Goal: Task Accomplishment & Management: Manage account settings

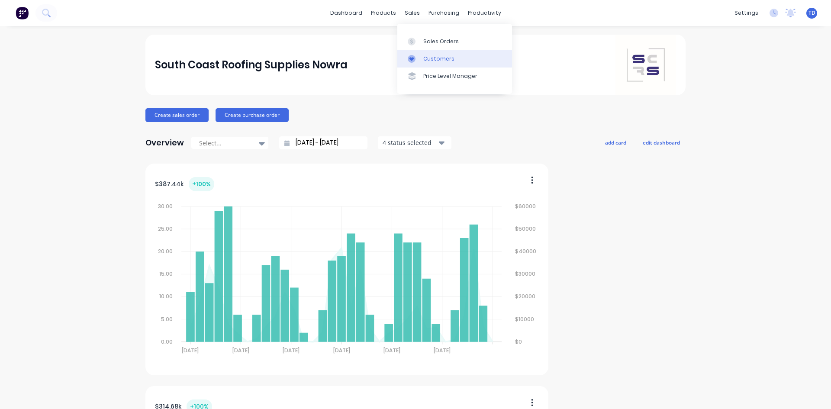
click at [420, 57] on div at bounding box center [414, 59] width 13 height 8
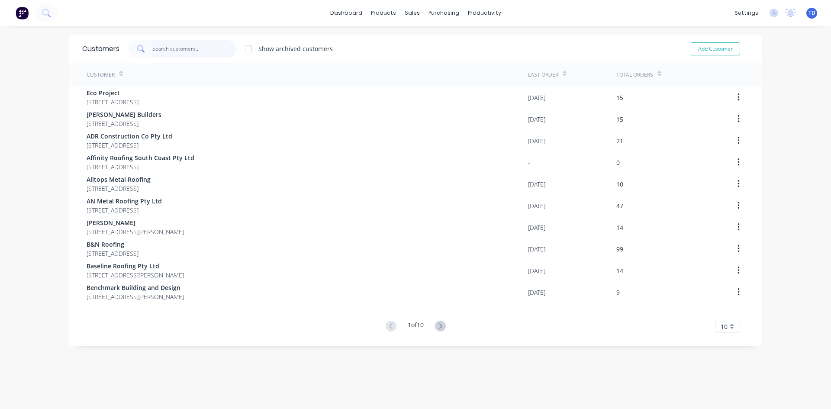
click at [198, 48] on input "text" at bounding box center [194, 48] width 84 height 17
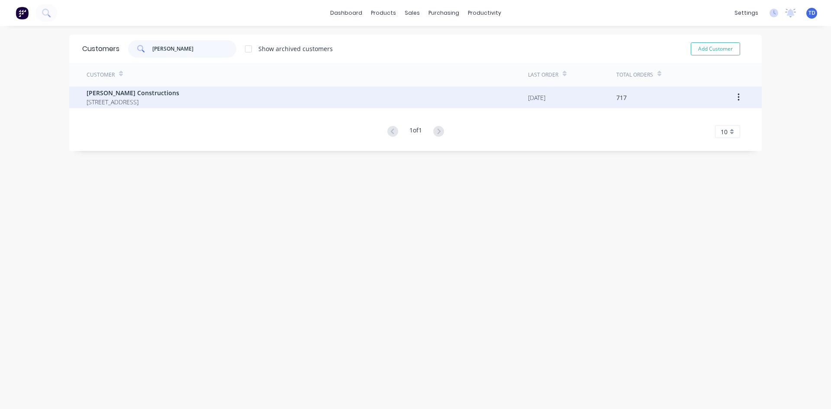
type input "hobbs"
click at [179, 97] on span "Hobbs Constructions" at bounding box center [133, 92] width 93 height 9
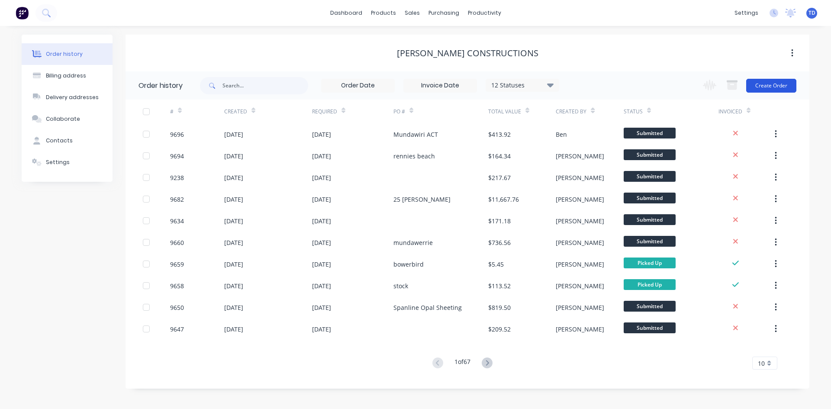
click at [770, 83] on button "Create Order" at bounding box center [771, 86] width 50 height 14
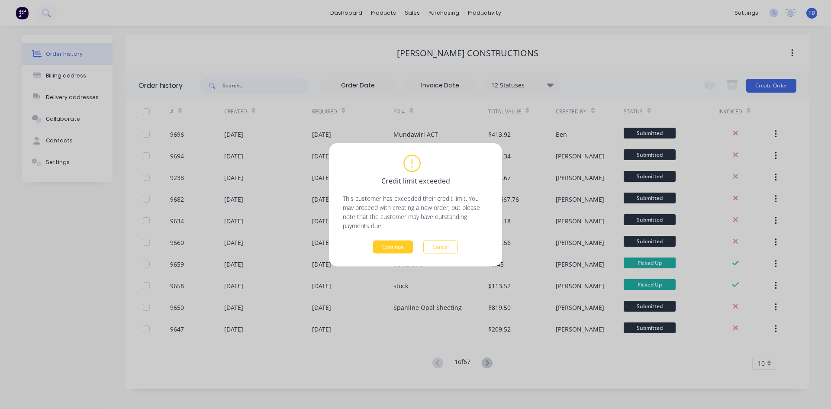
click at [386, 242] on button "Continue" at bounding box center [393, 246] width 40 height 13
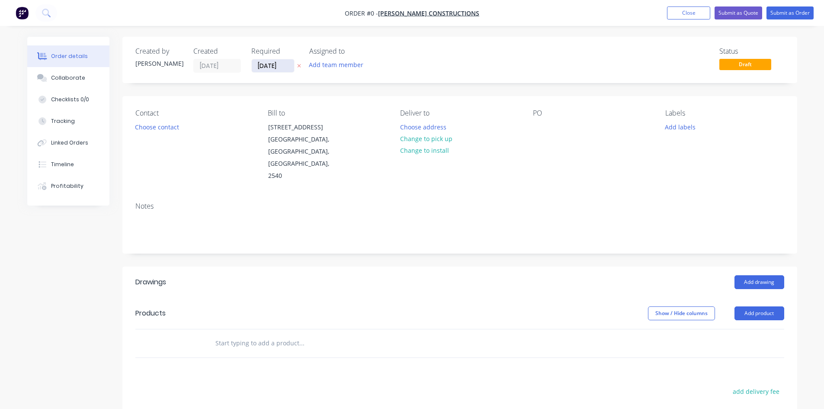
click at [280, 66] on input "[DATE]" at bounding box center [273, 65] width 42 height 13
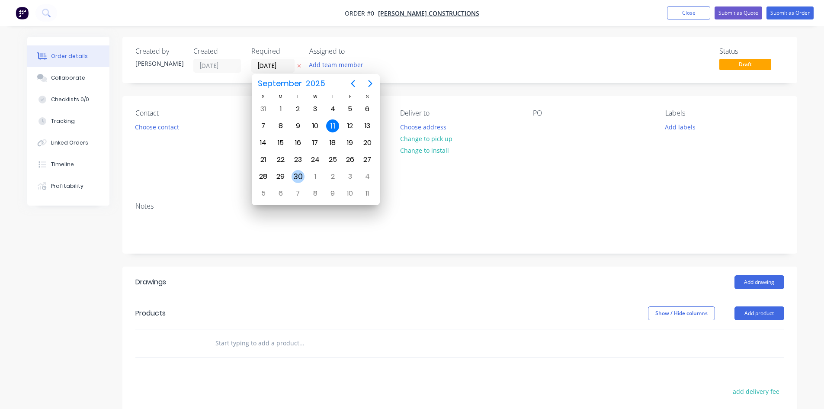
click at [296, 174] on div "30" at bounding box center [298, 176] width 13 height 13
type input "30/09/25"
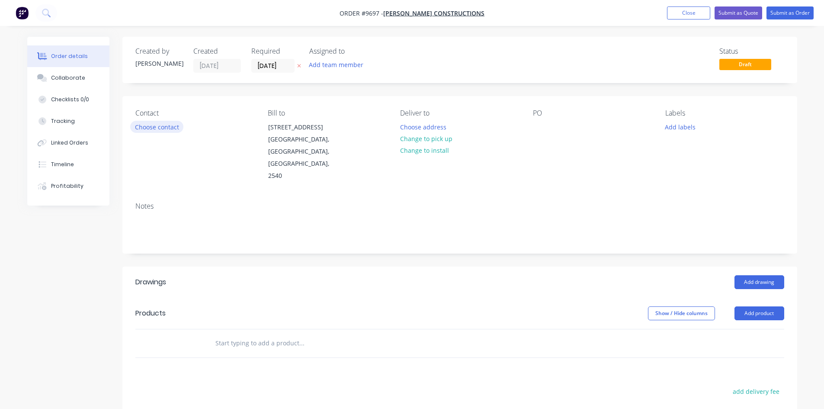
click at [164, 128] on button "Choose contact" at bounding box center [156, 127] width 53 height 12
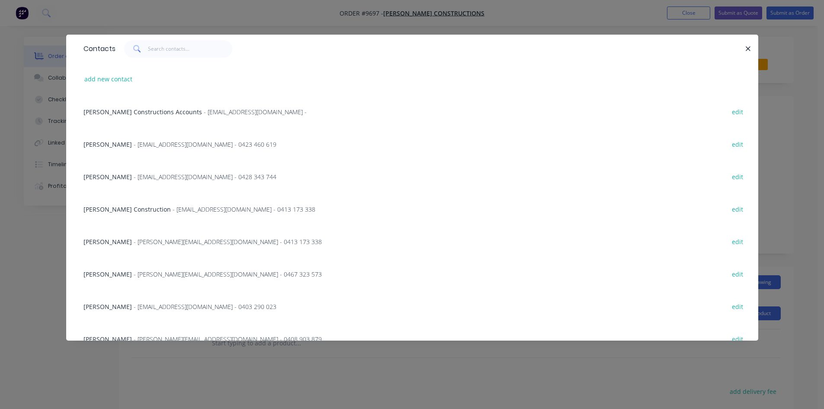
click at [141, 176] on span "- Info@hobbsconstructions.com.au - 0428 343 744" at bounding box center [205, 177] width 143 height 8
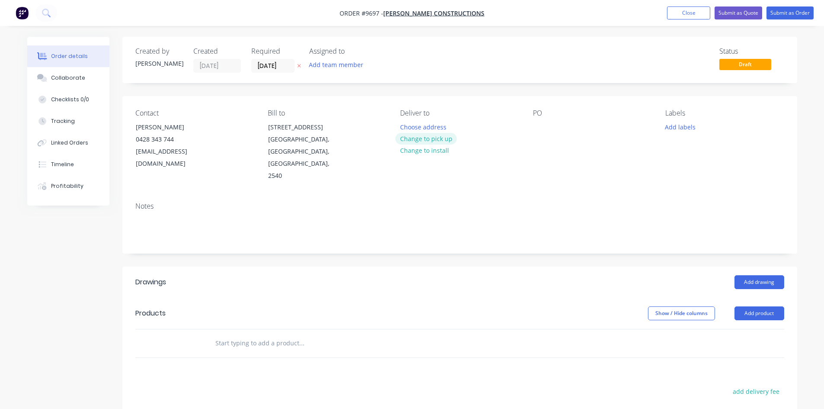
click at [432, 138] on button "Change to pick up" at bounding box center [426, 139] width 61 height 12
click at [411, 127] on div at bounding box center [407, 127] width 14 height 13
click at [555, 128] on div "50Lm Flashings" at bounding box center [562, 127] width 58 height 13
click at [756, 275] on button "Add drawing" at bounding box center [760, 282] width 50 height 14
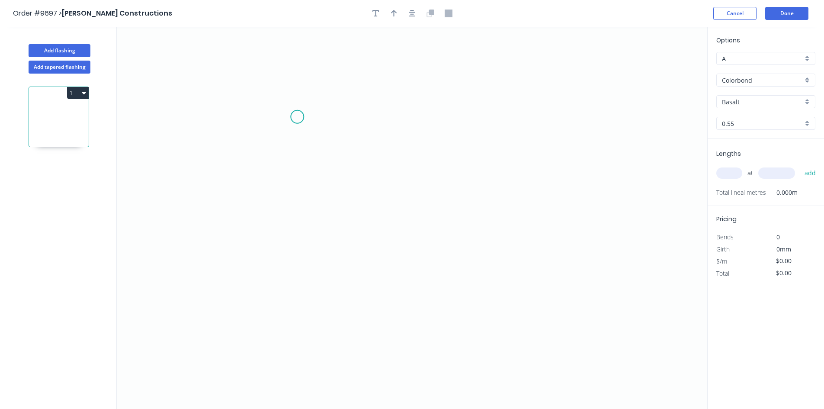
click at [297, 117] on icon "0" at bounding box center [412, 218] width 591 height 382
click at [290, 246] on icon "0" at bounding box center [412, 218] width 591 height 382
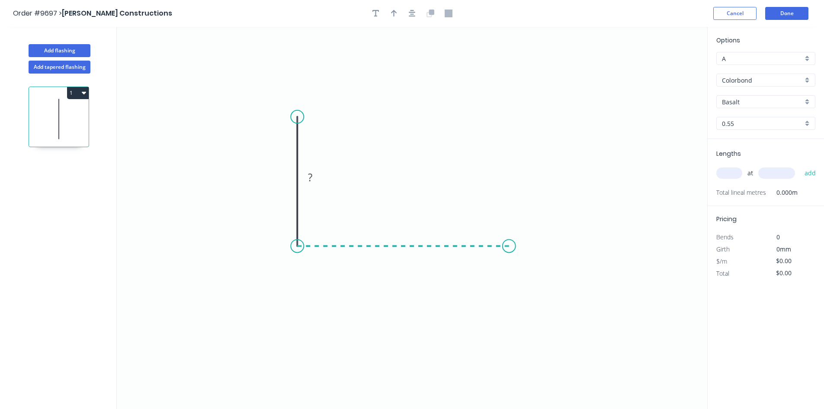
click at [509, 261] on icon "0 ?" at bounding box center [412, 218] width 591 height 382
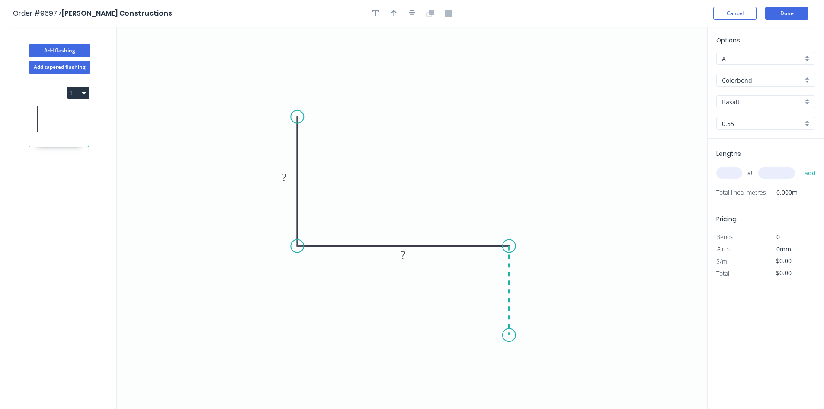
click at [508, 335] on icon "0 ? ?" at bounding box center [412, 218] width 591 height 382
click at [508, 335] on circle at bounding box center [509, 334] width 13 height 13
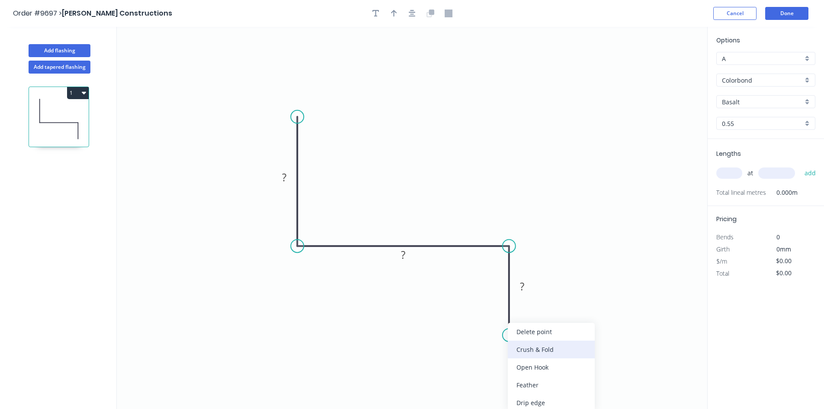
click at [528, 346] on div "Crush & Fold" at bounding box center [551, 350] width 87 height 18
click at [525, 364] on div "Flip bend" at bounding box center [549, 363] width 87 height 18
drag, startPoint x: 541, startPoint y: 312, endPoint x: 481, endPoint y: 317, distance: 59.5
click at [481, 317] on rect at bounding box center [468, 324] width 35 height 18
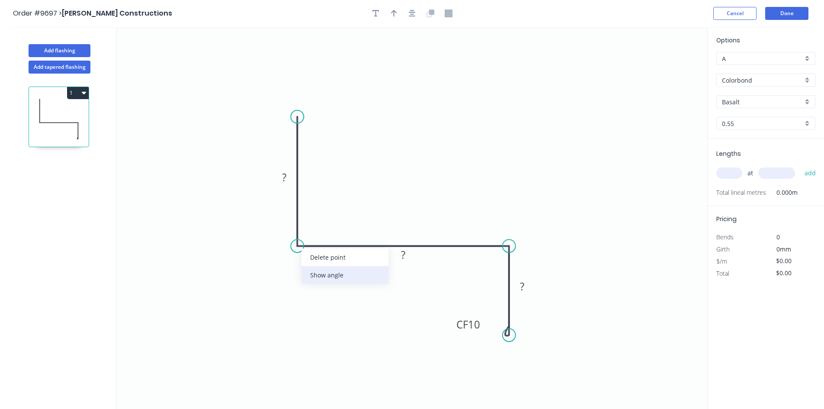
click at [321, 271] on div "Show angle" at bounding box center [345, 275] width 87 height 18
click at [533, 274] on div "Show angle" at bounding box center [554, 275] width 87 height 18
drag, startPoint x: 294, startPoint y: 170, endPoint x: 353, endPoint y: 162, distance: 59.4
click at [346, 155] on rect at bounding box center [335, 162] width 28 height 18
drag, startPoint x: 414, startPoint y: 253, endPoint x: 426, endPoint y: 194, distance: 60.0
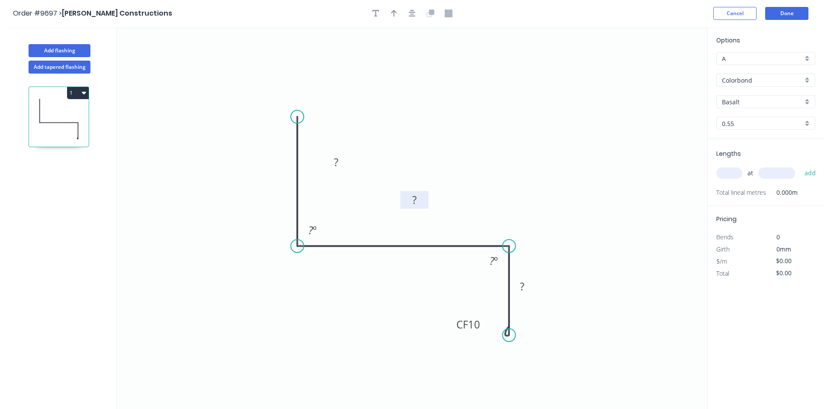
click at [426, 194] on rect at bounding box center [415, 200] width 28 height 18
click at [344, 159] on rect at bounding box center [336, 163] width 17 height 12
type input "$13.53"
click at [394, 11] on icon "button" at bounding box center [394, 13] width 6 height 7
drag, startPoint x: 663, startPoint y: 71, endPoint x: 525, endPoint y: 111, distance: 144.8
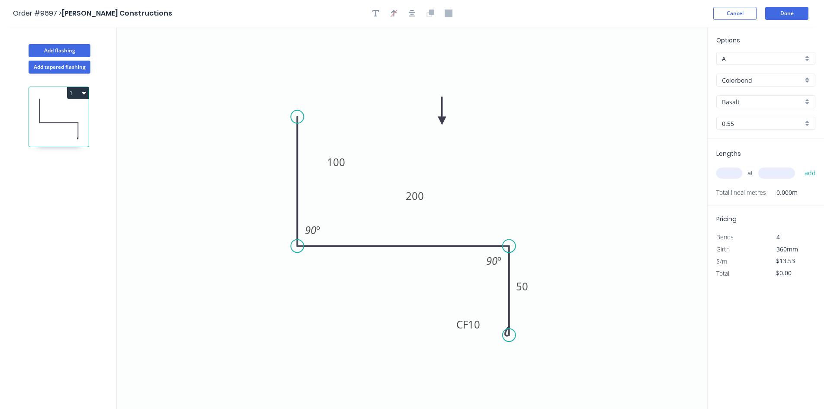
click at [444, 120] on icon at bounding box center [442, 111] width 8 height 28
click at [753, 100] on input "Basalt" at bounding box center [762, 101] width 81 height 9
click at [744, 159] on div "Colorbond" at bounding box center [766, 163] width 98 height 15
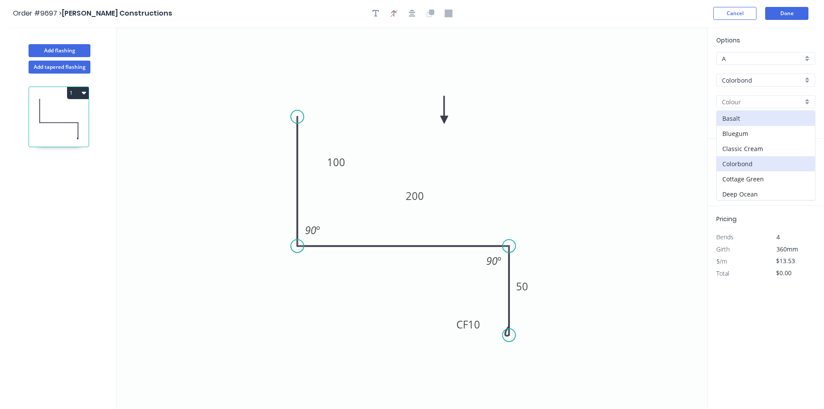
type input "Colorbond"
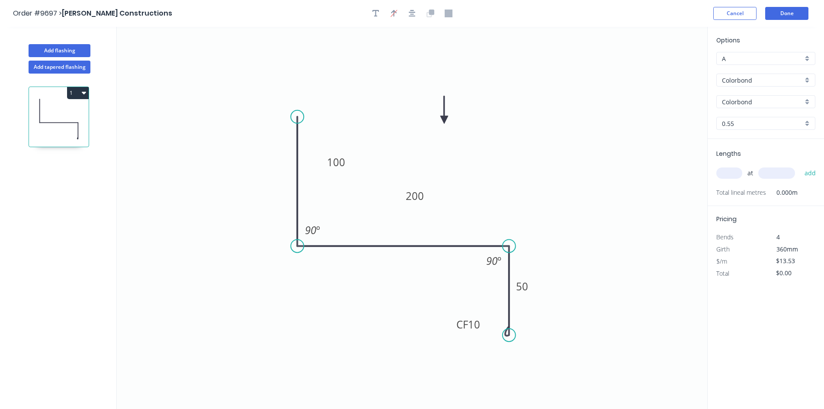
click at [730, 166] on div "at add" at bounding box center [767, 173] width 101 height 15
click at [730, 170] on input "text" at bounding box center [730, 172] width 26 height 11
type input "1"
type input "50000"
click at [801, 166] on button "add" at bounding box center [811, 173] width 20 height 15
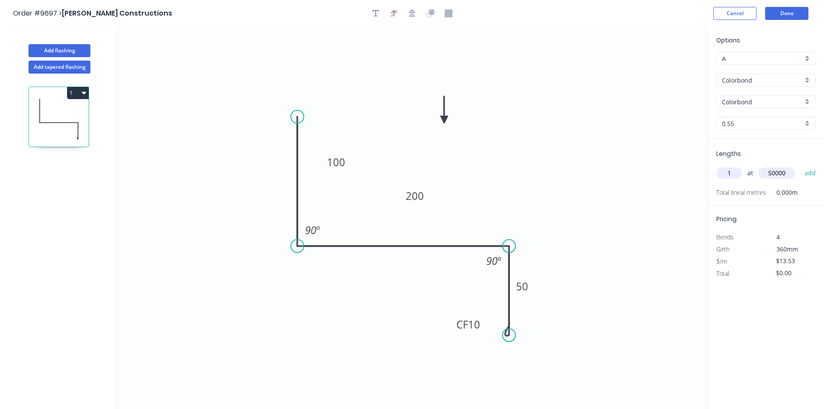
type input "$676.50"
click at [795, 11] on button "Done" at bounding box center [787, 13] width 43 height 13
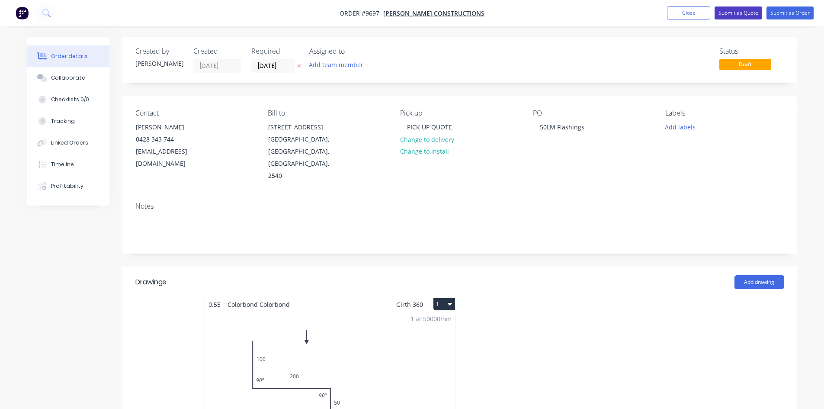
click at [742, 13] on button "Submit as Quote" at bounding box center [739, 12] width 48 height 13
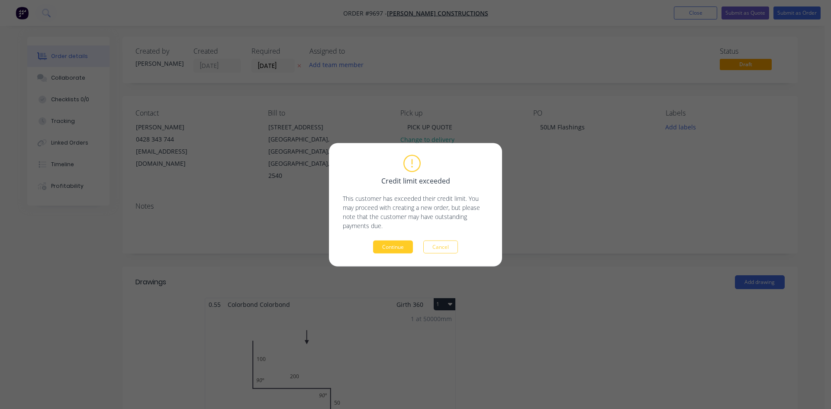
click at [381, 248] on button "Continue" at bounding box center [393, 246] width 40 height 13
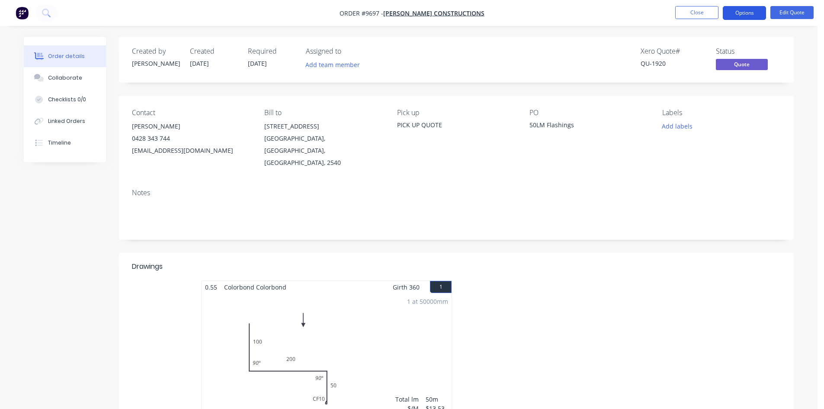
click at [737, 16] on button "Options" at bounding box center [744, 13] width 43 height 14
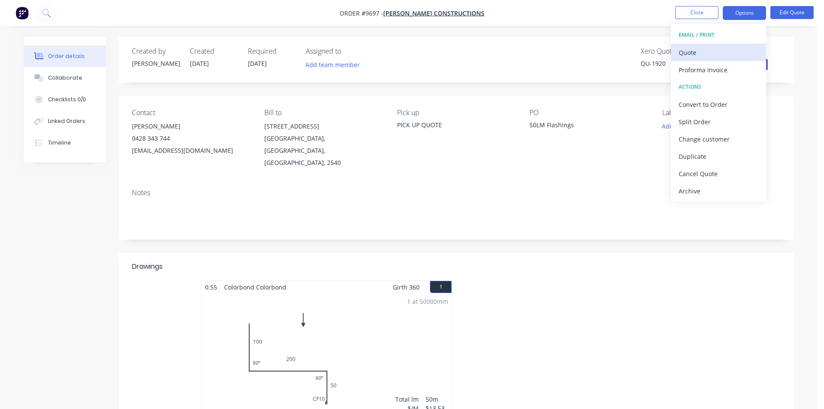
click at [714, 50] on div "Quote" at bounding box center [719, 52] width 80 height 13
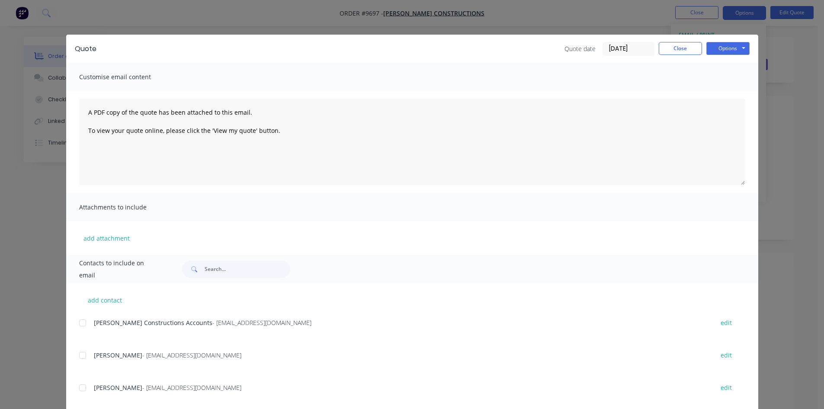
click at [84, 382] on div at bounding box center [82, 387] width 17 height 17
click at [718, 52] on button "Options" at bounding box center [728, 48] width 43 height 13
click at [734, 93] on button "Email" at bounding box center [734, 92] width 55 height 14
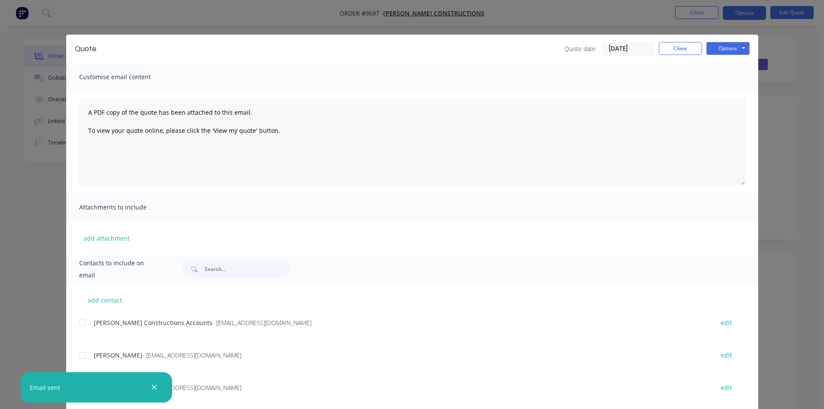
click at [156, 387] on icon "button" at bounding box center [154, 387] width 6 height 8
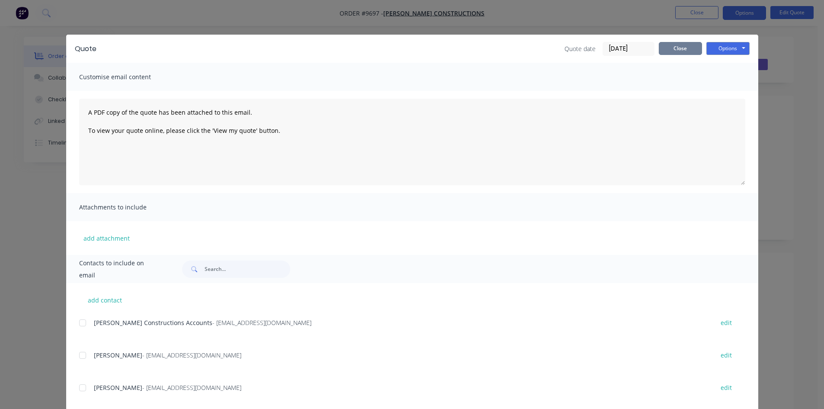
click at [663, 46] on button "Close" at bounding box center [680, 48] width 43 height 13
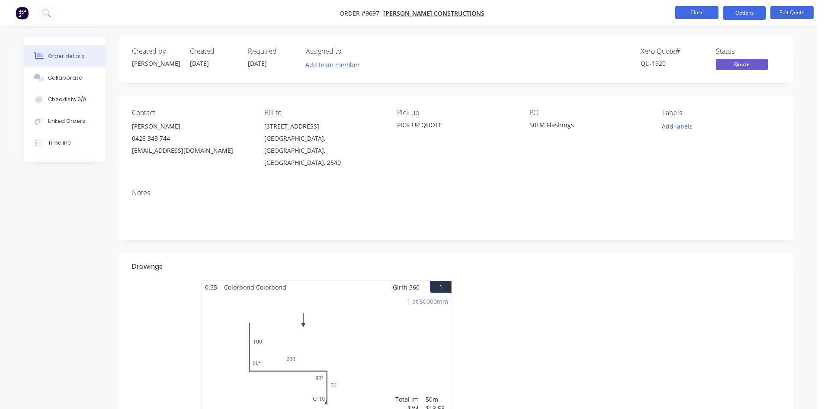
click at [697, 13] on button "Close" at bounding box center [697, 12] width 43 height 13
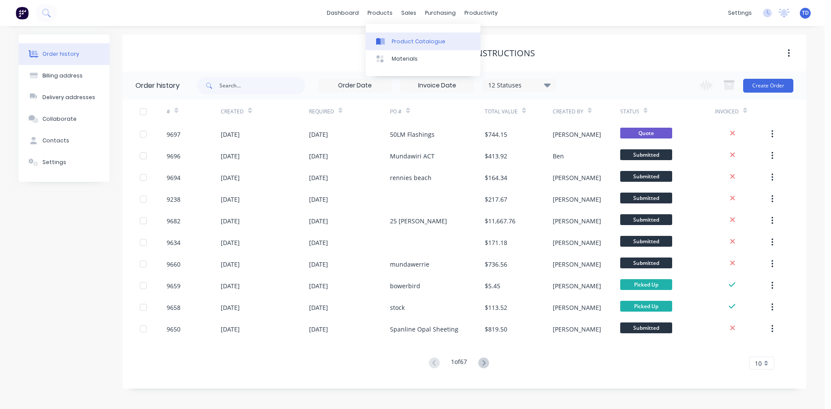
click at [405, 45] on div "Product Catalogue" at bounding box center [419, 42] width 54 height 8
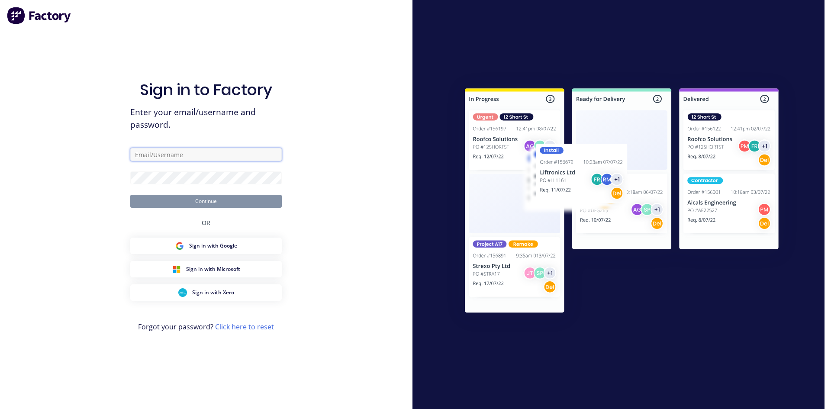
click at [171, 157] on input "text" at bounding box center [205, 154] width 151 height 13
type input "takeoffs@scrs.net.au"
click at [130, 195] on button "Continue" at bounding box center [205, 201] width 151 height 13
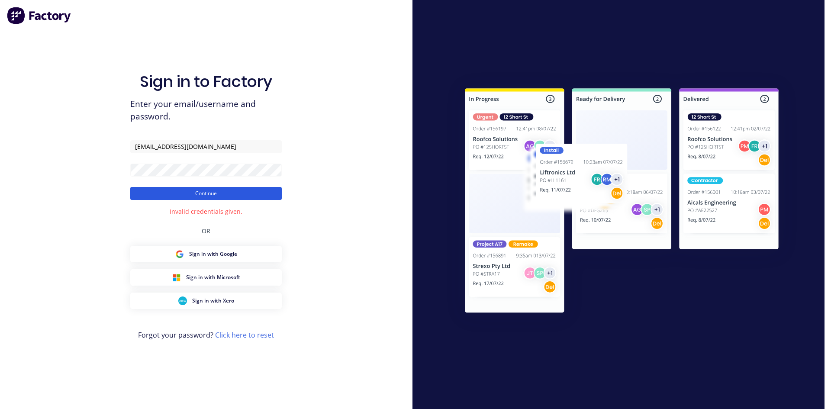
click at [193, 191] on button "Continue" at bounding box center [205, 193] width 151 height 13
click at [183, 197] on button "Continue" at bounding box center [205, 193] width 151 height 13
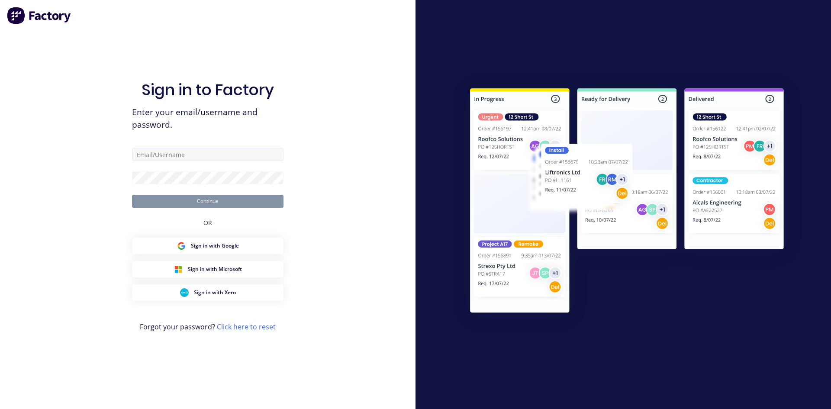
click at [181, 158] on input "text" at bounding box center [207, 154] width 151 height 13
type input "[EMAIL_ADDRESS][DOMAIN_NAME]"
click at [132, 195] on button "Continue" at bounding box center [207, 201] width 151 height 13
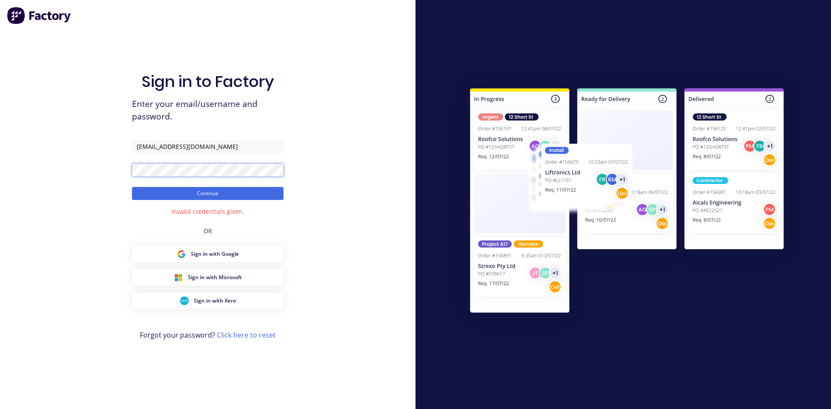
click at [132, 187] on button "Continue" at bounding box center [207, 193] width 151 height 13
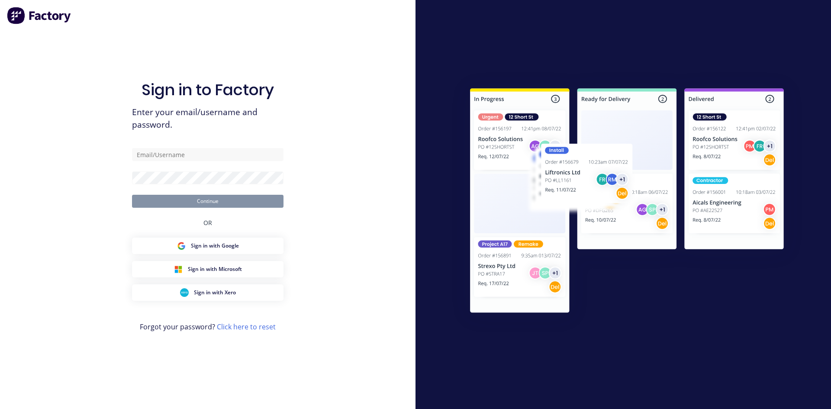
click at [149, 148] on div "Sign in to Factory Enter your email/username and password. Continue OR Sign in …" at bounding box center [207, 213] width 151 height 378
click at [152, 152] on input "text" at bounding box center [207, 154] width 151 height 13
type input "[EMAIL_ADDRESS][DOMAIN_NAME]"
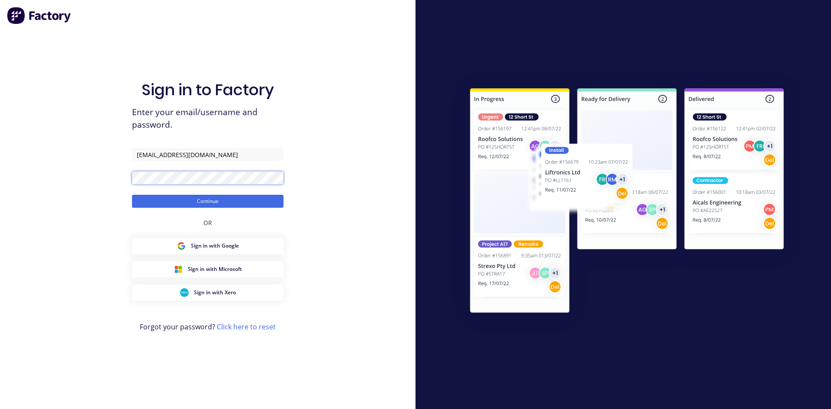
click at [132, 195] on button "Continue" at bounding box center [207, 201] width 151 height 13
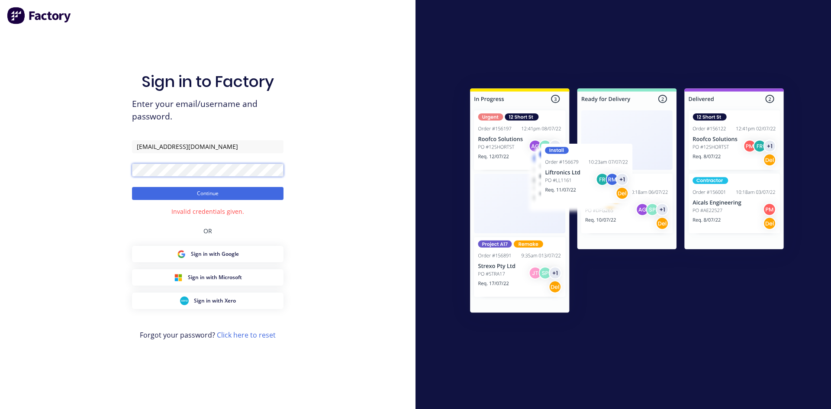
click at [132, 187] on button "Continue" at bounding box center [207, 193] width 151 height 13
click at [250, 335] on link "Click here to reset" at bounding box center [246, 335] width 59 height 10
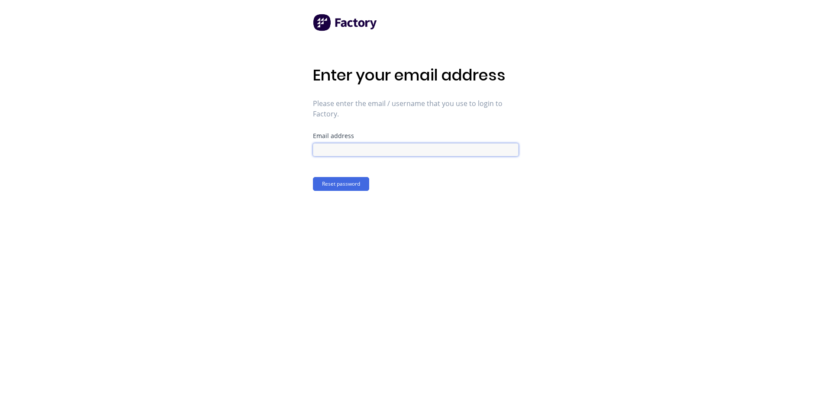
click at [333, 149] on input at bounding box center [416, 149] width 206 height 13
type input "[EMAIL_ADDRESS][DOMAIN_NAME]"
click at [336, 187] on button "Reset password" at bounding box center [341, 184] width 56 height 14
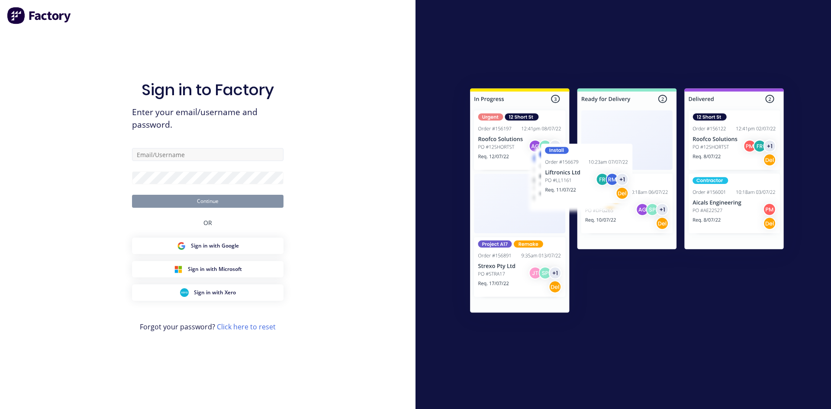
click at [211, 155] on input "text" at bounding box center [207, 154] width 151 height 13
type input "[EMAIL_ADDRESS][DOMAIN_NAME]"
click at [185, 199] on button "Continue" at bounding box center [207, 201] width 151 height 13
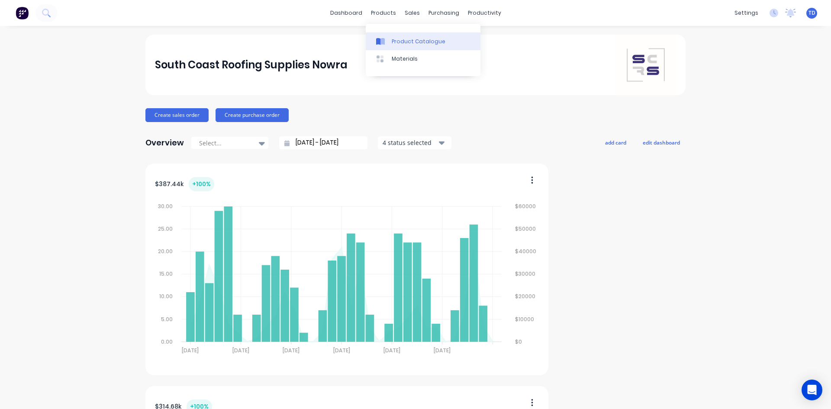
click at [399, 40] on div "Product Catalogue" at bounding box center [419, 42] width 54 height 8
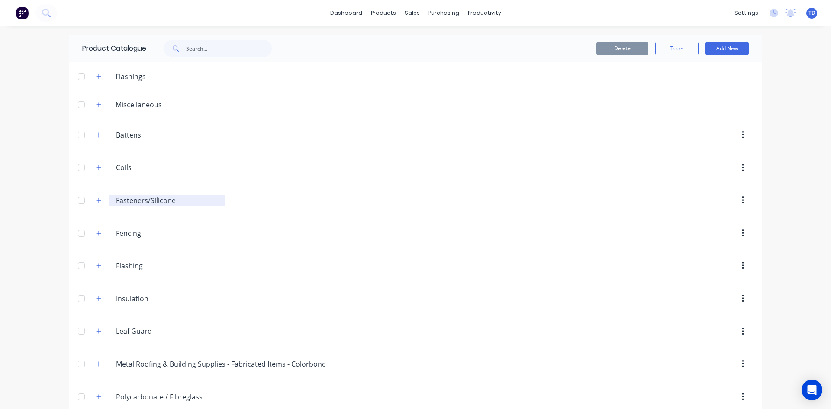
click at [109, 200] on div "Fasteners/Silicone Fasteners/Silicone" at bounding box center [167, 200] width 116 height 11
click at [98, 203] on icon "button" at bounding box center [98, 200] width 5 height 6
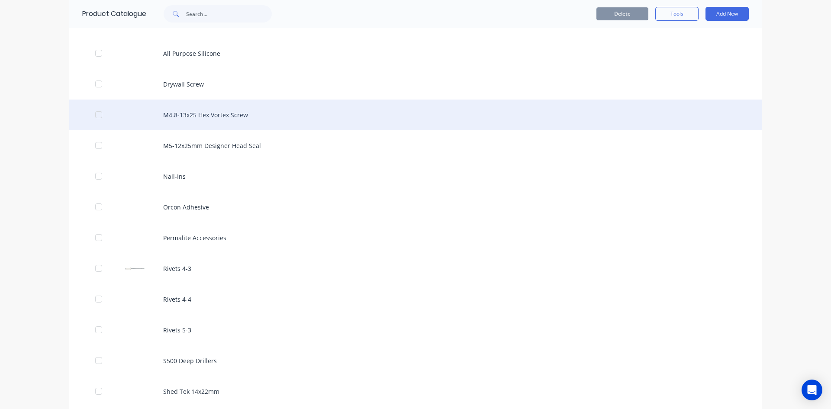
scroll to position [692, 0]
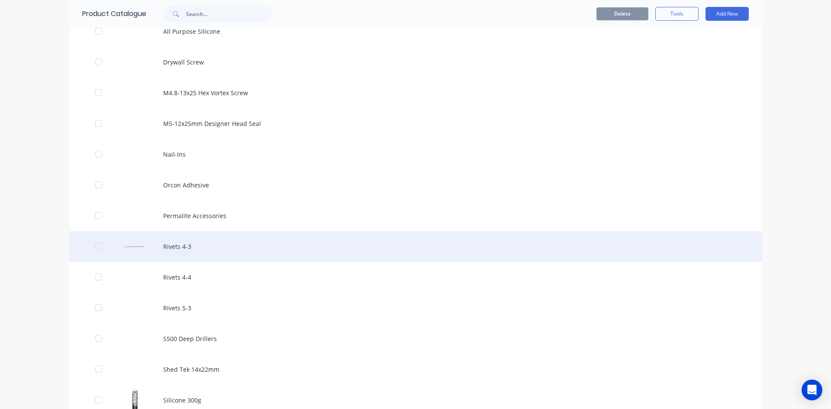
click at [178, 248] on div "Rivets 4-3" at bounding box center [415, 246] width 692 height 31
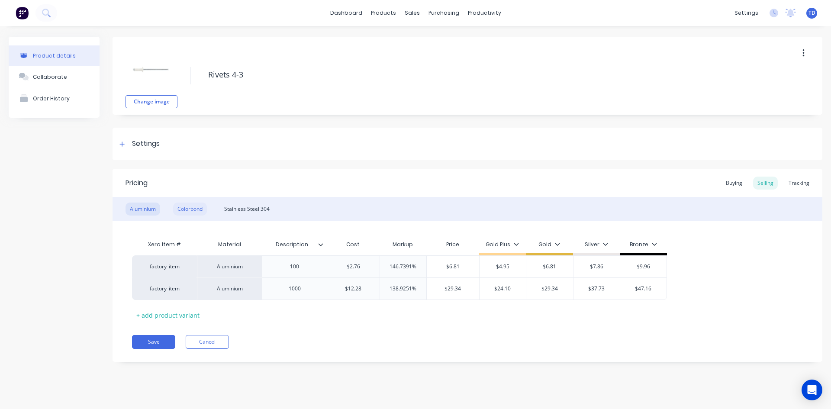
click at [184, 209] on div "Colorbond" at bounding box center [190, 209] width 34 height 13
click at [393, 42] on link "Product Catalogue" at bounding box center [426, 40] width 115 height 17
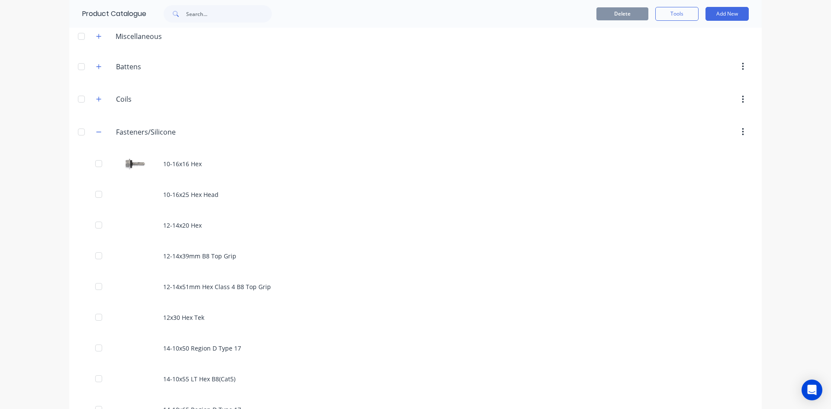
scroll to position [43, 0]
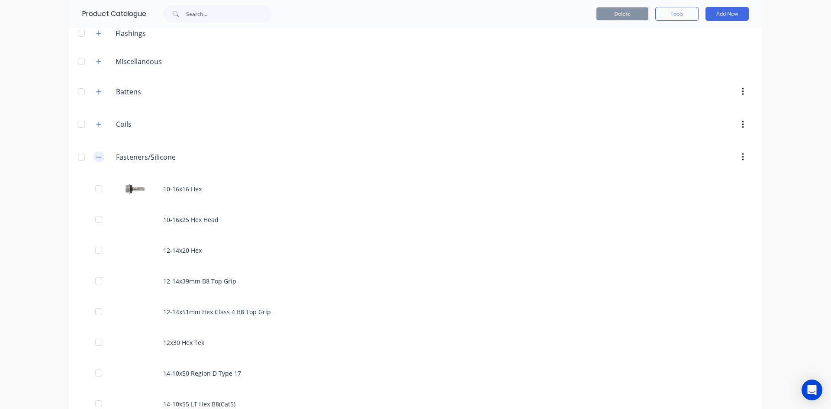
click at [96, 156] on icon "button" at bounding box center [98, 157] width 5 height 6
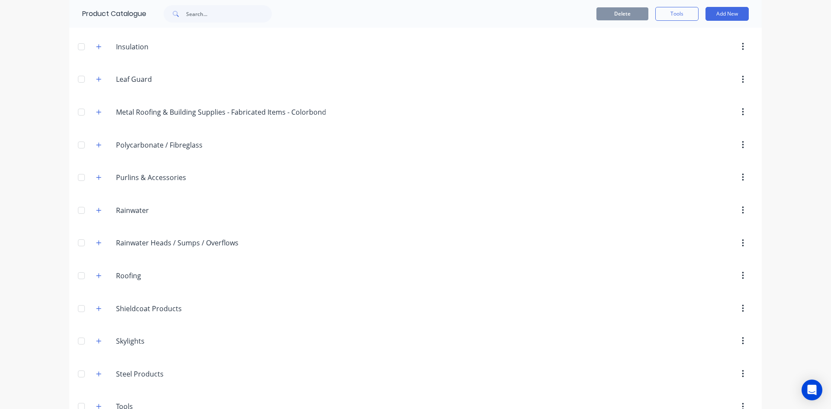
scroll to position [231, 0]
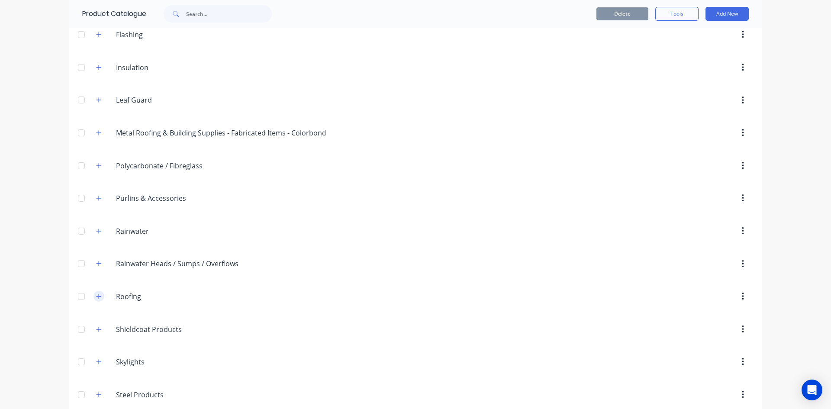
click at [98, 296] on icon "button" at bounding box center [99, 296] width 5 height 5
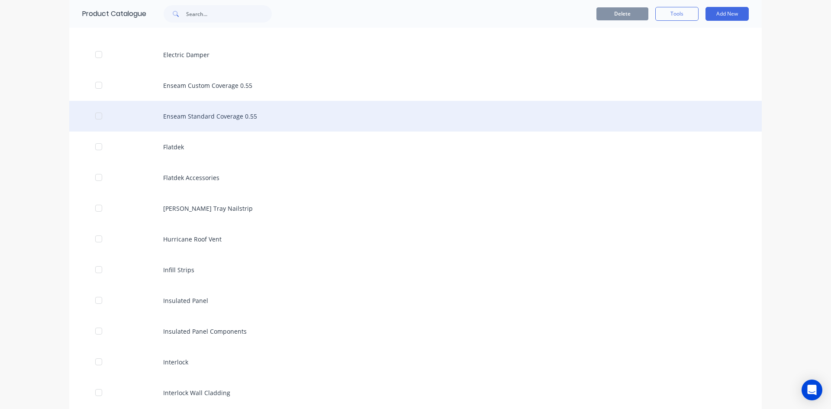
scroll to position [1097, 0]
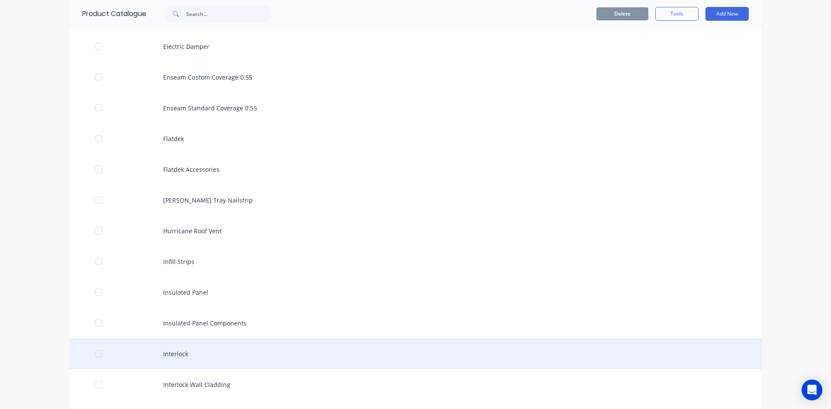
click at [183, 352] on div "Interlock" at bounding box center [415, 353] width 692 height 31
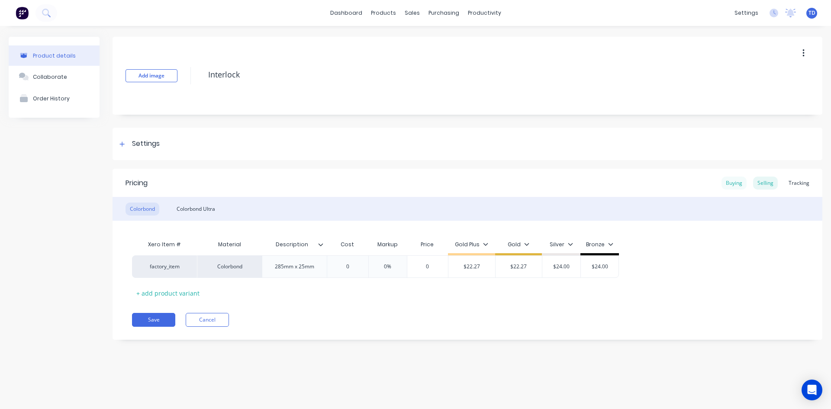
click at [735, 181] on div "Buying" at bounding box center [733, 183] width 25 height 13
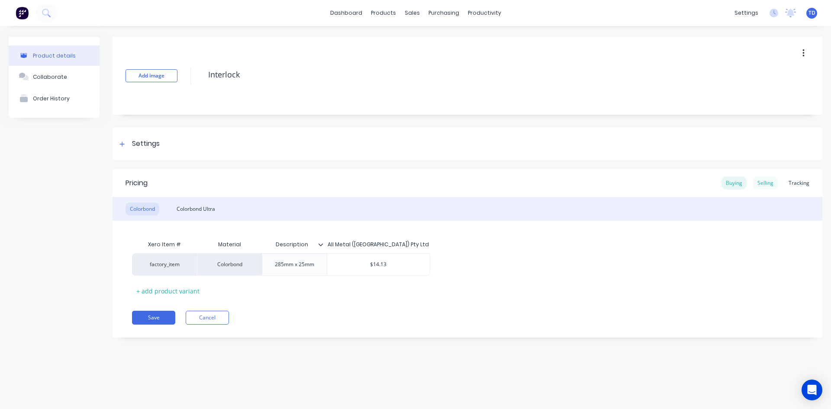
click at [767, 184] on div "Selling" at bounding box center [765, 183] width 25 height 13
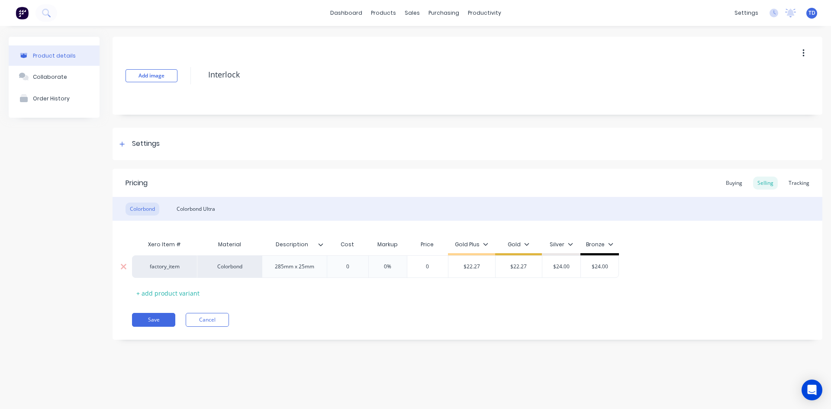
click at [352, 261] on div "0" at bounding box center [347, 267] width 43 height 22
type input "14.13"
type input "0%"
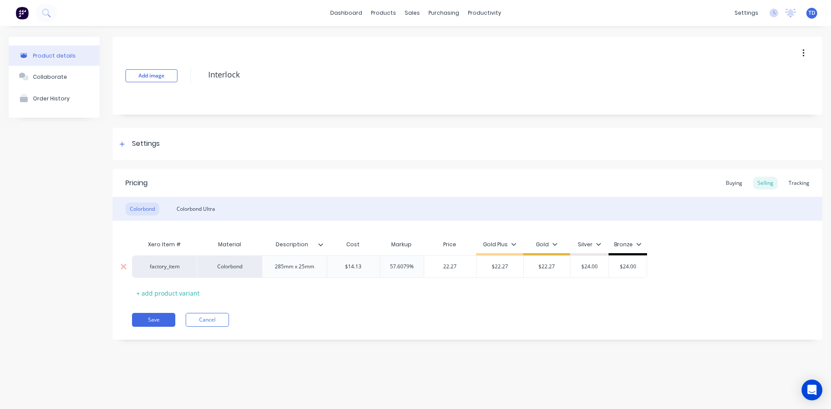
type input "22.27"
type input "$22.27"
click at [190, 209] on div "Colorbond Ultra" at bounding box center [195, 209] width 47 height 13
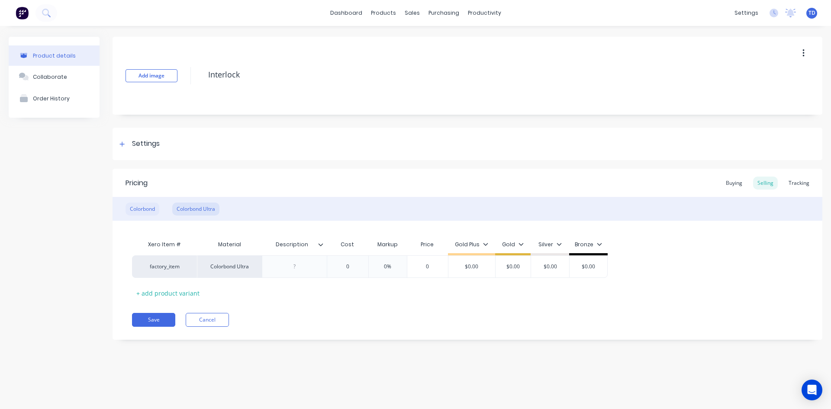
click at [142, 206] on div "Colorbond" at bounding box center [143, 209] width 34 height 13
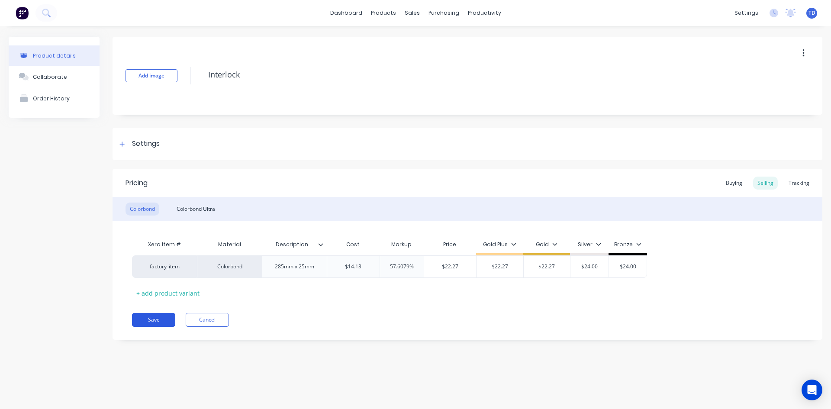
click at [139, 319] on button "Save" at bounding box center [153, 320] width 43 height 14
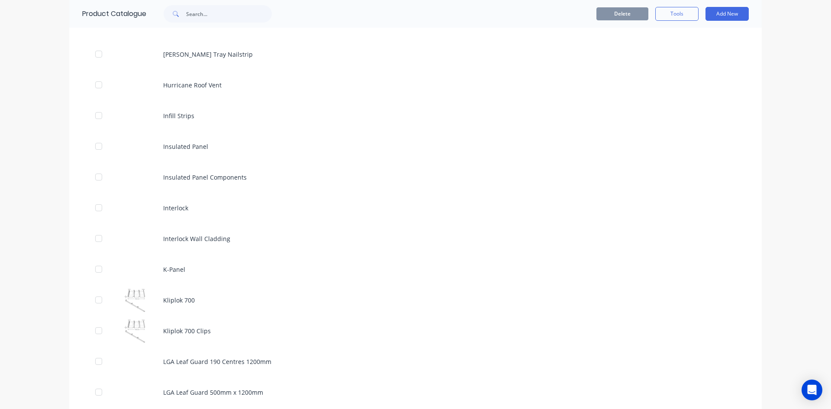
scroll to position [1255, 0]
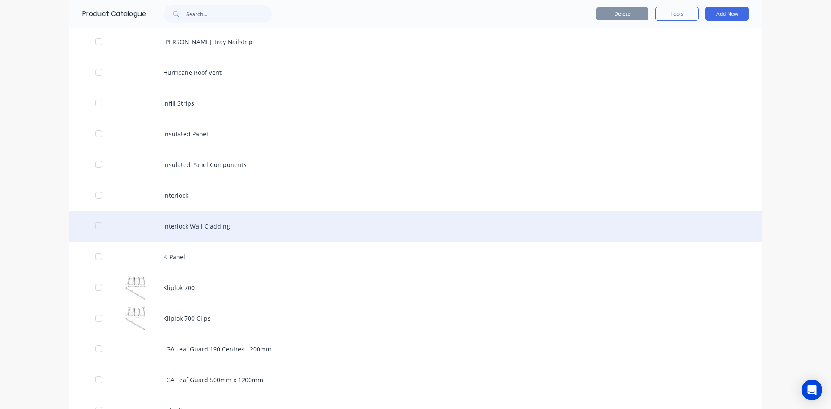
click at [198, 230] on div "Interlock Wall Cladding" at bounding box center [415, 226] width 692 height 31
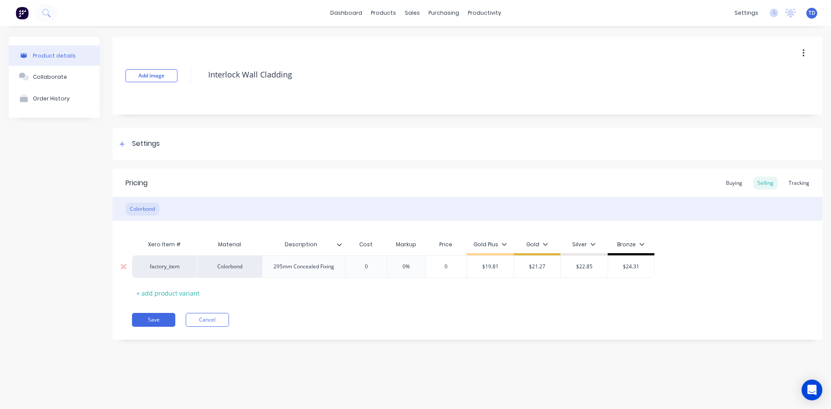
click at [371, 267] on input "0" at bounding box center [365, 267] width 43 height 8
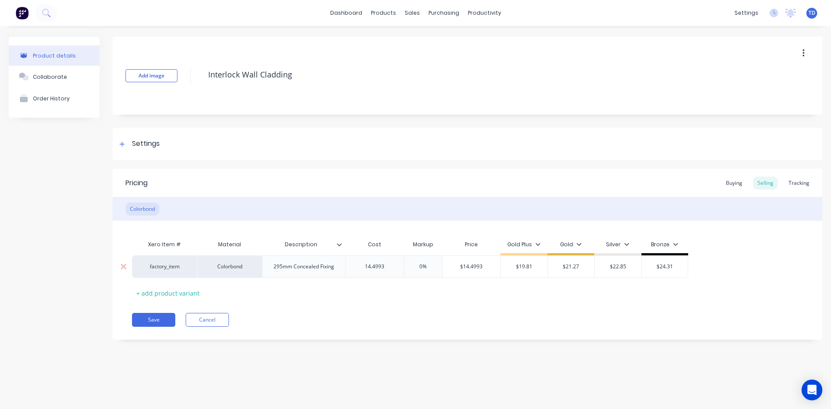
type input "14.4993"
type input "0%"
type input "21.27"
type input "$19.81"
click at [158, 320] on button "Save" at bounding box center [153, 320] width 43 height 14
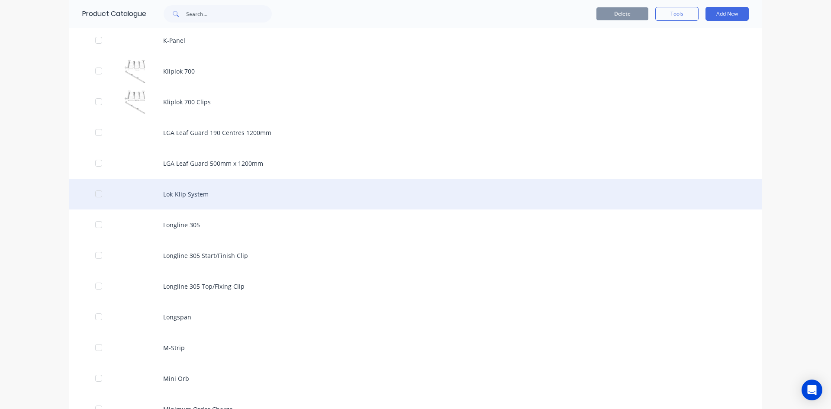
scroll to position [1385, 0]
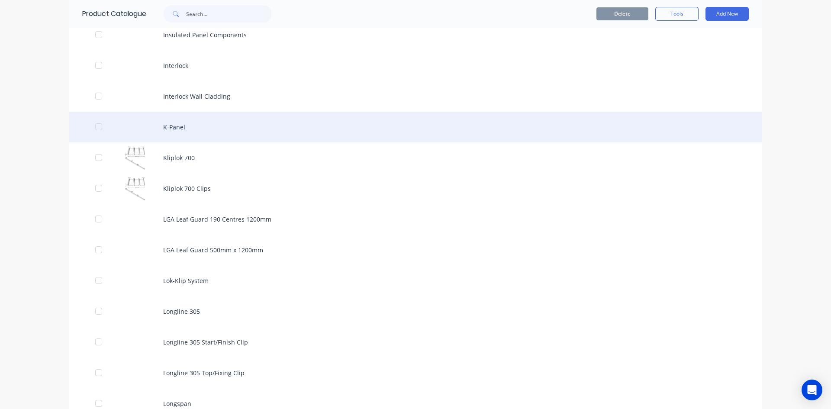
click at [174, 128] on div "K-Panel" at bounding box center [415, 127] width 692 height 31
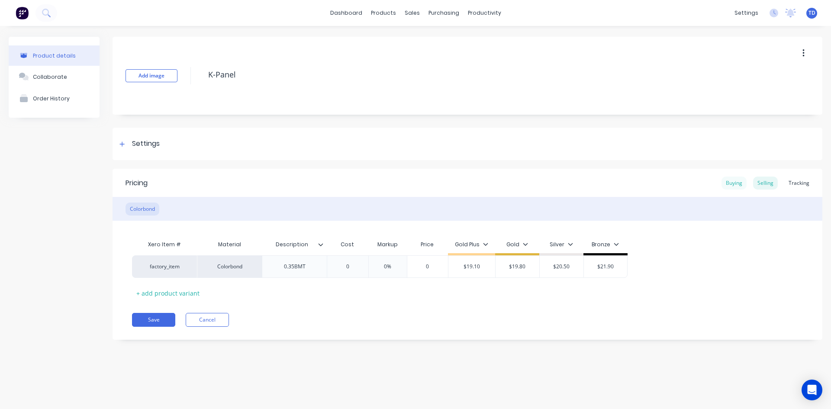
click at [729, 185] on div "Buying" at bounding box center [733, 183] width 25 height 13
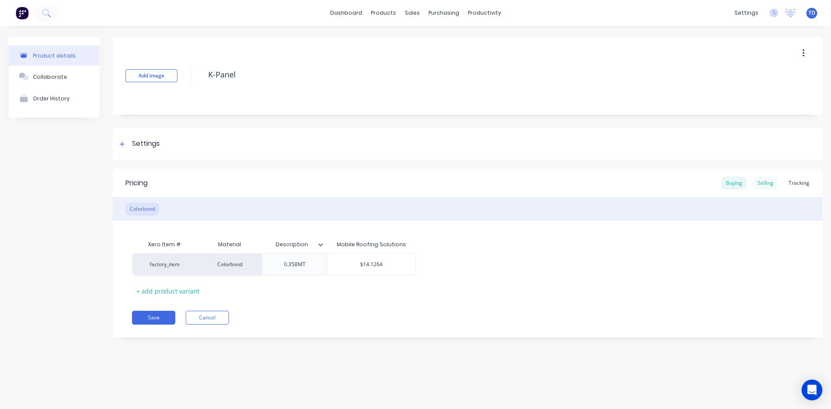
click at [764, 181] on div "Selling" at bounding box center [765, 183] width 25 height 13
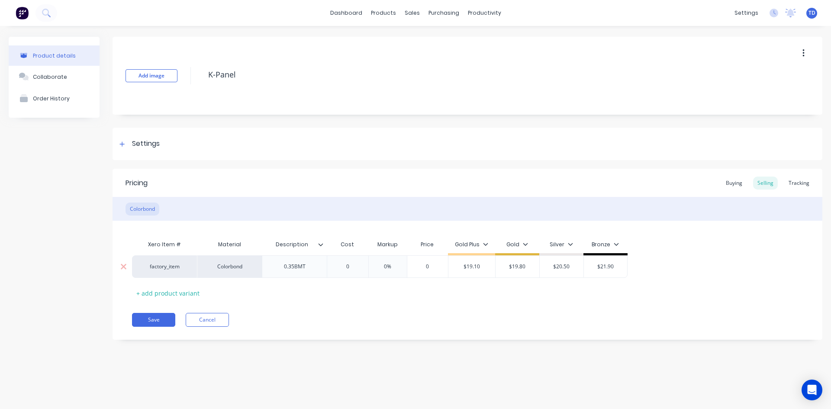
click at [353, 267] on input "0" at bounding box center [347, 267] width 43 height 8
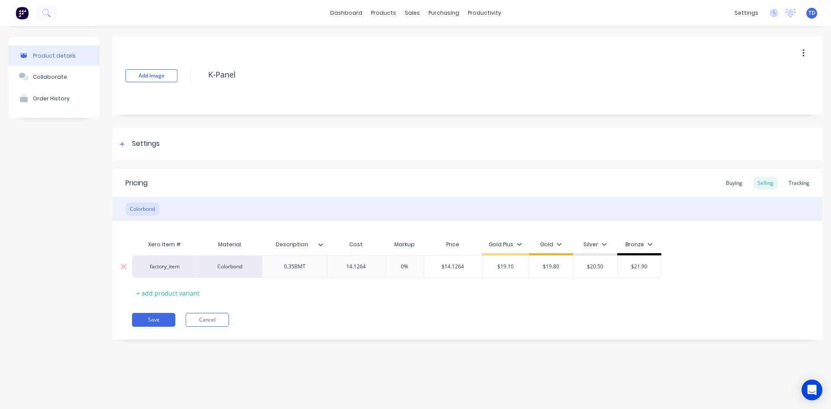
type input "14.1264"
type input "0%"
type input "19.80"
type input "$19.10"
click at [154, 318] on button "Save" at bounding box center [153, 320] width 43 height 14
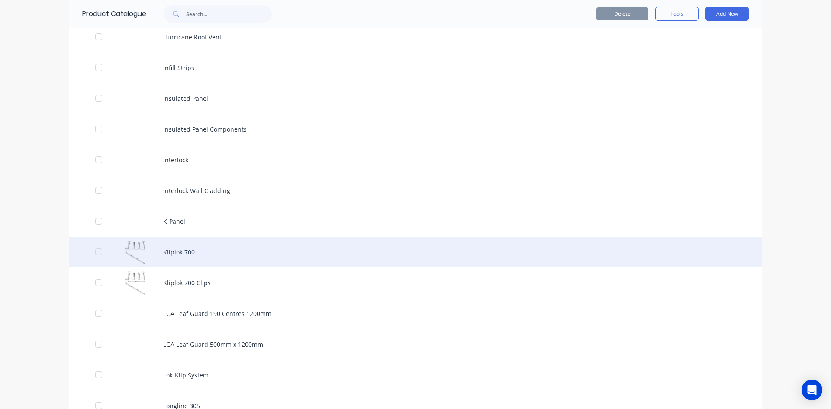
scroll to position [1298, 0]
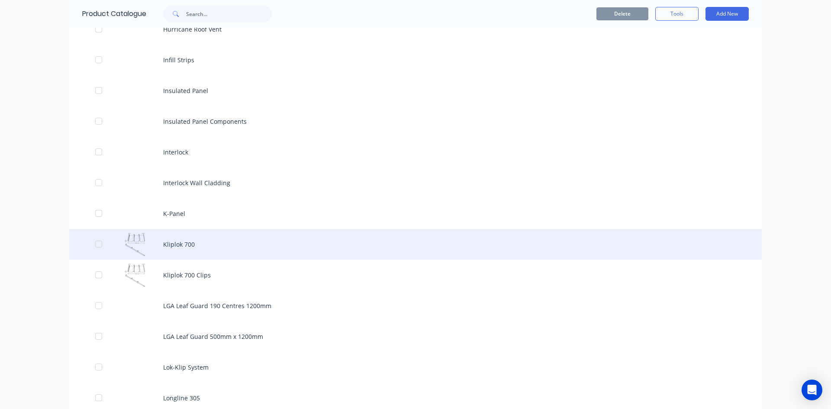
click at [185, 250] on div "Kliplok 700" at bounding box center [415, 244] width 692 height 31
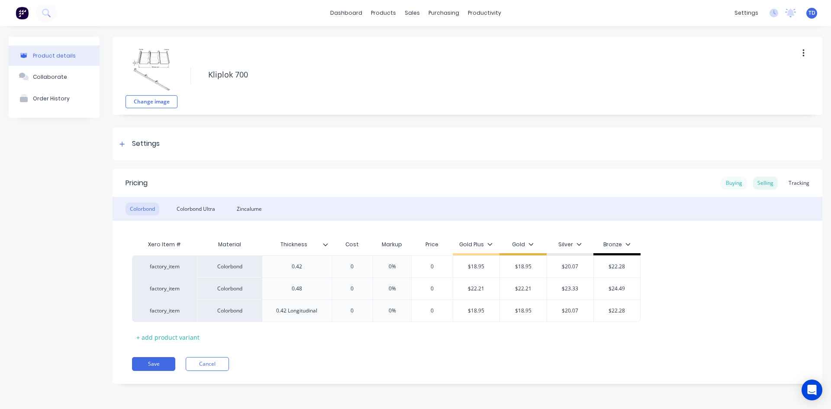
click at [740, 182] on div "Buying" at bounding box center [733, 183] width 25 height 13
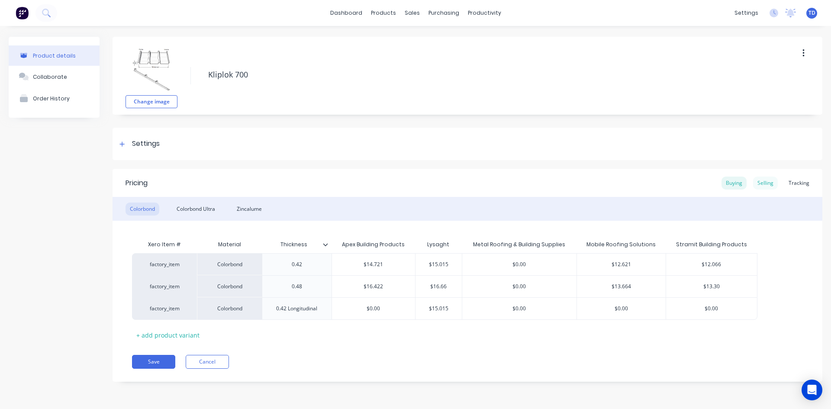
click at [765, 185] on div "Selling" at bounding box center [765, 183] width 25 height 13
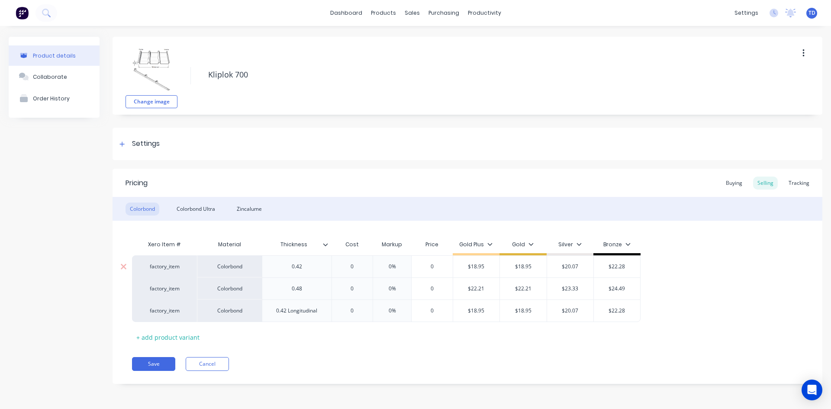
click at [357, 266] on input "0" at bounding box center [352, 267] width 43 height 8
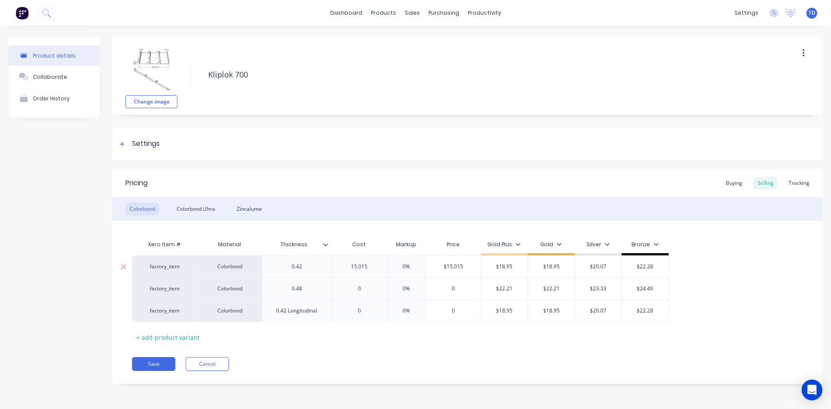
type input "15.015"
type input "0%"
type input "18.95"
type input "$18.95"
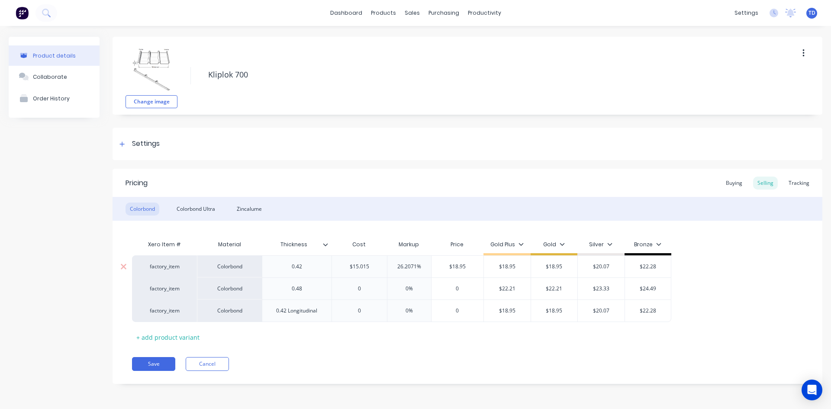
type input "$20.07"
type input "$22.28"
type input "16.66"
type input "0%"
type input "22.21"
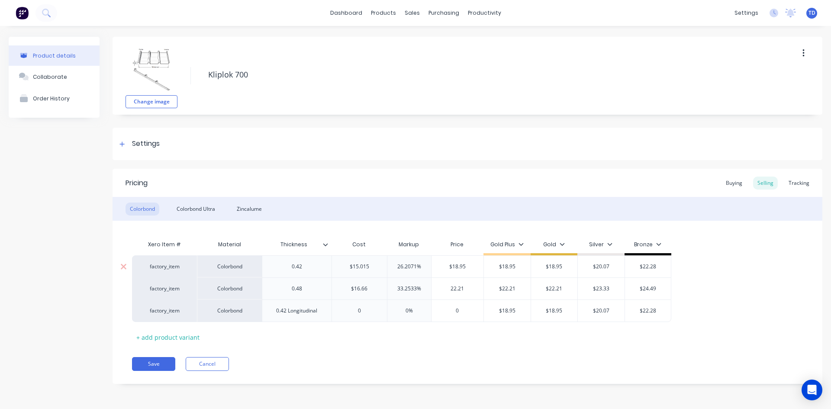
type input "$22.21"
type input "$23.33"
type input "$24.49"
type input "15.05"
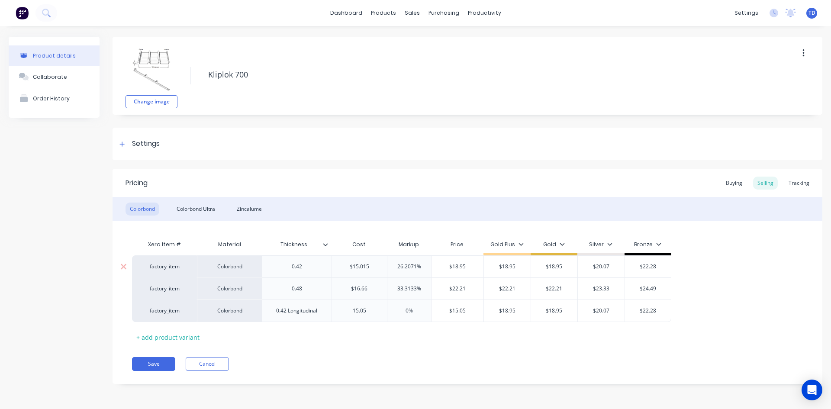
type input "0%"
type input "18.95"
type input "$18.95"
click at [366, 309] on input "$15.05" at bounding box center [359, 311] width 55 height 8
type input "$15.015"
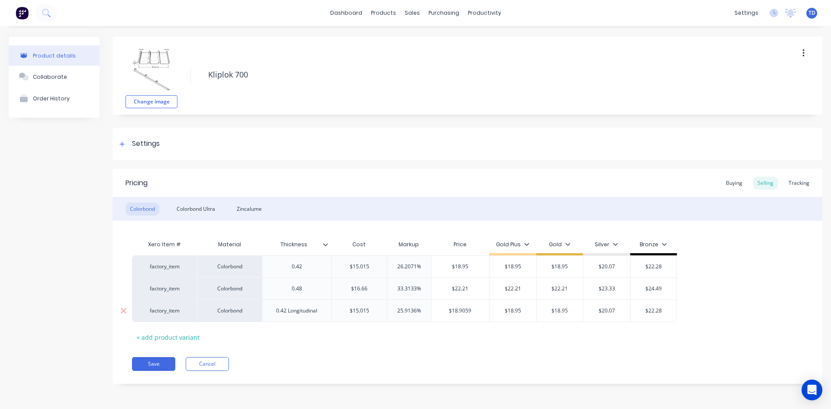
type input "25.9136%"
click at [370, 337] on div "Xero Item # Material Thickness Cost Markup Price Gold Plus Gold Silver Bronze f…" at bounding box center [467, 290] width 671 height 108
click at [472, 309] on input "$18.9059" at bounding box center [460, 311] width 58 height 8
type input "$19.95"
type input "32.8671%"
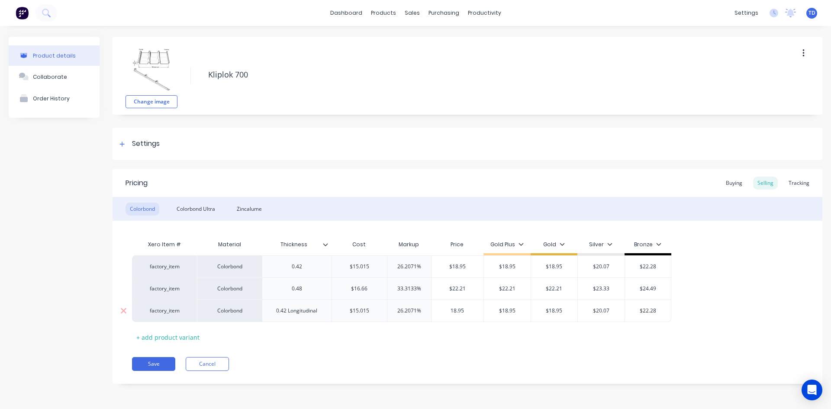
type input "18.95"
click at [200, 213] on div "Colorbond Ultra" at bounding box center [195, 209] width 47 height 13
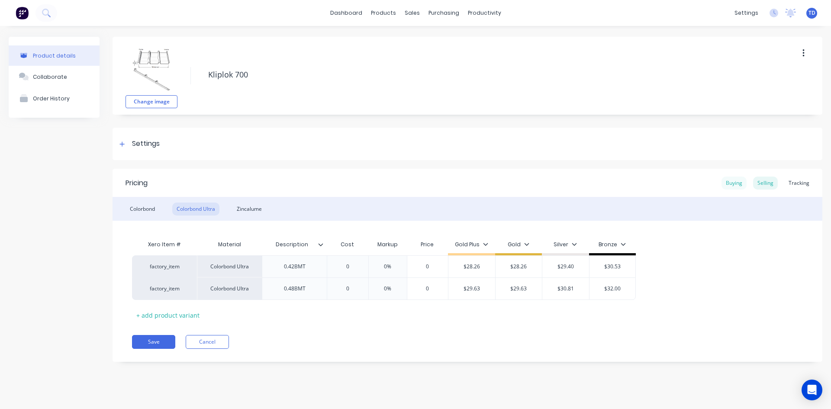
click at [731, 189] on div "Buying" at bounding box center [733, 183] width 25 height 13
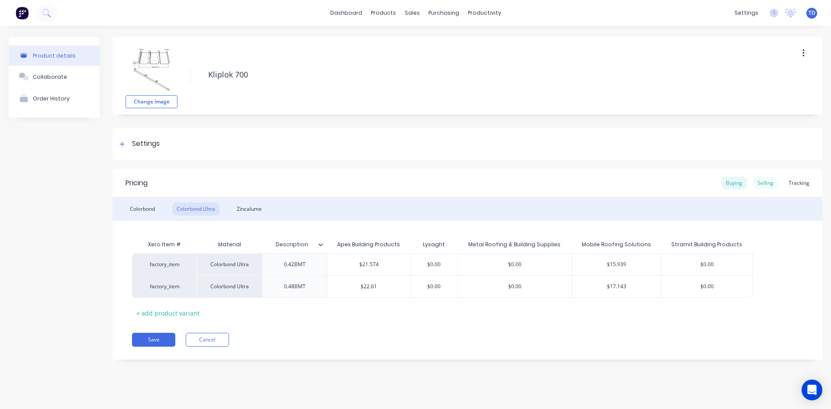
click at [766, 183] on div "Selling" at bounding box center [765, 183] width 25 height 13
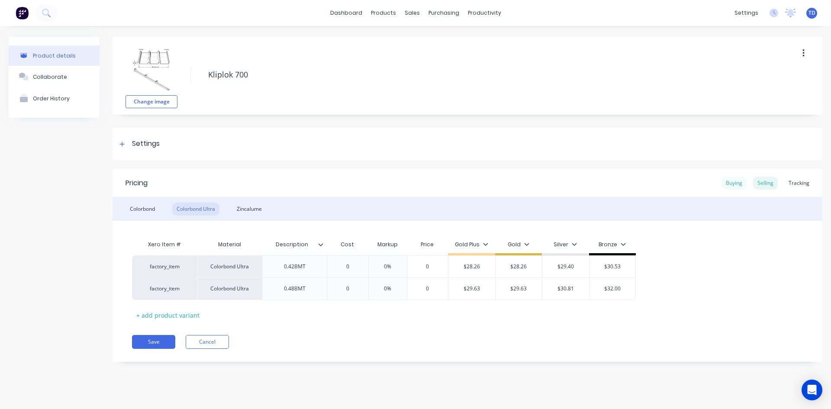
click at [729, 184] on div "Buying" at bounding box center [733, 183] width 25 height 13
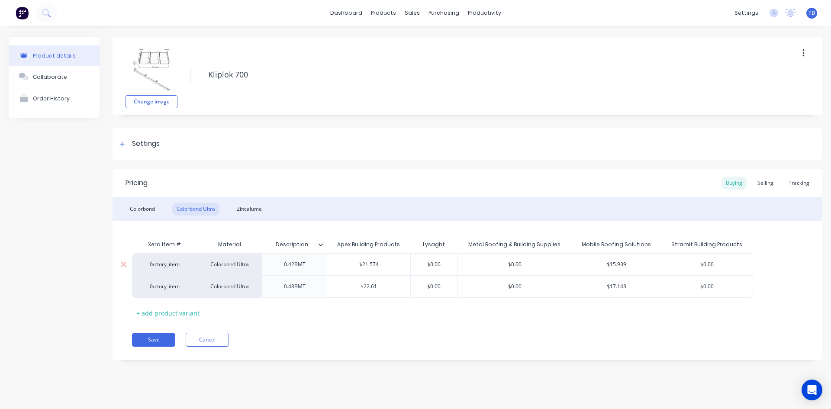
type input "$0.00"
click at [449, 267] on input "$0.00" at bounding box center [434, 265] width 47 height 8
type input "$21.574"
type input "24.297"
type input "$0.00"
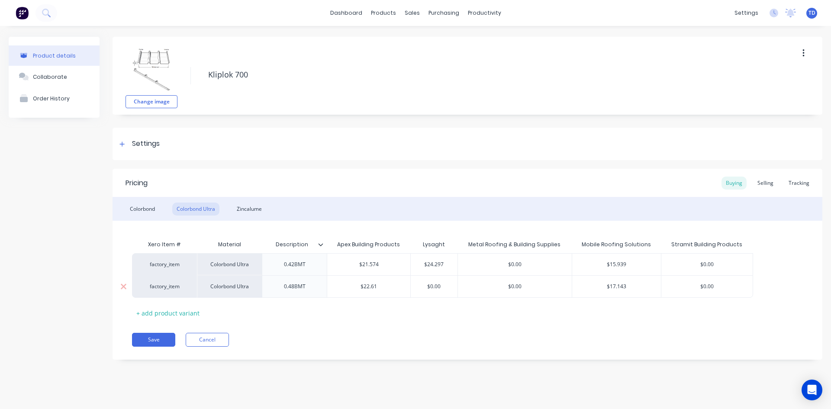
type input "$0.00"
click at [443, 284] on input "$0.00" at bounding box center [434, 287] width 47 height 8
type input "$22.61"
type input "25.214"
type input "$0.00"
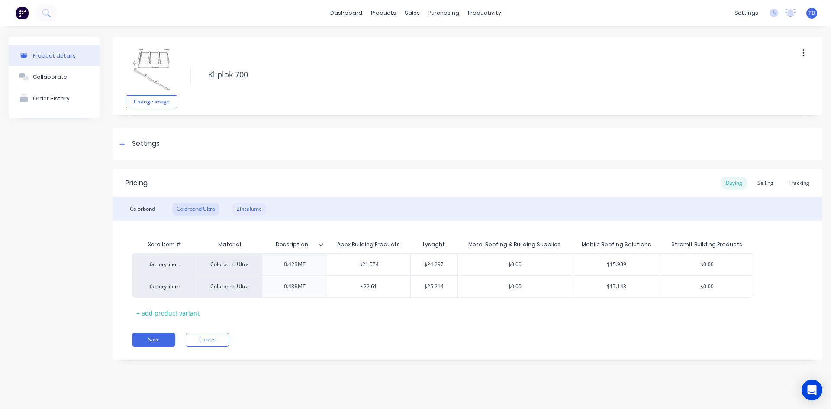
click at [257, 214] on div "Zincalume" at bounding box center [249, 209] width 34 height 13
click at [767, 180] on div "Selling" at bounding box center [765, 183] width 25 height 13
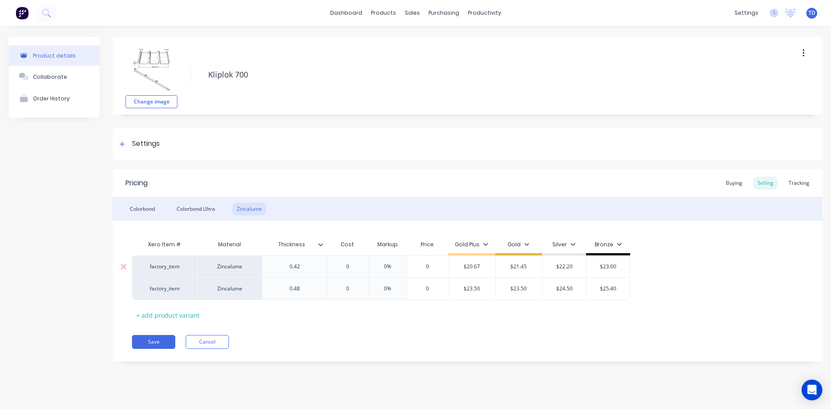
click at [361, 268] on input "0" at bounding box center [347, 267] width 43 height 8
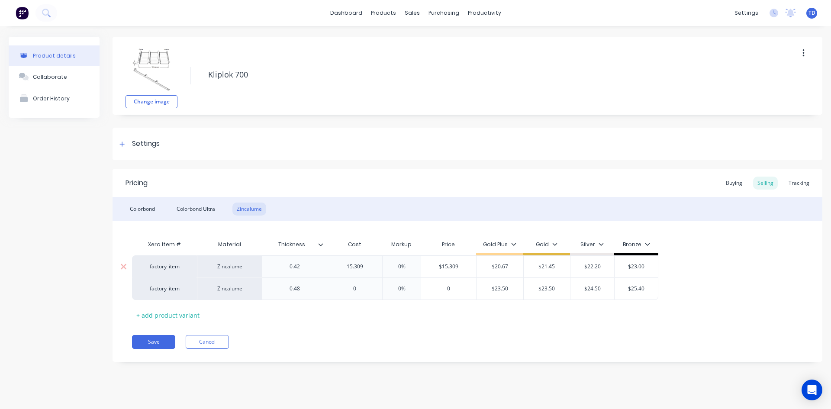
type input "15.309"
type input "0%"
type input "21.45"
type input "$20.67"
type input "$21.45"
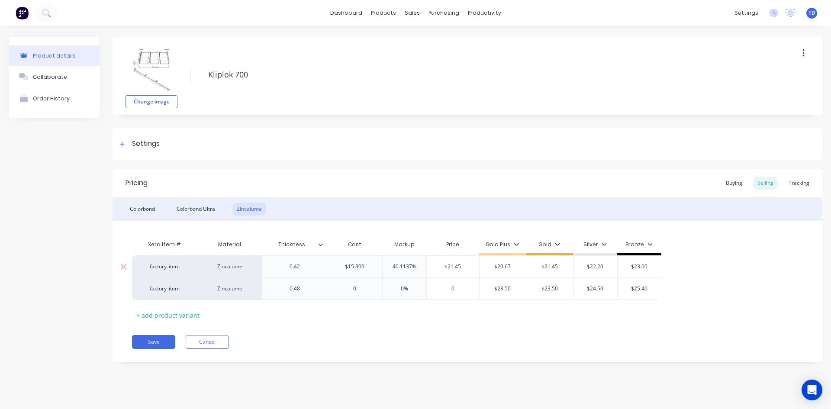
type input "$22.20"
type input "$23.00"
type input "18.795"
type input "0%"
type input "23.50"
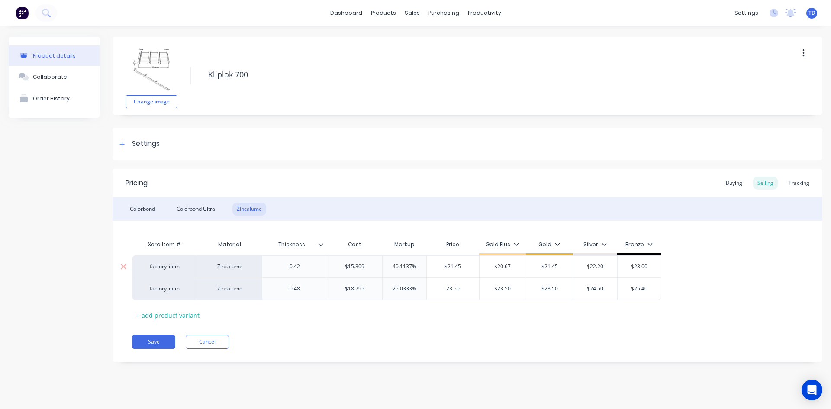
type input "$23.50"
click at [188, 210] on div "Colorbond Ultra" at bounding box center [195, 209] width 47 height 13
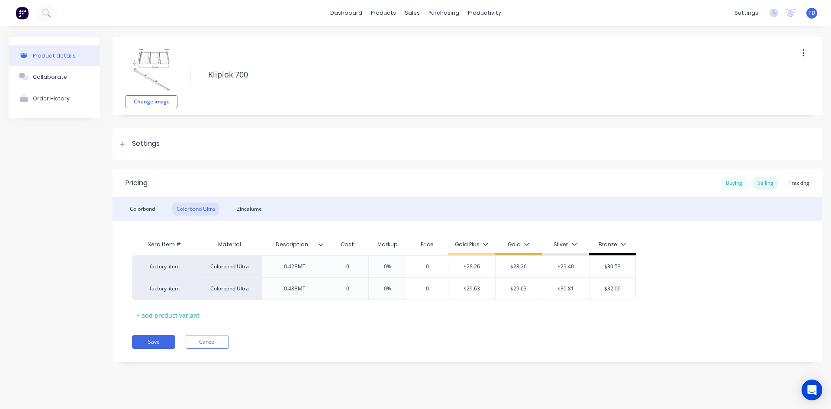
click at [736, 185] on div "Buying" at bounding box center [733, 183] width 25 height 13
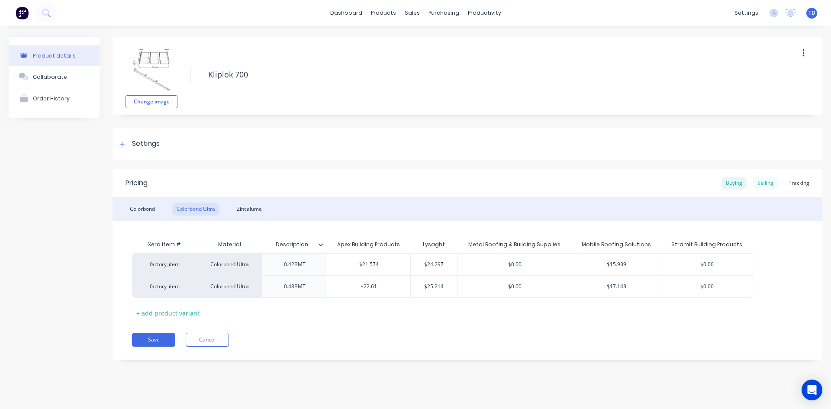
click at [766, 184] on div "Selling" at bounding box center [765, 183] width 25 height 13
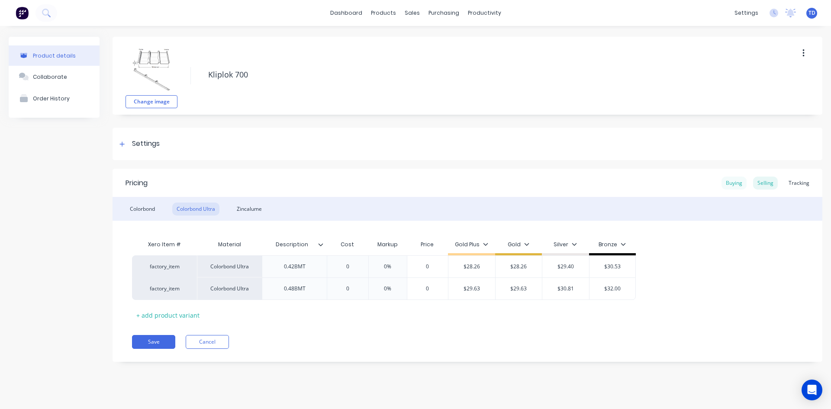
click at [730, 186] on div "Buying" at bounding box center [733, 183] width 25 height 13
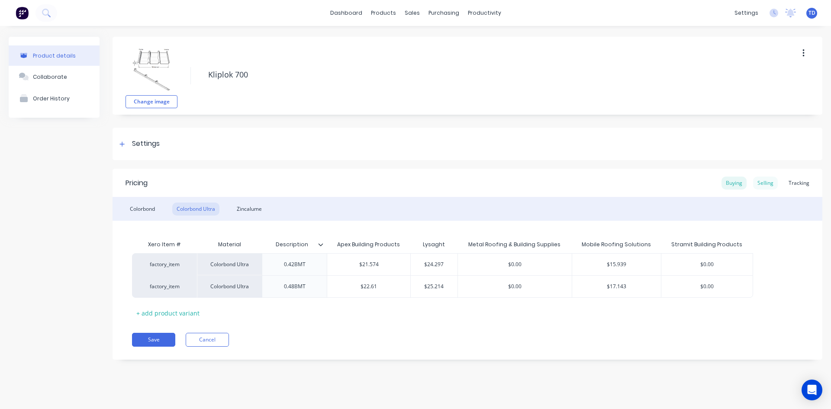
click at [766, 184] on div "Selling" at bounding box center [765, 183] width 25 height 13
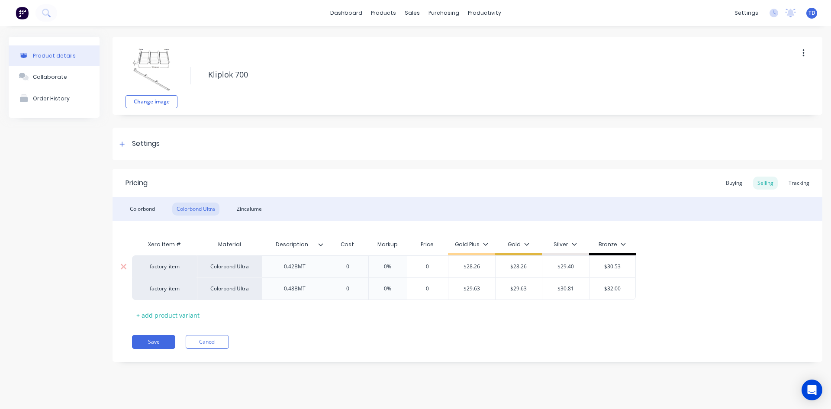
click at [356, 268] on input "0" at bounding box center [347, 267] width 43 height 8
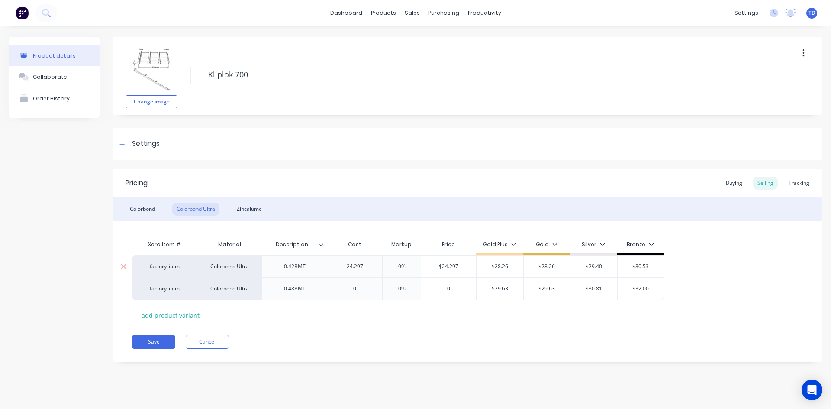
type input "24.297"
type input "0%"
type input "28.26"
type input "$28.26"
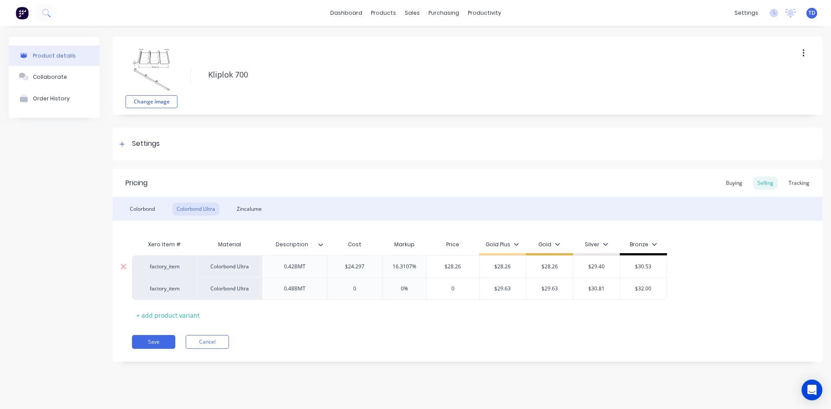
type input "$29.40"
type input "$30.53"
type input "25.214"
type input "0%"
type input "29.63"
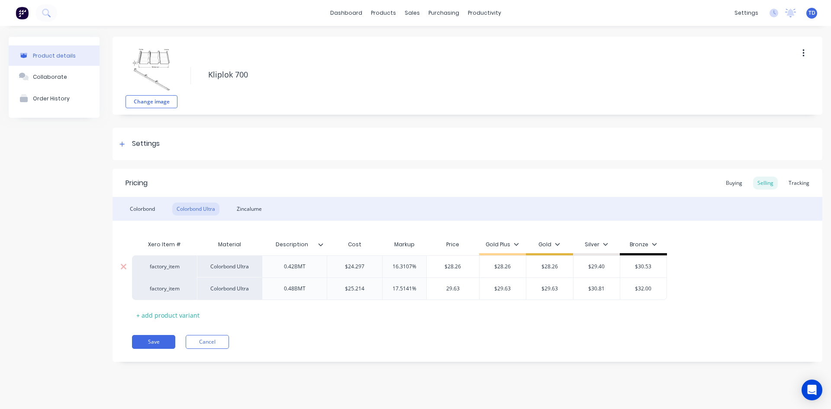
type input "$29.63"
click at [133, 209] on div "Colorbond" at bounding box center [143, 209] width 34 height 13
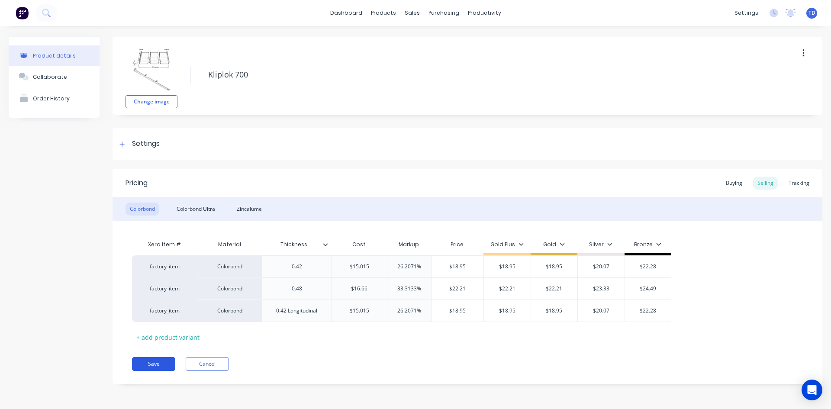
click at [152, 363] on button "Save" at bounding box center [153, 364] width 43 height 14
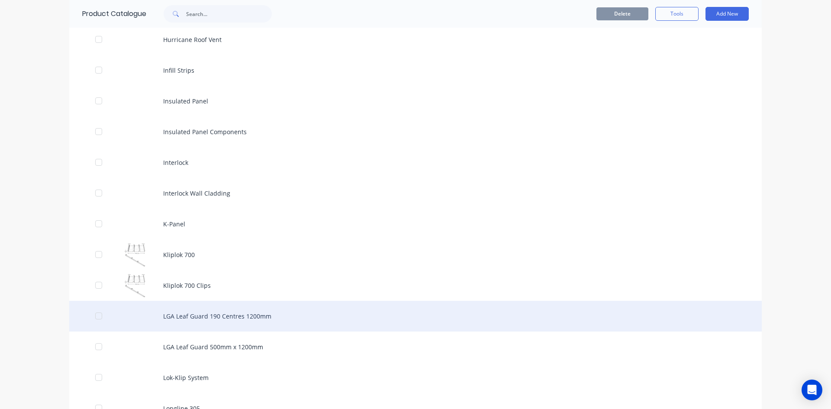
scroll to position [1298, 0]
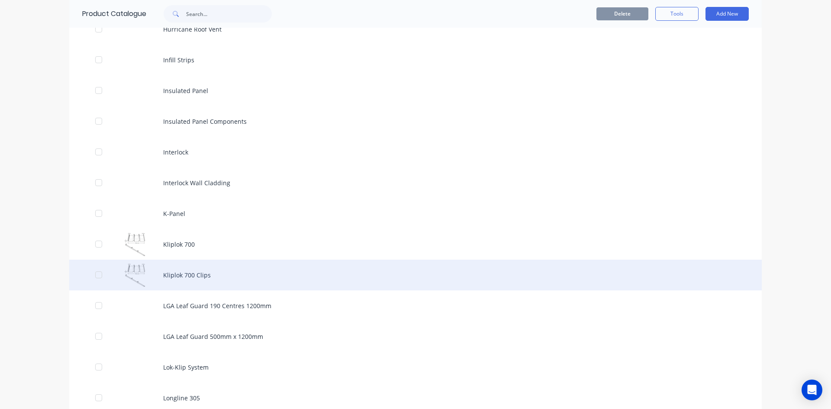
click at [187, 279] on div "Kliplok 700 Clips" at bounding box center [415, 275] width 692 height 31
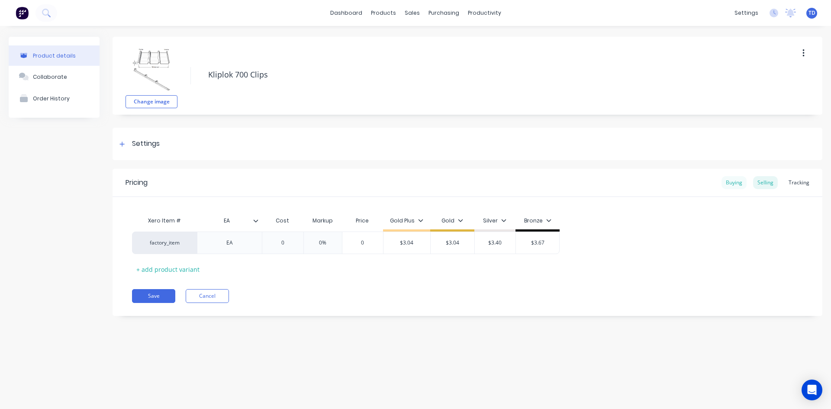
click at [733, 182] on div "Buying" at bounding box center [733, 182] width 25 height 13
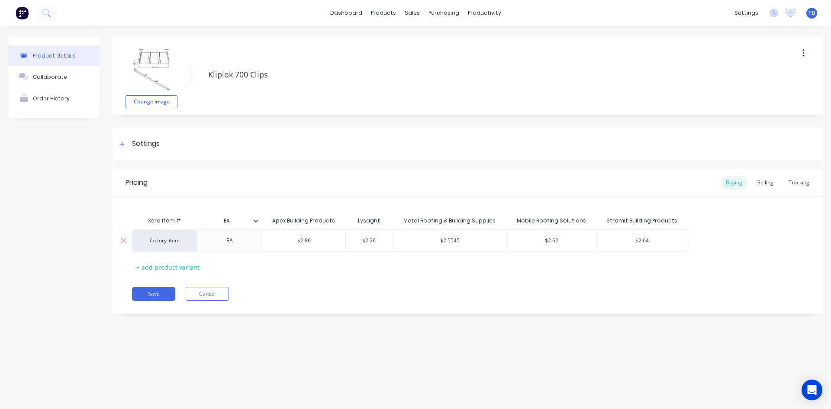
click at [374, 241] on input "$2.26" at bounding box center [369, 241] width 47 height 8
type input "$2.2598"
type input "$2.5545"
click at [768, 184] on div "Selling" at bounding box center [765, 182] width 25 height 13
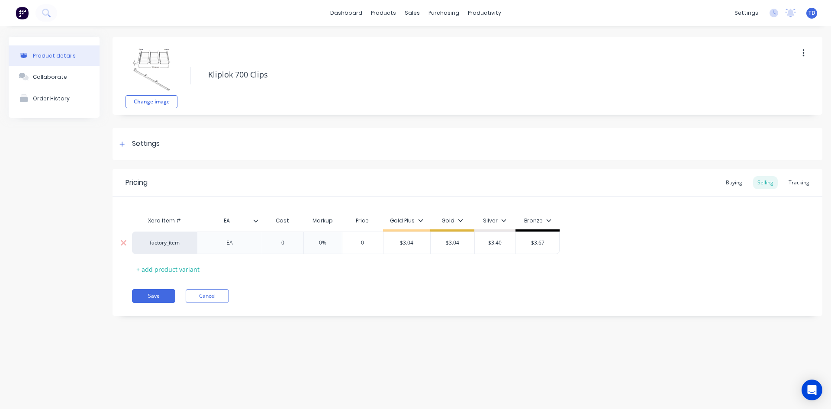
click at [297, 240] on input "0" at bounding box center [282, 243] width 43 height 8
type input "2.2598"
type input "0%"
type input "3.04"
type input "$3.04"
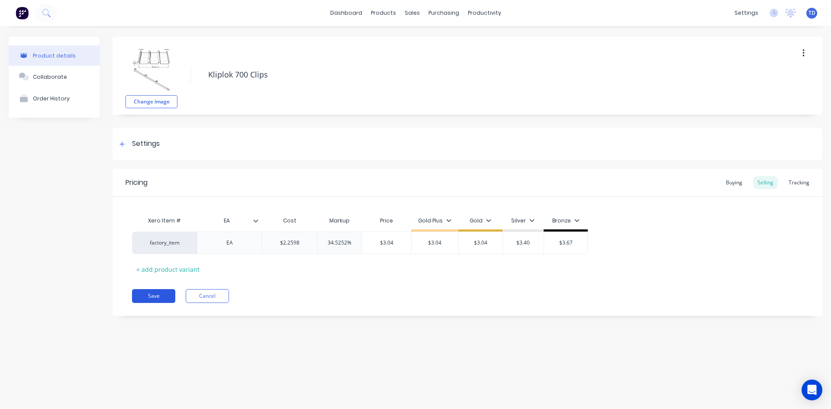
click at [157, 296] on button "Save" at bounding box center [153, 296] width 43 height 14
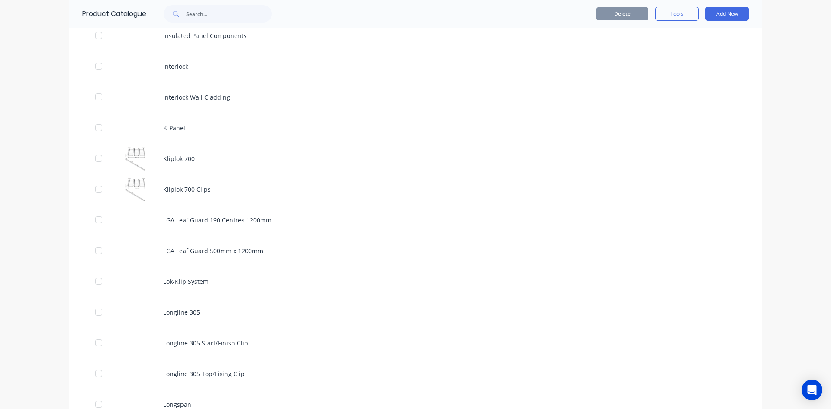
scroll to position [1385, 0]
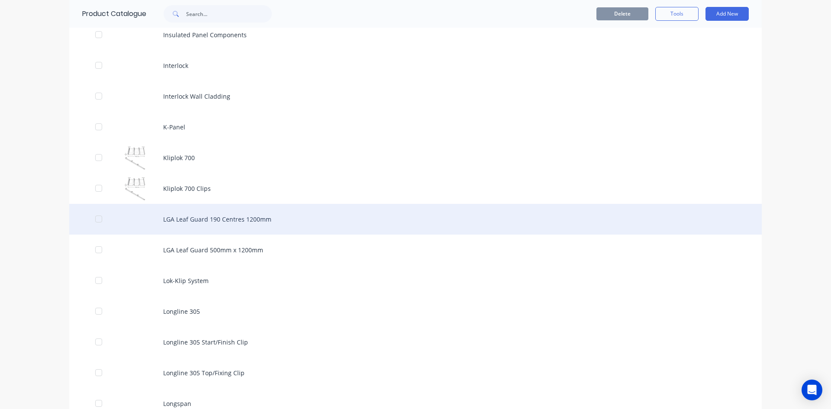
click at [208, 222] on div "LGA Leaf Guard 190 Centres 1200mm" at bounding box center [415, 219] width 692 height 31
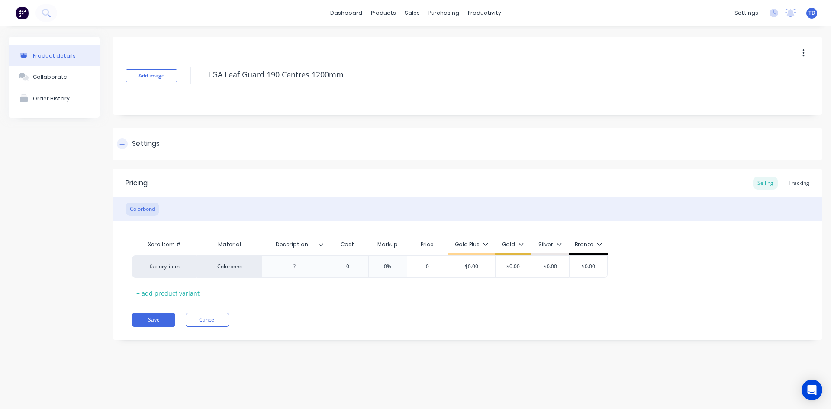
click at [125, 145] on icon at bounding box center [121, 144] width 5 height 6
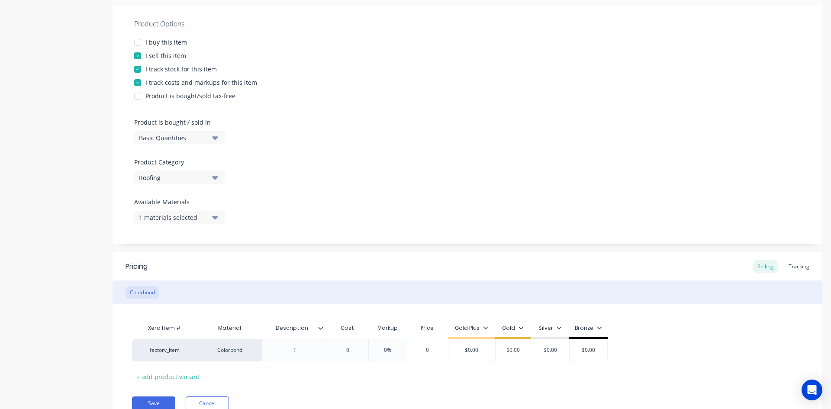
scroll to position [173, 0]
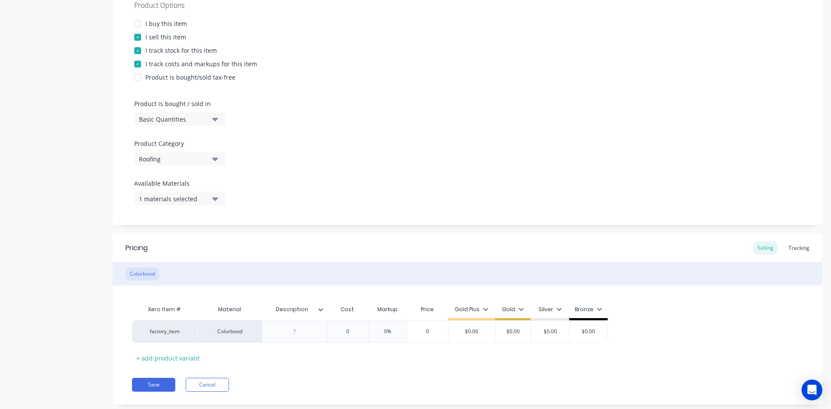
click at [213, 159] on icon "button" at bounding box center [215, 159] width 6 height 10
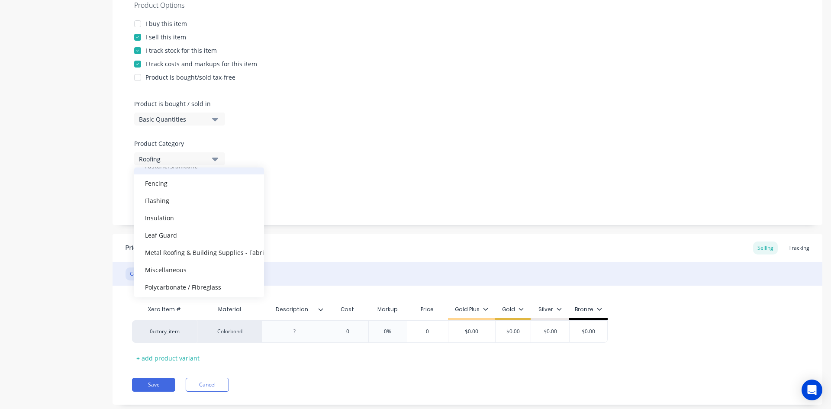
scroll to position [87, 0]
click at [179, 220] on div "Leaf Guard" at bounding box center [199, 223] width 130 height 17
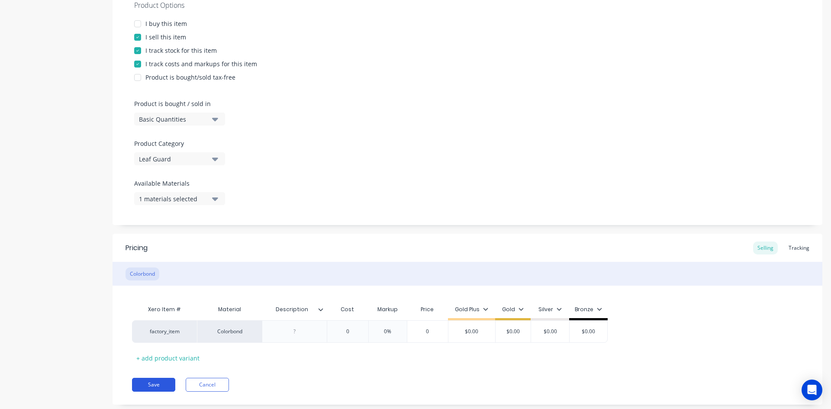
click at [145, 386] on button "Save" at bounding box center [153, 385] width 43 height 14
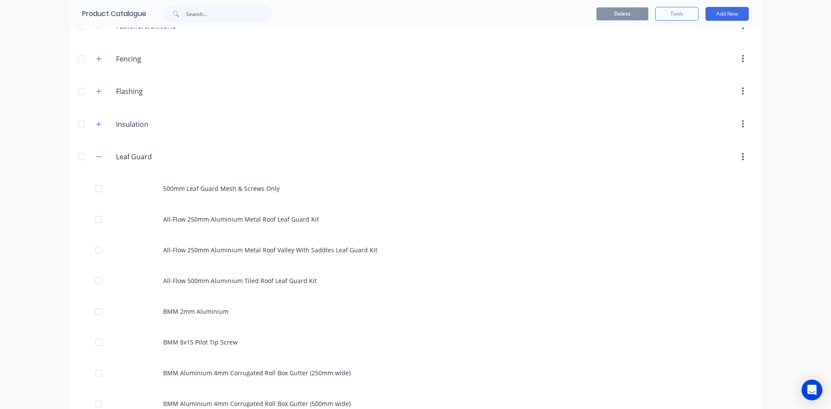
scroll to position [260, 0]
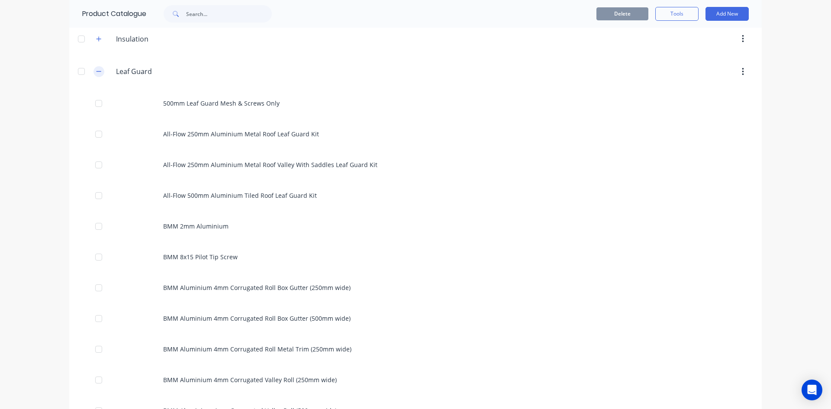
click at [99, 71] on button "button" at bounding box center [98, 71] width 11 height 11
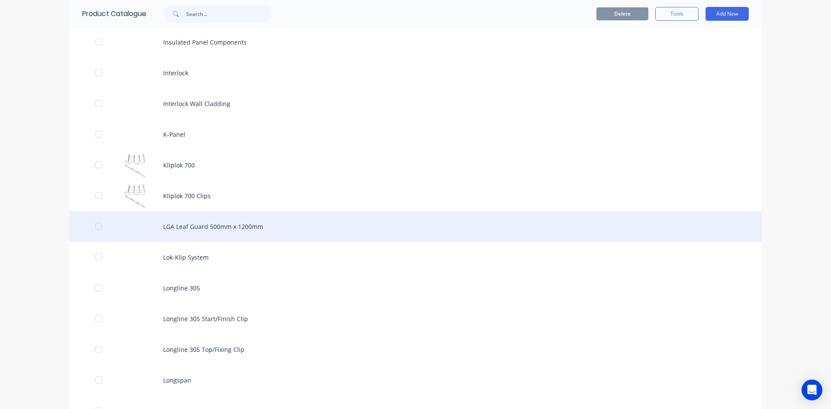
scroll to position [1385, 0]
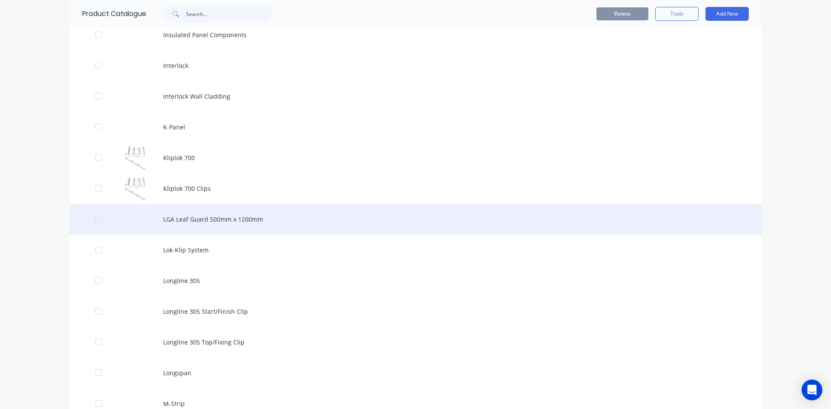
click at [208, 218] on div "LGA Leaf Guard 500mm x 1200mm" at bounding box center [415, 219] width 692 height 31
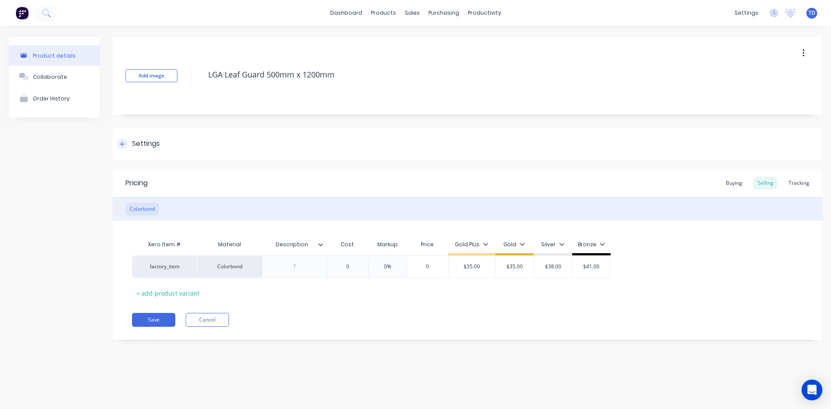
click at [122, 145] on icon at bounding box center [122, 144] width 5 height 5
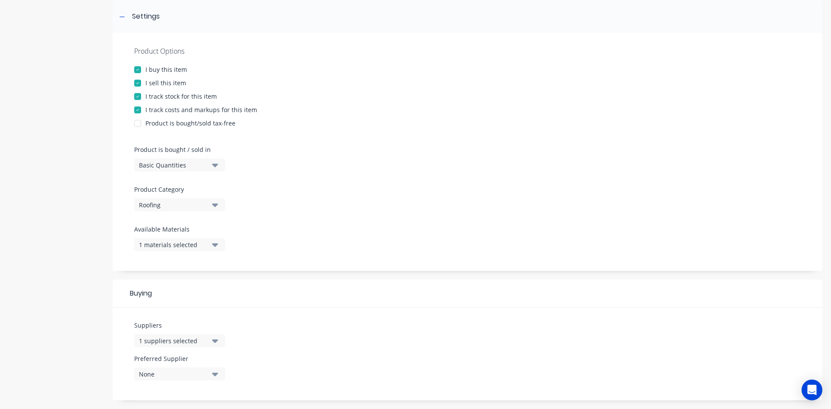
scroll to position [130, 0]
click at [186, 202] on div "Roofing" at bounding box center [173, 202] width 69 height 9
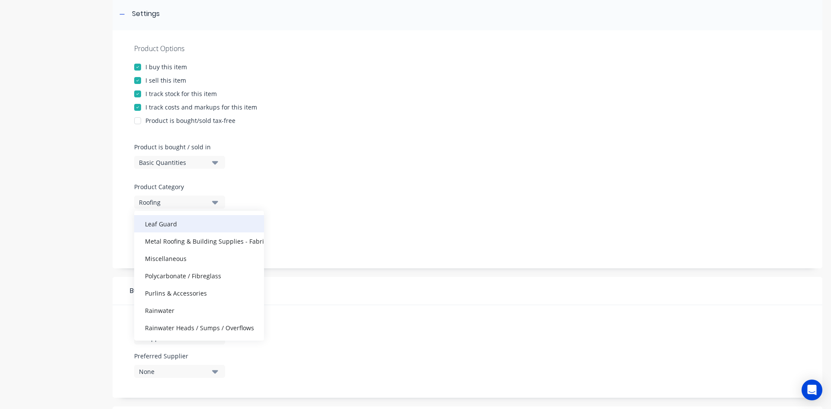
click at [168, 225] on div "Leaf Guard" at bounding box center [199, 223] width 130 height 17
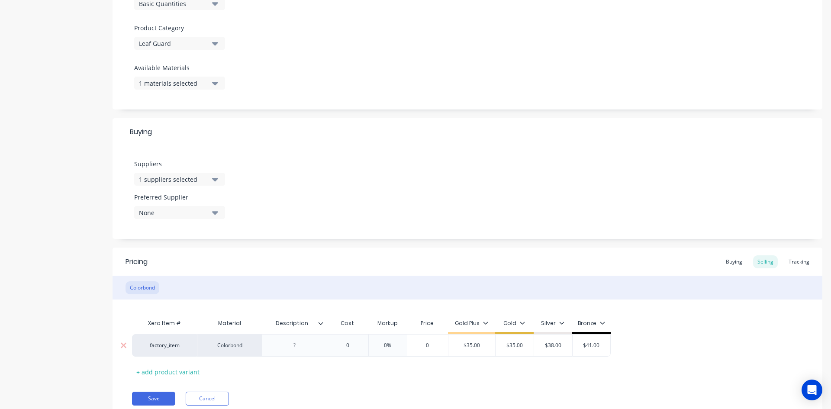
scroll to position [322, 0]
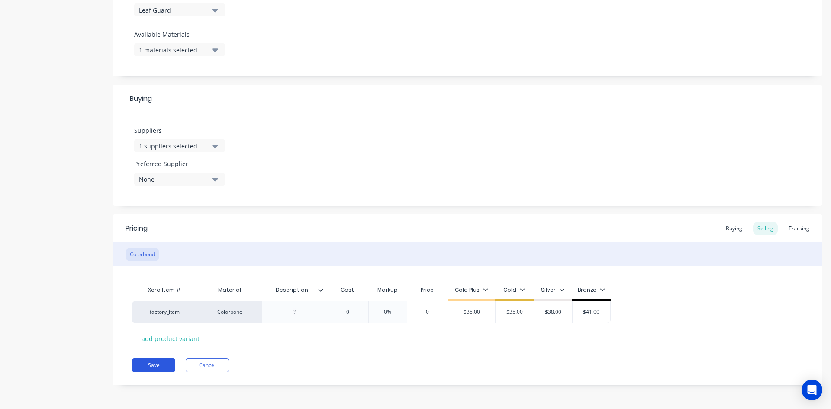
click at [157, 361] on button "Save" at bounding box center [153, 365] width 43 height 14
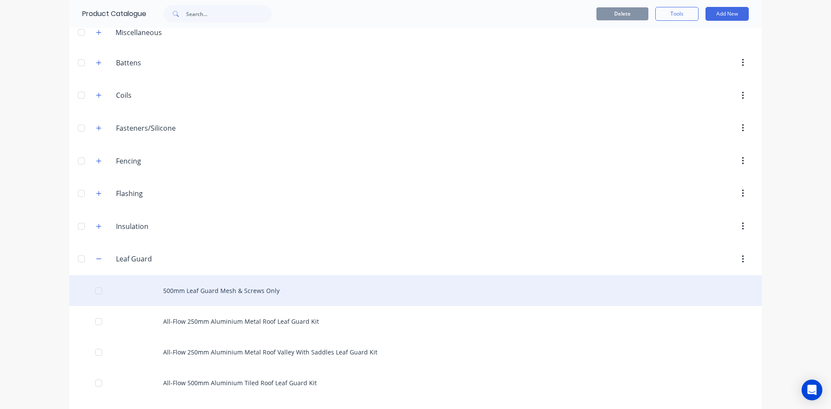
scroll to position [87, 0]
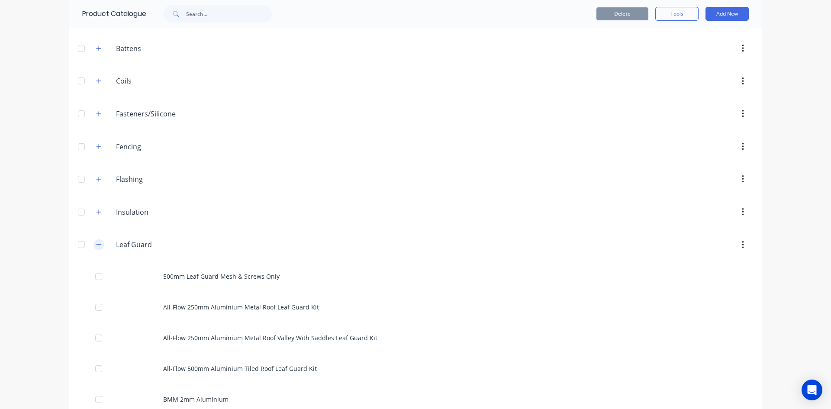
click at [100, 245] on button "button" at bounding box center [98, 244] width 11 height 11
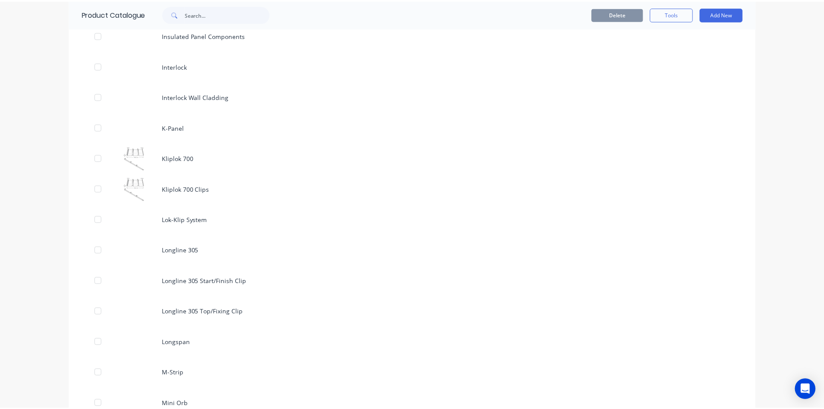
scroll to position [1385, 0]
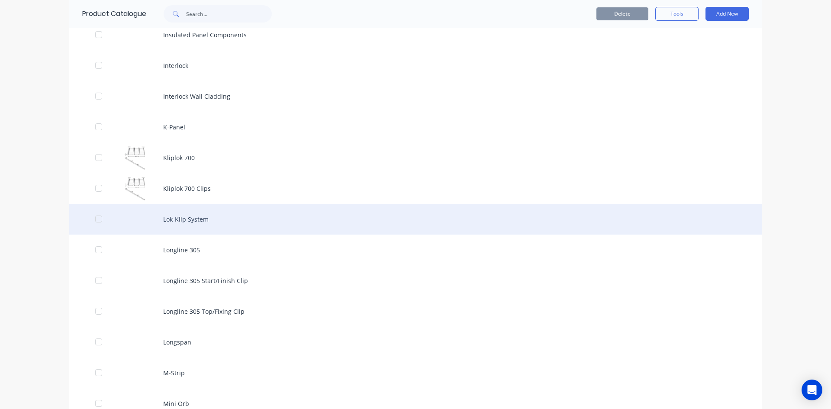
click at [180, 218] on div "Lok-Klip System" at bounding box center [415, 219] width 692 height 31
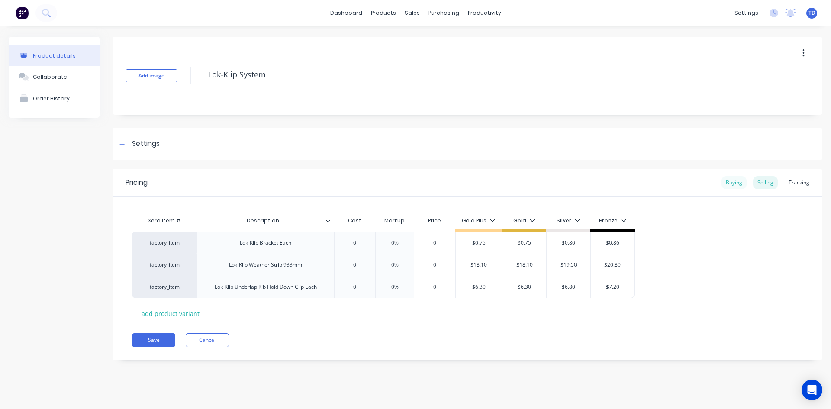
click at [729, 183] on div "Buying" at bounding box center [733, 182] width 25 height 13
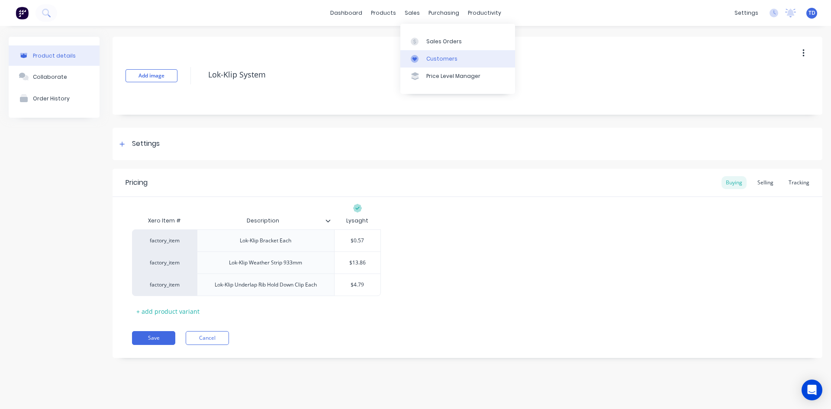
click at [436, 56] on div "Customers" at bounding box center [441, 59] width 31 height 8
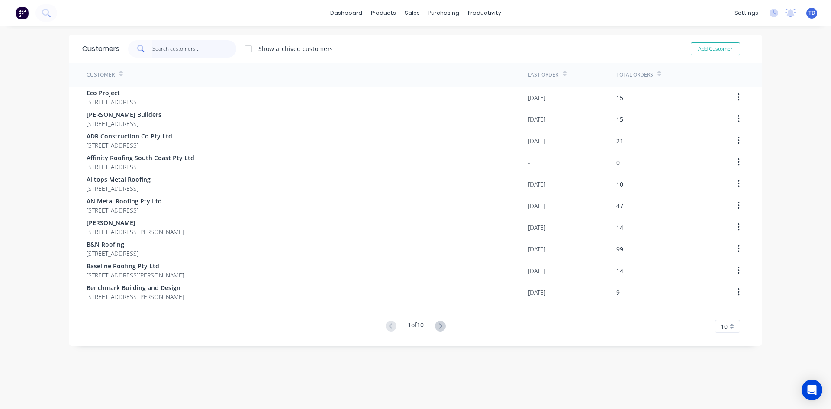
click at [170, 43] on input "text" at bounding box center [194, 48] width 84 height 17
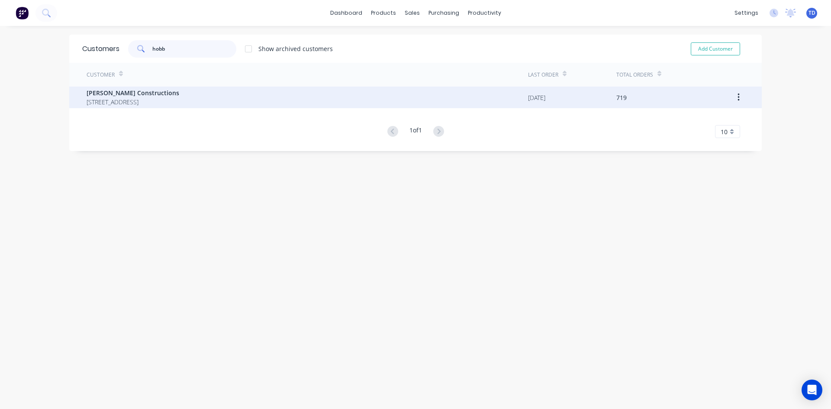
type input "hobb"
click at [179, 93] on span "[PERSON_NAME] Constructions" at bounding box center [133, 92] width 93 height 9
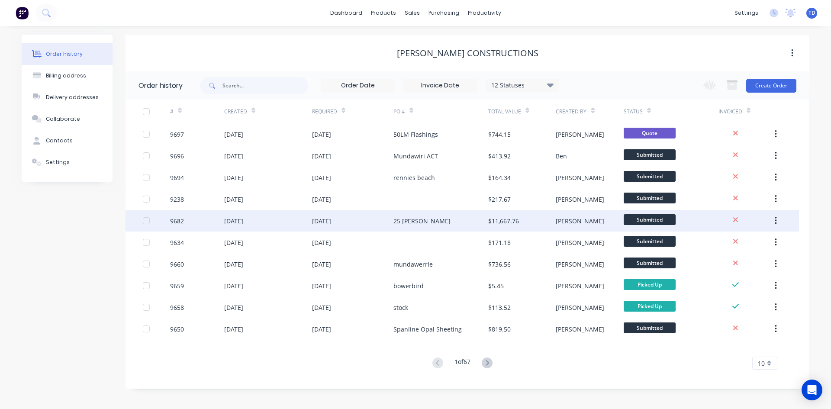
click at [306, 218] on div "10 Sep 2025" at bounding box center [268, 221] width 88 height 22
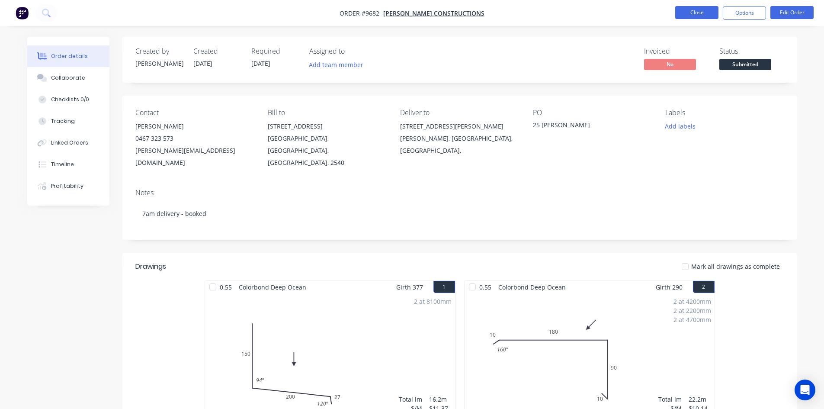
click at [696, 12] on button "Close" at bounding box center [697, 12] width 43 height 13
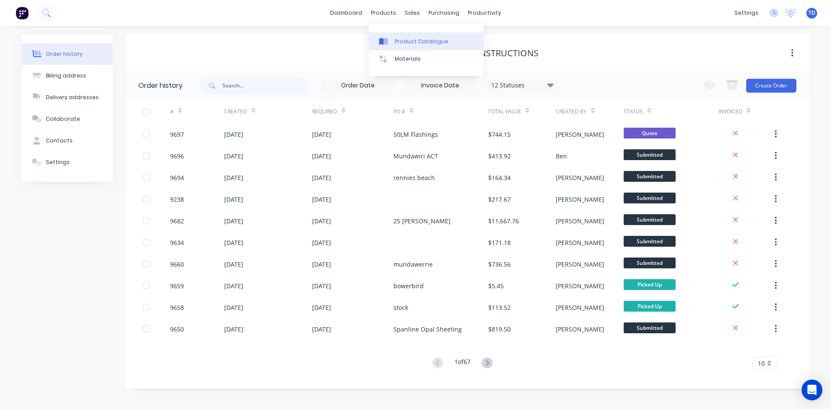
click at [399, 43] on div "Product Catalogue" at bounding box center [422, 42] width 54 height 8
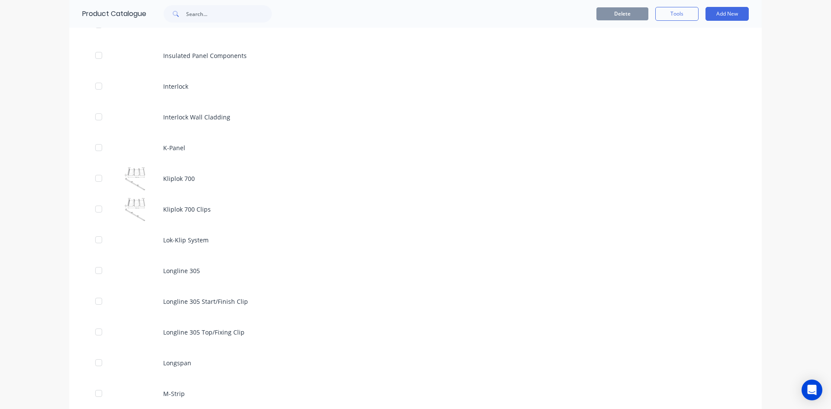
scroll to position [1385, 0]
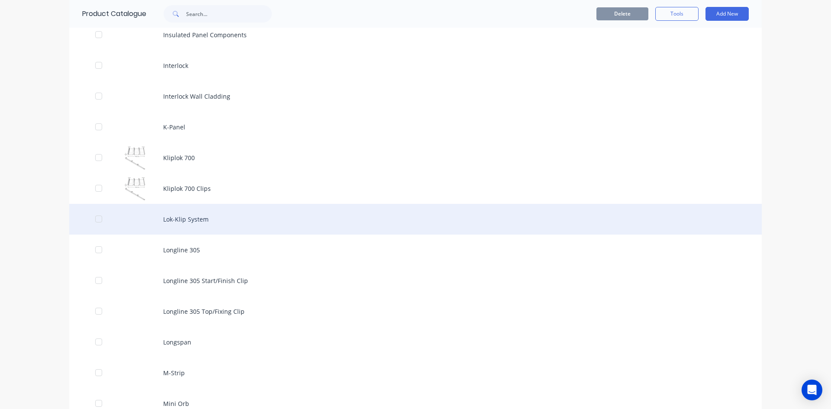
click at [183, 218] on div "Lok-Klip System" at bounding box center [415, 219] width 692 height 31
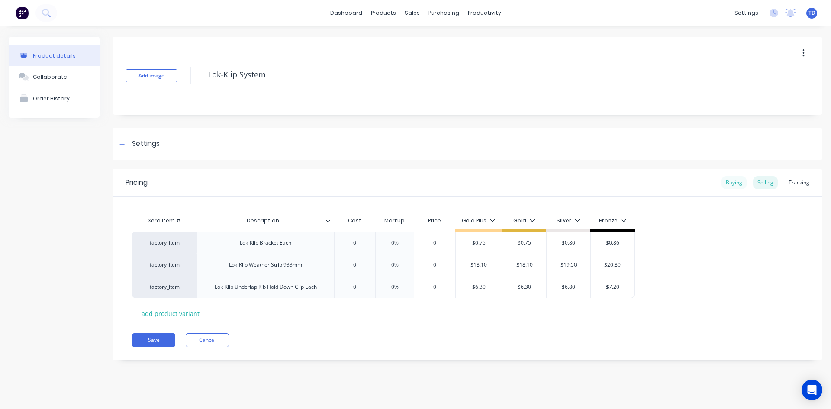
click at [737, 180] on div "Buying" at bounding box center [733, 182] width 25 height 13
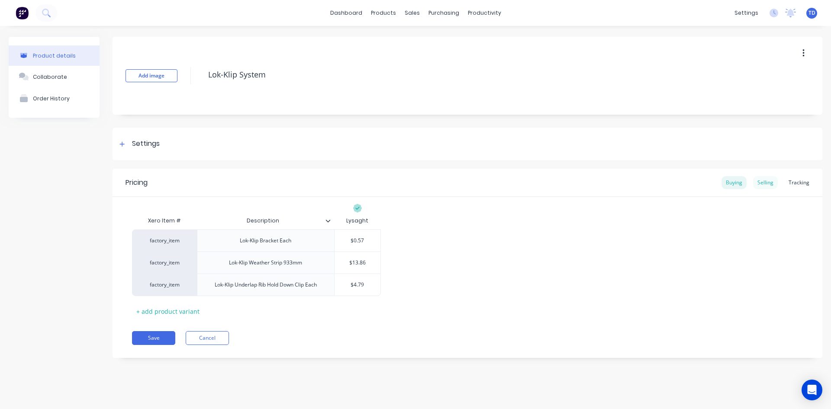
click at [776, 184] on div "Selling" at bounding box center [765, 182] width 25 height 13
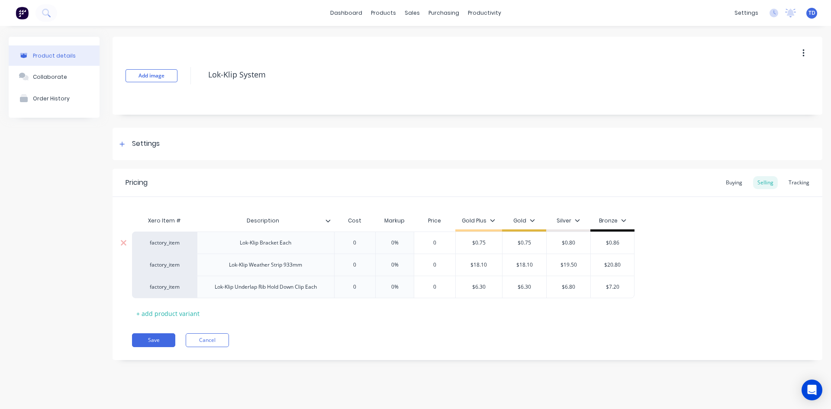
click at [364, 238] on div "0" at bounding box center [354, 243] width 43 height 22
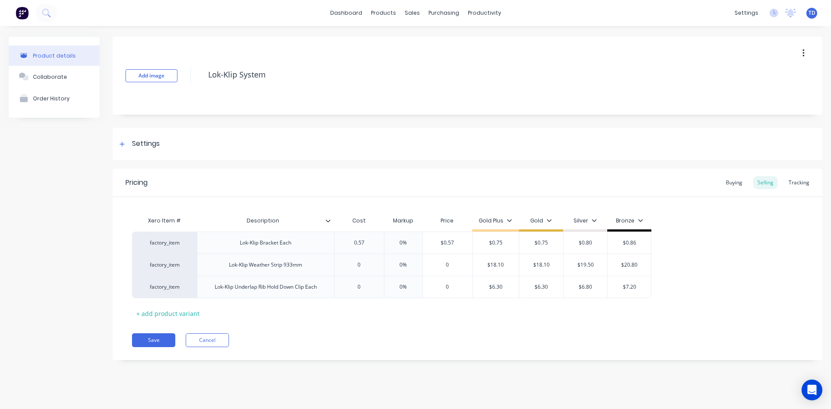
type input "0.57"
type input "0%"
type input "0.75"
type input "$0.75"
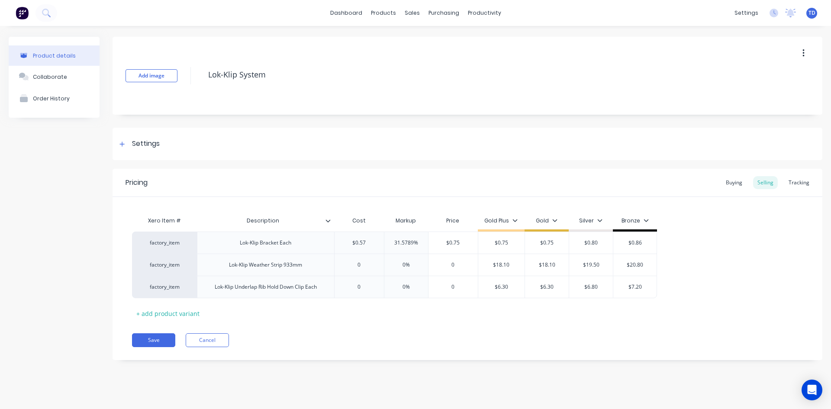
type input "$0.80"
type input "$0.86"
type input "13.86"
type input "0%"
type input "18.10"
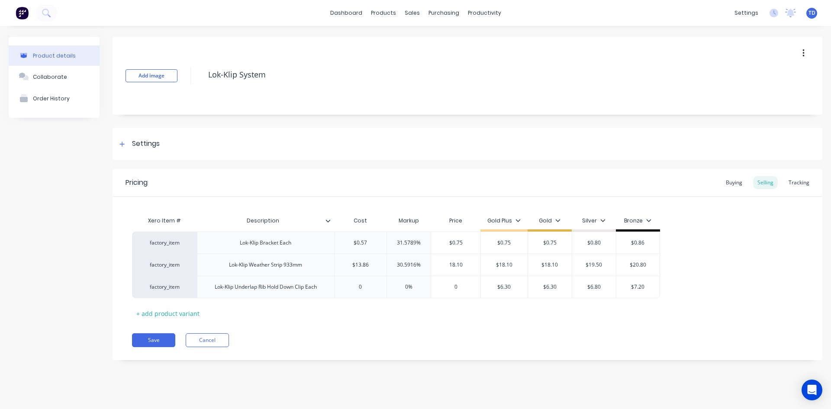
type input "$18.10"
type input "$19.50"
type input "$20.80"
type input "4.79"
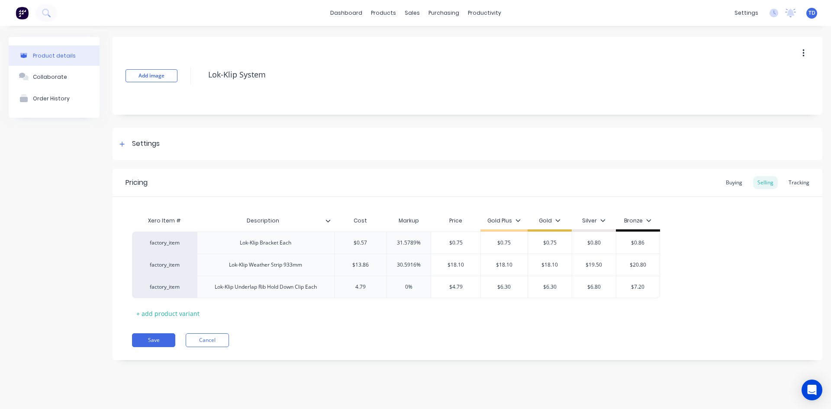
type input "0%"
type input "$4.79"
type input "$6.30"
type input "6.30"
click at [438, 324] on div "Pricing Buying Selling Tracking Xero Item # Description Cost Markup Price Gold …" at bounding box center [468, 264] width 710 height 191
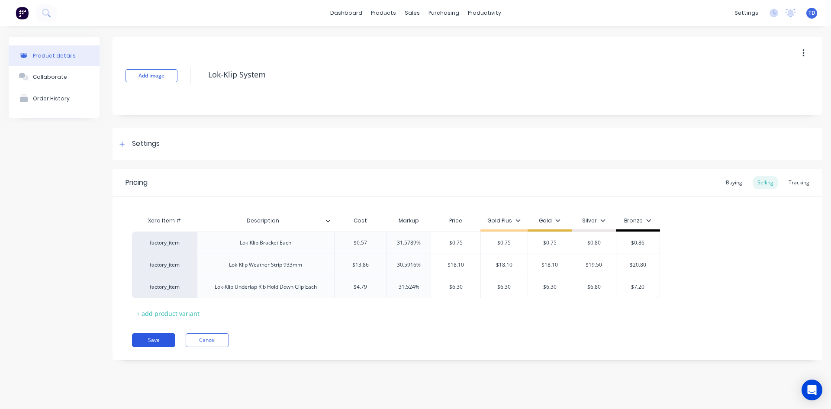
click at [158, 336] on button "Save" at bounding box center [153, 340] width 43 height 14
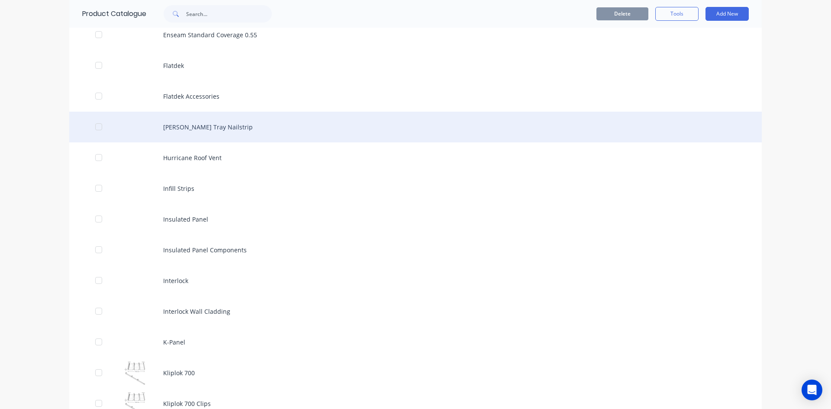
scroll to position [1342, 0]
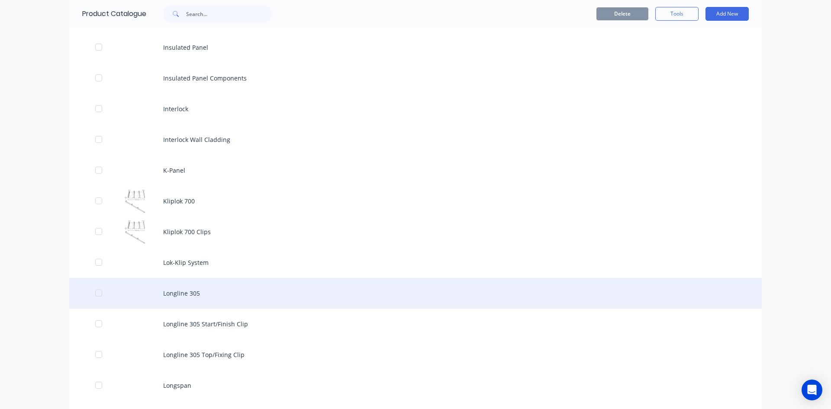
click at [175, 299] on div "Longline 305" at bounding box center [415, 293] width 692 height 31
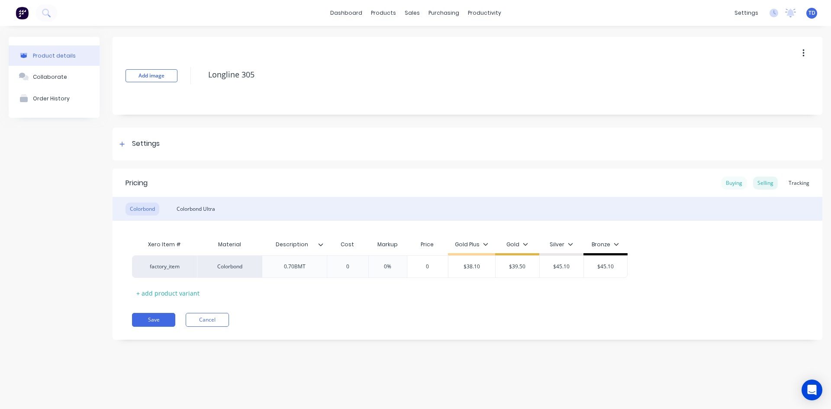
click at [731, 183] on div "Buying" at bounding box center [733, 183] width 25 height 13
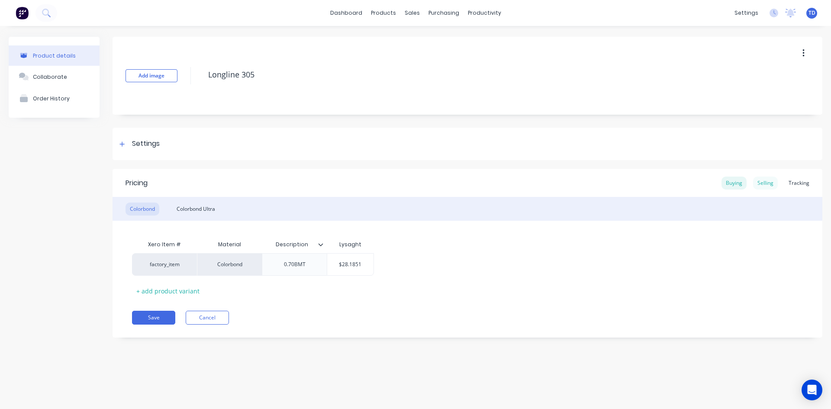
click at [764, 183] on div "Selling" at bounding box center [765, 183] width 25 height 13
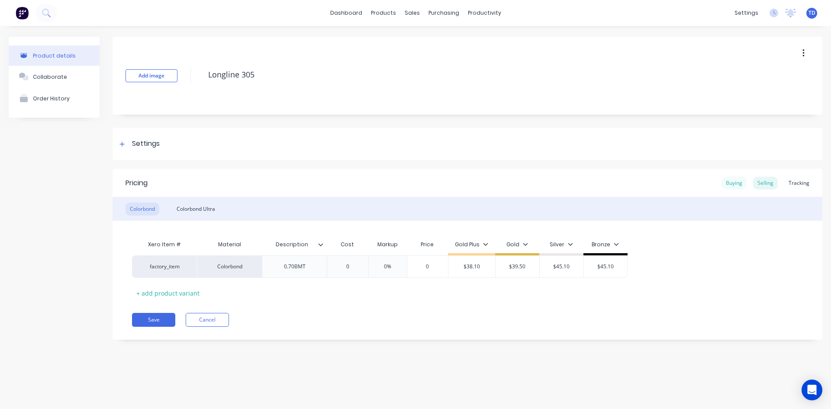
click at [736, 180] on div "Buying" at bounding box center [733, 183] width 25 height 13
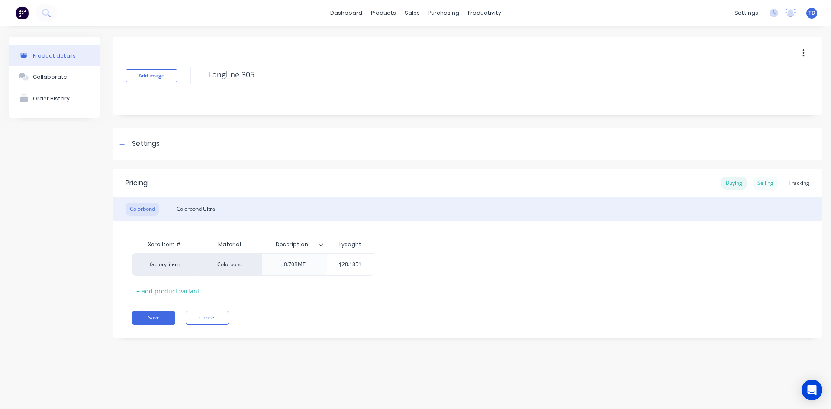
click at [766, 181] on div "Selling" at bounding box center [765, 183] width 25 height 13
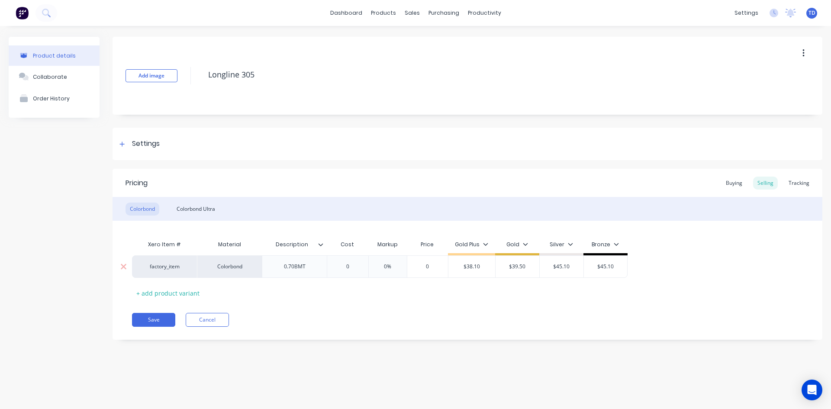
click at [357, 264] on input "0" at bounding box center [347, 267] width 43 height 8
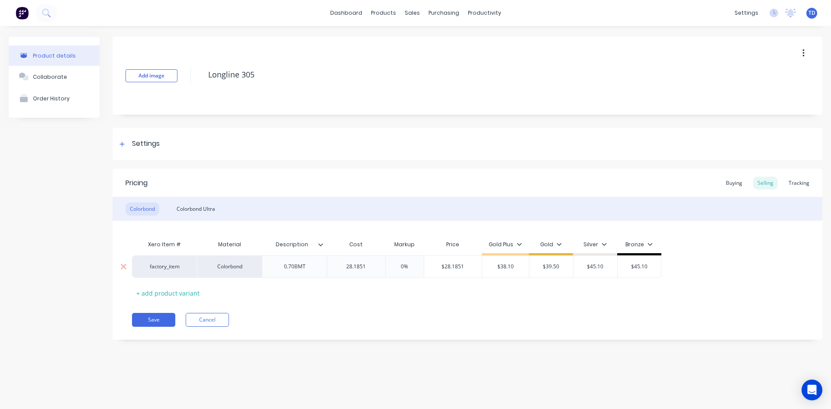
type input "28.1851"
type input "0%"
type input "39.50"
type input "$38.10"
click at [187, 206] on div "Colorbond Ultra" at bounding box center [195, 209] width 47 height 13
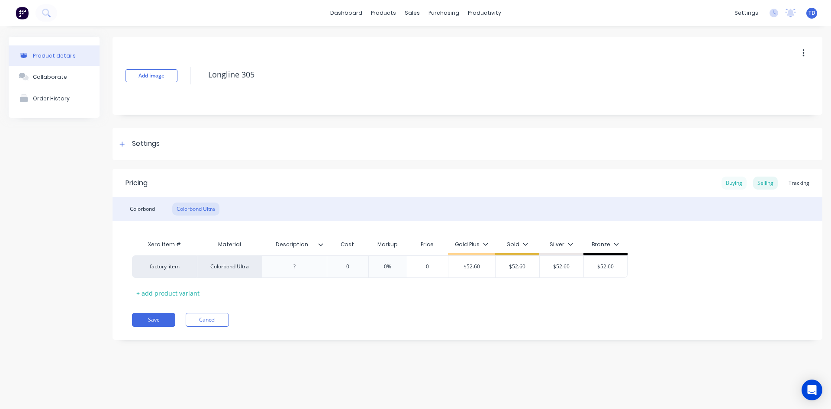
click at [732, 181] on div "Buying" at bounding box center [733, 183] width 25 height 13
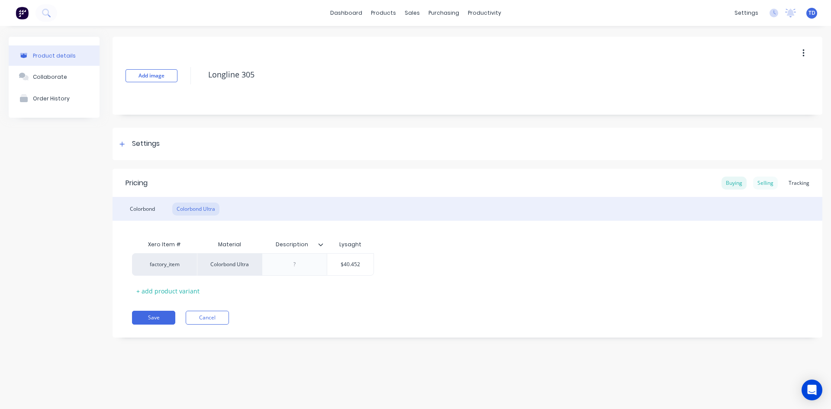
click at [763, 181] on div "Selling" at bounding box center [765, 183] width 25 height 13
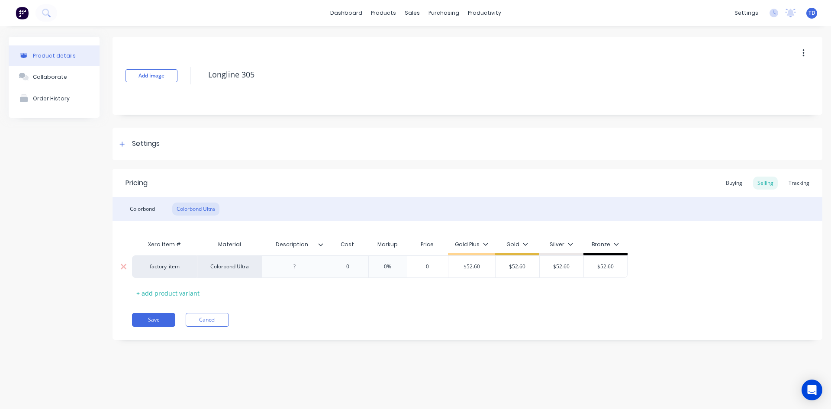
click at [355, 266] on input "0" at bounding box center [347, 267] width 43 height 8
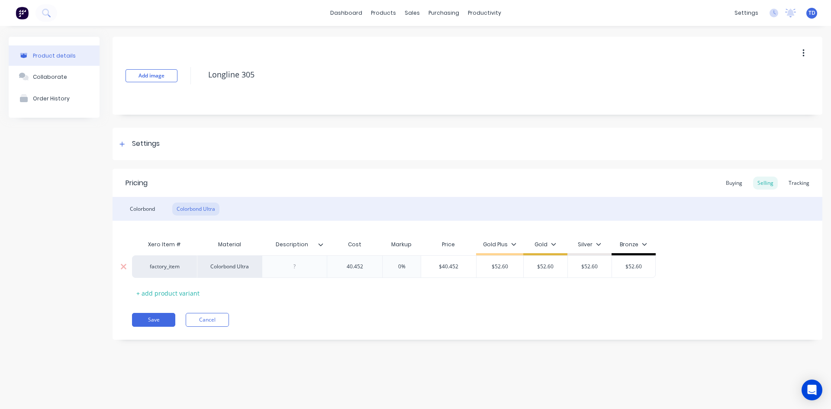
type input "40.452"
type input "0%"
type input "52.60"
type input "$52.60"
click at [149, 210] on div "Colorbond" at bounding box center [143, 209] width 34 height 13
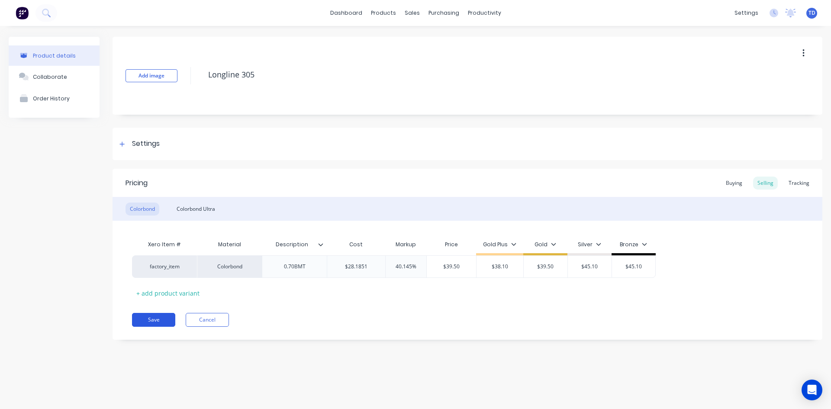
click at [143, 322] on button "Save" at bounding box center [153, 320] width 43 height 14
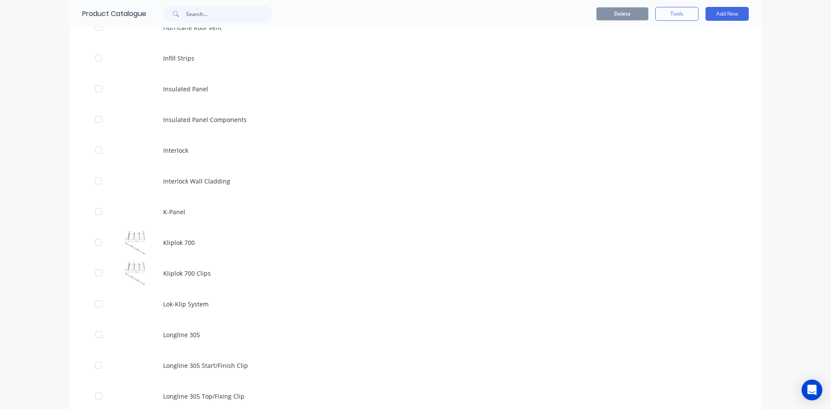
scroll to position [1342, 0]
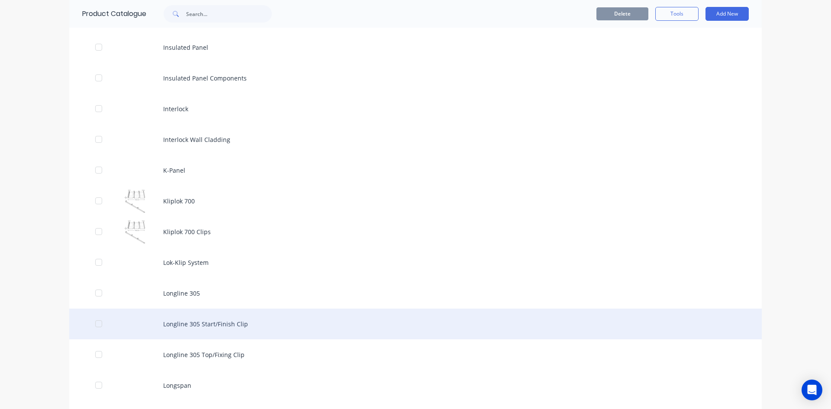
click at [187, 325] on div "Longline 305 Start/Finish Clip" at bounding box center [415, 324] width 692 height 31
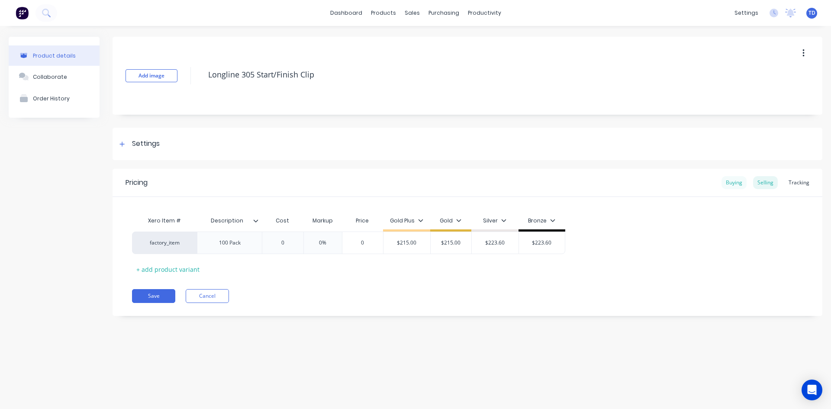
click at [737, 182] on div "Buying" at bounding box center [733, 182] width 25 height 13
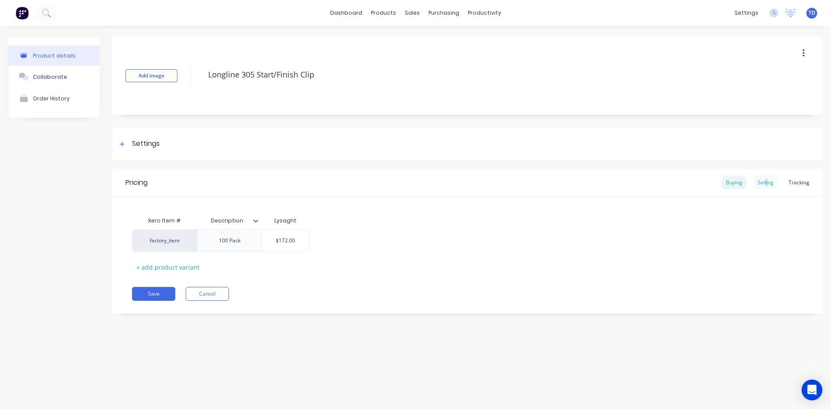
click at [768, 182] on div "Selling" at bounding box center [765, 182] width 25 height 13
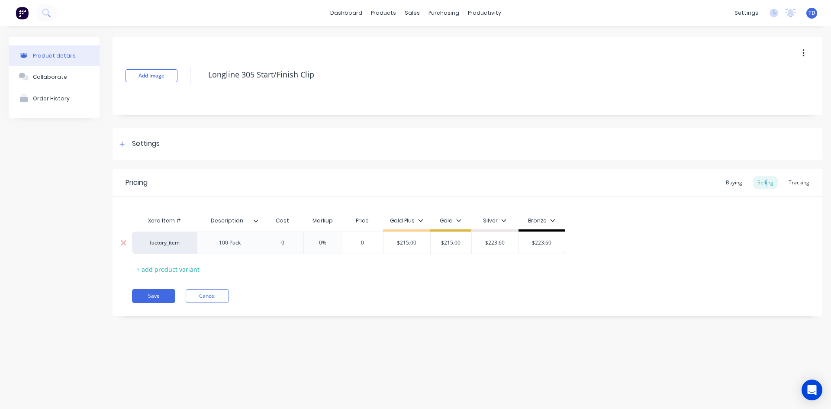
click at [298, 237] on div "0" at bounding box center [282, 243] width 43 height 22
type input "172.00"
type input "0%"
type input "215"
type input "$215.00"
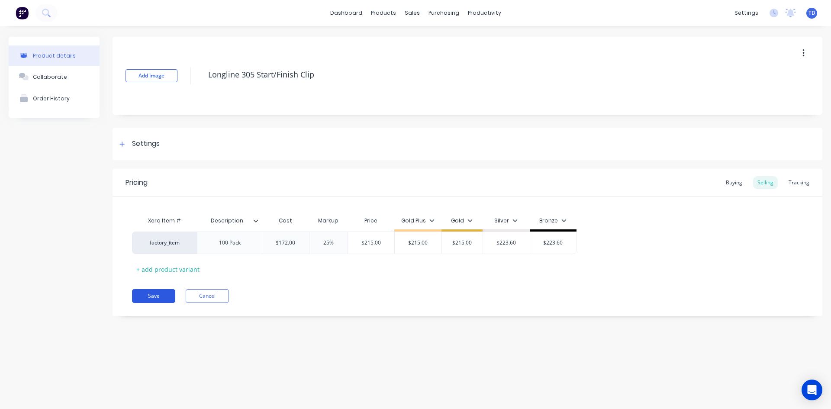
click at [155, 296] on button "Save" at bounding box center [153, 296] width 43 height 14
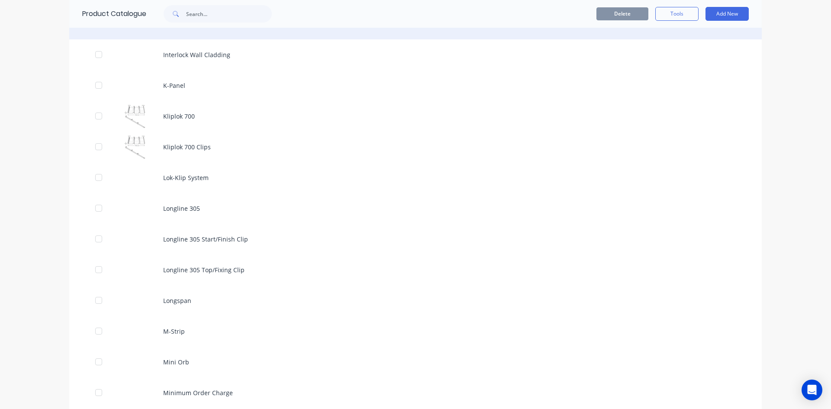
scroll to position [1428, 0]
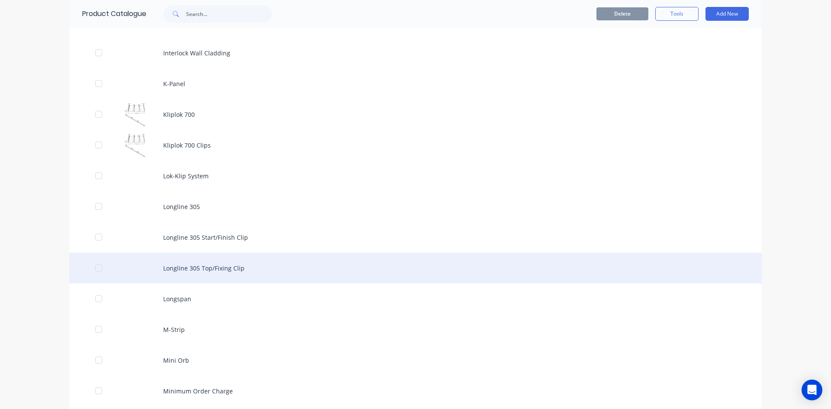
click at [212, 262] on div "Longline 305 Top/Fixing Clip" at bounding box center [415, 268] width 692 height 31
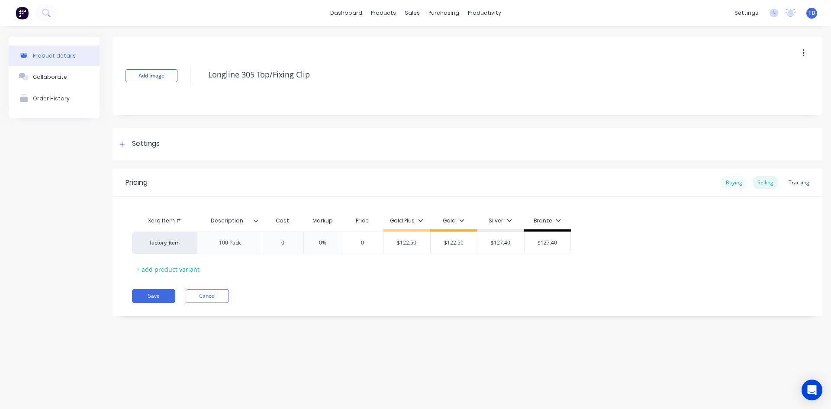
click at [737, 180] on div "Buying" at bounding box center [733, 182] width 25 height 13
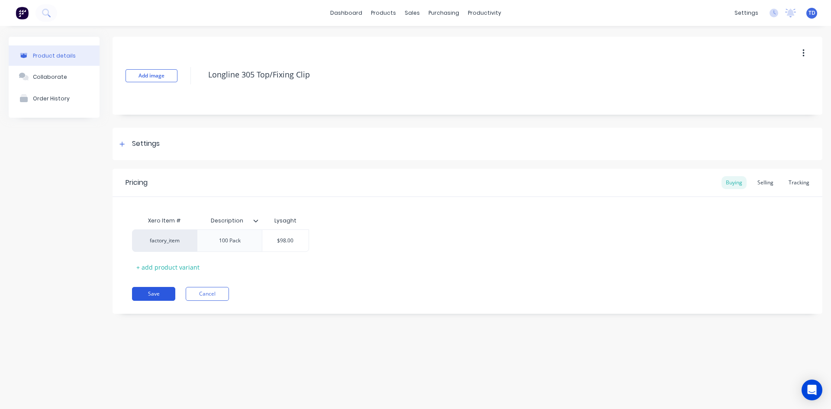
click at [145, 296] on button "Save" at bounding box center [153, 294] width 43 height 14
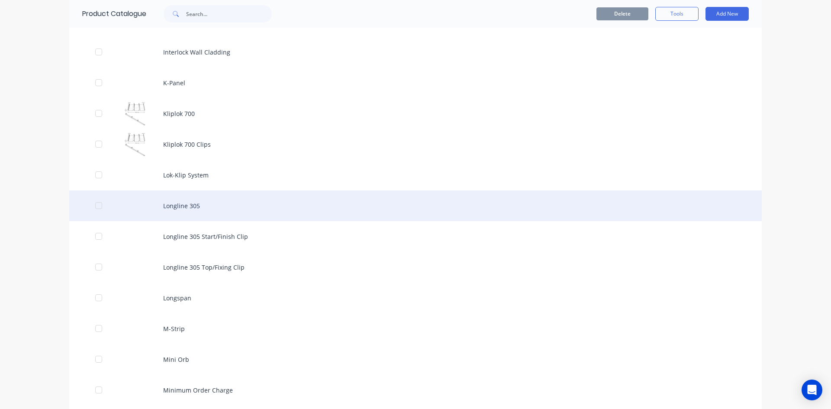
scroll to position [1471, 0]
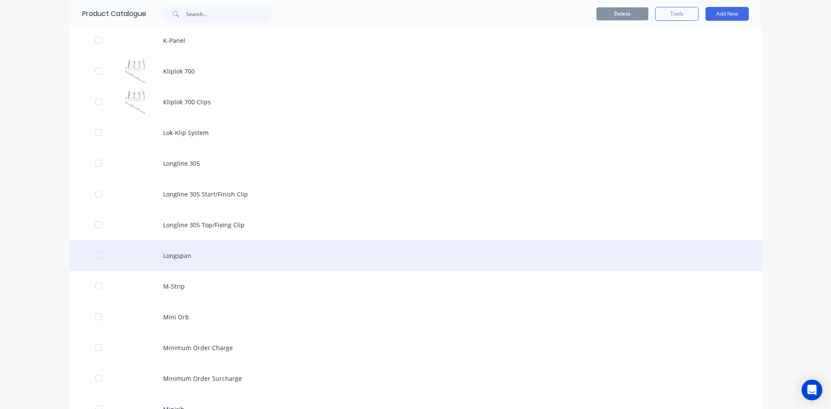
click at [167, 262] on div "Longspan" at bounding box center [415, 255] width 692 height 31
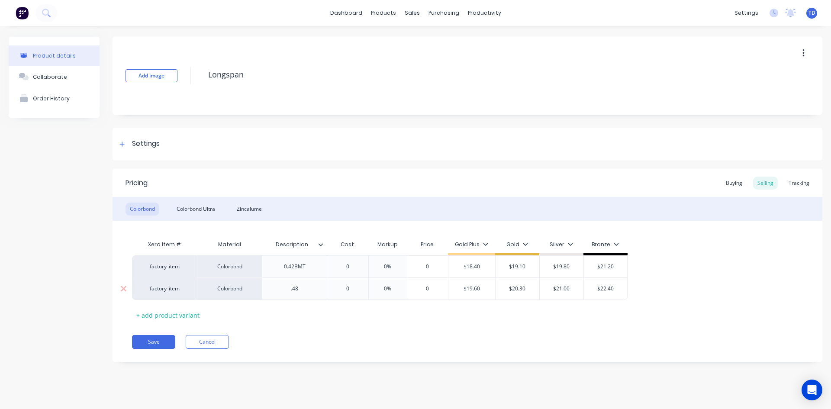
click at [306, 293] on div ".48" at bounding box center [294, 288] width 43 height 11
click at [731, 184] on div "Buying" at bounding box center [733, 183] width 25 height 13
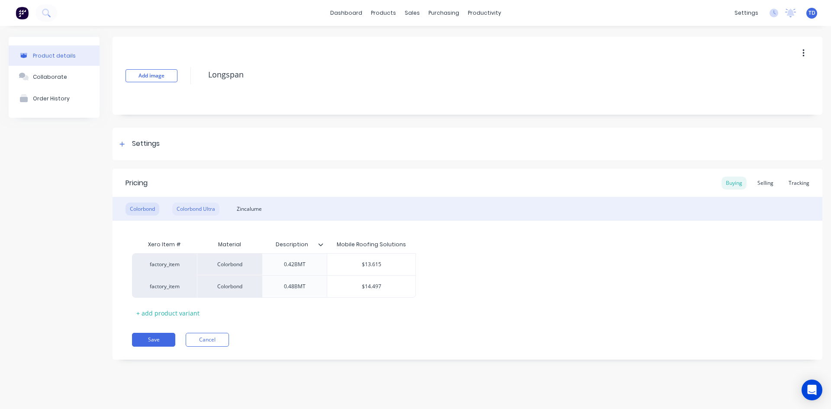
click at [193, 207] on div "Colorbond Ultra" at bounding box center [195, 209] width 47 height 13
click at [252, 210] on div "Zincalume" at bounding box center [249, 209] width 34 height 13
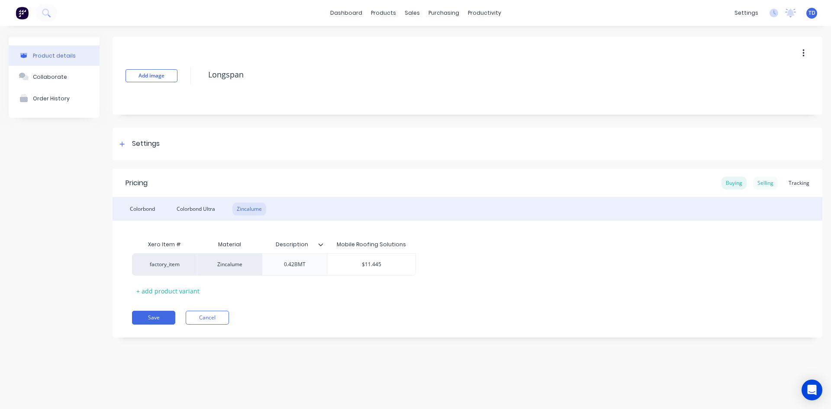
click at [764, 187] on div "Selling" at bounding box center [765, 183] width 25 height 13
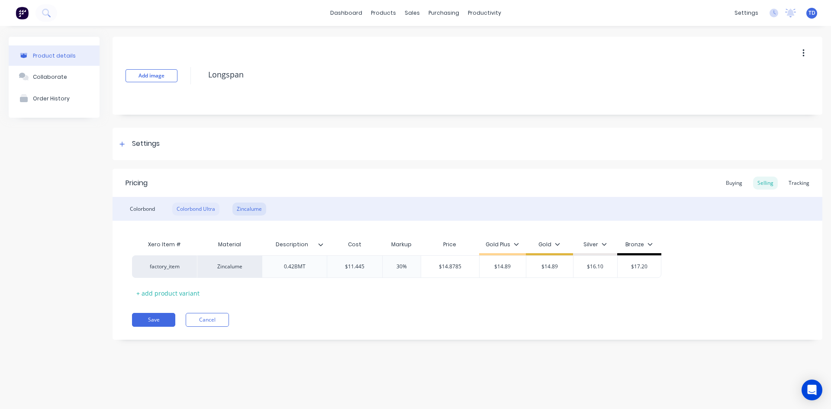
click at [197, 204] on div "Colorbond Ultra" at bounding box center [195, 209] width 47 height 13
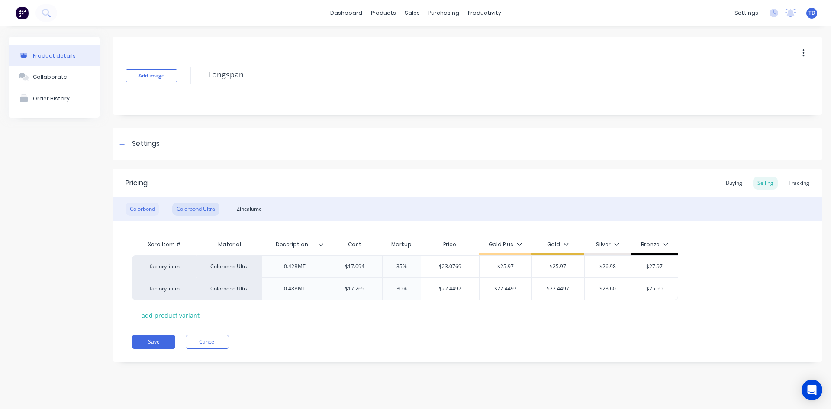
click at [142, 209] on div "Colorbond" at bounding box center [143, 209] width 34 height 13
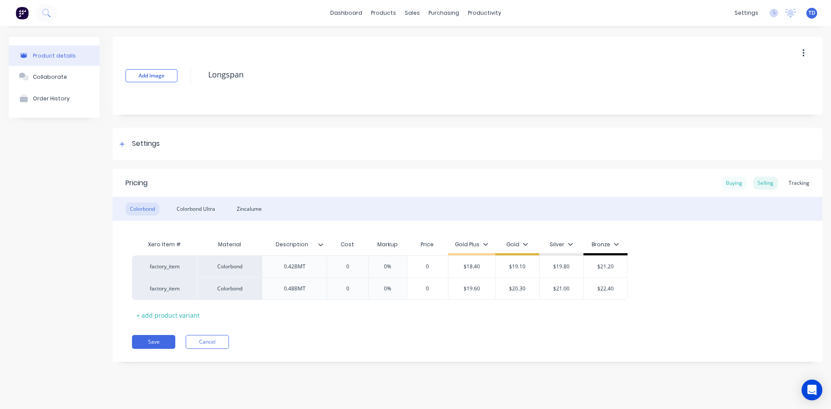
click at [739, 183] on div "Buying" at bounding box center [733, 183] width 25 height 13
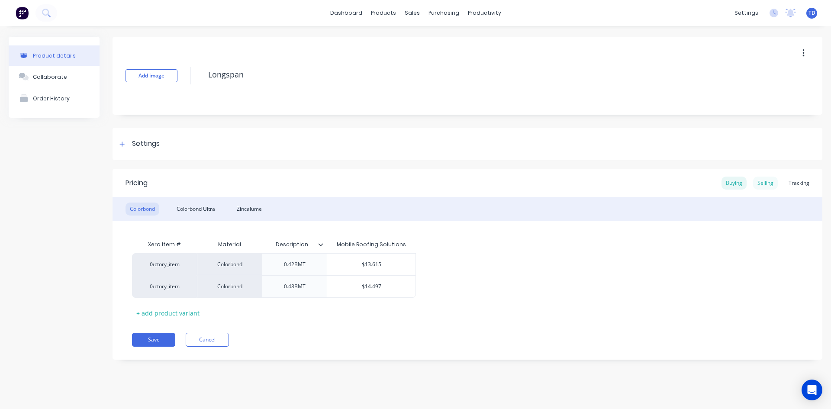
click at [769, 185] on div "Selling" at bounding box center [765, 183] width 25 height 13
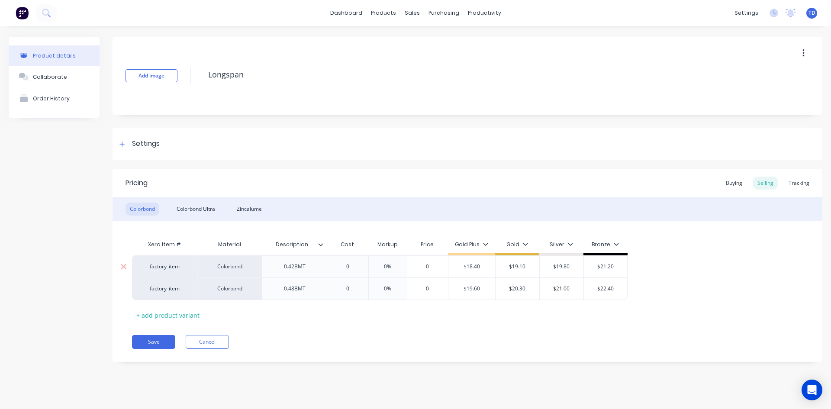
click at [351, 269] on input "0" at bounding box center [347, 267] width 43 height 8
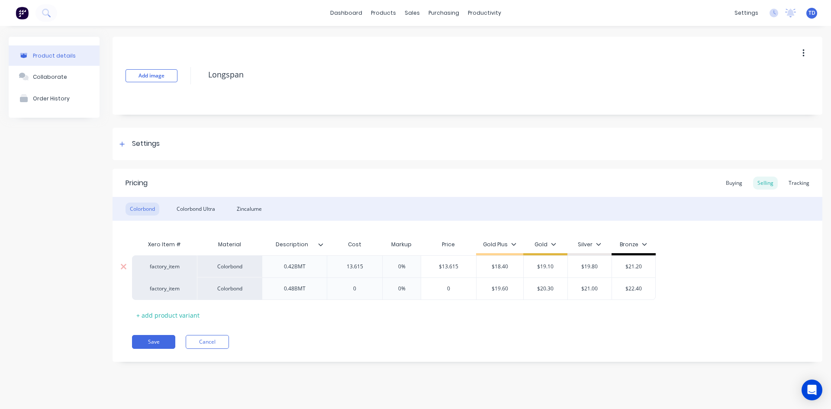
type input "13.615"
type input "0%"
type input "19.10"
type input "$18.40"
type input "$19.10"
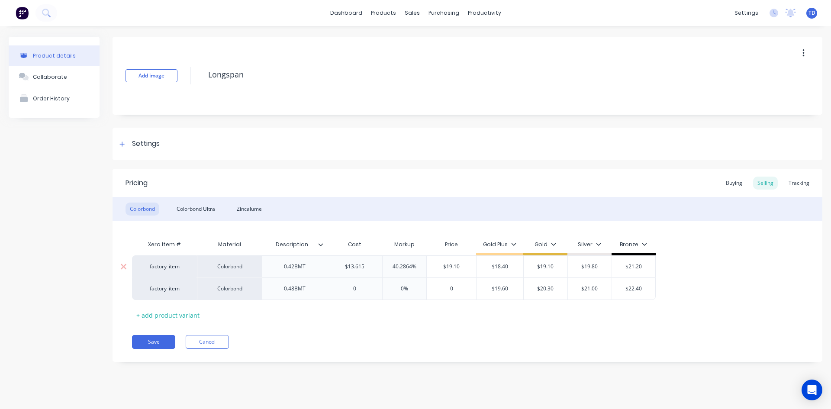
type input "$19.80"
type input "$21.20"
type input "0"
type input "0%"
type input "14.497"
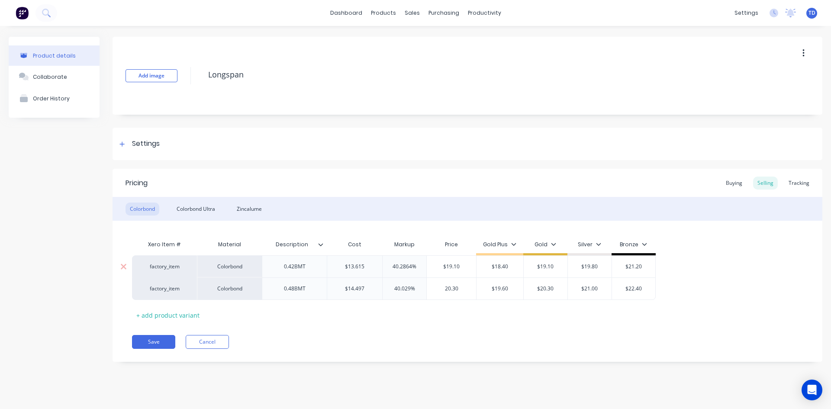
type input "20.30"
type input "$19.60"
type input "$20.30"
click at [194, 208] on div "Colorbond Ultra" at bounding box center [195, 209] width 47 height 13
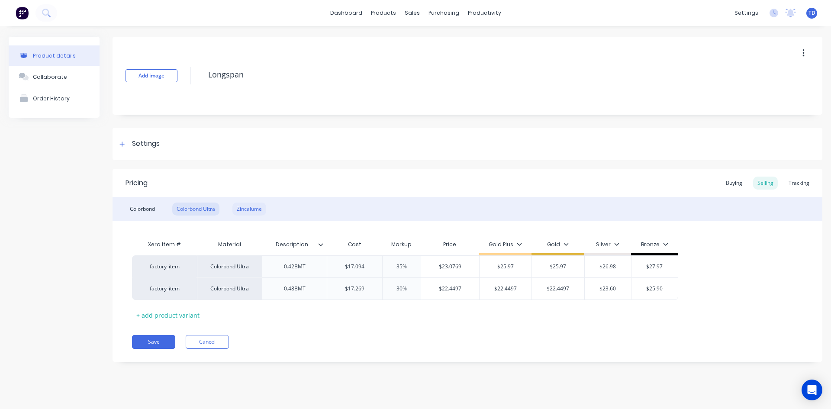
click at [253, 209] on div "Zincalume" at bounding box center [249, 209] width 34 height 13
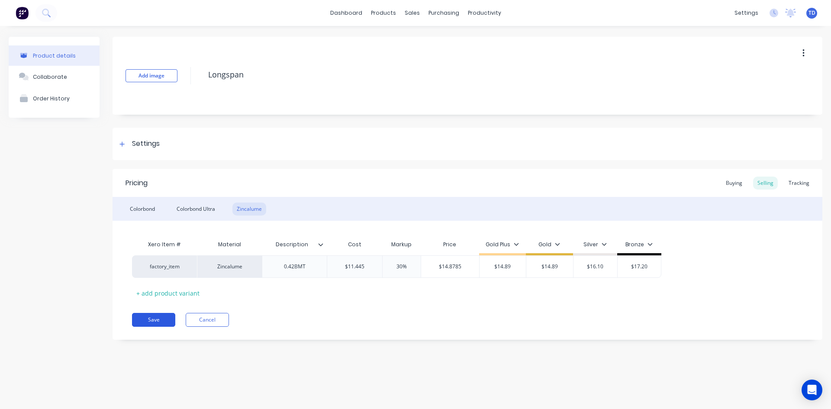
click at [142, 317] on button "Save" at bounding box center [153, 320] width 43 height 14
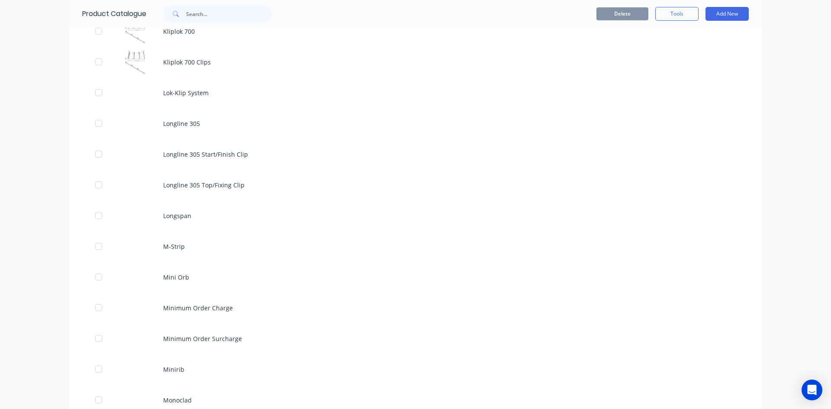
scroll to position [1515, 0]
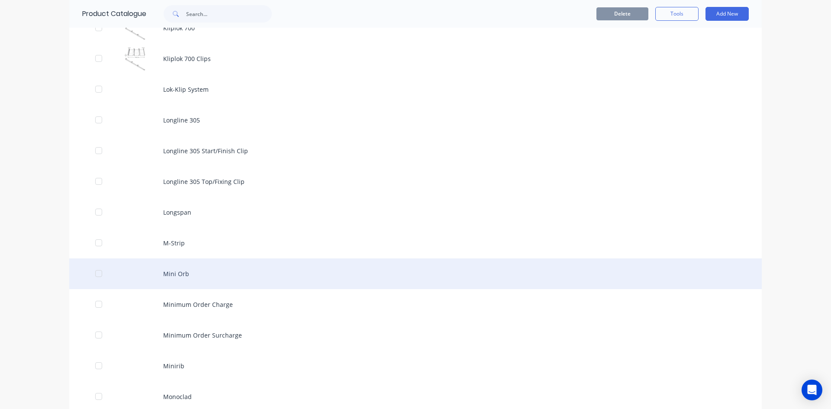
click at [171, 273] on div "Mini Orb" at bounding box center [415, 273] width 692 height 31
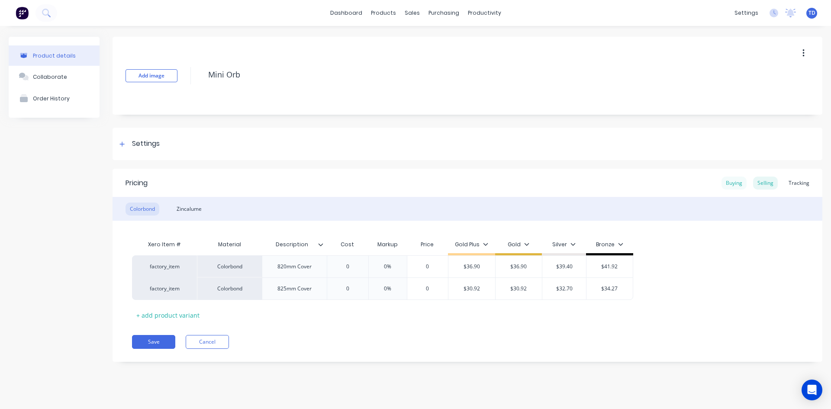
click at [734, 183] on div "Buying" at bounding box center [733, 183] width 25 height 13
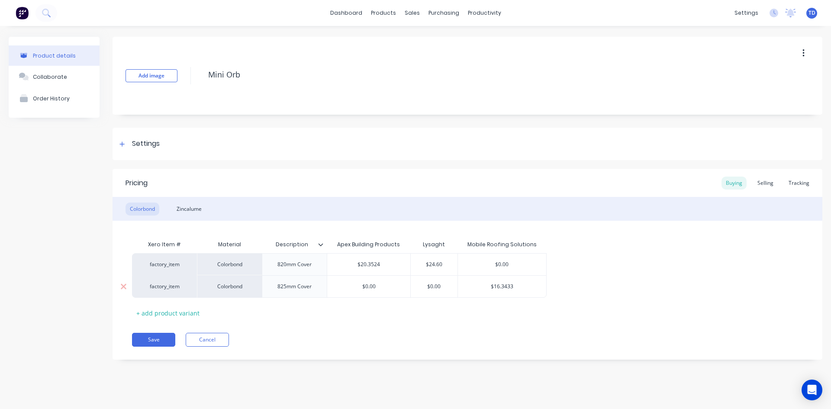
type input "$16.3433"
click at [520, 288] on input "$16.3433" at bounding box center [502, 287] width 88 height 8
type input "$0.00"
type input "15.576"
click at [189, 206] on div "Zincalume" at bounding box center [189, 209] width 34 height 13
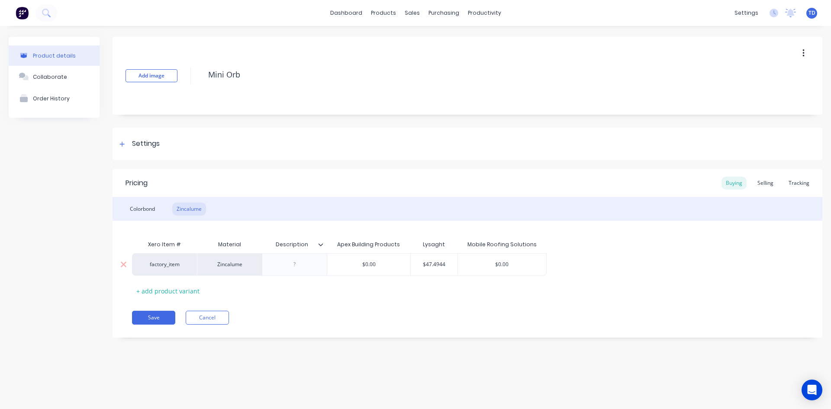
type input "$0.00"
click at [519, 266] on input "$0.00" at bounding box center [502, 265] width 88 height 8
type input "$47.4944"
type input "14.0333"
click at [766, 187] on div "Selling" at bounding box center [765, 183] width 25 height 13
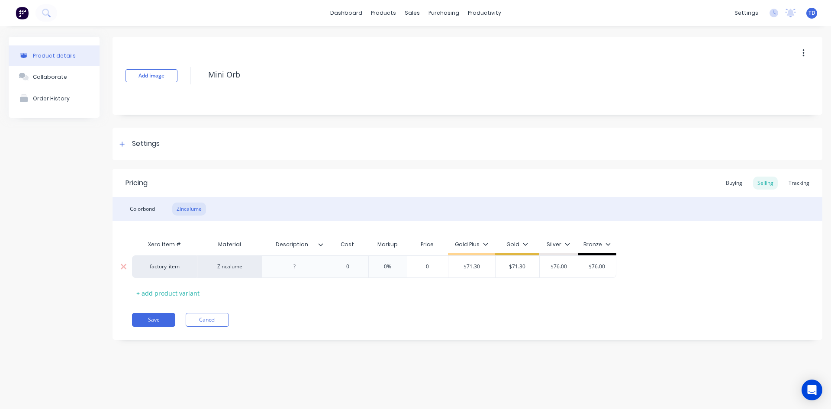
click at [362, 270] on input "0" at bounding box center [347, 267] width 43 height 8
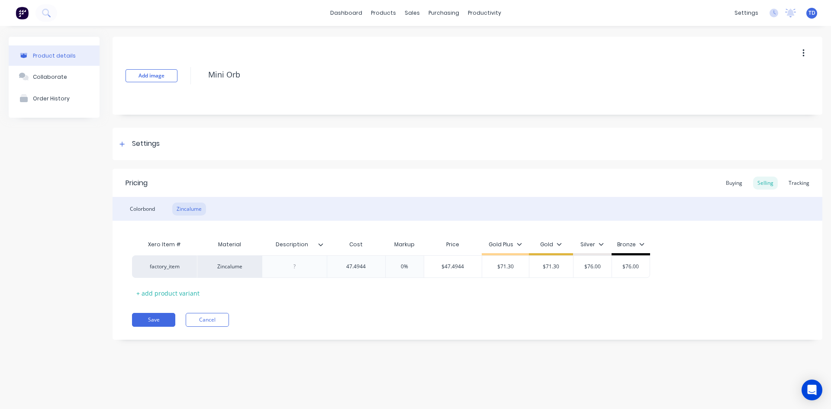
type input "47.4944"
type input "0%"
click at [150, 208] on div "Colorbond" at bounding box center [143, 209] width 34 height 13
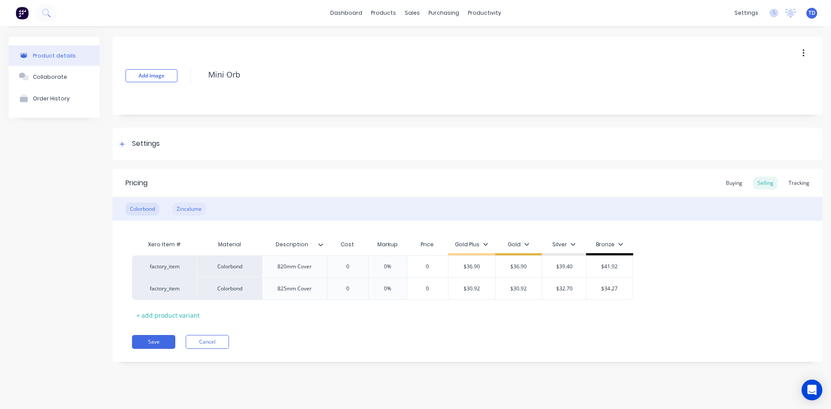
click at [196, 210] on div "Zincalume" at bounding box center [189, 209] width 34 height 13
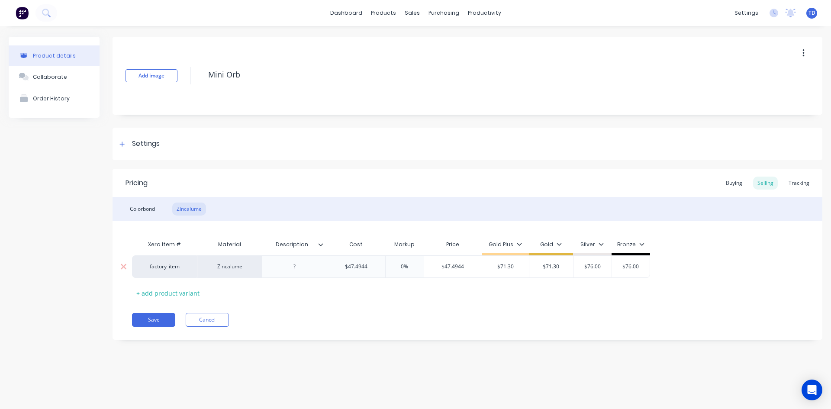
click at [311, 267] on div at bounding box center [294, 266] width 43 height 11
click at [475, 268] on input "$47.4944" at bounding box center [453, 267] width 58 height 8
type input "71.30"
type input "$71.30"
click at [734, 182] on div "Buying" at bounding box center [733, 183] width 25 height 13
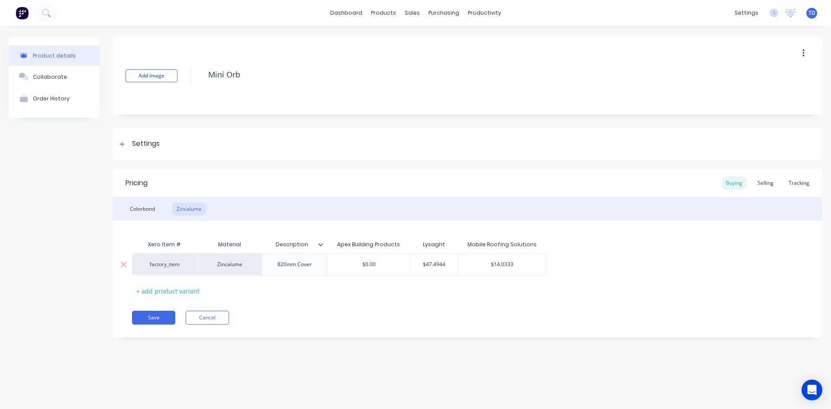
click at [530, 263] on input "$14.0333" at bounding box center [502, 265] width 88 height 8
type input "$"
click at [493, 297] on div "Xero Item # Material Description Apex Building Products Lysaght Mobile Roofing …" at bounding box center [467, 267] width 671 height 62
click at [140, 207] on div "Colorbond" at bounding box center [143, 209] width 34 height 13
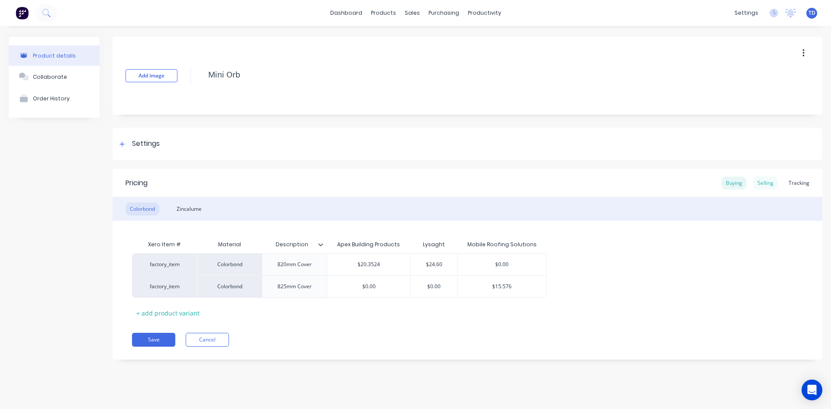
click at [771, 183] on div "Selling" at bounding box center [765, 183] width 25 height 13
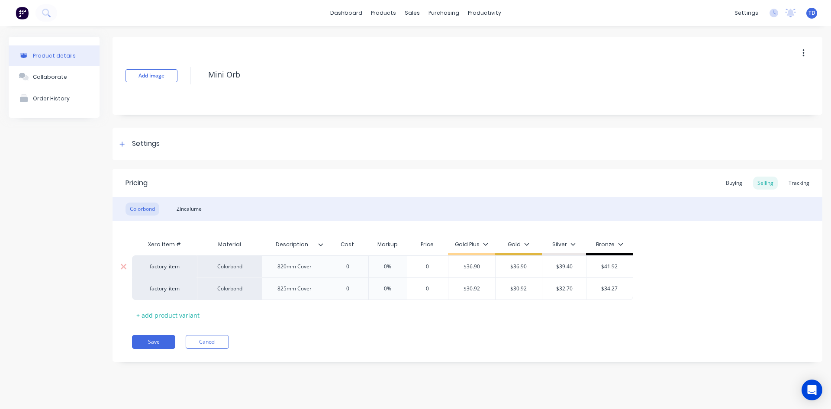
click at [355, 266] on input "0" at bounding box center [347, 267] width 43 height 8
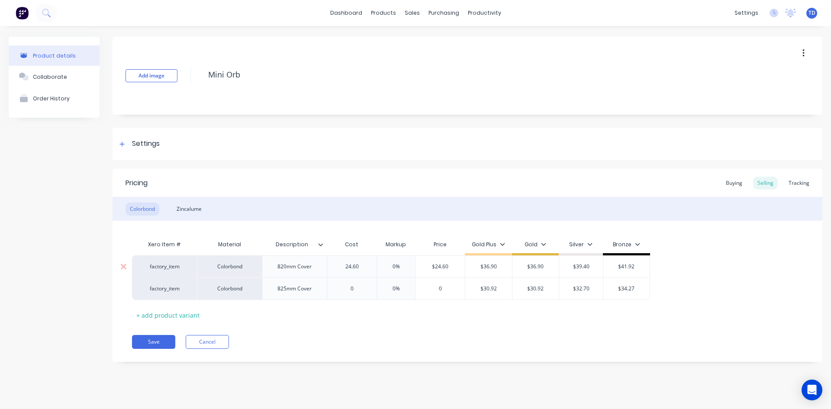
type input "24.60"
type input "0%"
type input "36.90"
type input "$36.90"
click at [366, 291] on input "0" at bounding box center [351, 289] width 49 height 8
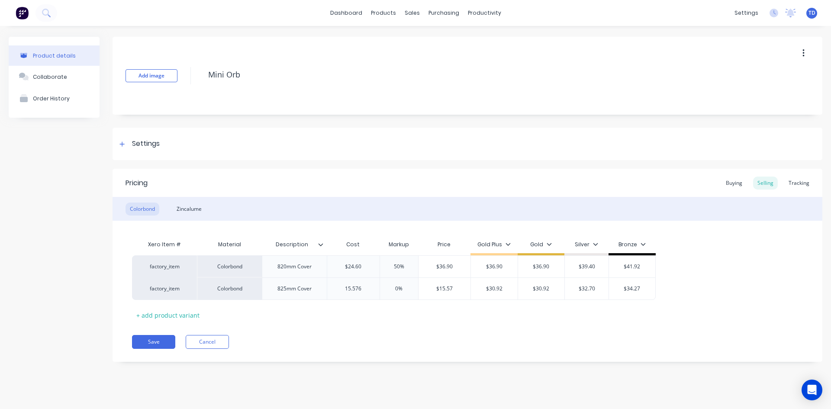
type input "15.576"
type input "0%"
type input "30.92"
type input "$30.92"
click at [260, 313] on div "Xero Item # Material Description Cost Markup Price Gold Plus Gold Silver Bronze…" at bounding box center [467, 279] width 671 height 86
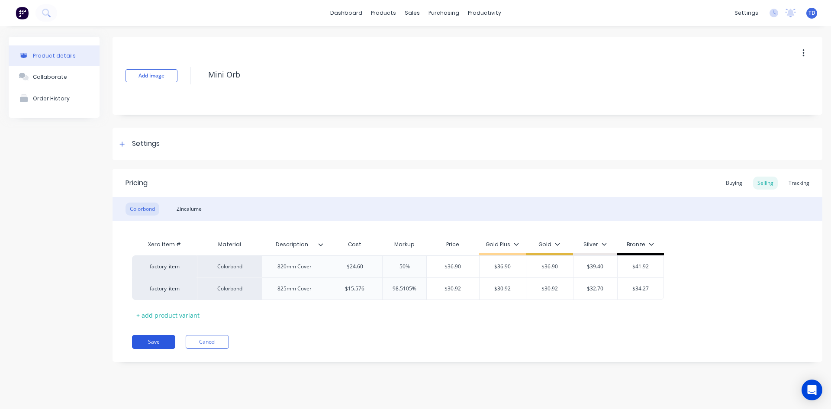
click at [157, 342] on button "Save" at bounding box center [153, 342] width 43 height 14
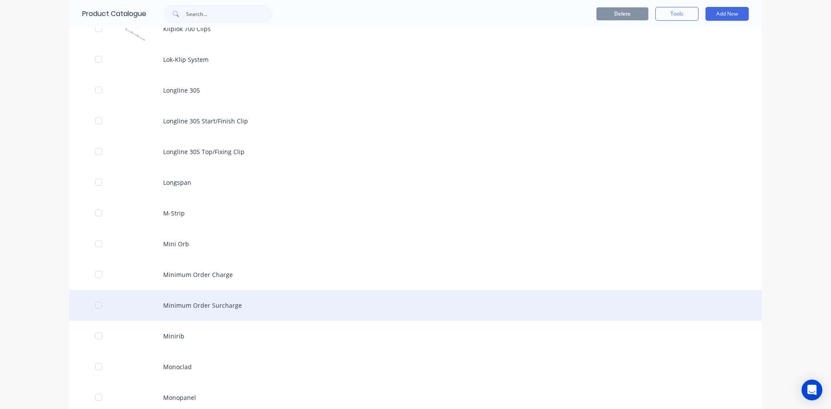
scroll to position [1558, 0]
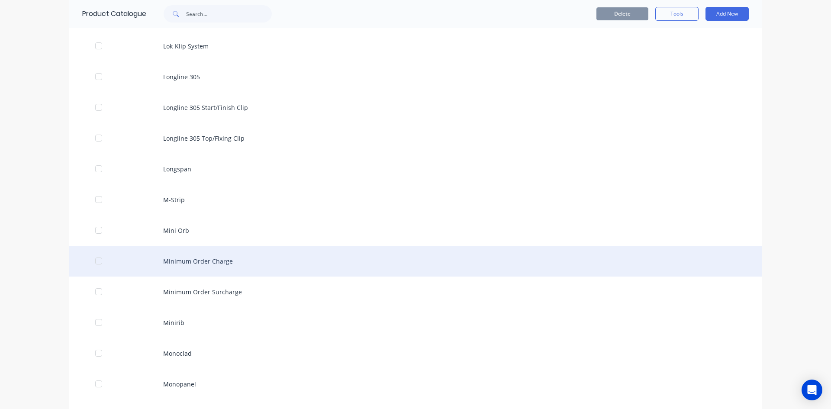
click at [184, 260] on div "Minimum Order Charge" at bounding box center [415, 261] width 692 height 31
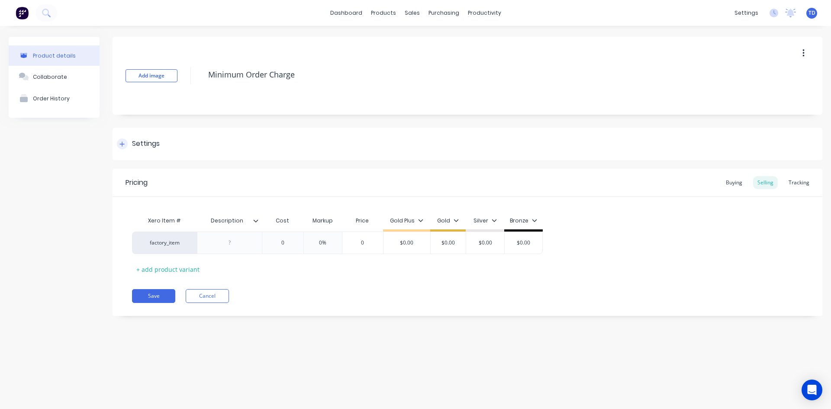
click at [121, 142] on icon at bounding box center [121, 144] width 5 height 6
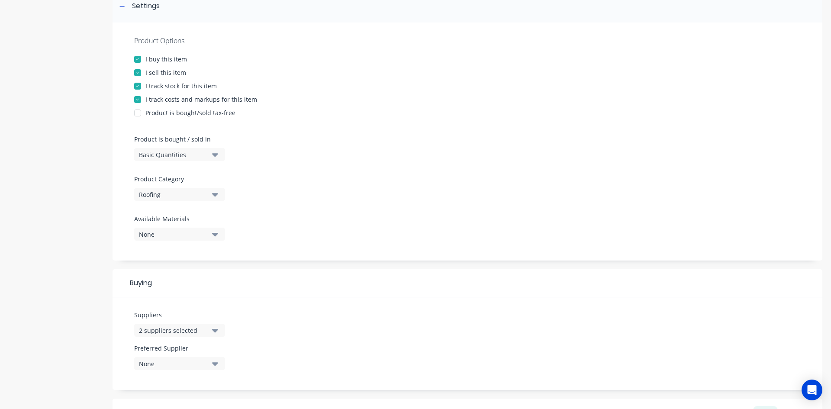
scroll to position [173, 0]
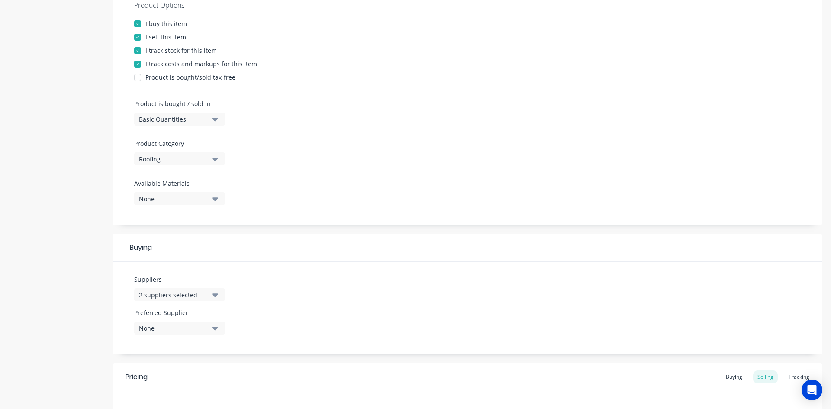
click at [183, 160] on div "Roofing" at bounding box center [173, 159] width 69 height 9
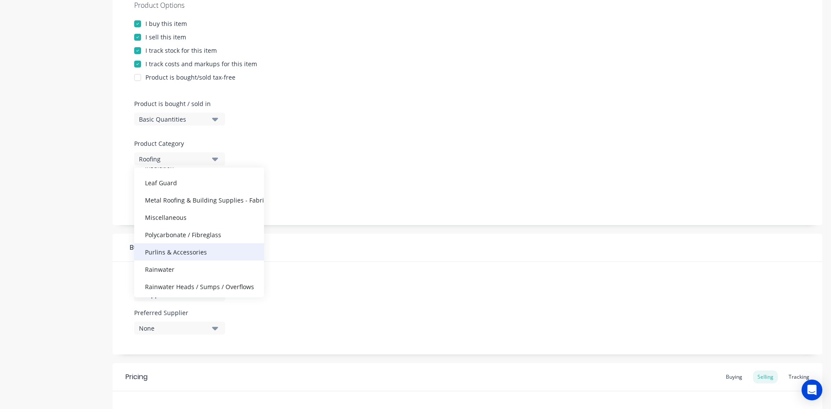
scroll to position [130, 0]
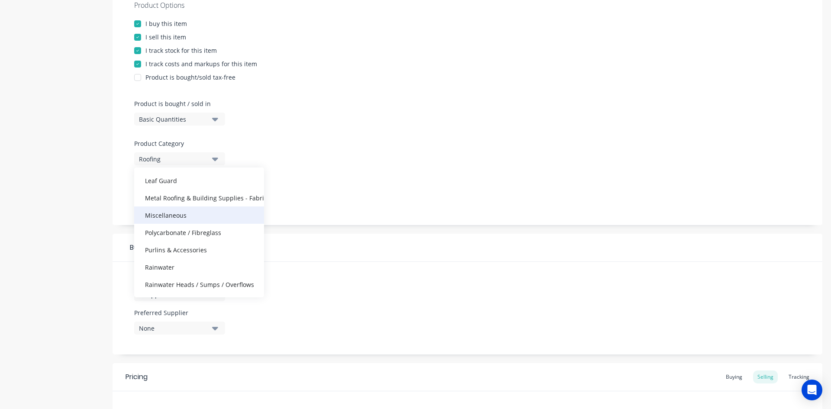
click at [182, 221] on div "Miscellaneous" at bounding box center [199, 214] width 130 height 17
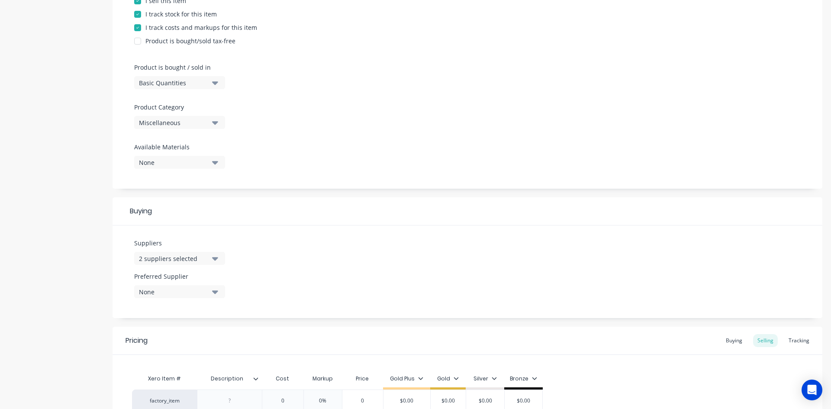
scroll to position [298, 0]
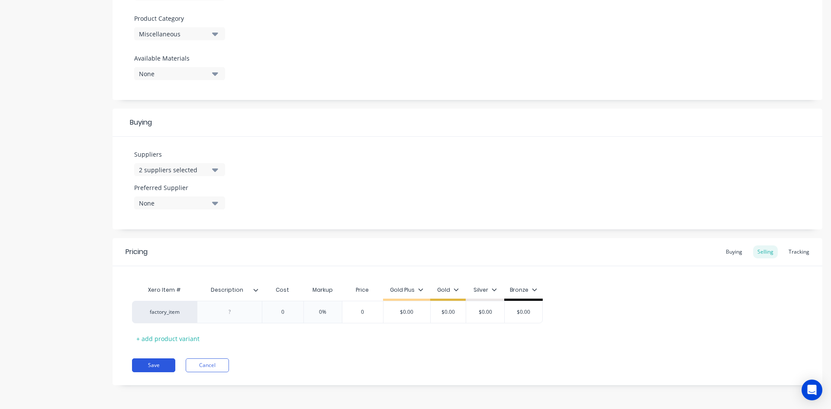
click at [157, 361] on button "Save" at bounding box center [153, 365] width 43 height 14
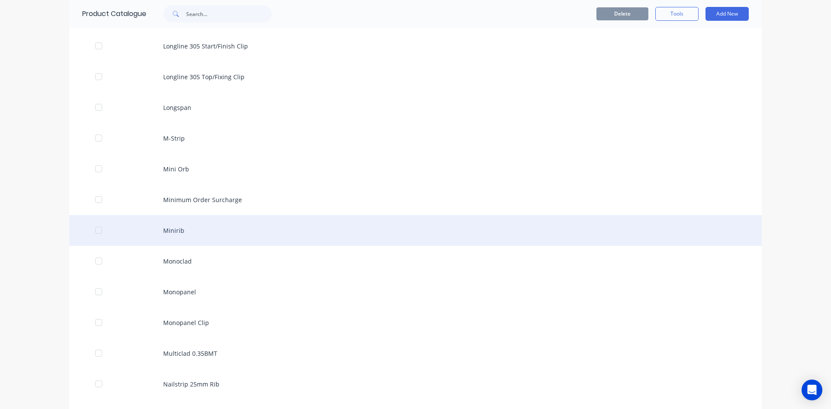
scroll to position [2726, 0]
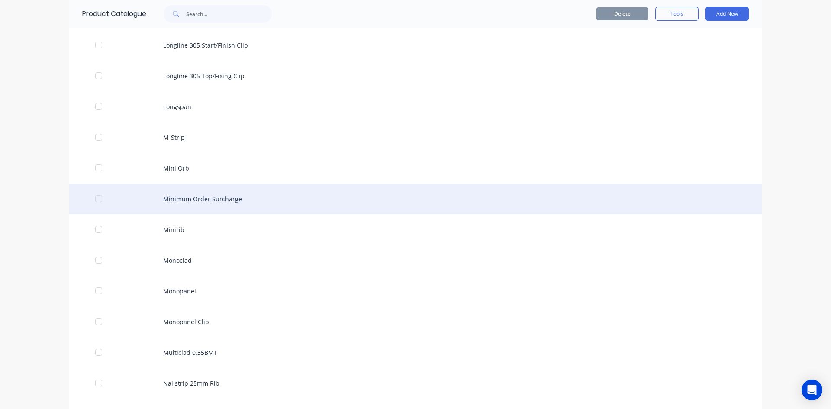
click at [200, 203] on div "Minimum Order Surcharge" at bounding box center [415, 198] width 692 height 31
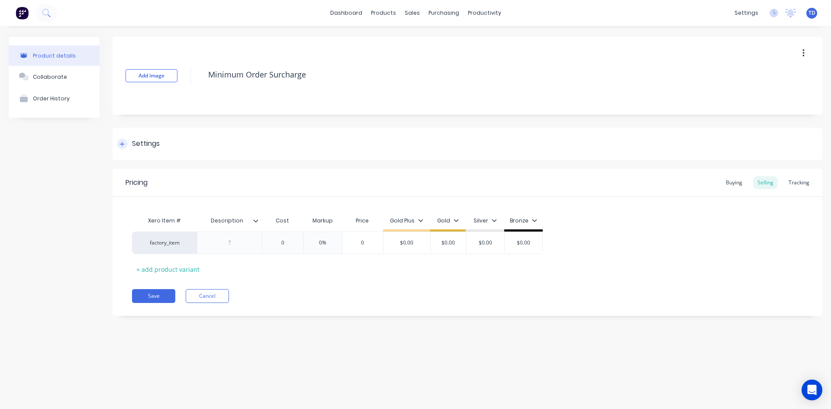
click at [123, 148] on div at bounding box center [122, 143] width 11 height 11
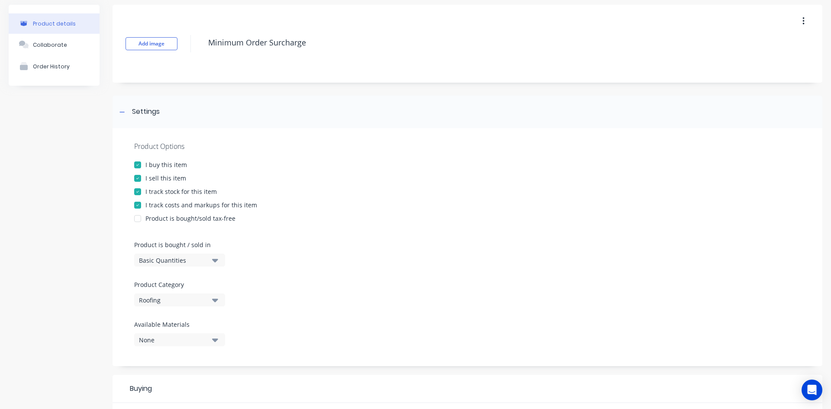
scroll to position [173, 0]
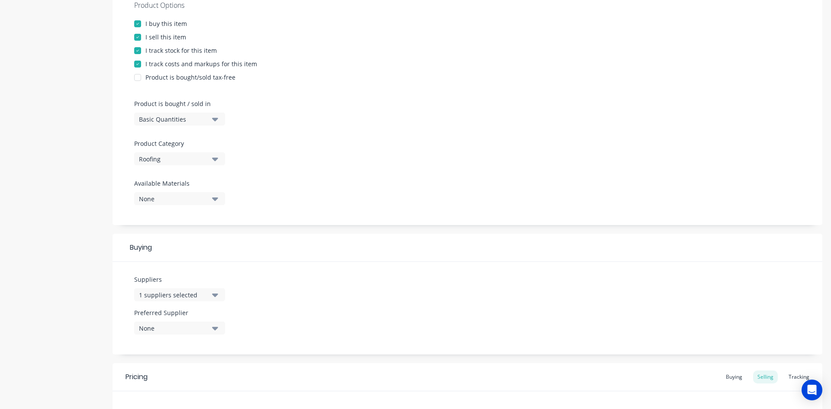
click at [169, 155] on div "Roofing" at bounding box center [173, 159] width 69 height 9
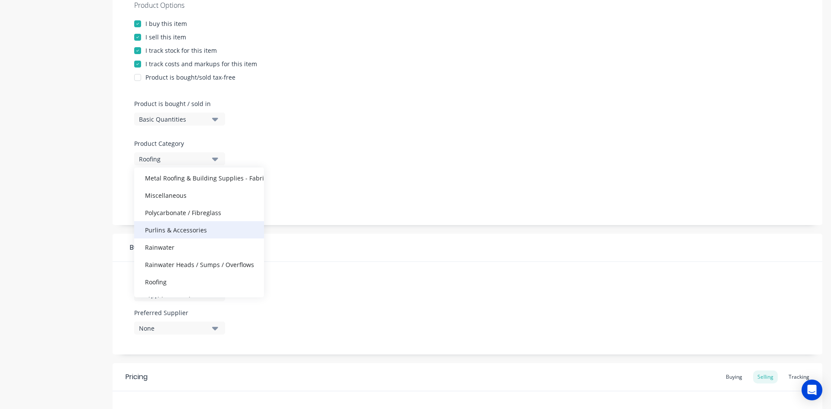
scroll to position [130, 0]
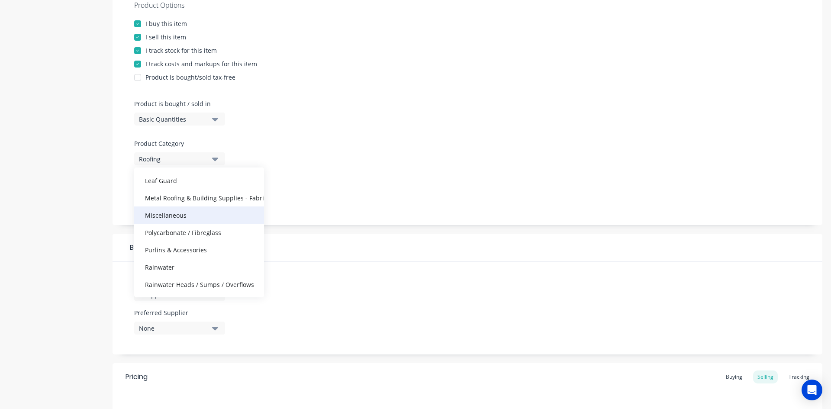
click at [181, 216] on div "Miscellaneous" at bounding box center [199, 214] width 130 height 17
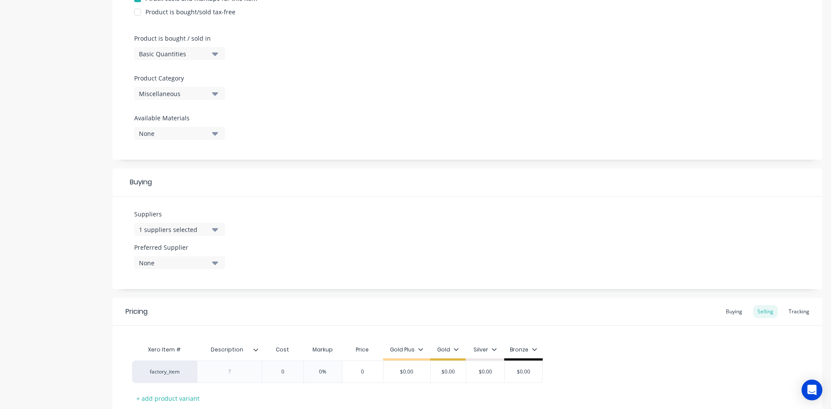
scroll to position [298, 0]
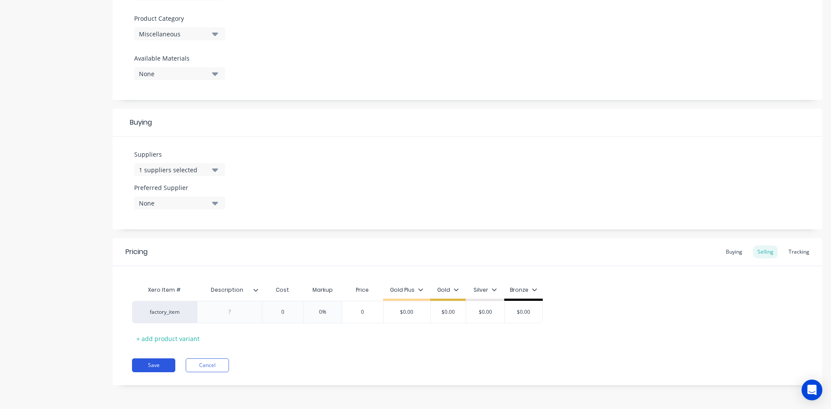
click at [156, 365] on button "Save" at bounding box center [153, 365] width 43 height 14
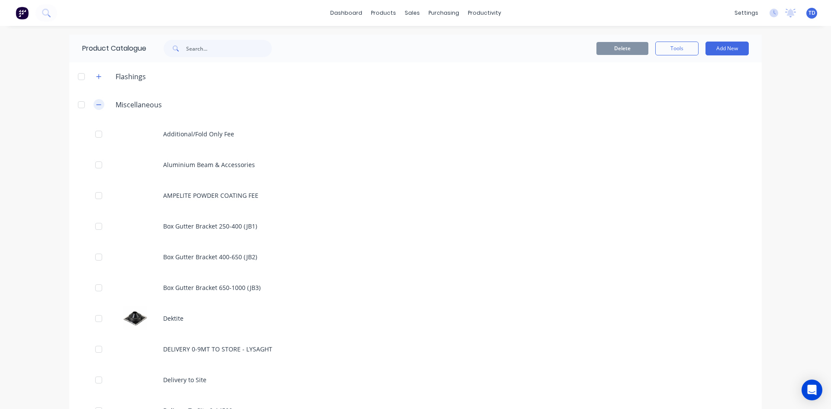
click at [93, 108] on button "button" at bounding box center [98, 104] width 11 height 11
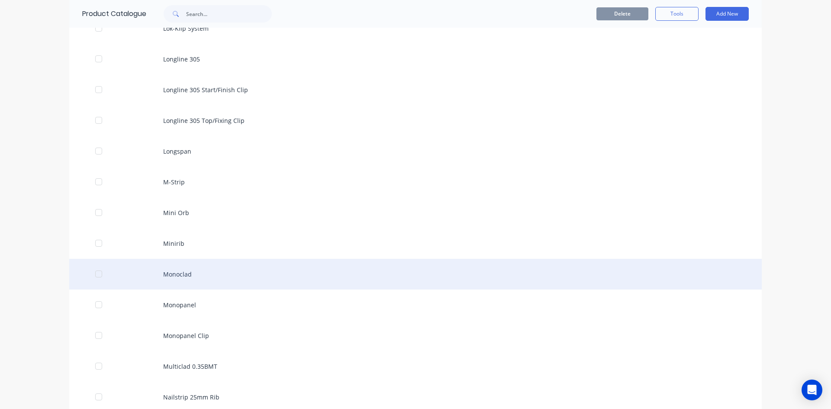
scroll to position [1601, 0]
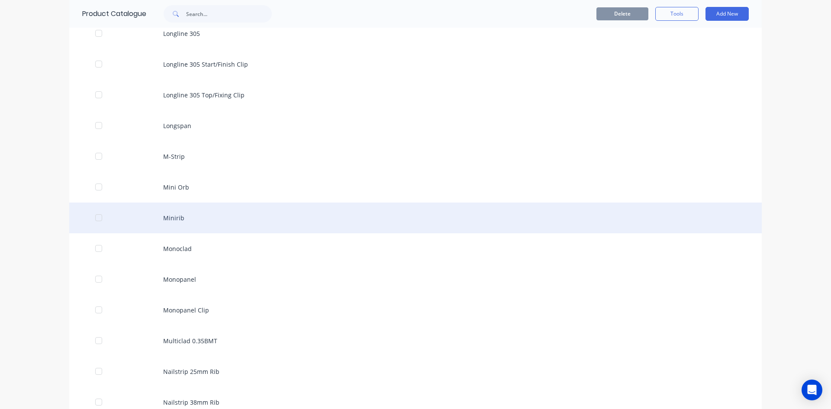
click at [175, 217] on div "Minirib" at bounding box center [415, 218] width 692 height 31
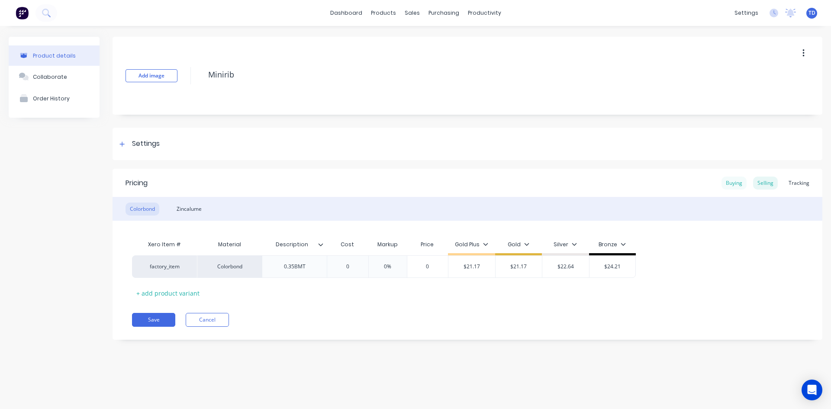
click at [731, 183] on div "Buying" at bounding box center [733, 183] width 25 height 13
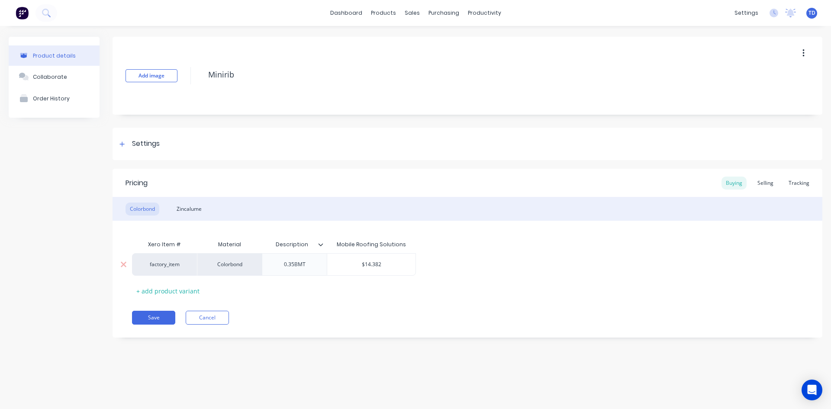
click at [393, 268] on div "$14.382" at bounding box center [371, 265] width 88 height 22
type input "$14.661"
click at [771, 179] on div "Selling" at bounding box center [765, 183] width 25 height 13
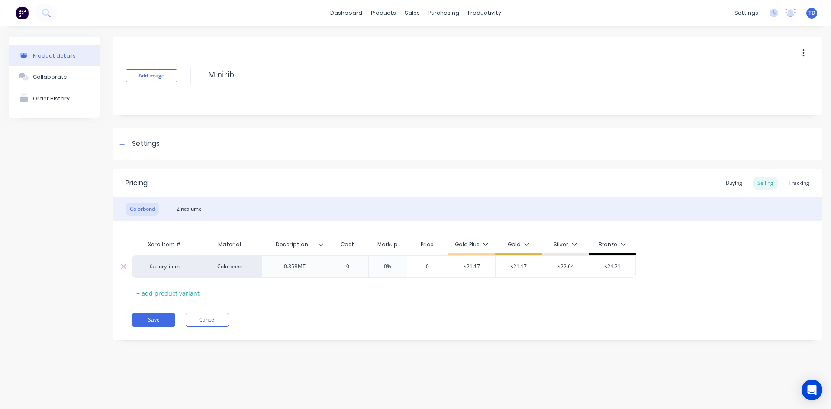
type input "0%"
click at [367, 269] on input "0%" at bounding box center [387, 267] width 43 height 8
click at [352, 269] on input "0" at bounding box center [347, 267] width 43 height 8
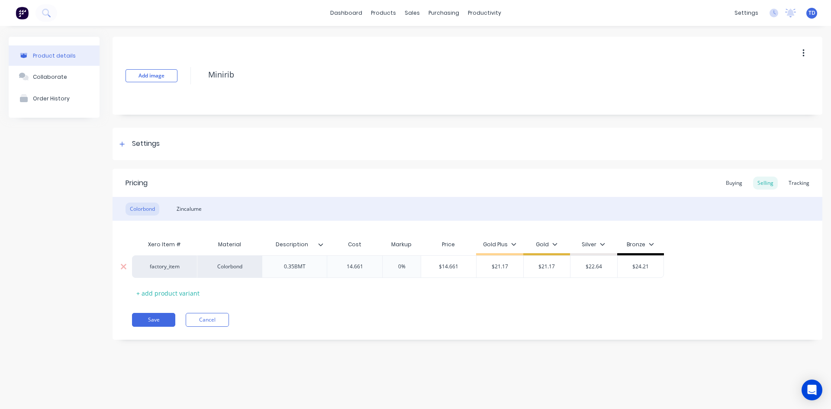
type input "14.661"
type input "21.17"
type input "$21.17"
click at [354, 296] on div "Xero Item # Material Description Cost Markup Price Gold Plus Gold Silver Bronze…" at bounding box center [467, 268] width 671 height 64
click at [190, 204] on div "Zincalume" at bounding box center [189, 209] width 34 height 13
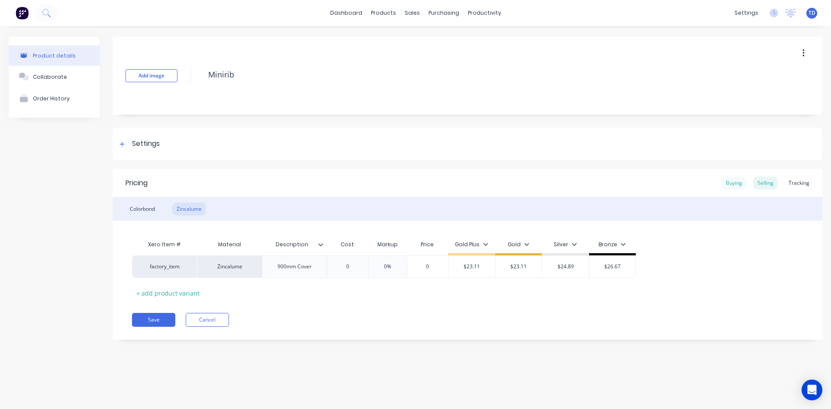
click at [728, 185] on div "Buying" at bounding box center [733, 183] width 25 height 13
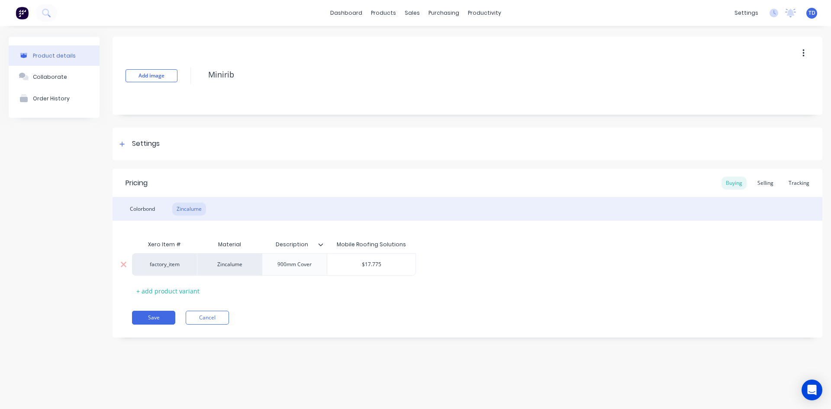
click at [390, 264] on input "$17.775" at bounding box center [371, 265] width 88 height 8
type input "11.403"
click at [769, 179] on div "Selling" at bounding box center [765, 183] width 25 height 13
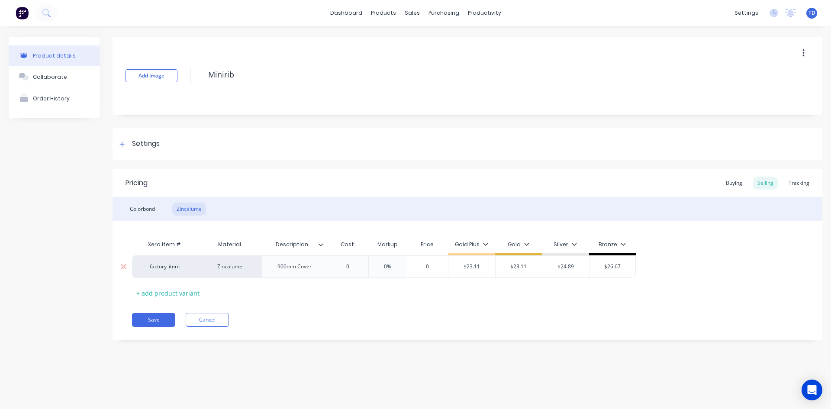
click at [357, 266] on input "0" at bounding box center [347, 267] width 43 height 8
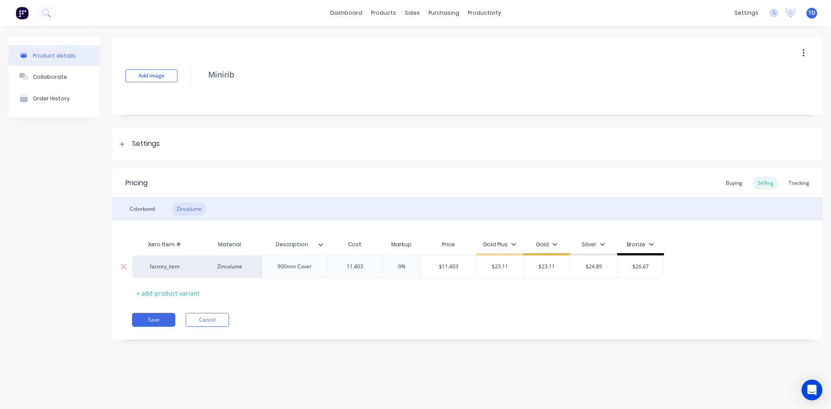
type input "11.403"
type input "0%"
type input "23.11"
type input "$23.11"
click at [134, 207] on div "Colorbond" at bounding box center [143, 209] width 34 height 13
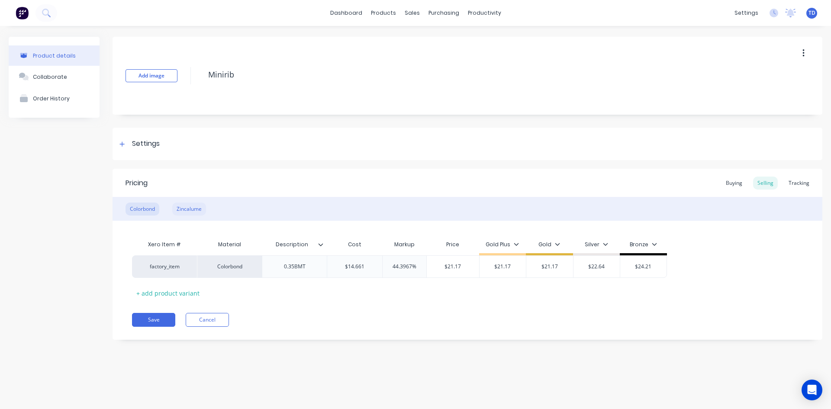
click at [182, 210] on div "Zincalume" at bounding box center [189, 209] width 34 height 13
click at [279, 270] on div "900mm Cover" at bounding box center [294, 266] width 48 height 11
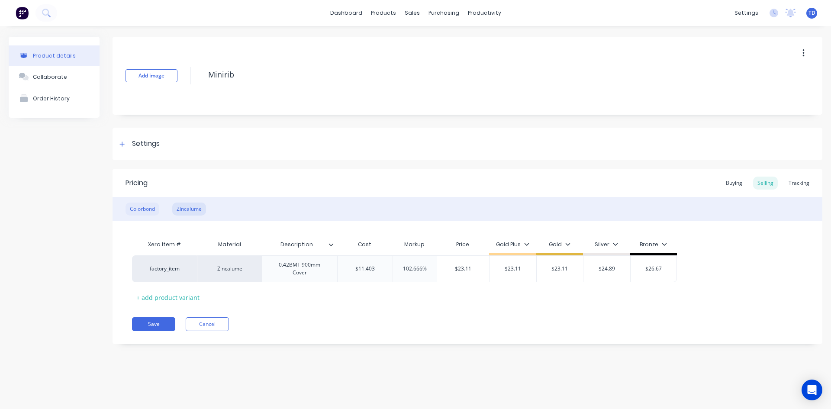
click at [130, 206] on div "Colorbond" at bounding box center [143, 209] width 34 height 13
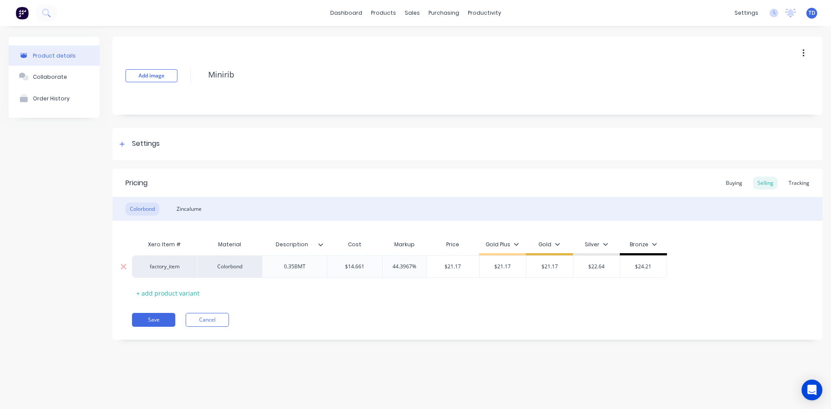
click at [315, 271] on div "0.35BMT" at bounding box center [294, 266] width 43 height 11
click at [312, 287] on div "Xero Item # Material Description Cost Markup Price Gold Plus Gold Silver Bronze…" at bounding box center [467, 270] width 671 height 68
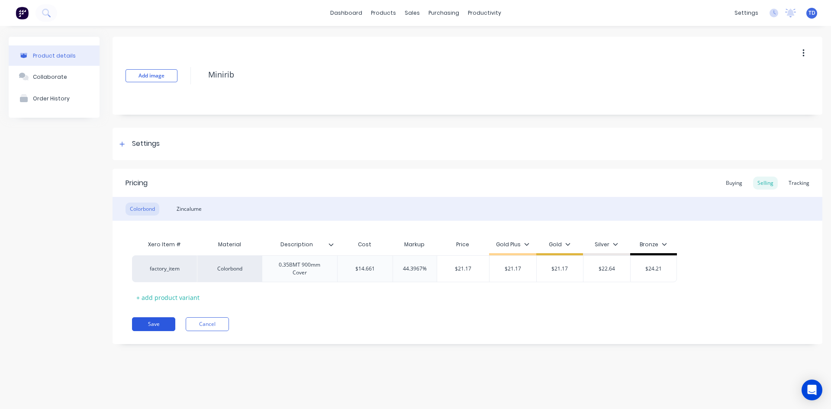
click at [151, 323] on button "Save" at bounding box center [153, 324] width 43 height 14
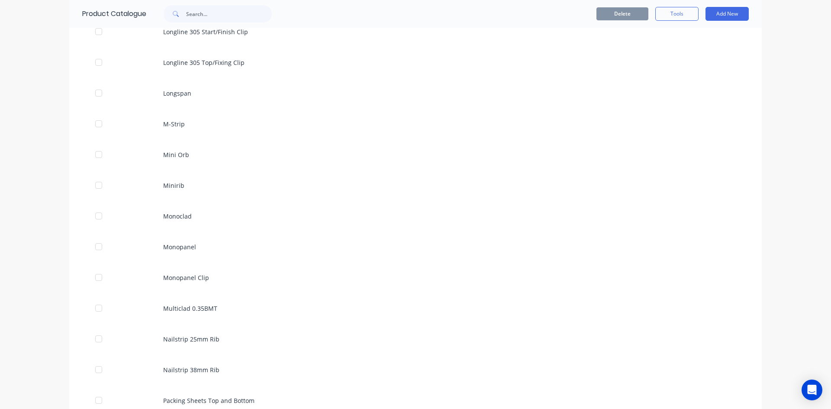
scroll to position [1645, 0]
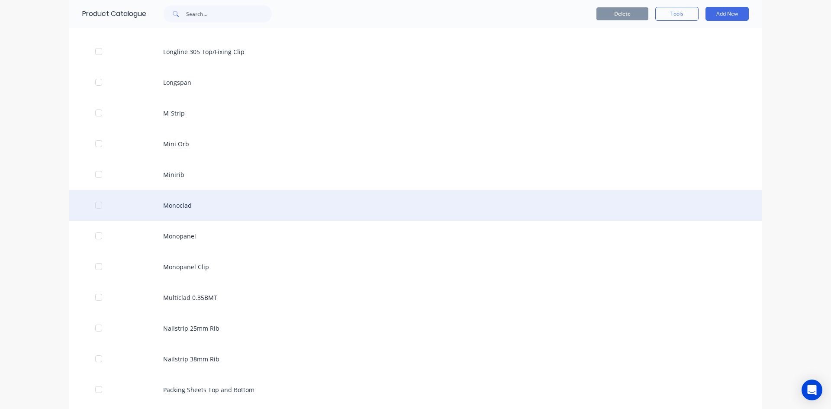
click at [187, 205] on div "Monoclad" at bounding box center [415, 205] width 692 height 31
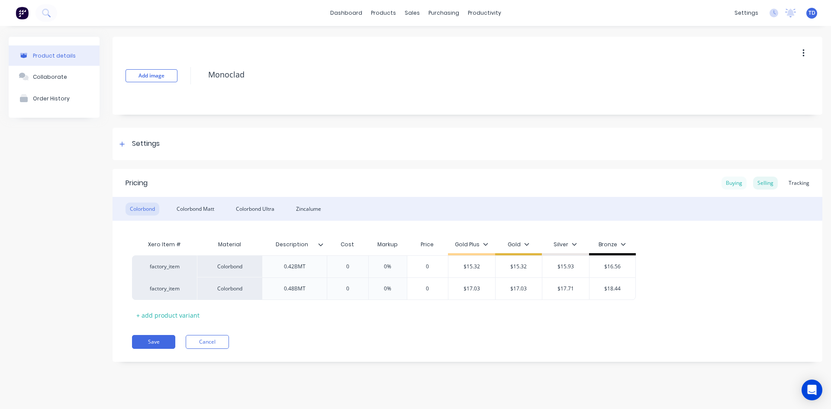
click at [733, 185] on div "Buying" at bounding box center [733, 183] width 25 height 13
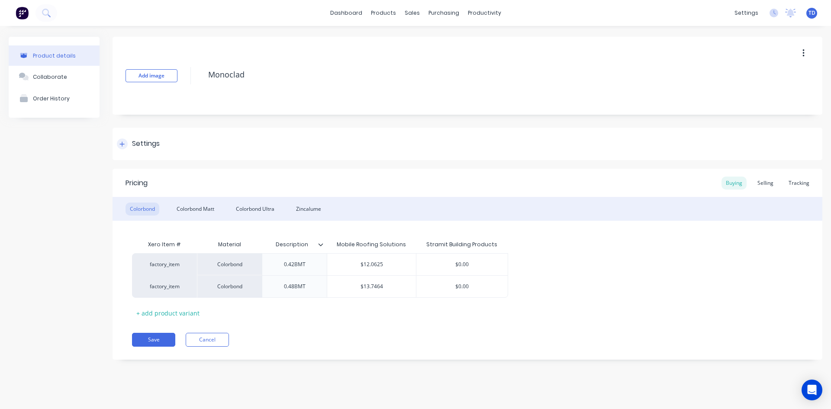
click at [126, 147] on div at bounding box center [122, 143] width 11 height 11
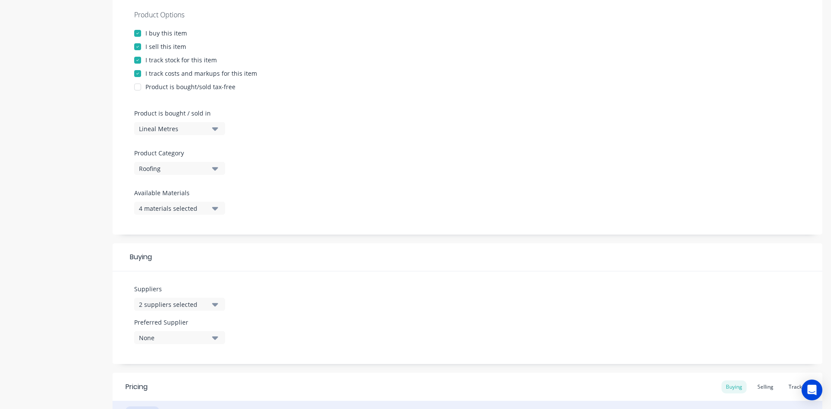
scroll to position [173, 0]
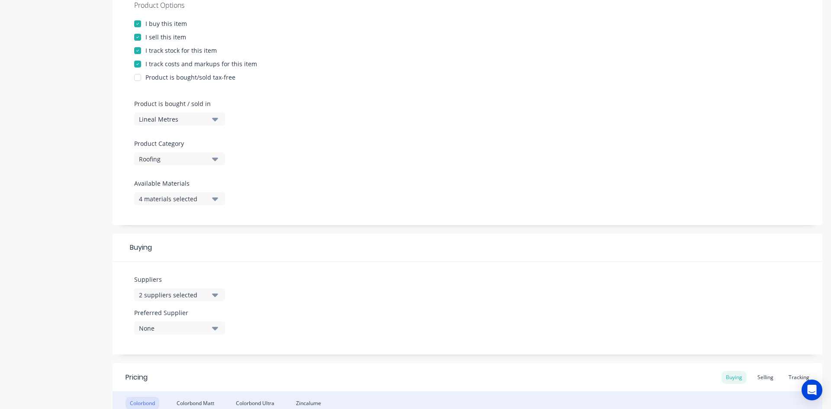
click at [211, 294] on button "2 suppliers selected" at bounding box center [179, 294] width 91 height 13
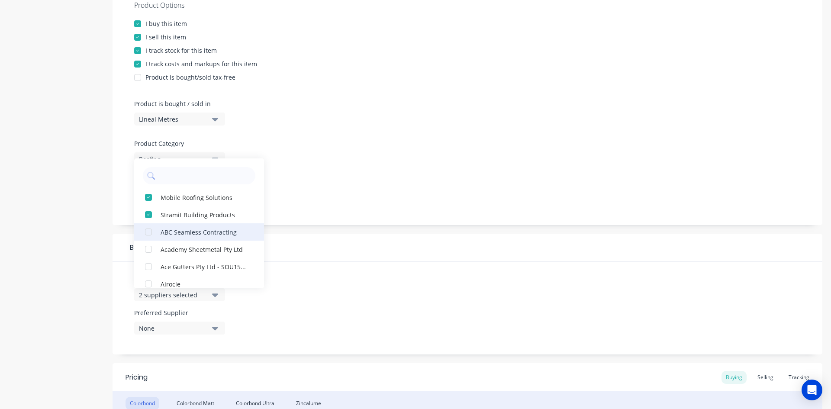
click at [150, 213] on div "button" at bounding box center [148, 214] width 17 height 17
click at [365, 274] on div "Suppliers 1 suppliers selected Mobile Roofing Solutions ABC Seamless Contractin…" at bounding box center [468, 308] width 710 height 93
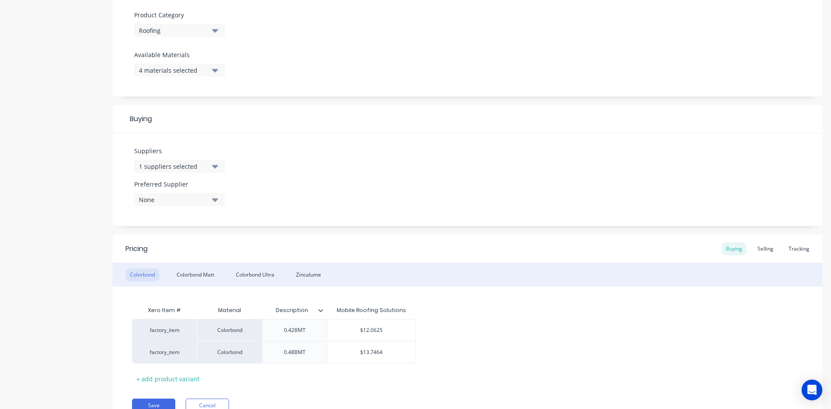
scroll to position [303, 0]
click at [196, 273] on div "Colorbond Matt" at bounding box center [195, 273] width 46 height 13
click at [304, 329] on div at bounding box center [294, 328] width 43 height 11
click at [397, 327] on input "$13.0454" at bounding box center [371, 329] width 88 height 8
click at [397, 345] on div "$14.2211" at bounding box center [371, 351] width 88 height 22
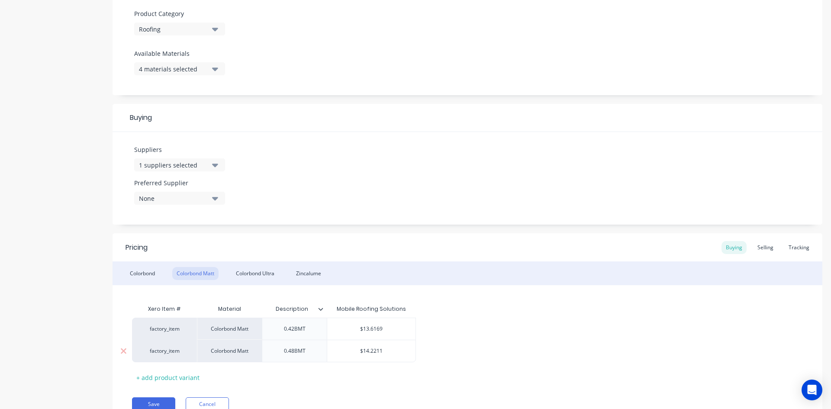
type input "$13.6169"
type input "$14.9047"
click at [271, 276] on div "Colorbond Ultra" at bounding box center [255, 273] width 47 height 13
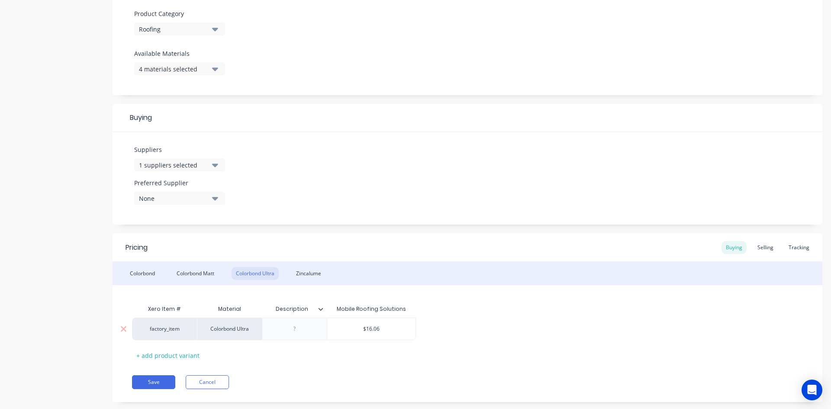
click at [297, 330] on div at bounding box center [294, 328] width 43 height 11
click at [389, 323] on div "$16.06" at bounding box center [371, 329] width 88 height 22
type input "$16.3754"
click at [290, 273] on div "Colorbond Colorbond Matt Colorbond Ultra Zincalume" at bounding box center [468, 273] width 710 height 24
click at [302, 275] on div "Zincalume" at bounding box center [309, 273] width 34 height 13
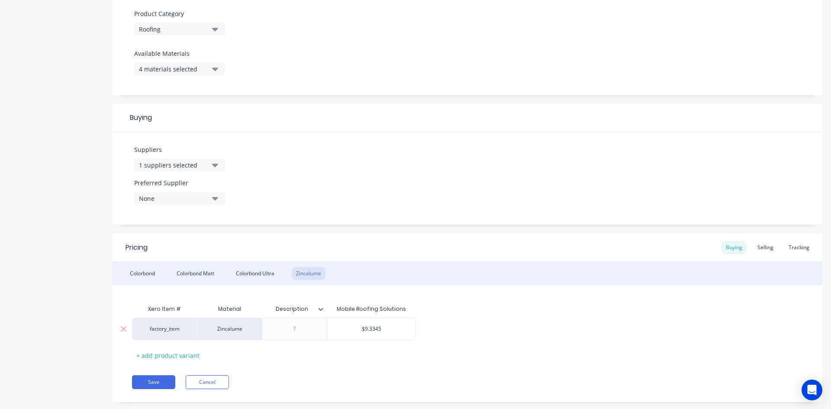
click at [297, 328] on div at bounding box center [294, 328] width 43 height 11
click at [142, 272] on div "Colorbond" at bounding box center [143, 273] width 34 height 13
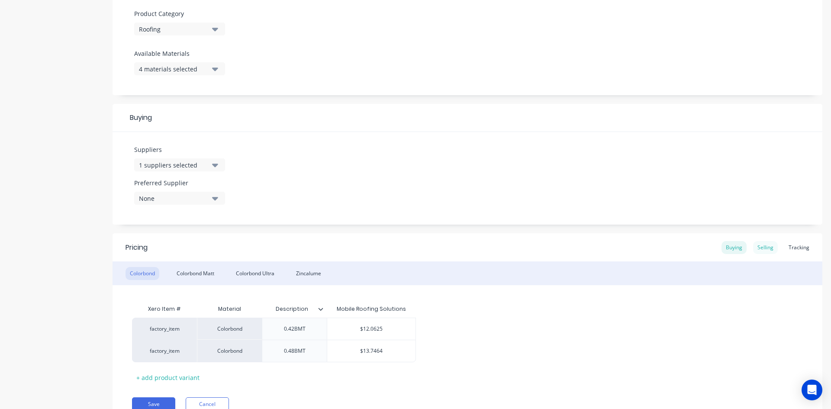
click at [756, 248] on div "Selling" at bounding box center [765, 247] width 25 height 13
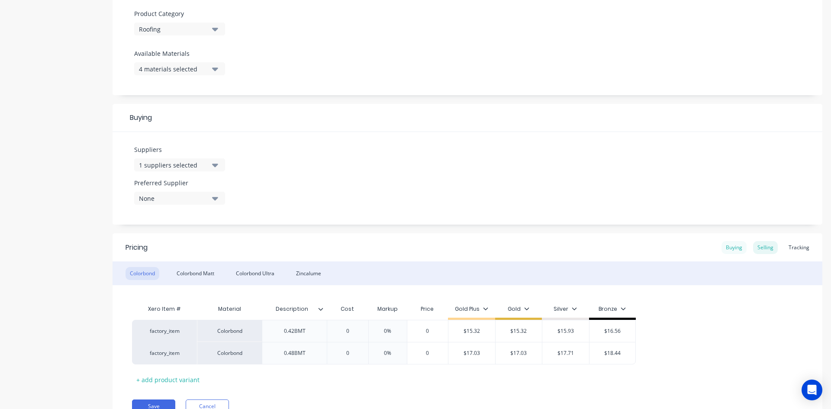
click at [731, 251] on div "Buying" at bounding box center [733, 247] width 25 height 13
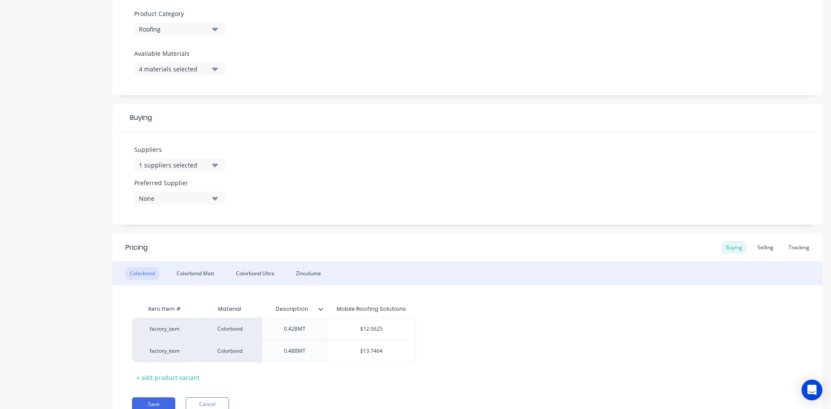
drag, startPoint x: 764, startPoint y: 248, endPoint x: 744, endPoint y: 249, distance: 20.4
click at [764, 248] on div "Selling" at bounding box center [765, 247] width 25 height 13
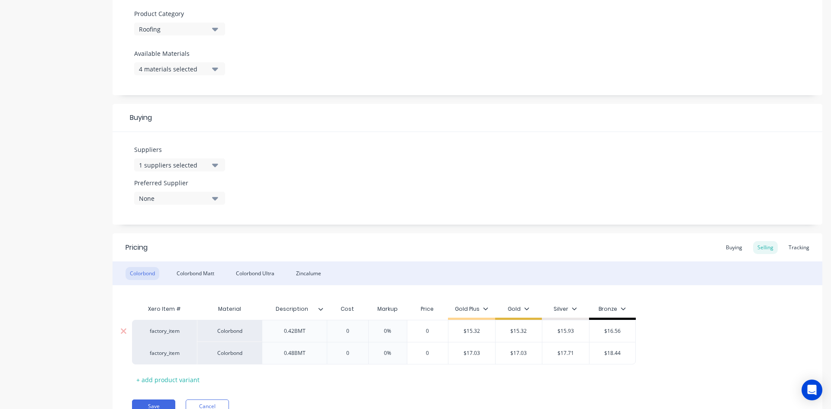
click at [359, 333] on input "0" at bounding box center [347, 331] width 43 height 8
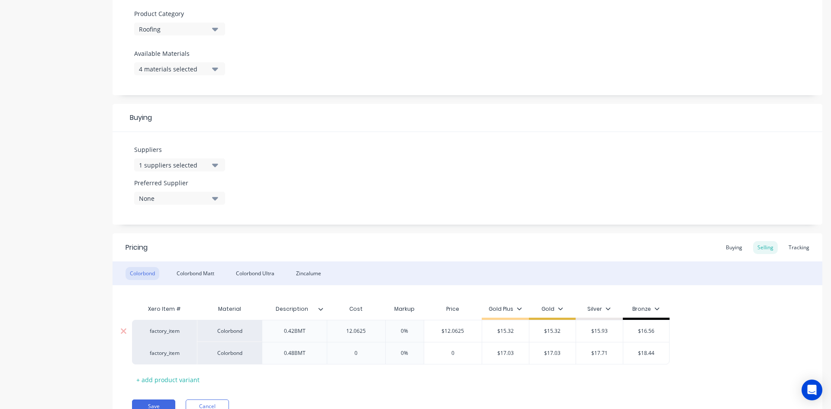
type input "12.0625"
type input "0%"
type input "15.32"
type input "$15.32"
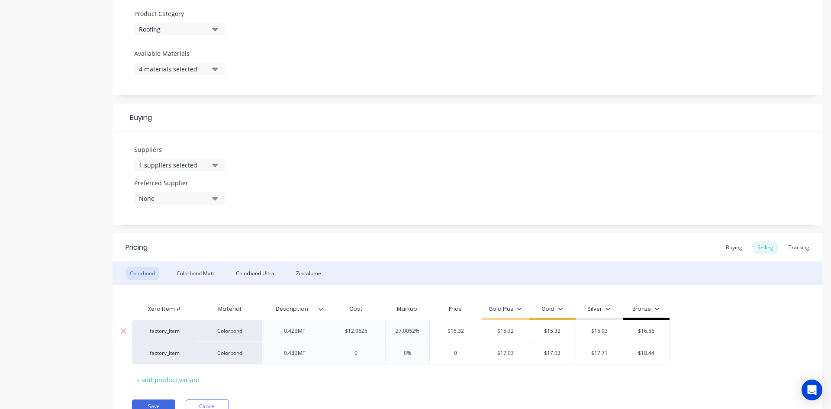
type input "$15.93"
type input "$16.56"
type input "13.7464"
type input "0%"
type input "17.03"
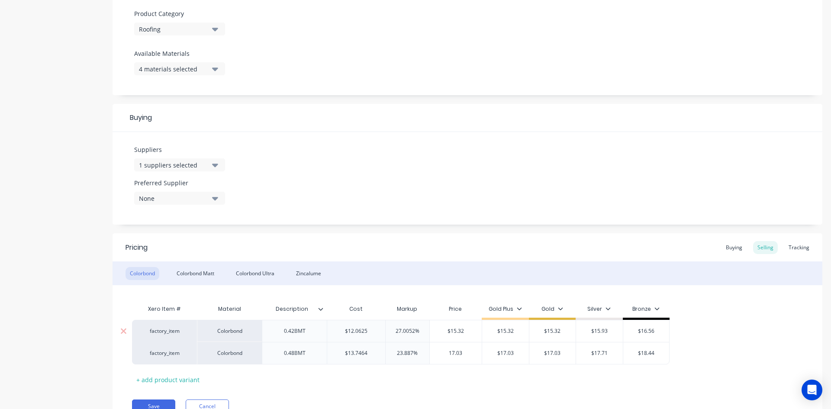
type input "$17.03"
type input "$17.71"
click at [194, 269] on div "Colorbond Matt" at bounding box center [195, 273] width 46 height 13
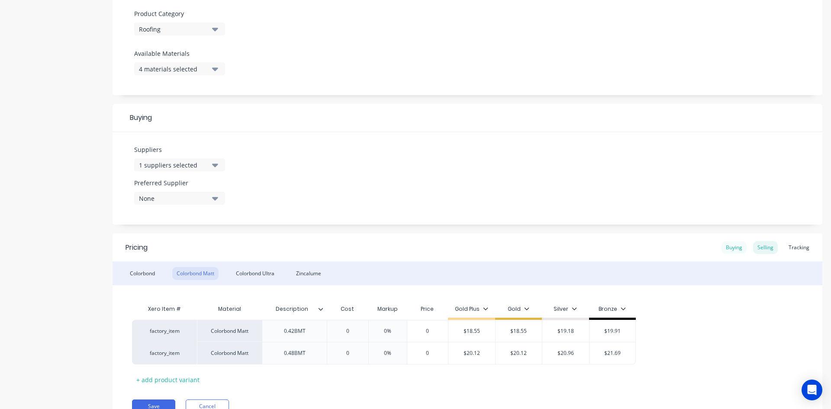
click at [725, 250] on div "Buying" at bounding box center [733, 247] width 25 height 13
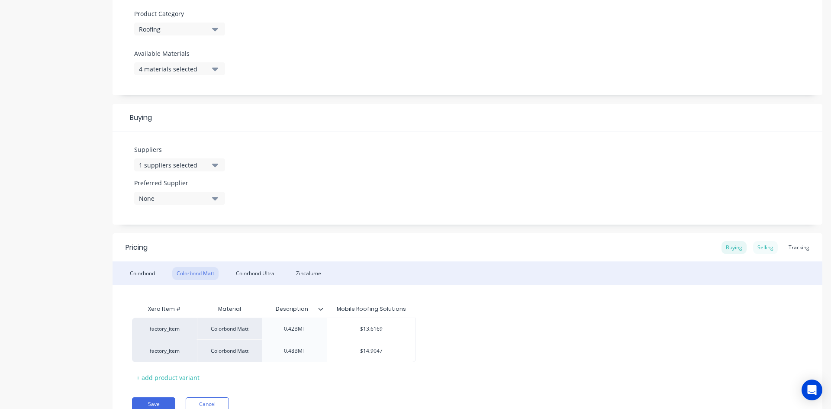
click at [758, 252] on div "Selling" at bounding box center [765, 247] width 25 height 13
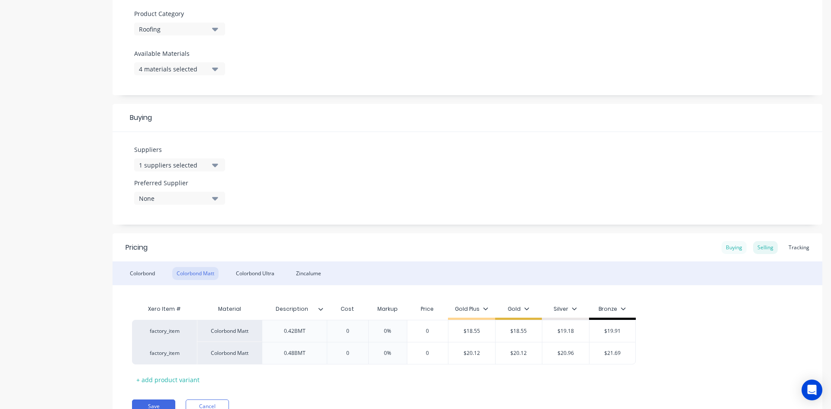
click at [730, 250] on div "Buying" at bounding box center [733, 247] width 25 height 13
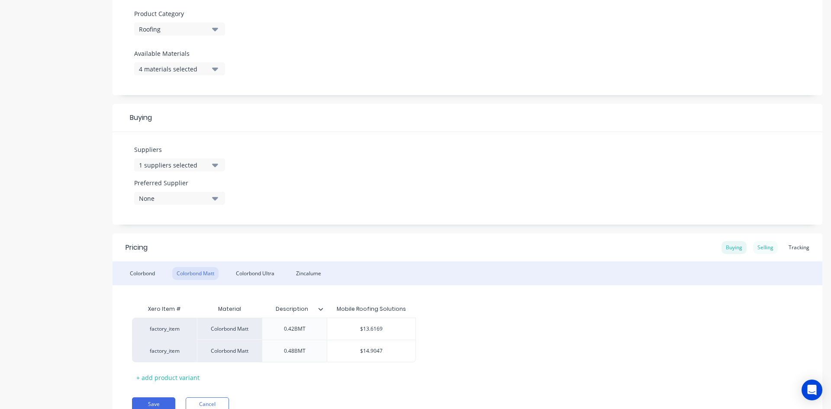
click at [763, 246] on div "Selling" at bounding box center [765, 247] width 25 height 13
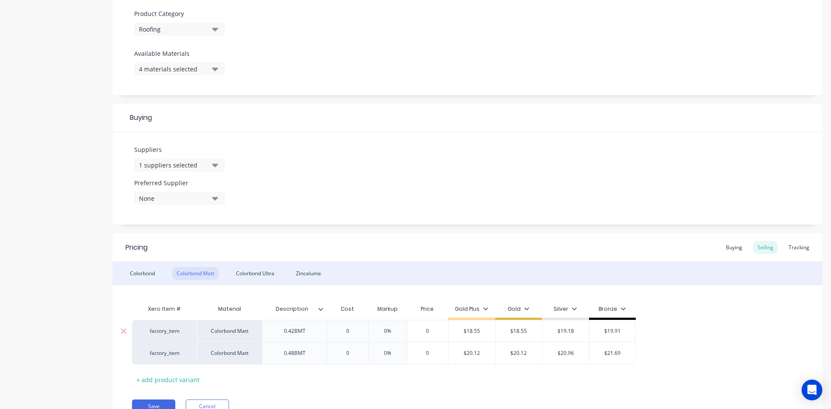
click at [349, 330] on input "0" at bounding box center [347, 331] width 43 height 8
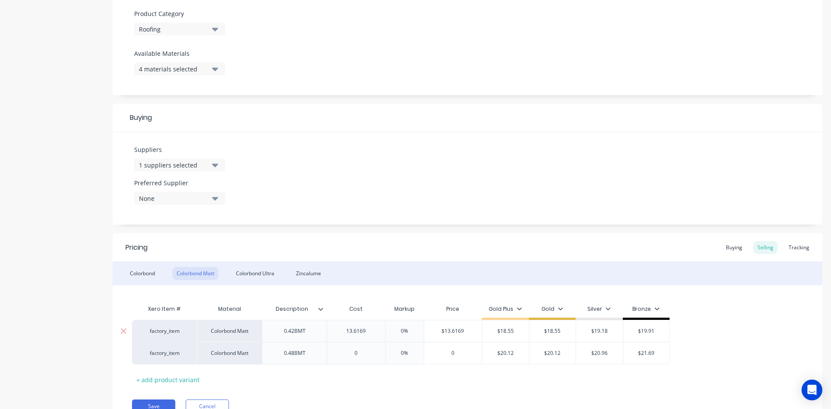
type input "13.6169"
type input "0%"
type input "18.55"
type input "$18.55"
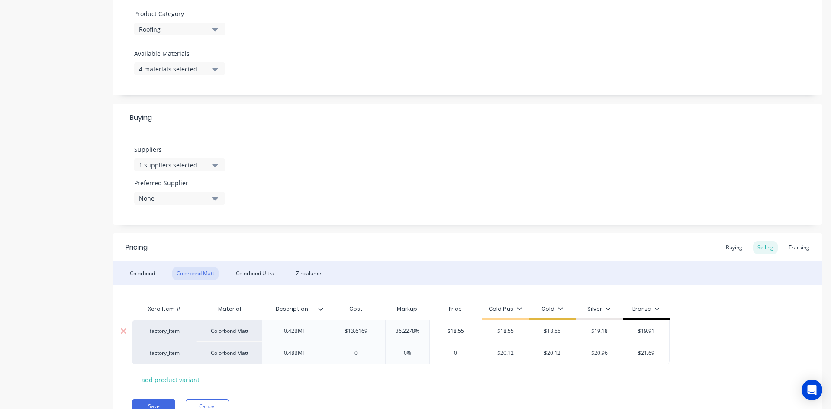
type input "$19.18"
type input "$19.91"
type input "14.9047"
type input "0%"
type input "20.12"
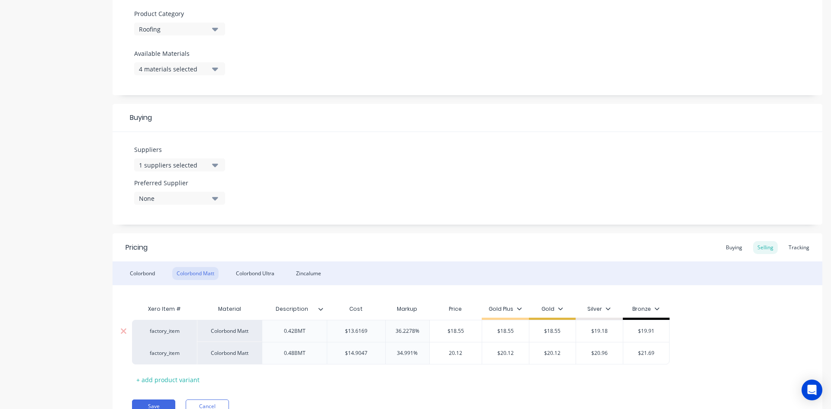
type input "$20.12"
click at [257, 272] on div "Colorbond Ultra" at bounding box center [255, 273] width 47 height 13
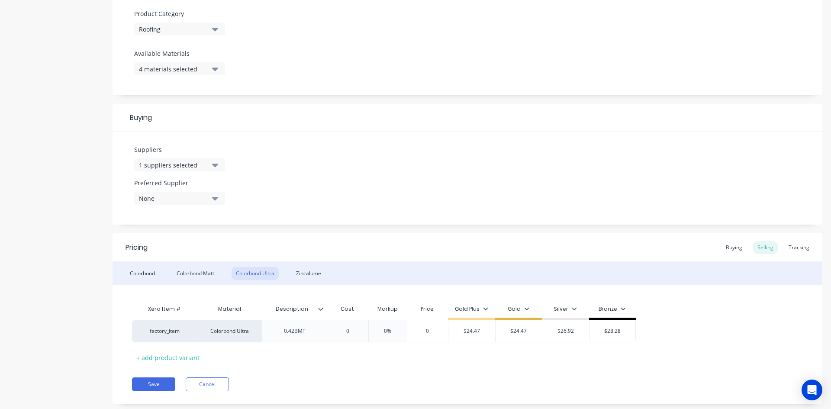
click at [710, 246] on div "Pricing Buying Selling Tracking" at bounding box center [468, 247] width 710 height 28
click at [734, 246] on div "Buying" at bounding box center [733, 247] width 25 height 13
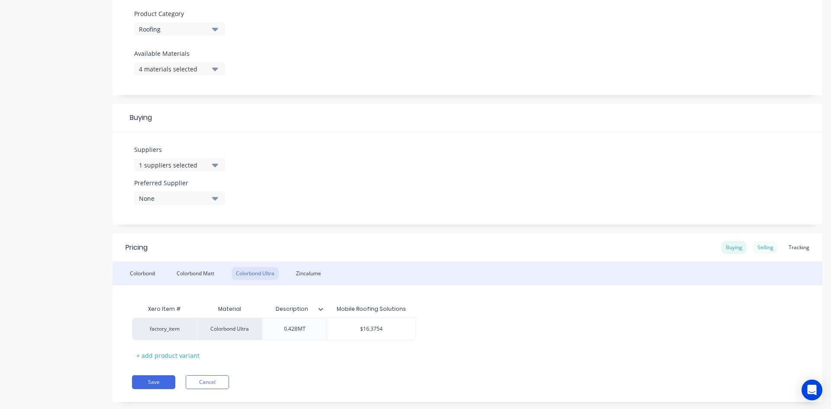
click at [767, 246] on div "Selling" at bounding box center [765, 247] width 25 height 13
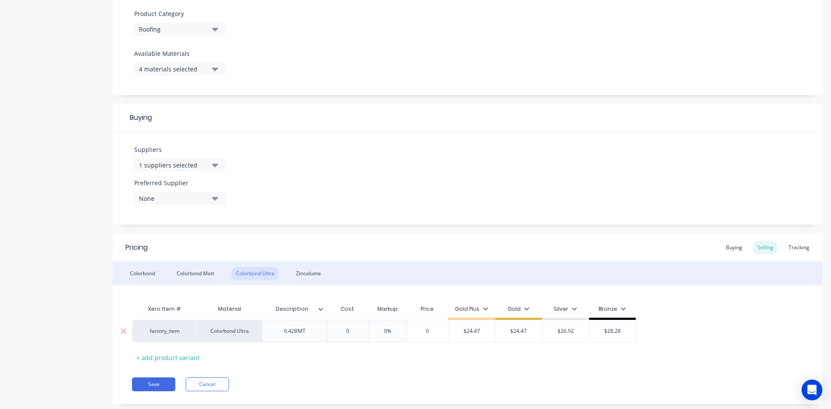
click at [351, 332] on input "0" at bounding box center [347, 331] width 43 height 8
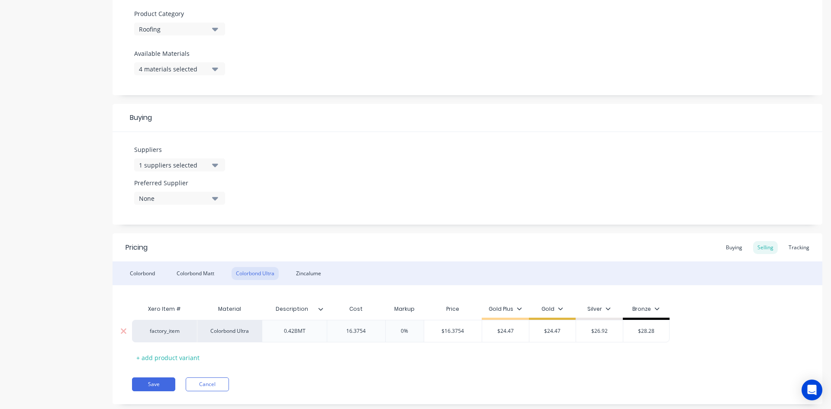
type input "16.3754"
type input "0%"
type input "24.47"
type input "$24.47"
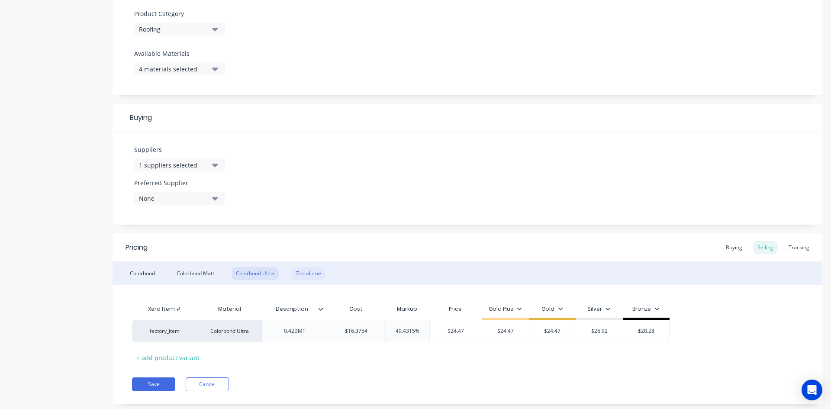
click at [302, 273] on div "Zincalume" at bounding box center [309, 273] width 34 height 13
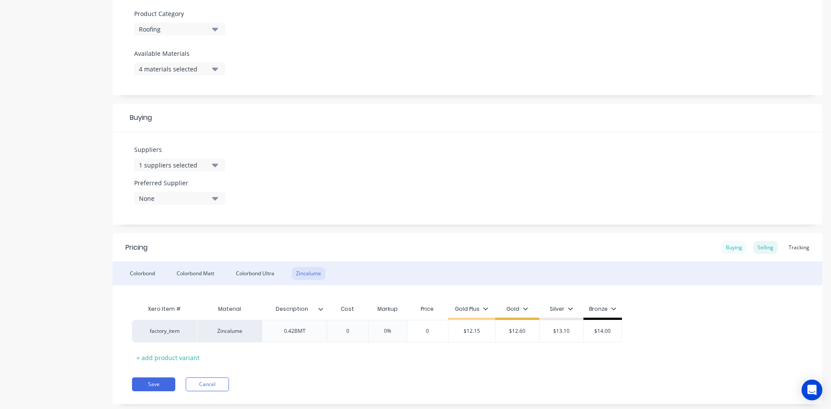
click at [729, 245] on div "Buying" at bounding box center [733, 247] width 25 height 13
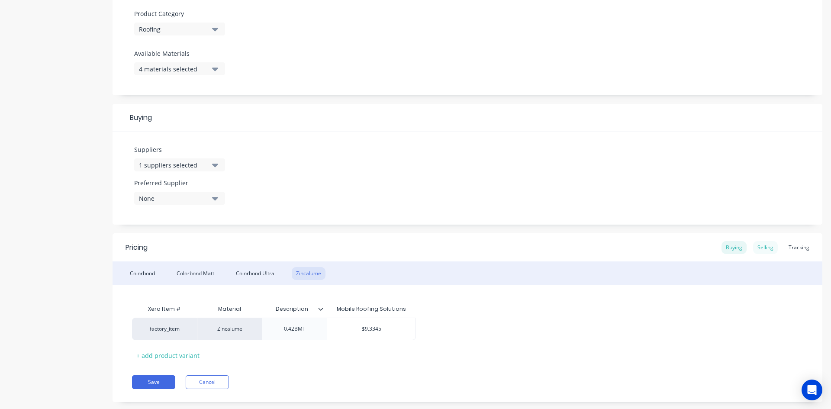
click at [769, 248] on div "Selling" at bounding box center [765, 247] width 25 height 13
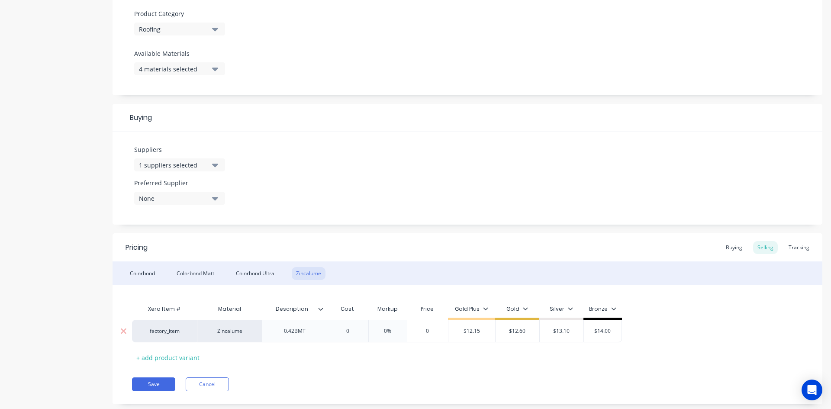
click at [357, 329] on input "0" at bounding box center [347, 331] width 43 height 8
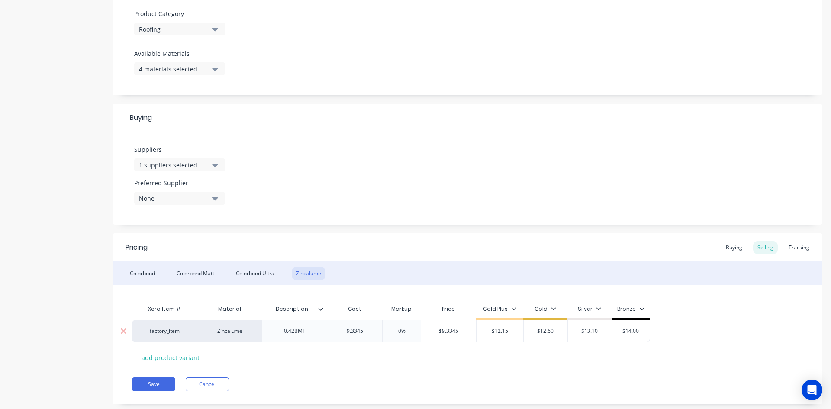
type input "9.3345"
type input "0%"
type input "$9.3345"
type input "$12.15"
type input "12.60"
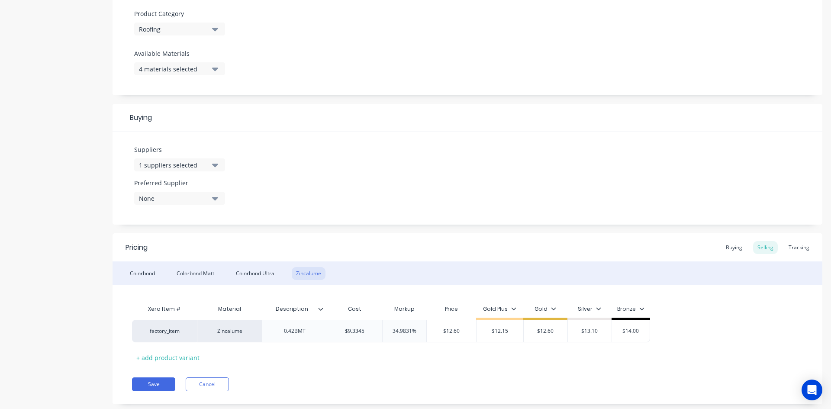
click at [265, 363] on div "Xero Item # Material Description Cost Markup Price Gold Plus Gold Silver Bronze…" at bounding box center [467, 332] width 671 height 64
click at [145, 381] on button "Save" at bounding box center [153, 384] width 43 height 14
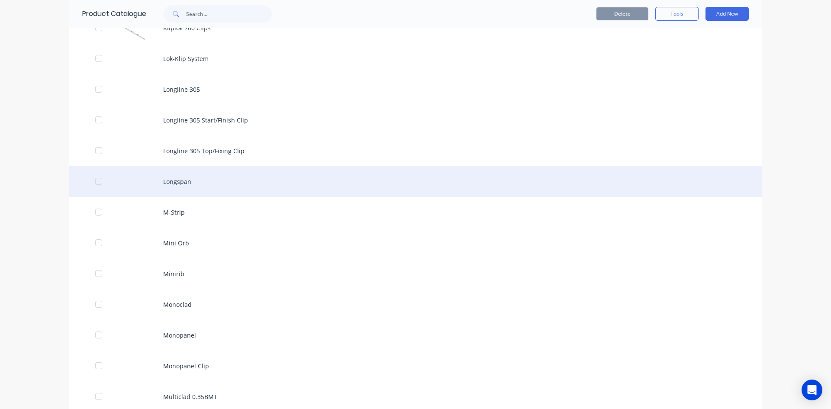
scroll to position [1688, 0]
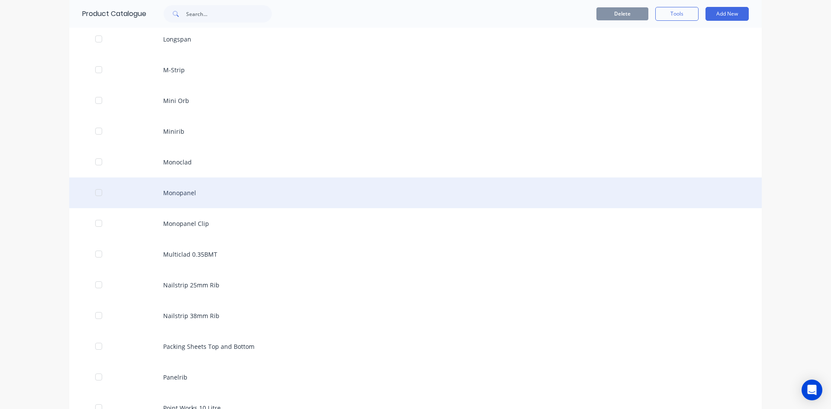
click at [174, 196] on div "Monopanel" at bounding box center [415, 192] width 692 height 31
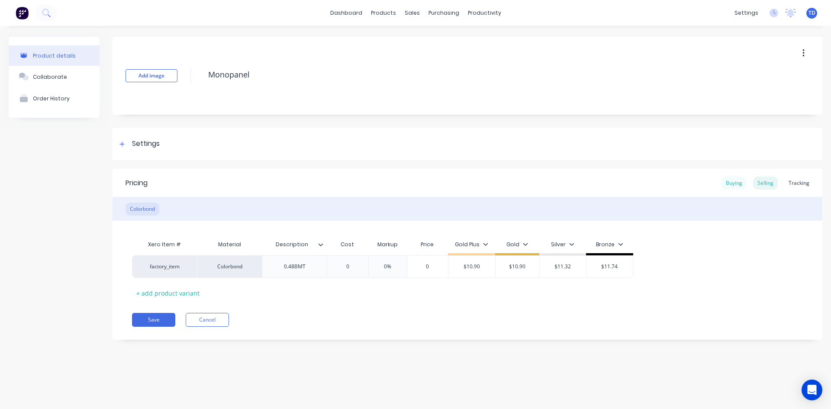
click at [731, 184] on div "Buying" at bounding box center [733, 183] width 25 height 13
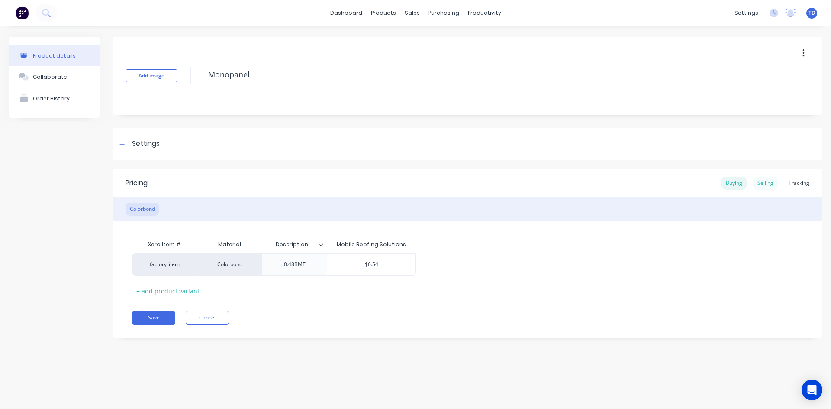
click at [762, 183] on div "Selling" at bounding box center [765, 183] width 25 height 13
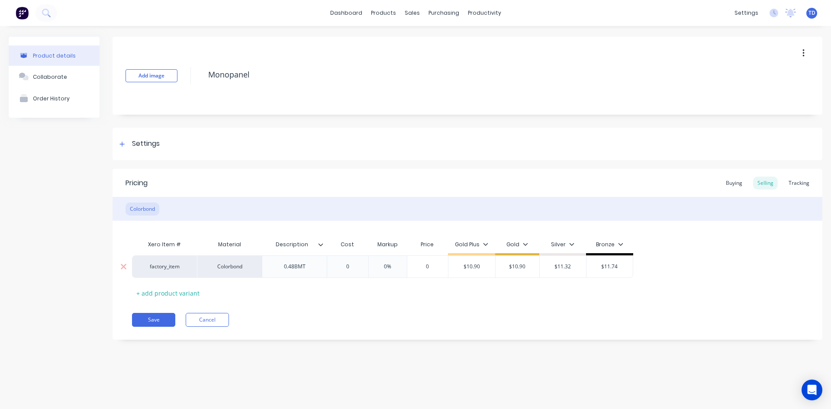
click at [364, 264] on input "0" at bounding box center [347, 267] width 43 height 8
type input "6.54"
type input "0%"
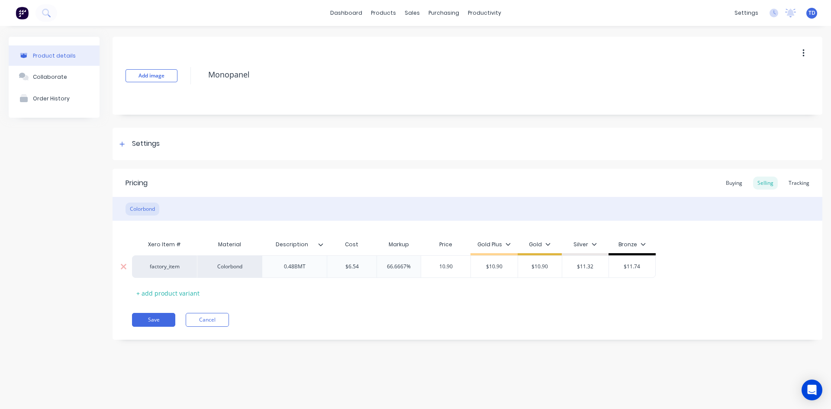
type input "10.90"
type input "$10.90"
click at [148, 319] on button "Save" at bounding box center [153, 320] width 43 height 14
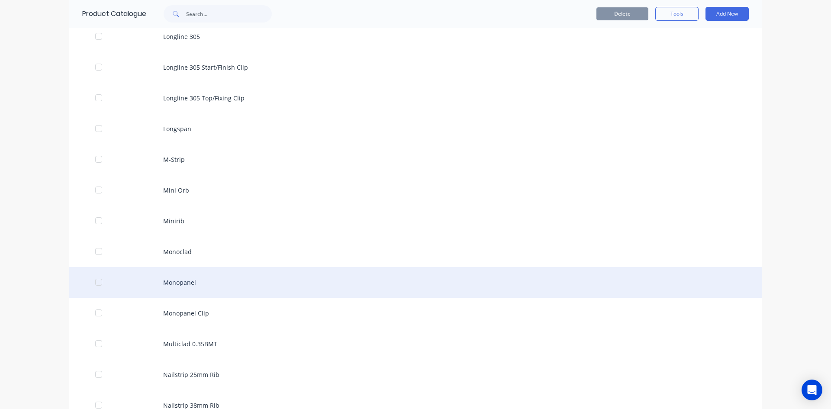
scroll to position [1601, 0]
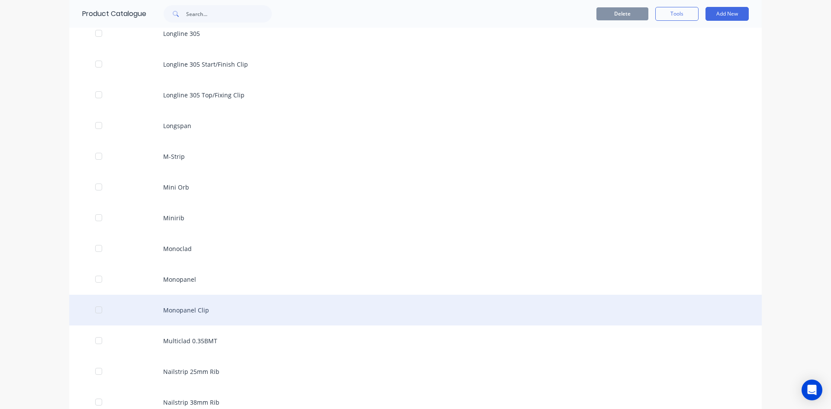
click at [188, 308] on div "Monopanel Clip" at bounding box center [415, 310] width 692 height 31
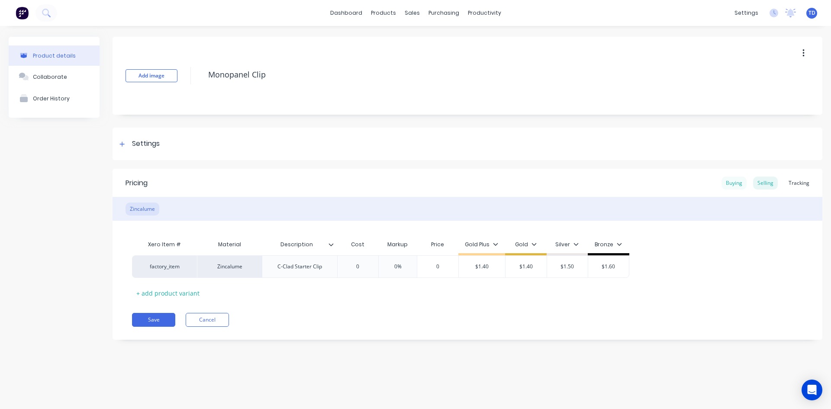
click at [734, 185] on div "Buying" at bounding box center [733, 183] width 25 height 13
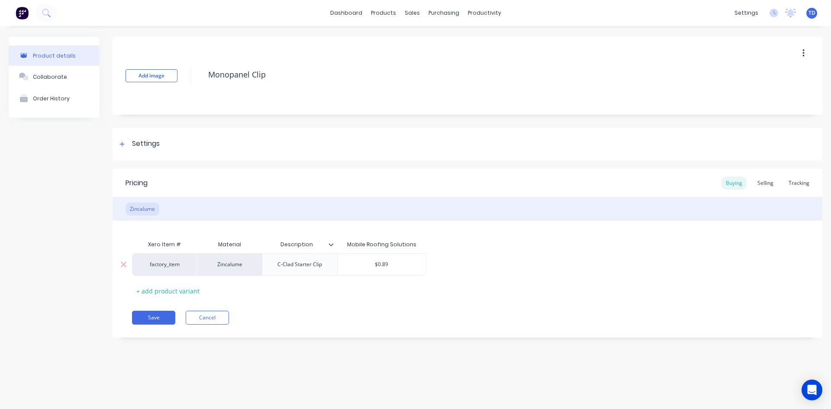
click at [399, 266] on input "$0.89" at bounding box center [382, 265] width 88 height 8
type input "$0.71"
click at [663, 239] on div "Xero Item # Material Description Mobile Roofing Solutions factory_item Zincalum…" at bounding box center [467, 267] width 671 height 62
click at [762, 183] on div "Selling" at bounding box center [765, 183] width 25 height 13
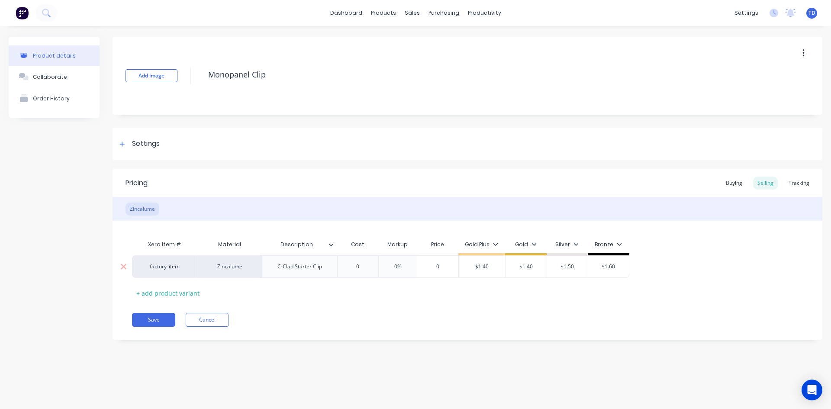
click at [370, 270] on input "0" at bounding box center [357, 267] width 43 height 8
type input "0.71"
type input "0%"
type input "1.40"
type input "$1.40"
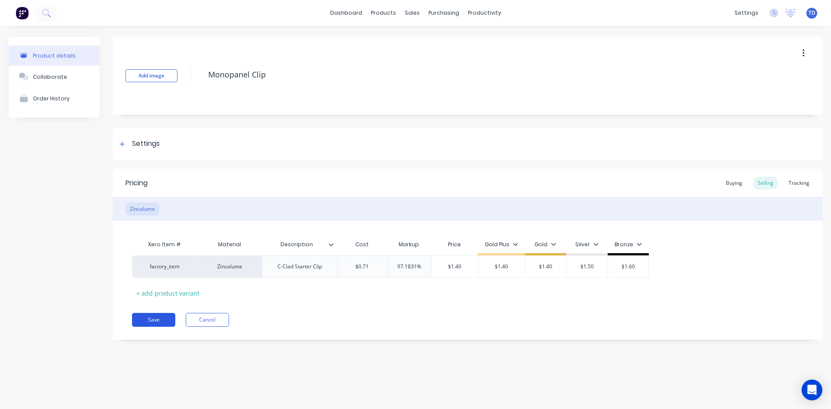
click at [152, 318] on button "Save" at bounding box center [153, 320] width 43 height 14
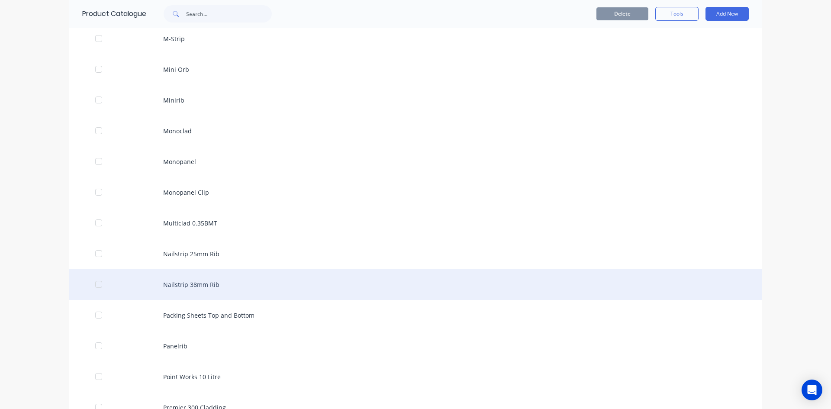
scroll to position [1731, 0]
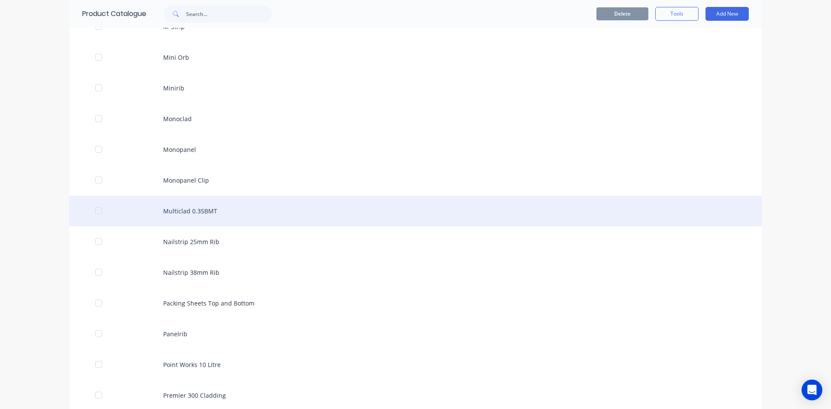
click at [191, 216] on div "Multiclad 0.35BMT" at bounding box center [415, 211] width 692 height 31
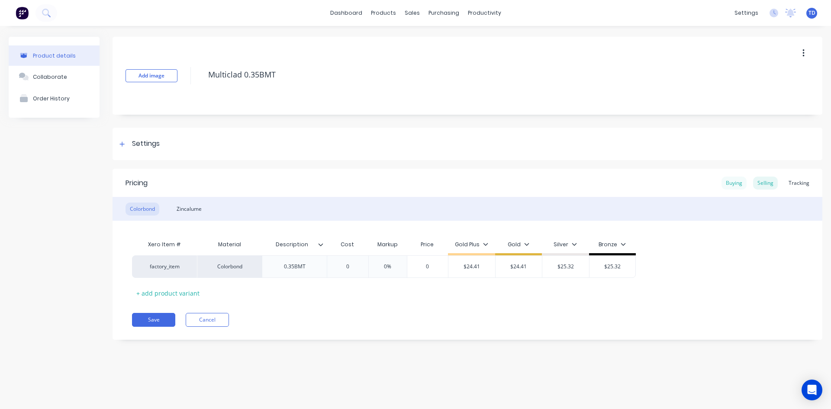
click at [741, 183] on div "Buying" at bounding box center [733, 183] width 25 height 13
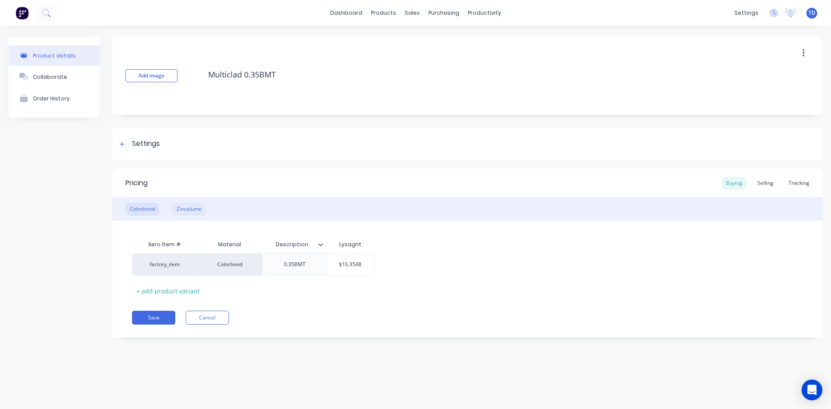
click at [184, 207] on div "Zincalume" at bounding box center [189, 209] width 34 height 13
click at [44, 96] on div "Order History" at bounding box center [51, 98] width 37 height 6
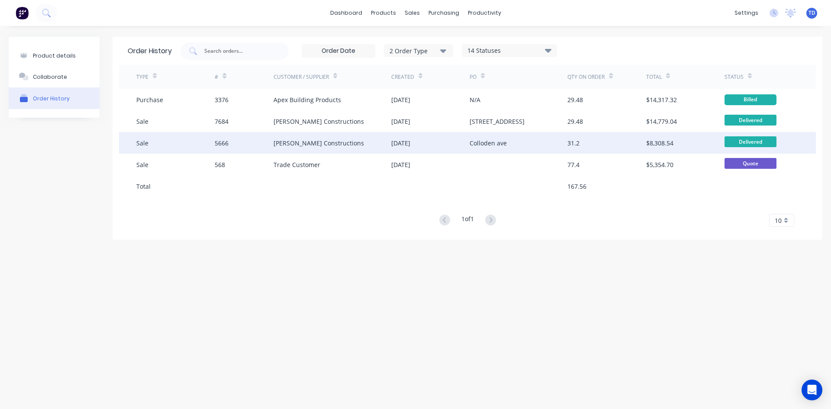
click at [301, 139] on div "[PERSON_NAME] Constructions" at bounding box center [319, 142] width 90 height 9
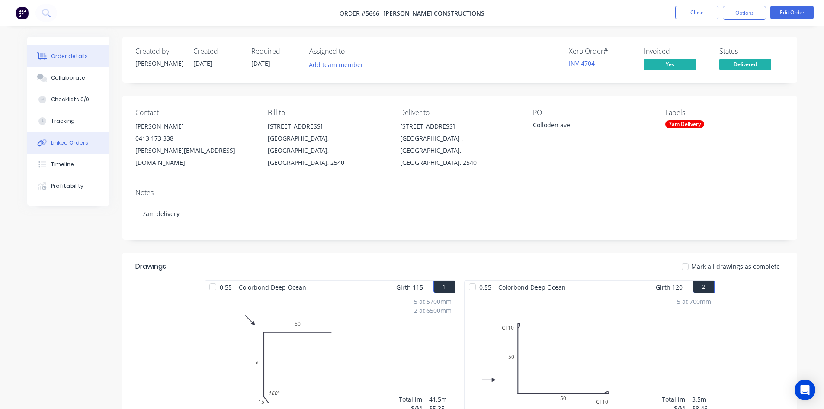
click at [76, 142] on div "Linked Orders" at bounding box center [69, 143] width 37 height 8
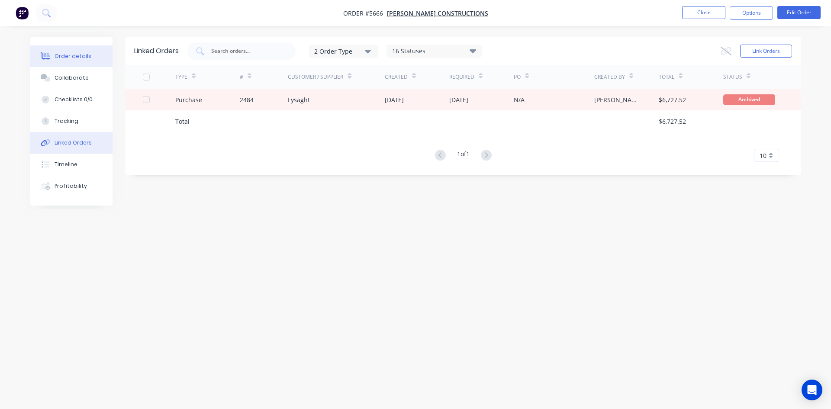
click at [82, 59] on div "Order details" at bounding box center [73, 56] width 37 height 8
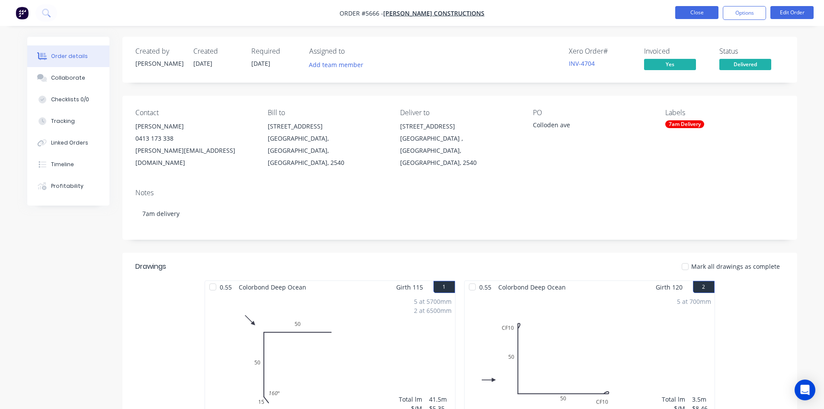
click at [693, 13] on button "Close" at bounding box center [697, 12] width 43 height 13
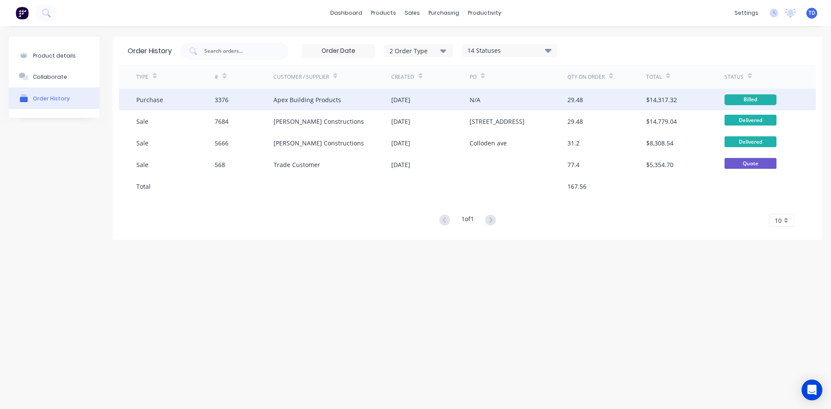
click at [395, 99] on div "22 Apr 2025" at bounding box center [400, 99] width 19 height 9
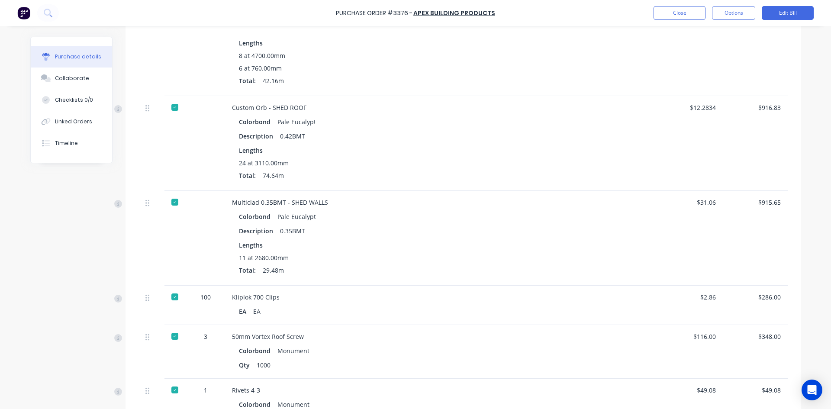
scroll to position [2510, 0]
click at [676, 18] on button "Close" at bounding box center [679, 13] width 52 height 14
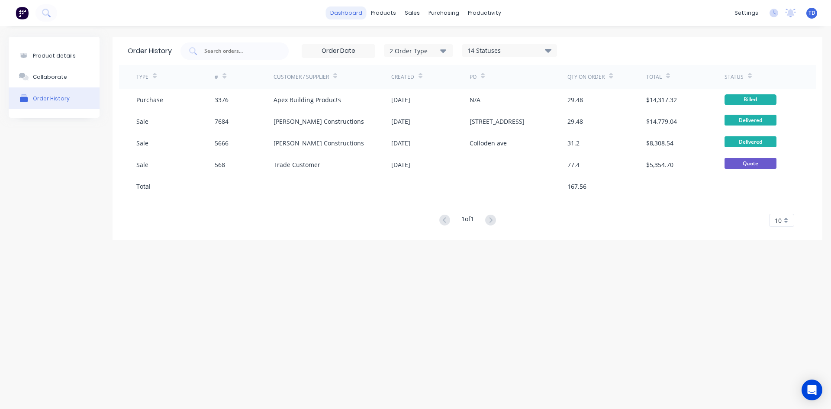
click at [366, 15] on link "dashboard" at bounding box center [346, 12] width 41 height 13
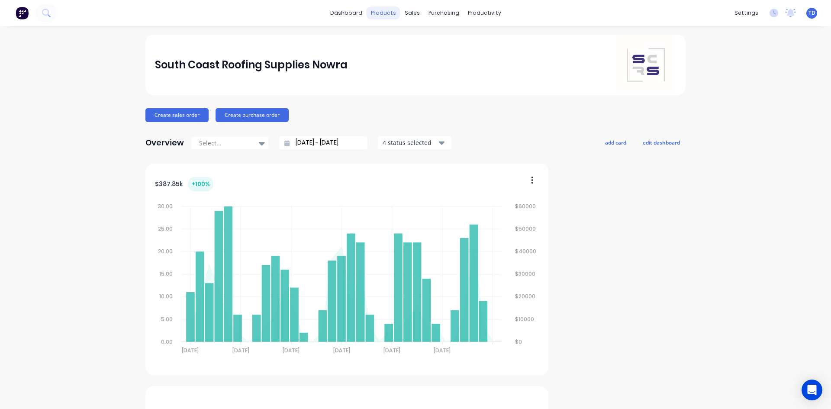
click at [374, 13] on div "products" at bounding box center [384, 12] width 34 height 13
click at [394, 36] on link "Product Catalogue" at bounding box center [423, 40] width 115 height 17
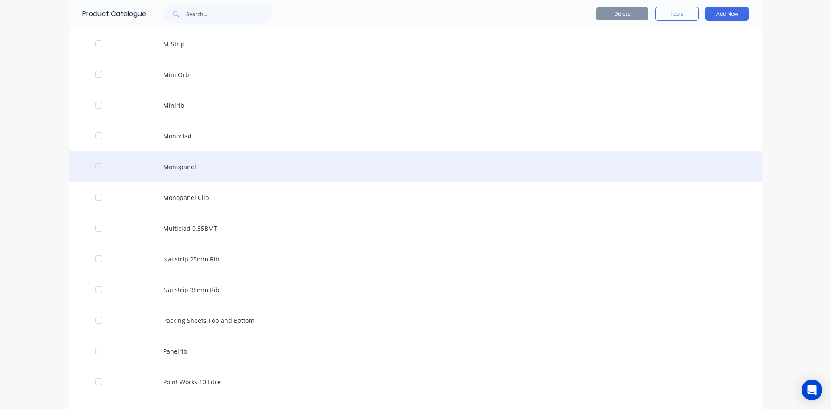
scroll to position [1731, 0]
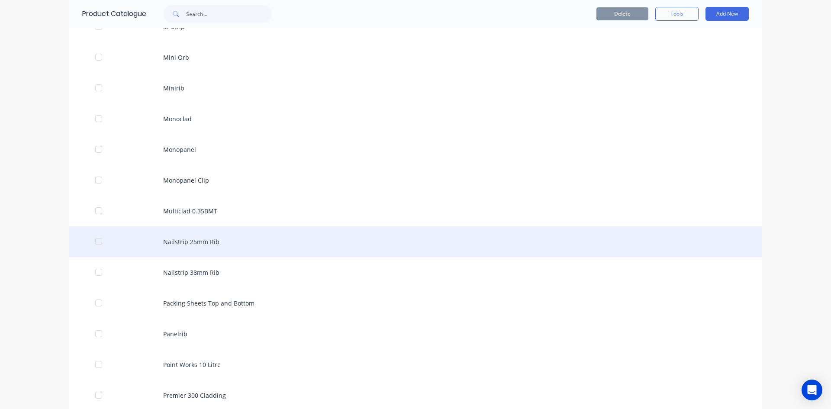
click at [184, 238] on div "Nailstrip 25mm Rib" at bounding box center [415, 241] width 692 height 31
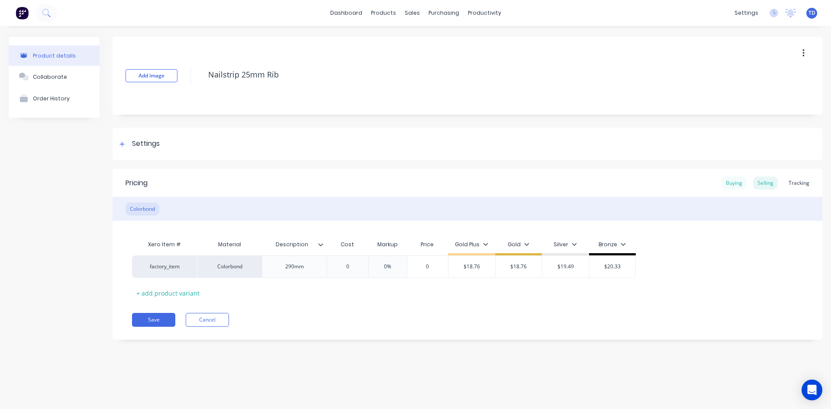
click at [736, 185] on div "Buying" at bounding box center [733, 183] width 25 height 13
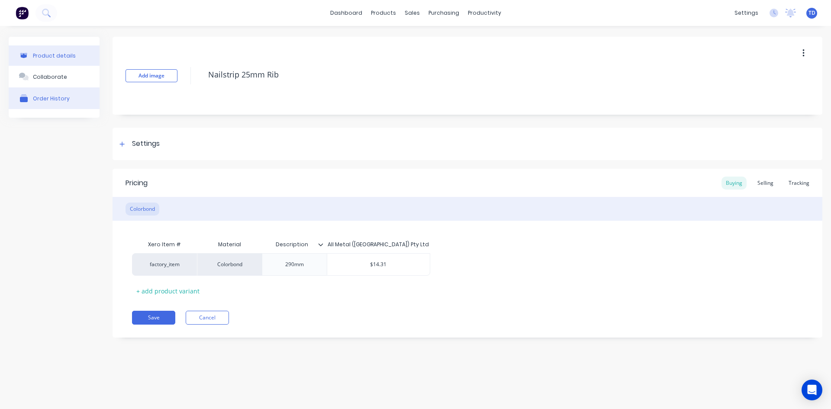
click at [53, 99] on div "Order History" at bounding box center [51, 98] width 37 height 6
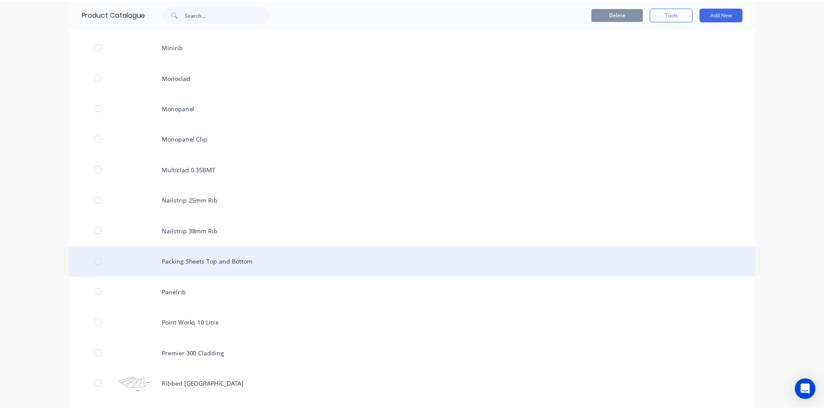
scroll to position [1774, 0]
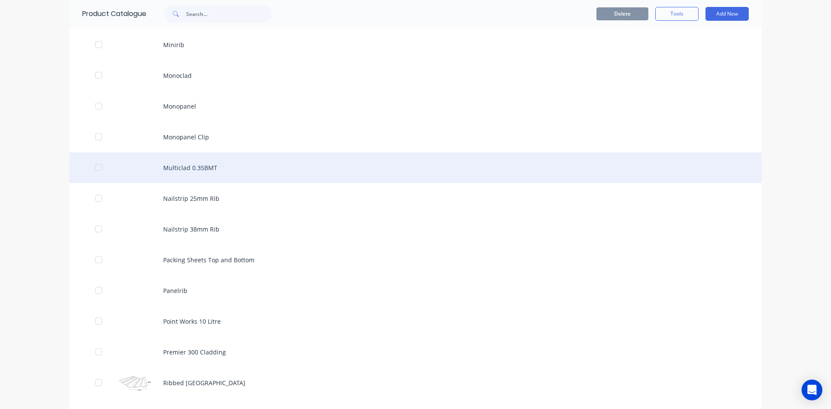
click at [192, 174] on div "Multiclad 0.35BMT" at bounding box center [415, 167] width 692 height 31
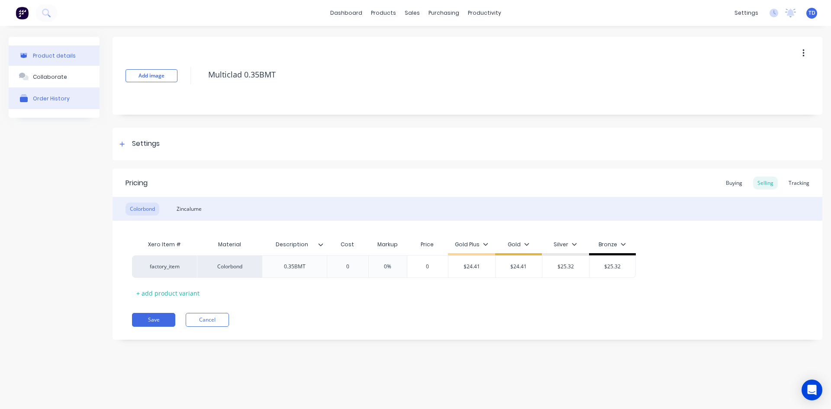
click at [55, 100] on div "Order History" at bounding box center [51, 98] width 37 height 6
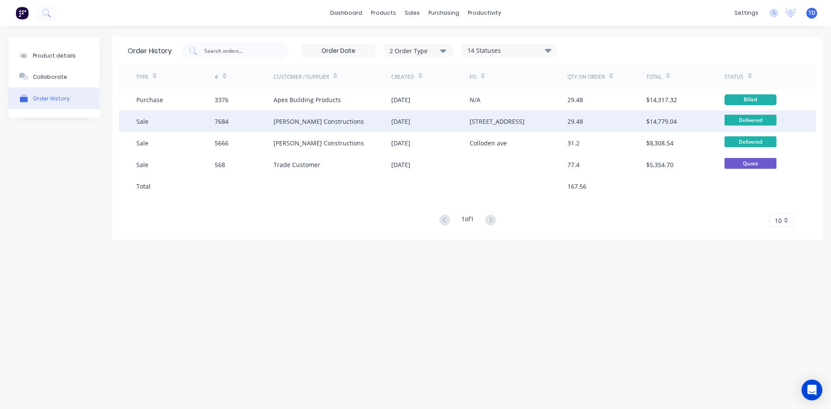
click at [283, 123] on div "[PERSON_NAME] Constructions" at bounding box center [319, 121] width 90 height 9
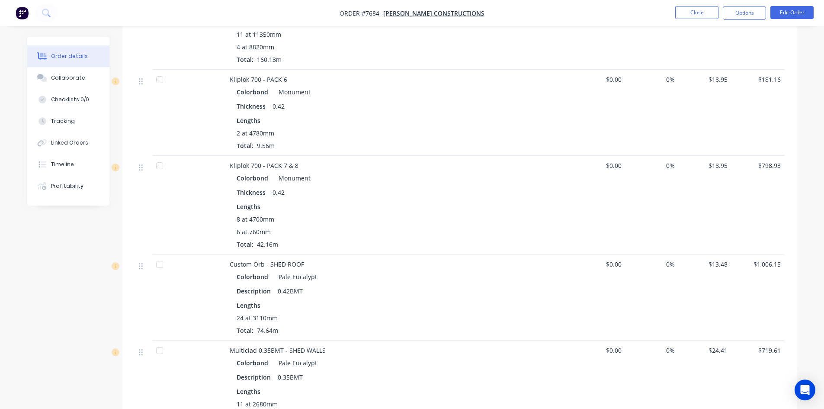
scroll to position [2380, 0]
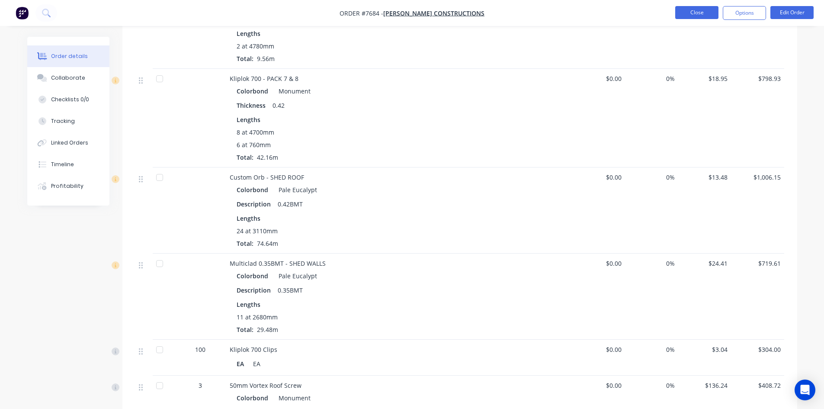
click at [679, 17] on button "Close" at bounding box center [697, 12] width 43 height 13
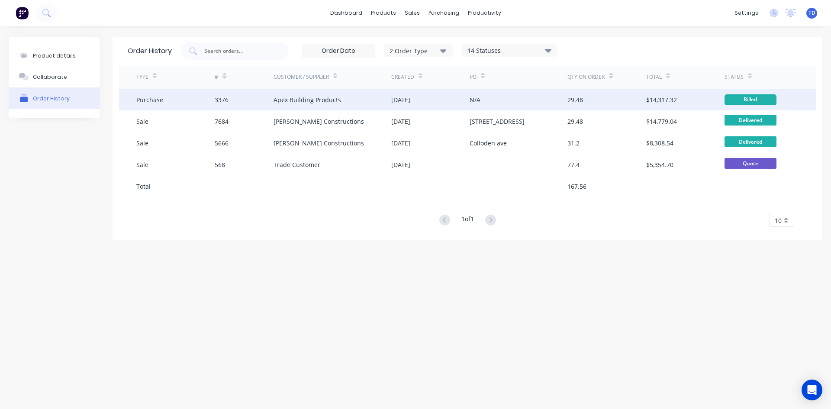
click at [384, 92] on div "Apex Building Products" at bounding box center [333, 100] width 118 height 22
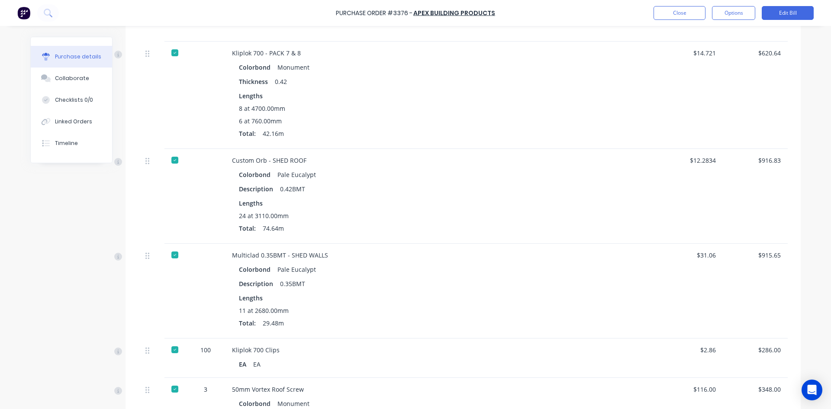
scroll to position [2510, 0]
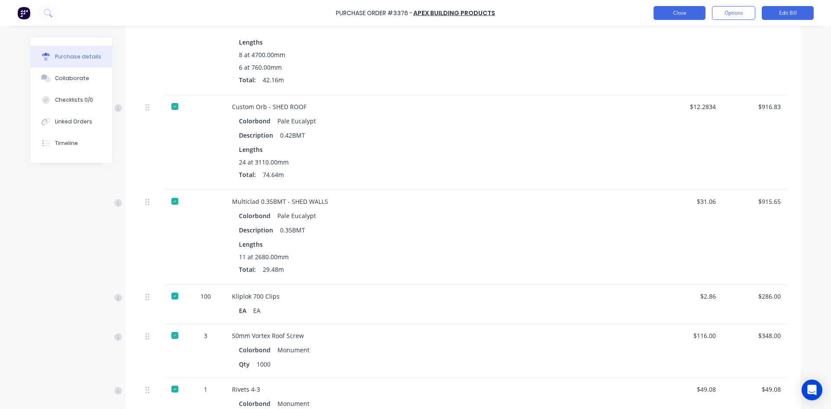
click at [684, 16] on button "Close" at bounding box center [679, 13] width 52 height 14
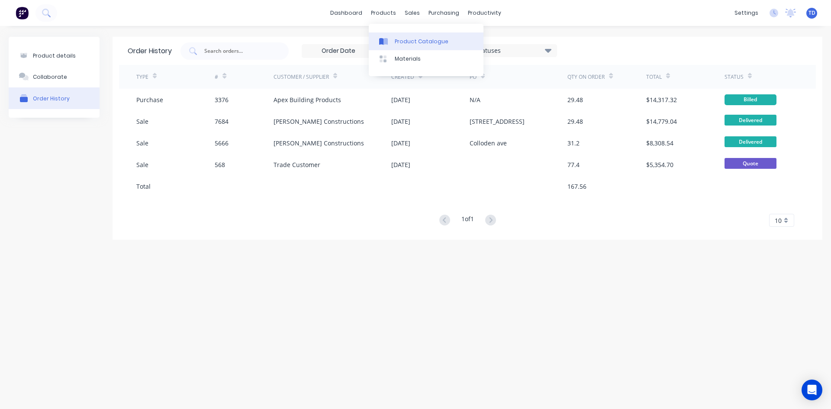
click at [390, 41] on div at bounding box center [385, 42] width 13 height 8
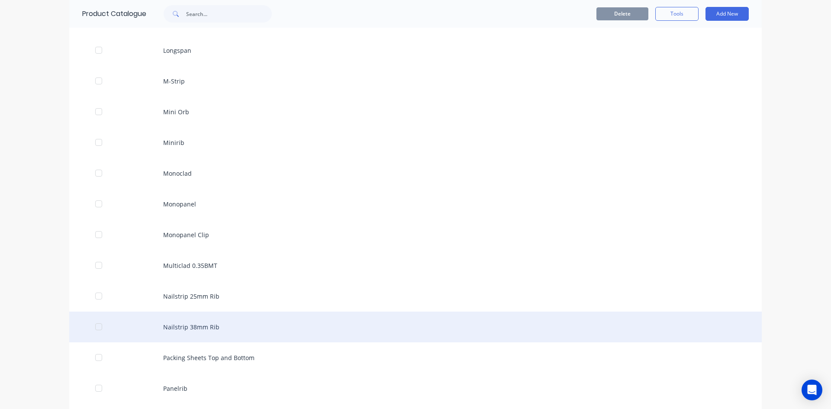
scroll to position [1688, 0]
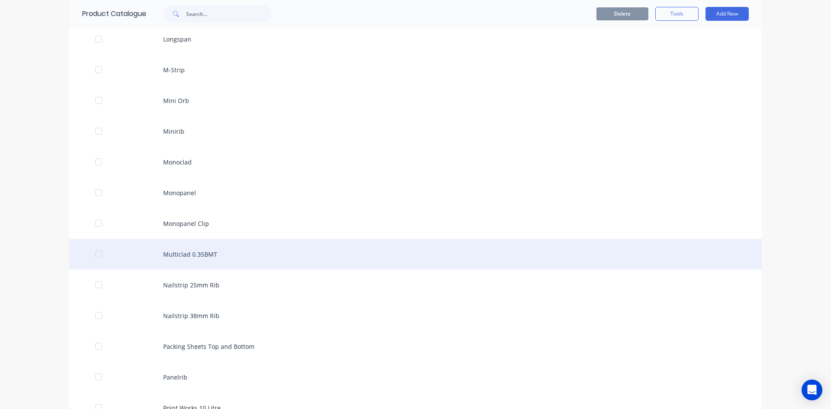
click at [206, 261] on div "Multiclad 0.35BMT" at bounding box center [415, 254] width 692 height 31
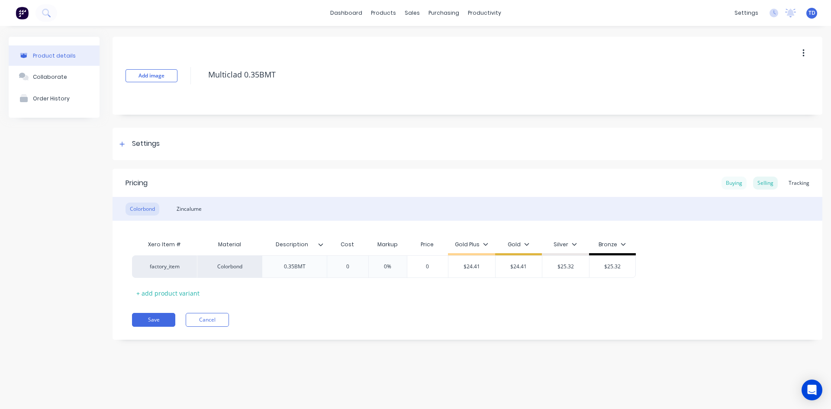
click at [732, 181] on div "Buying" at bounding box center [733, 183] width 25 height 13
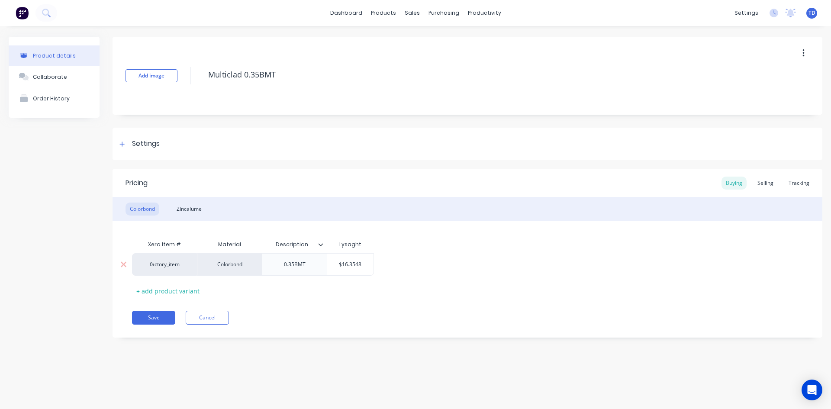
click at [356, 261] on input "$16.3548" at bounding box center [350, 265] width 46 height 8
click at [360, 263] on input "$16.3548" at bounding box center [350, 265] width 46 height 8
click at [762, 184] on div "Selling" at bounding box center [765, 183] width 25 height 13
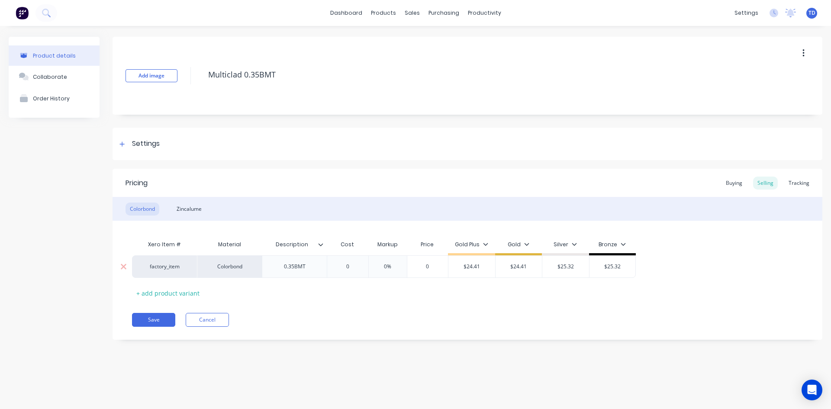
click at [357, 266] on input "0" at bounding box center [347, 267] width 43 height 8
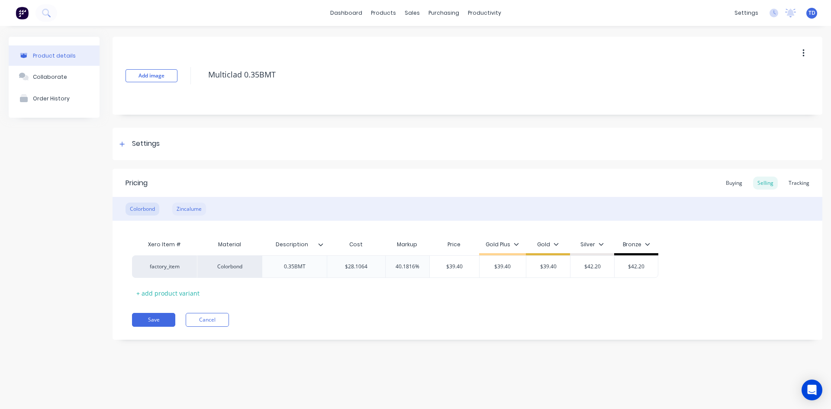
click at [186, 210] on div "Zincalume" at bounding box center [189, 209] width 34 height 13
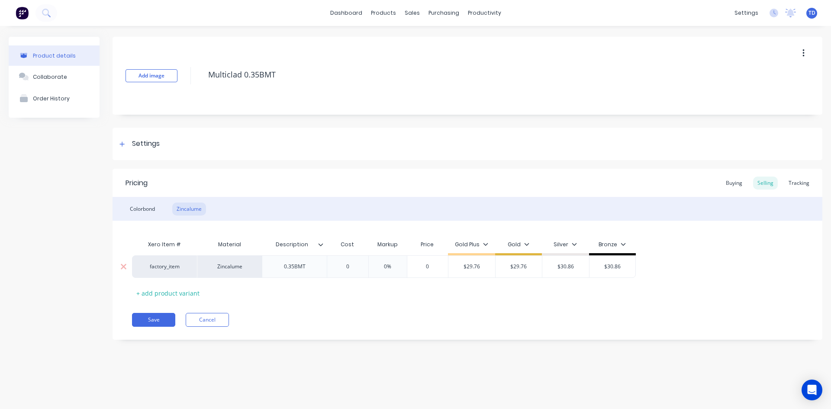
click at [351, 267] on input "0" at bounding box center [347, 267] width 43 height 8
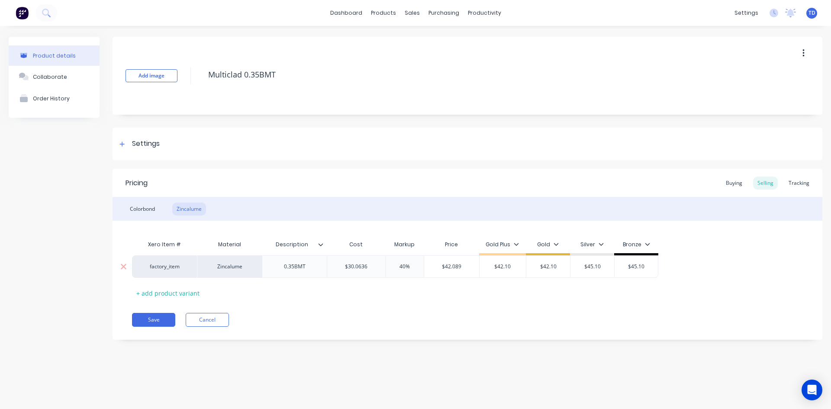
click at [467, 270] on input "$42.089" at bounding box center [451, 267] width 55 height 8
click at [142, 211] on div "Colorbond" at bounding box center [143, 209] width 34 height 13
click at [150, 317] on button "Save" at bounding box center [153, 320] width 43 height 14
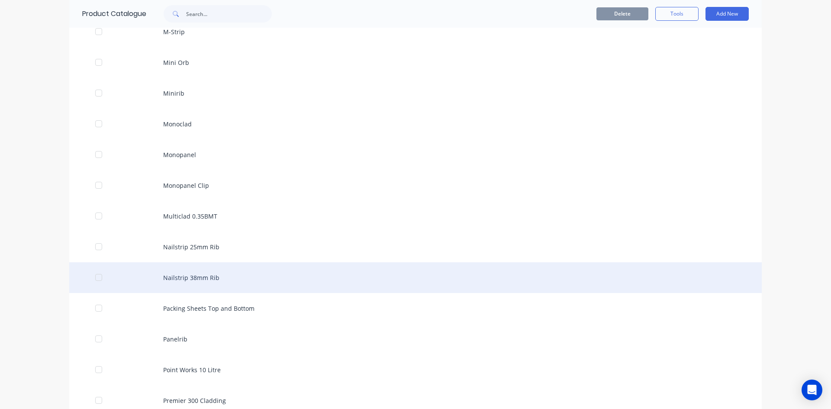
scroll to position [1731, 0]
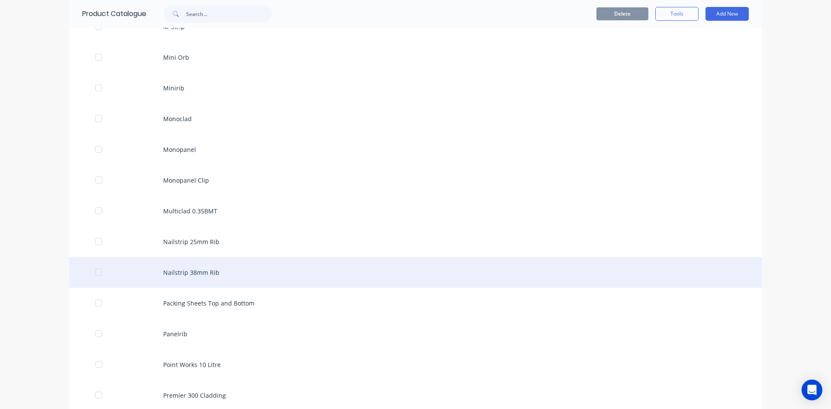
click at [203, 274] on div "Nailstrip 38mm Rib" at bounding box center [415, 272] width 692 height 31
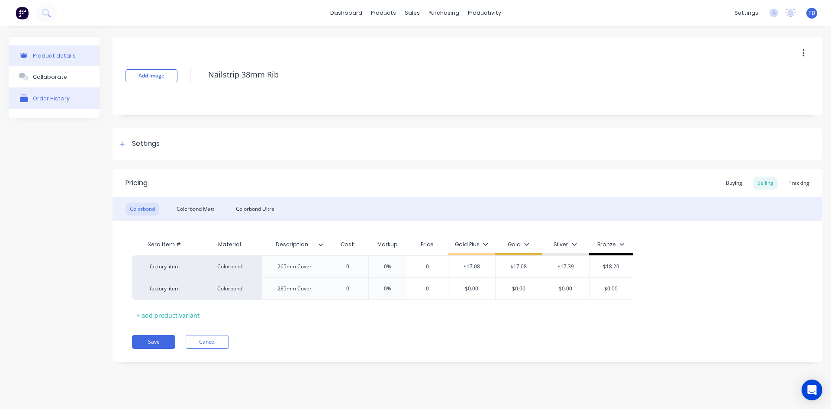
click at [61, 98] on div "Order History" at bounding box center [51, 98] width 37 height 6
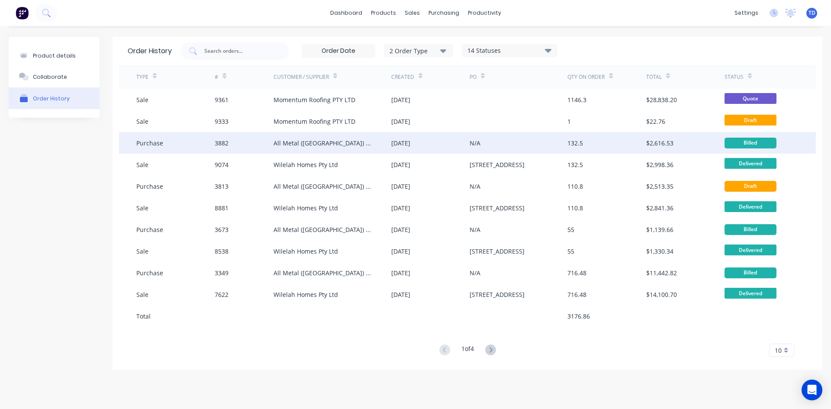
click at [319, 142] on div "All Metal (Australia) Pty Ltd" at bounding box center [324, 142] width 100 height 9
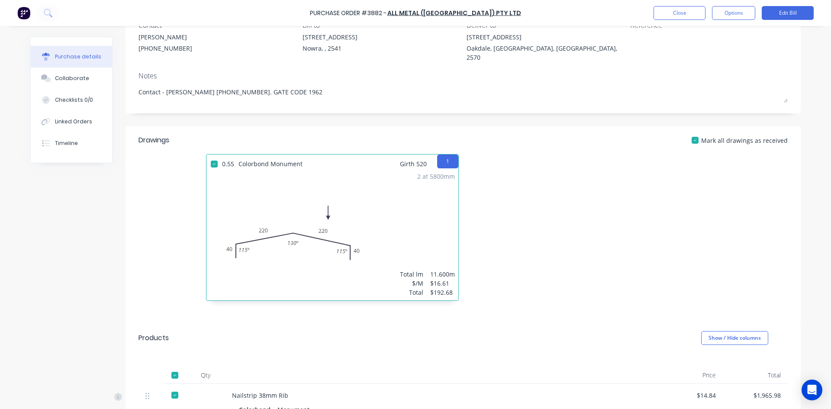
scroll to position [43, 0]
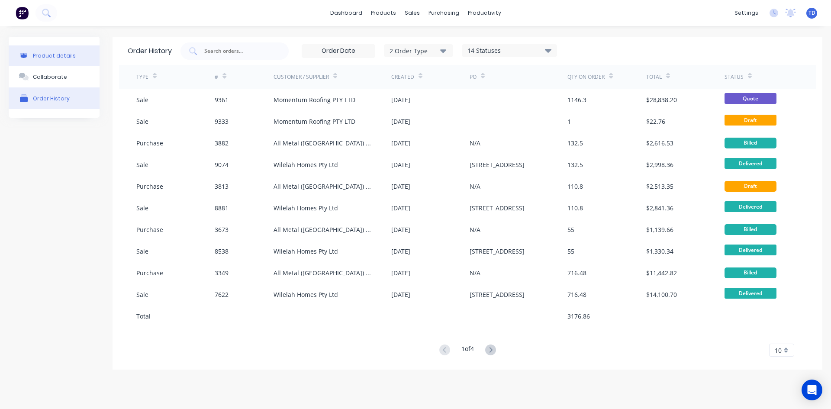
click at [72, 60] on button "Product details" at bounding box center [54, 55] width 91 height 20
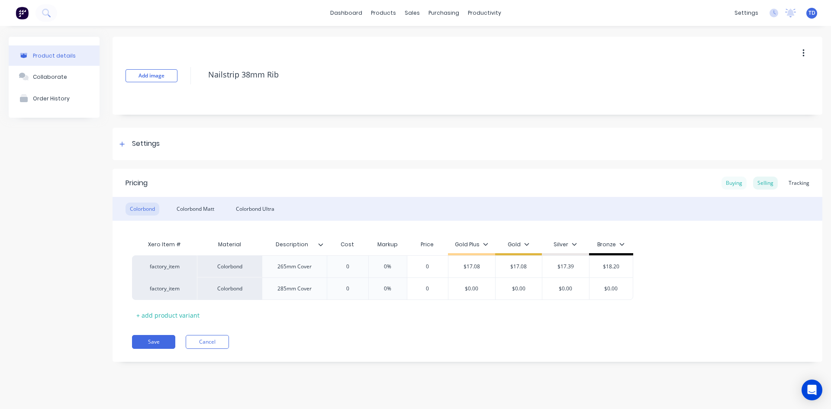
click at [730, 181] on div "Buying" at bounding box center [733, 183] width 25 height 13
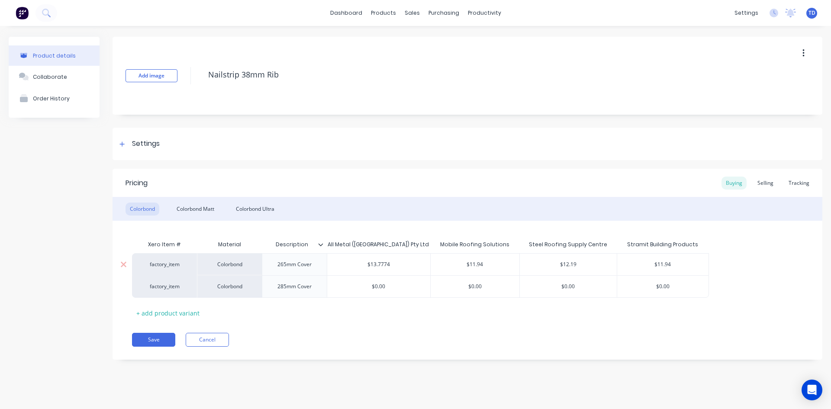
click at [406, 264] on input "$13.7774" at bounding box center [378, 265] width 103 height 8
click at [763, 181] on div "Selling" at bounding box center [765, 183] width 25 height 13
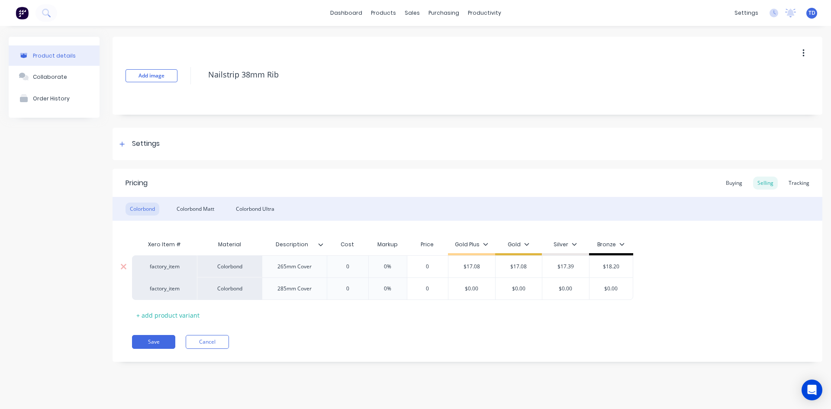
click at [354, 269] on input "0" at bounding box center [347, 267] width 43 height 8
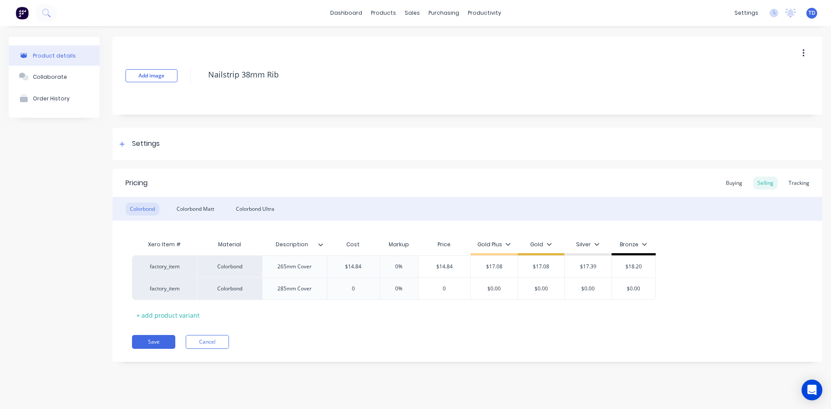
type input "1"
type textarea "x"
type input "17"
type textarea "x"
type input "17.08"
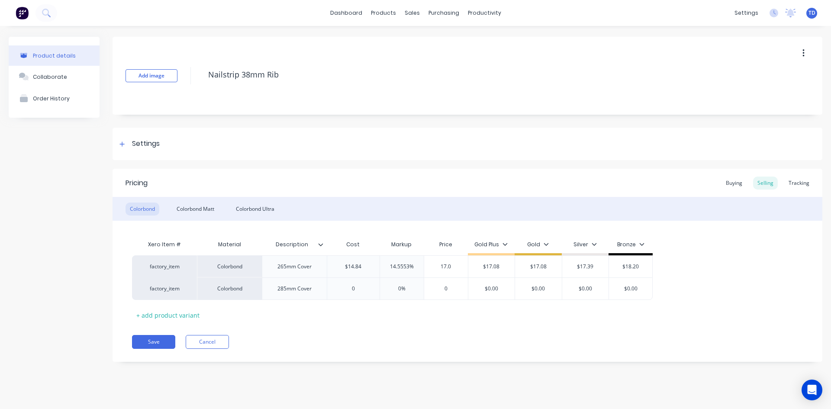
type textarea "x"
type input "17.08"
type input "$17.08"
type input "15.0943%"
click at [419, 263] on input "15.0943%" at bounding box center [402, 267] width 44 height 8
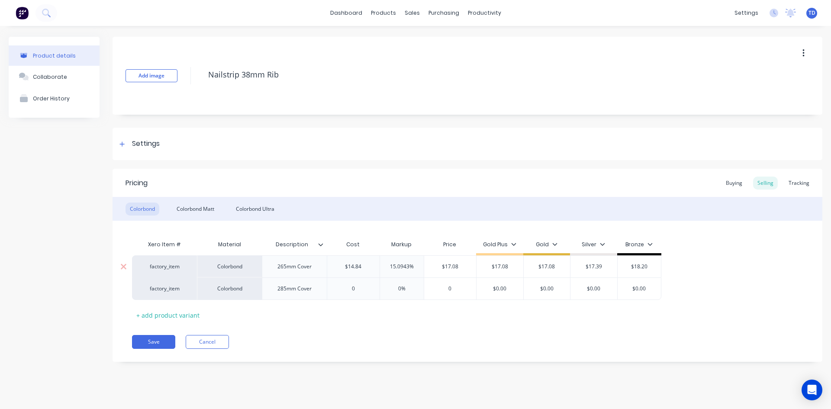
type input "$14.84"
type input "3"
type textarea "x"
type input "30"
type textarea "x"
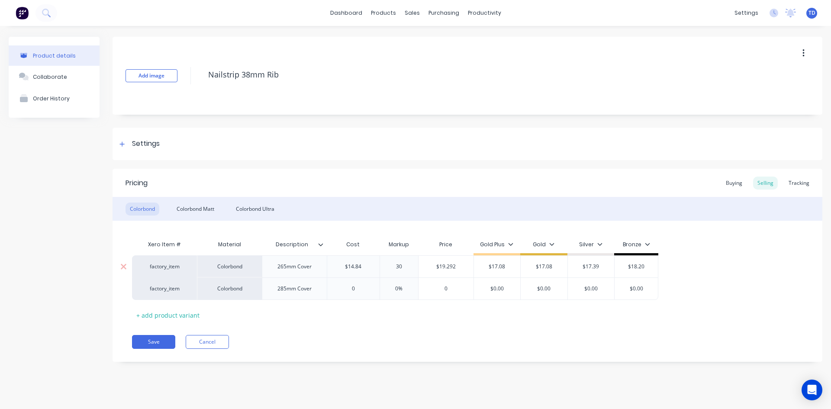
type input "30"
type input "$19.292"
click at [503, 268] on input "$17.08" at bounding box center [497, 267] width 47 height 8
click at [506, 267] on input "$17.08" at bounding box center [497, 267] width 47 height 8
type input "1"
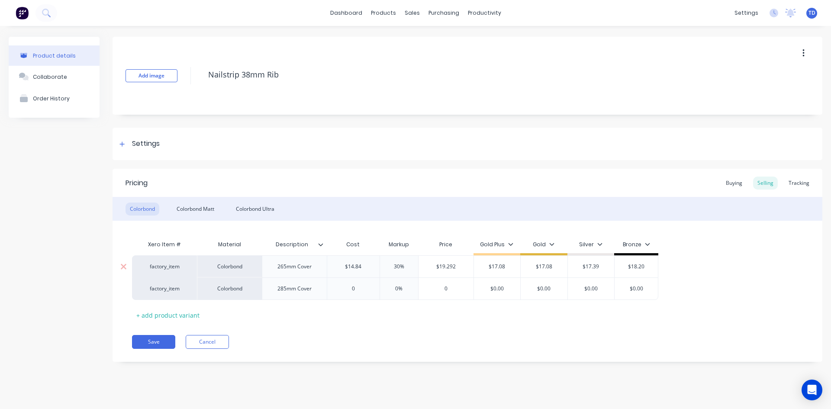
type textarea "x"
type input "19"
type textarea "x"
type input "19."
type textarea "x"
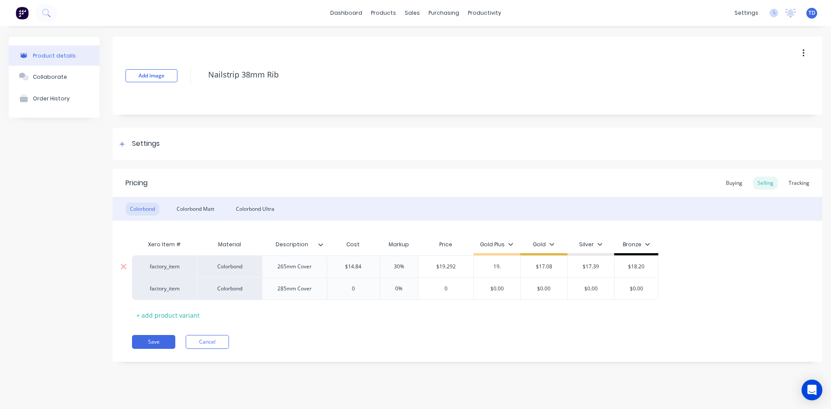
type input "19.3"
type textarea "x"
type input "19.30"
type textarea "x"
type input "19.30"
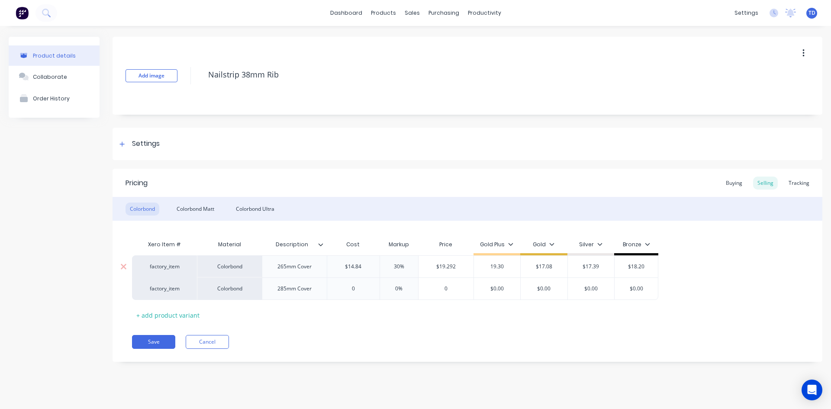
type input "$17.08"
type input "$19.30"
type input "1"
type textarea "x"
type input "19"
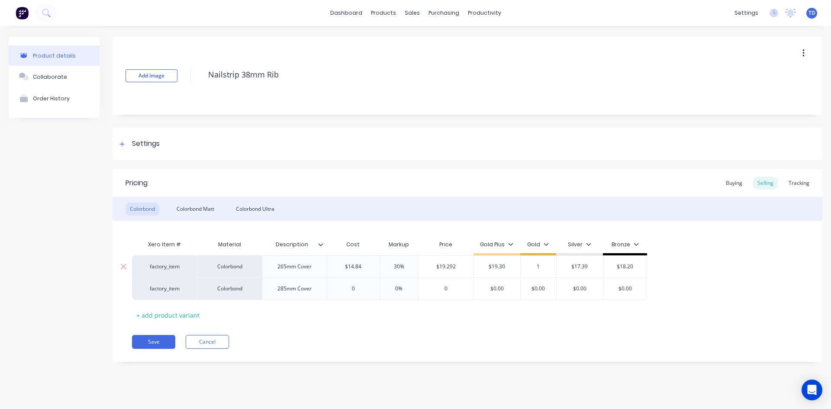
type textarea "x"
type input "19."
type textarea "x"
type input "19.3"
type textarea "x"
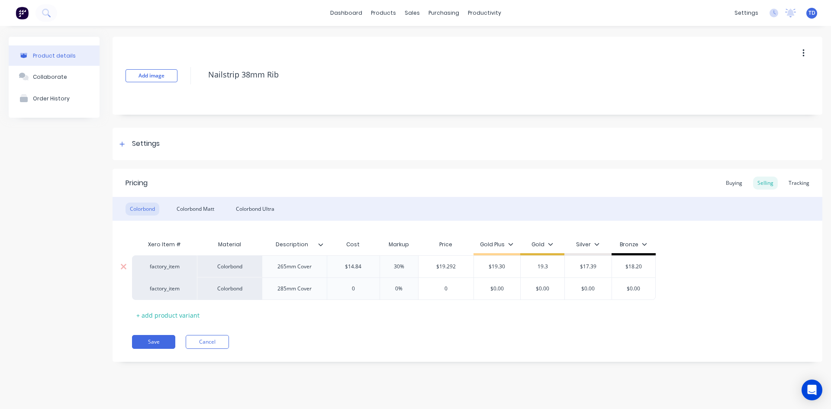
type input "19.30"
type textarea "x"
type input "19.30"
type input "$17.39"
click at [457, 267] on input "$19.292" at bounding box center [445, 267] width 55 height 8
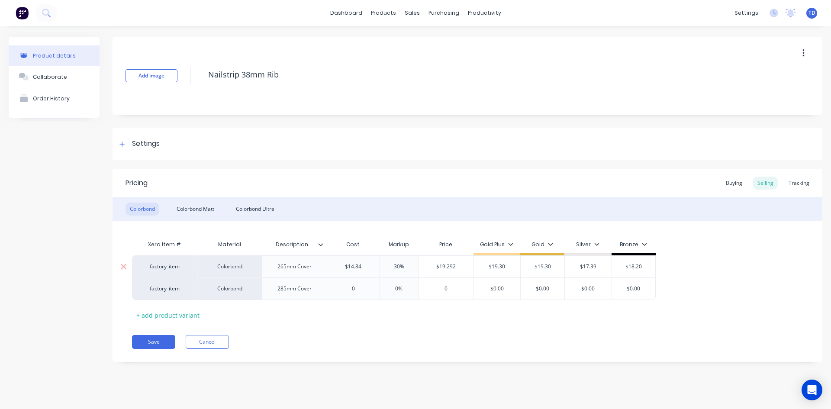
type input "30%"
type input "1"
type textarea "x"
type input "19"
type textarea "x"
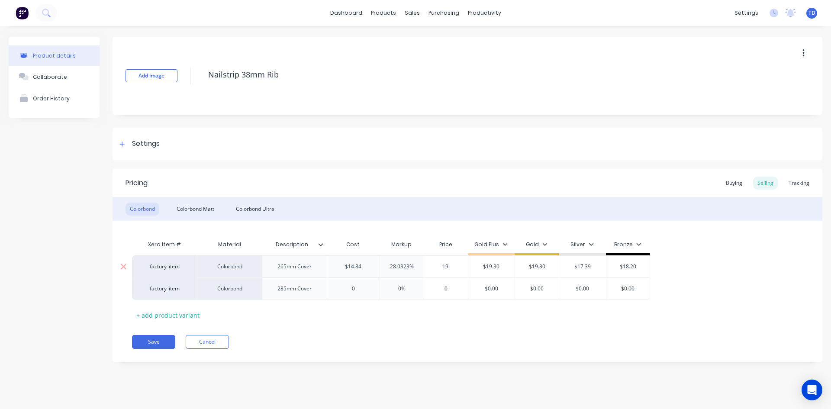
type input "19.3"
type textarea "x"
type input "19.30"
click at [595, 268] on input "$17.39" at bounding box center [588, 267] width 47 height 8
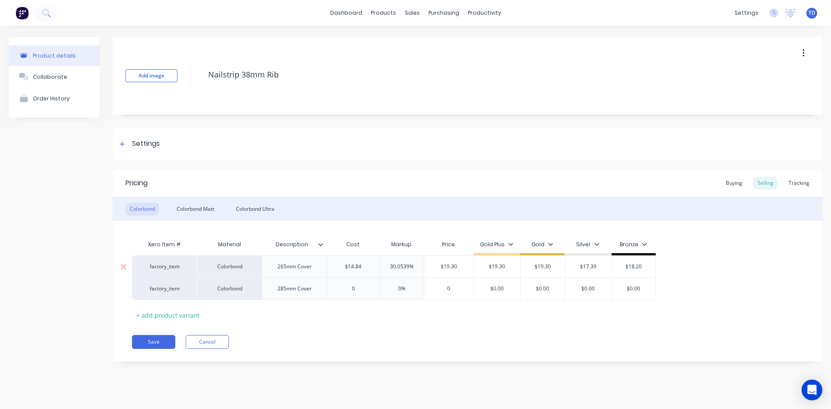
type input "$18.20"
type input "2"
type textarea "x"
type input "20"
type textarea "x"
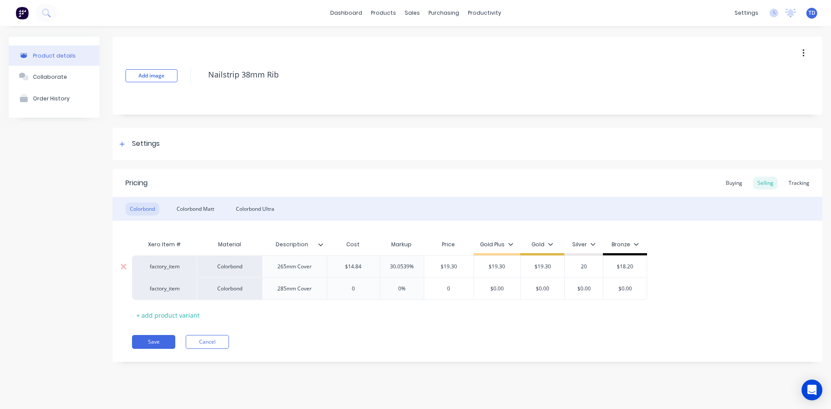
type input "20."
type textarea "x"
type input "20.3"
type textarea "x"
type input "20.30"
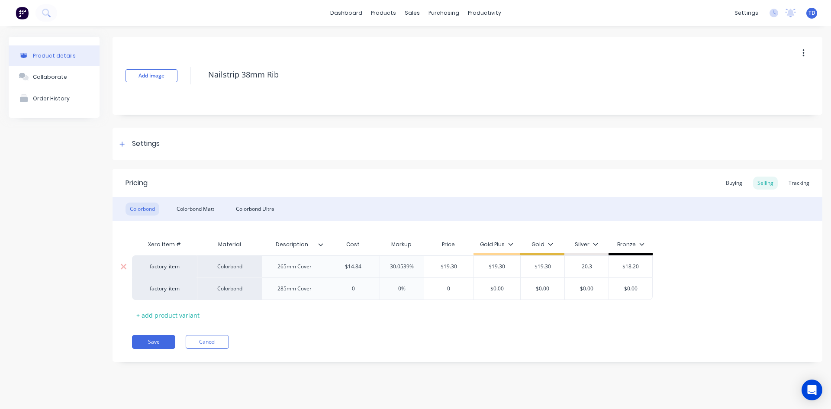
type textarea "x"
type input "20.30"
type input "2"
type textarea "x"
type input "20"
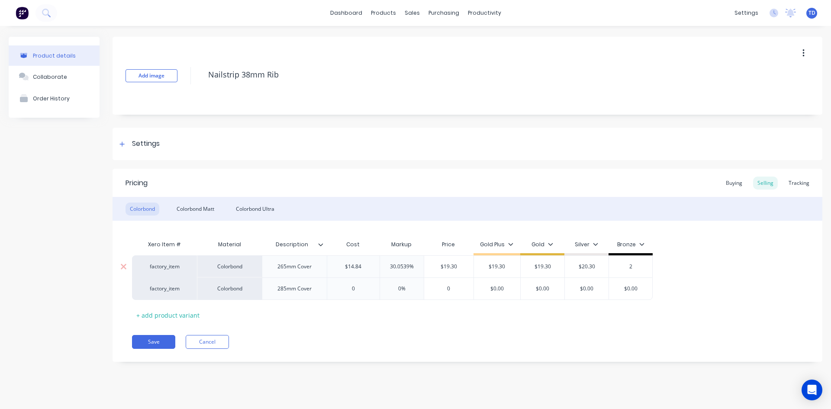
type textarea "x"
type input "20."
type textarea "x"
type input "20.3"
type textarea "x"
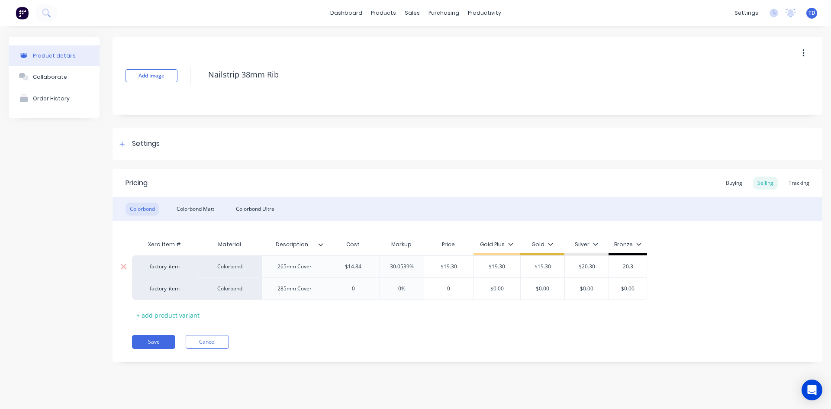
type input "20.30"
type textarea "x"
type input "20.30"
click at [201, 204] on div "Colorbond Matt" at bounding box center [195, 209] width 46 height 13
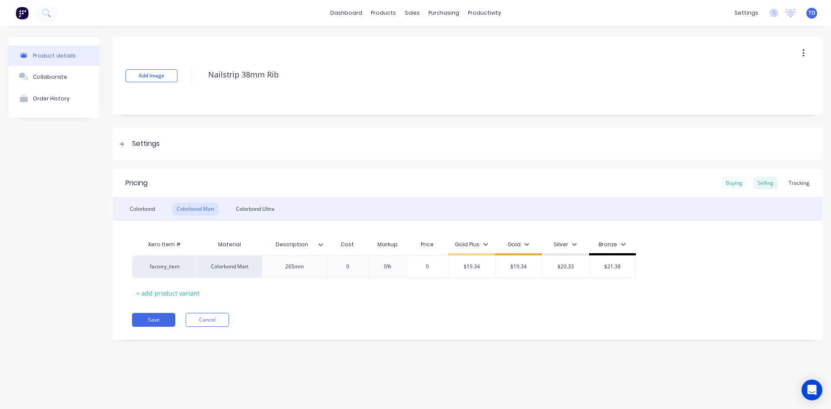
click at [740, 179] on div "Buying" at bounding box center [733, 183] width 25 height 13
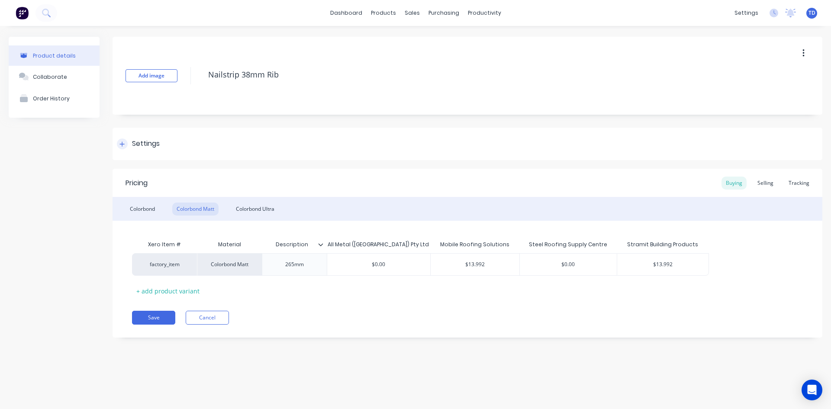
click at [125, 145] on icon at bounding box center [121, 144] width 5 height 6
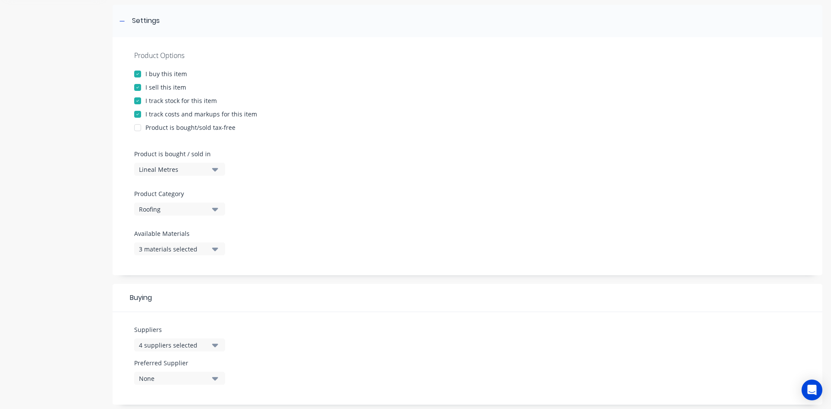
scroll to position [173, 0]
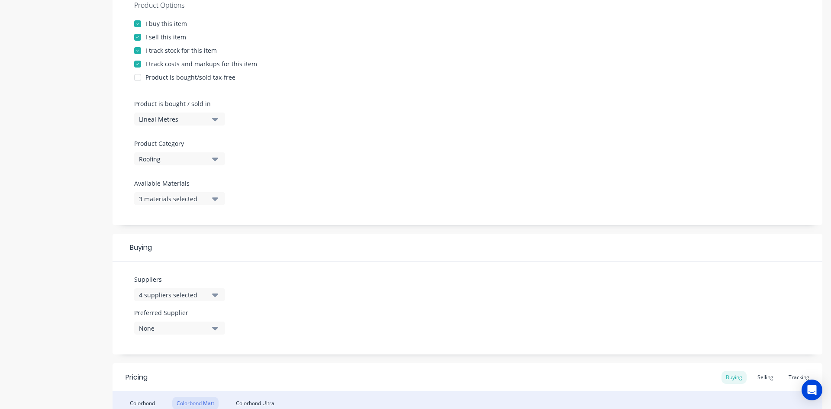
click at [188, 292] on div "4 suppliers selected" at bounding box center [173, 294] width 69 height 9
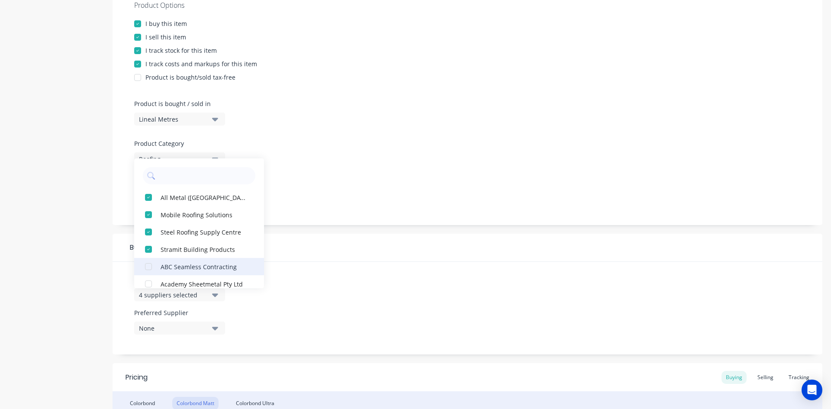
click at [148, 249] on div "button" at bounding box center [148, 249] width 17 height 17
type textarea "x"
click at [411, 300] on div "Suppliers 3 suppliers selected All Metal (Australia) Pty Ltd Mobile Roofing Sol…" at bounding box center [468, 308] width 710 height 93
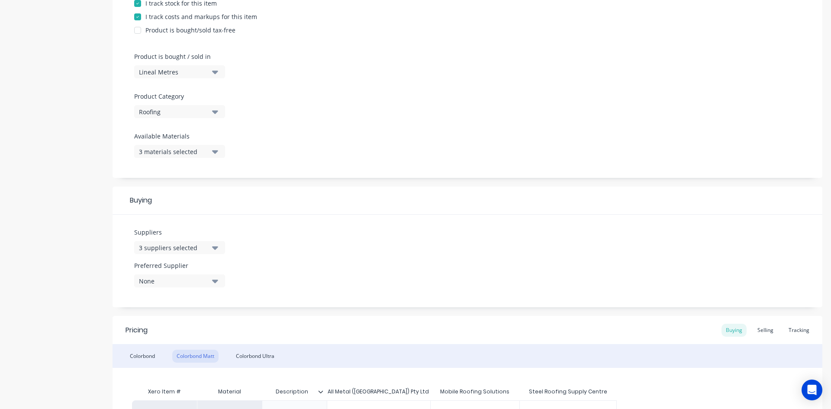
scroll to position [320, 0]
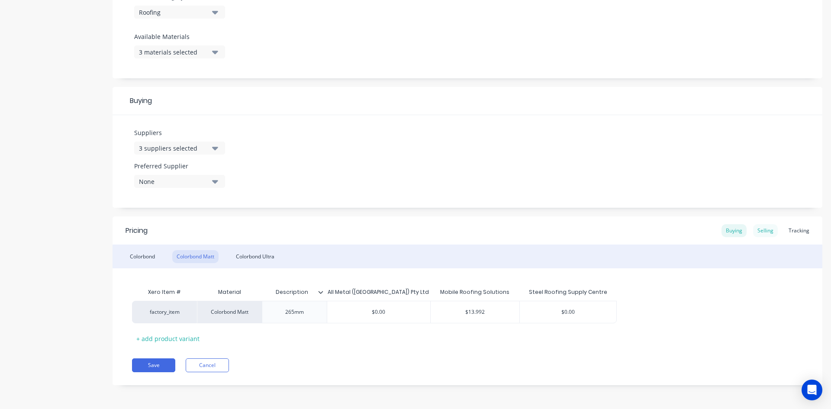
click at [756, 231] on div "Selling" at bounding box center [765, 230] width 25 height 13
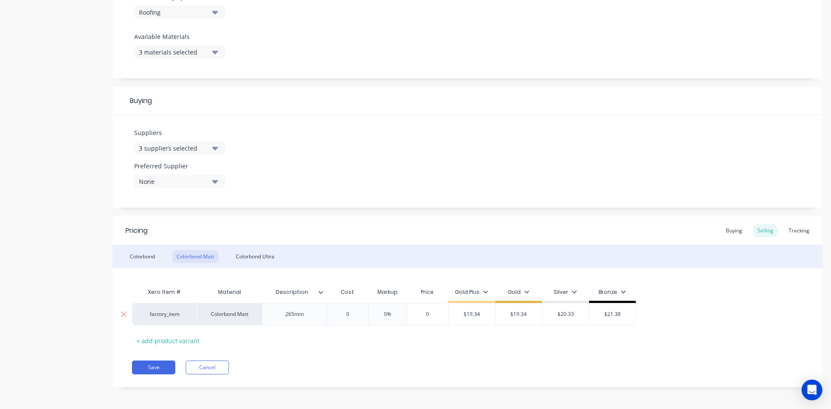
type input "0"
click at [357, 316] on input "0" at bounding box center [347, 314] width 43 height 8
type textarea "x"
type input "1"
type textarea "x"
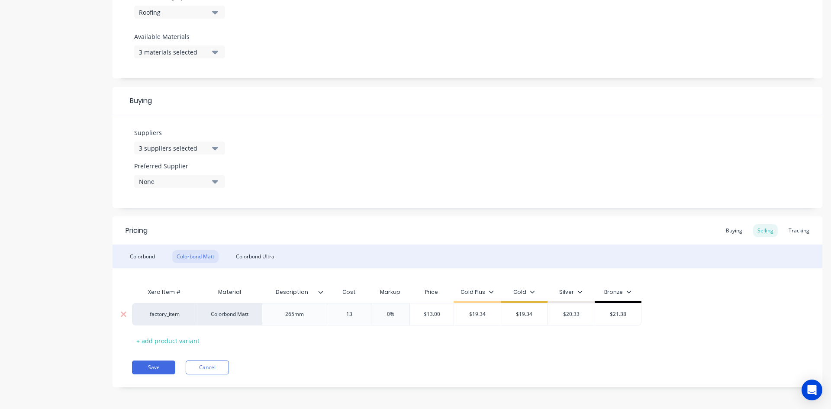
type input "13."
type textarea "x"
type input "13.9"
type textarea "x"
type input "13.99"
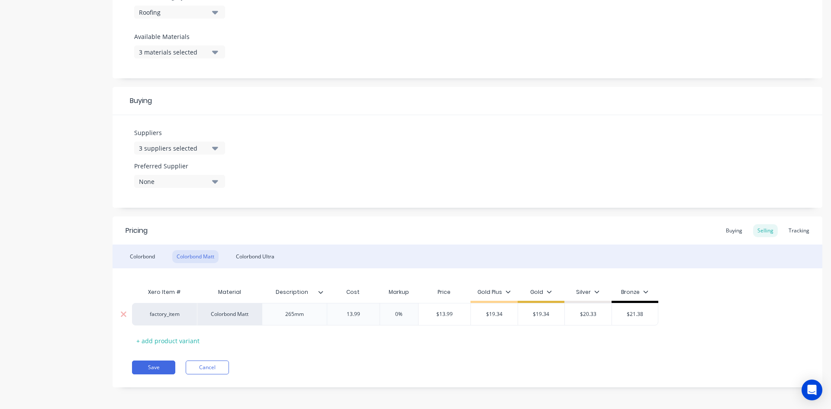
type textarea "x"
type input "13.992"
type input "0%"
type input "$13.992"
type textarea "x"
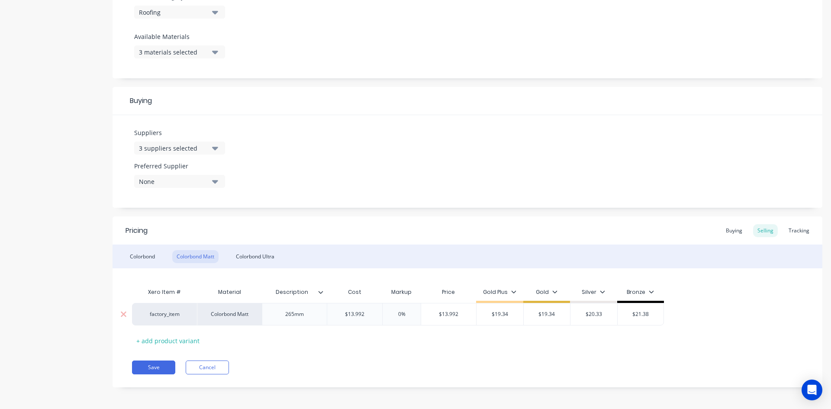
type input "1"
type textarea "x"
type input "19."
type textarea "x"
type input "19.3"
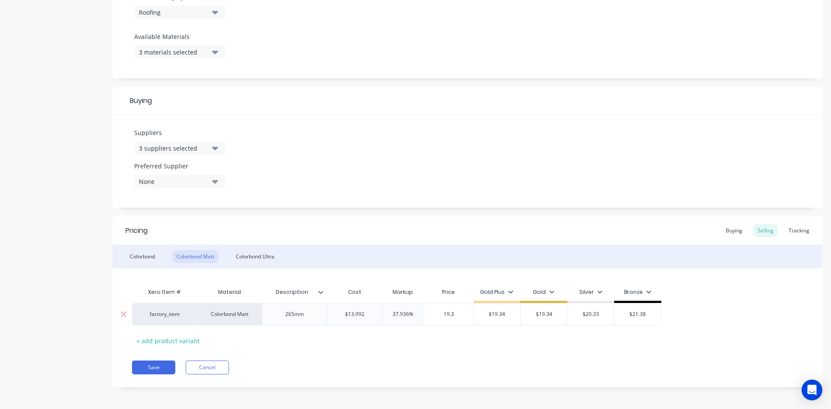
type textarea "x"
type input "19.34"
type input "$19.34"
click at [339, 344] on div "Xero Item # Material Description Cost Markup Price Gold Plus Gold Silver Bronze…" at bounding box center [467, 315] width 671 height 64
click at [266, 260] on div "Colorbond Ultra" at bounding box center [255, 256] width 47 height 13
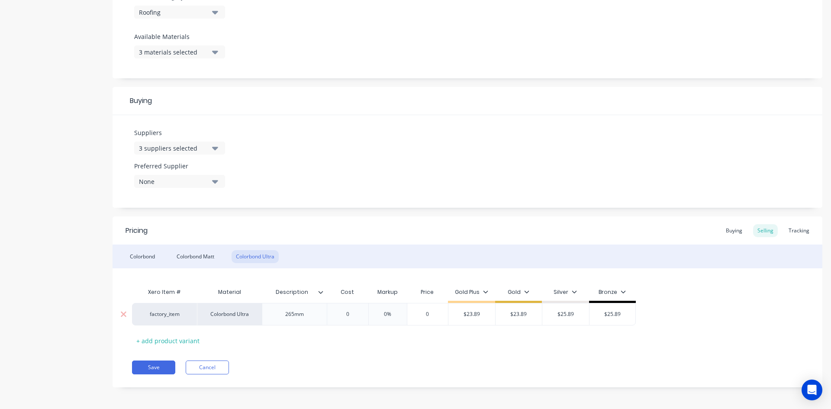
type input "0"
click at [357, 314] on input "0" at bounding box center [347, 314] width 43 height 8
type textarea "x"
type input "19"
type textarea "x"
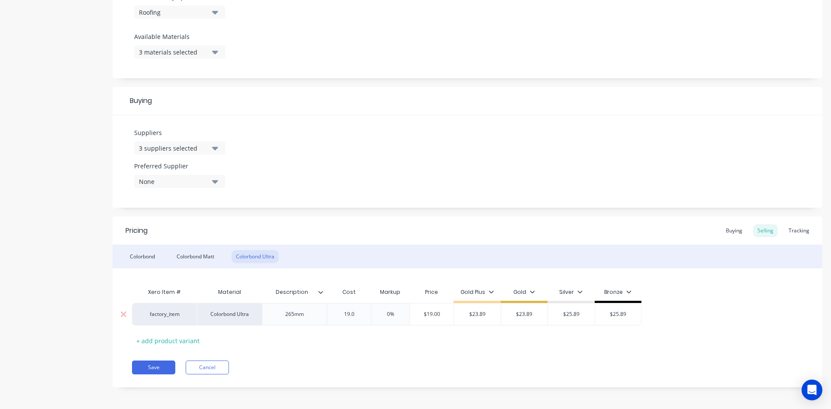
type input "19.0"
type input "$19.00"
type textarea "x"
type input "2"
type textarea "x"
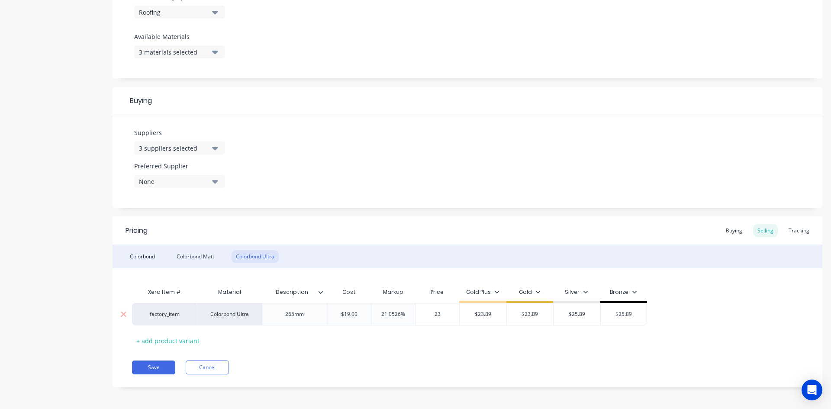
type input "23."
type textarea "x"
type input "23.8"
type textarea "x"
type input "23.89"
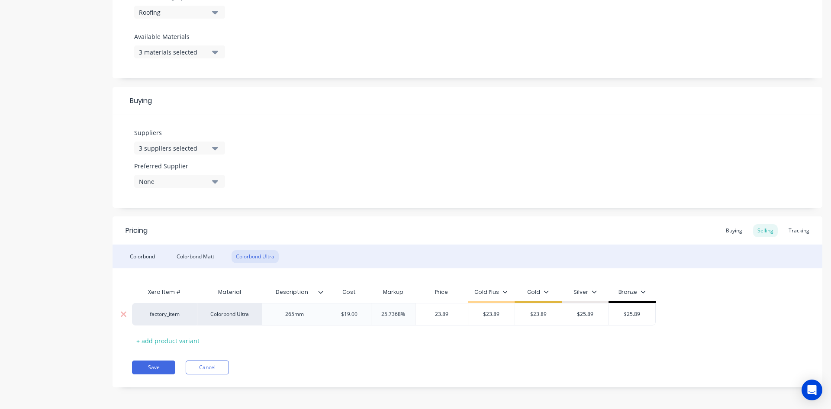
type input "$23.89"
click at [143, 258] on div "Colorbond" at bounding box center [143, 256] width 34 height 13
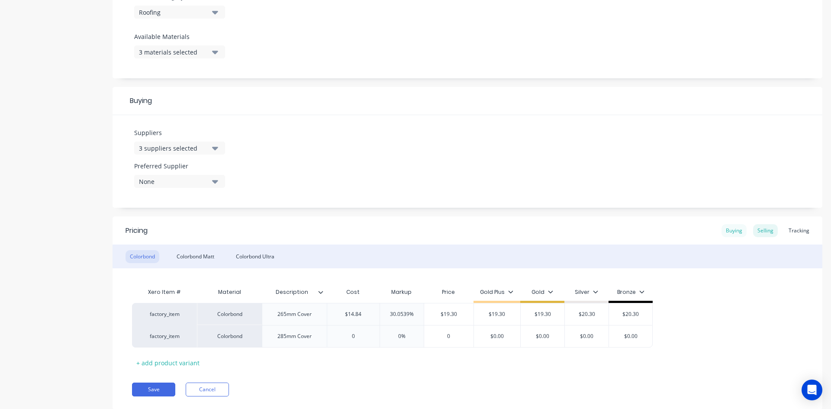
drag, startPoint x: 734, startPoint y: 232, endPoint x: 723, endPoint y: 230, distance: 11.0
click at [734, 232] on div "Buying" at bounding box center [733, 230] width 25 height 13
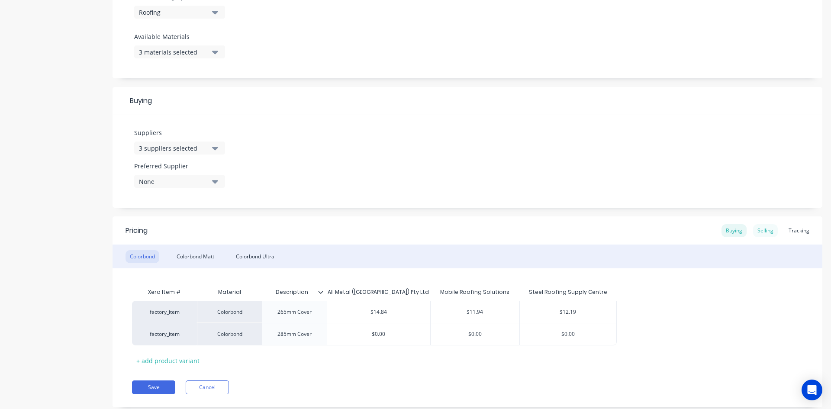
click at [756, 233] on div "Selling" at bounding box center [765, 230] width 25 height 13
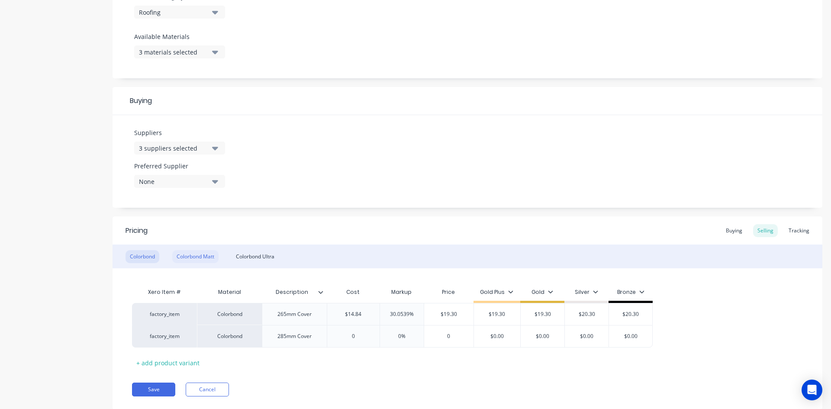
click at [192, 257] on div "Colorbond Matt" at bounding box center [195, 256] width 46 height 13
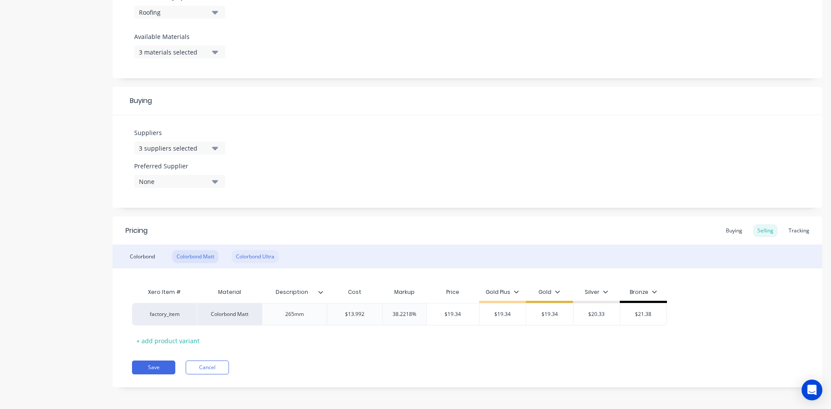
click at [274, 258] on div "Colorbond Ultra" at bounding box center [255, 256] width 47 height 13
click at [154, 367] on button "Save" at bounding box center [153, 368] width 43 height 14
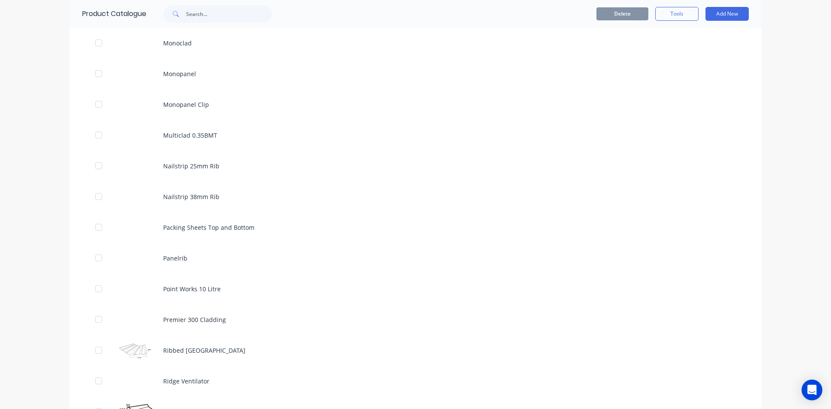
scroll to position [1774, 0]
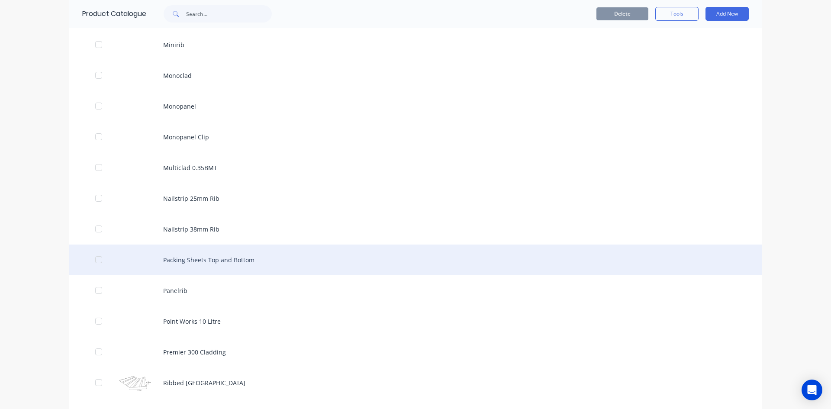
click at [210, 264] on div "Packing Sheets Top and Bottom" at bounding box center [415, 260] width 692 height 31
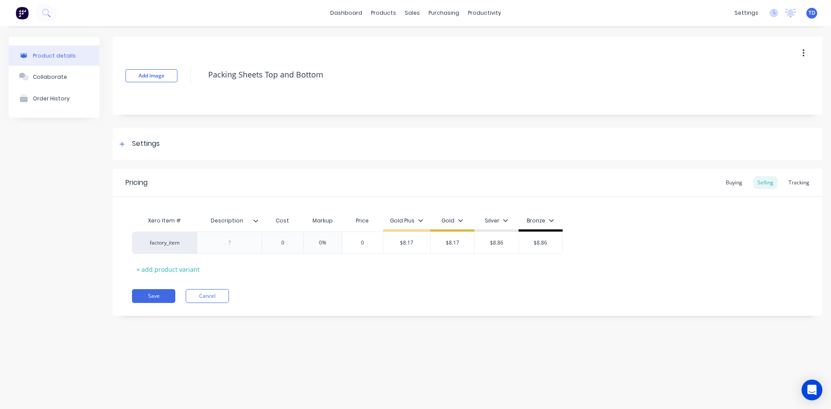
type textarea "x"
click at [729, 182] on div "Buying" at bounding box center [733, 182] width 25 height 13
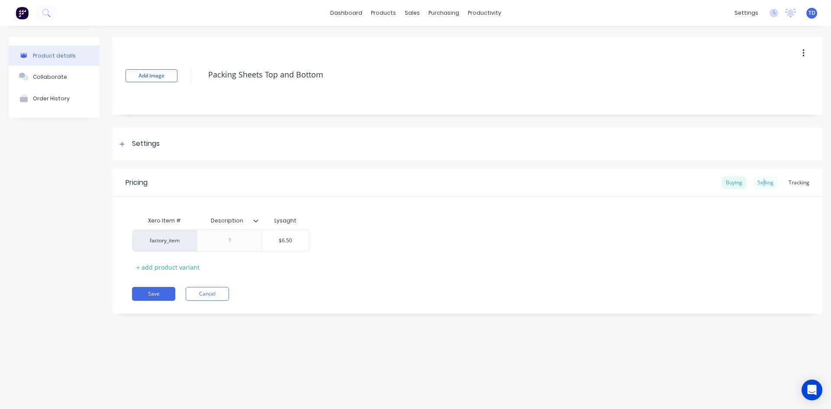
click at [766, 180] on div "Selling" at bounding box center [765, 182] width 25 height 13
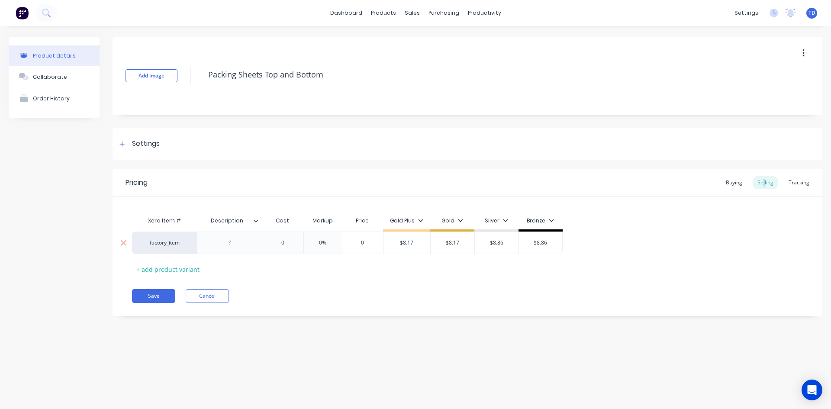
type input "0"
click at [290, 240] on input "0" at bounding box center [282, 243] width 43 height 8
type textarea "x"
type input "6."
type textarea "x"
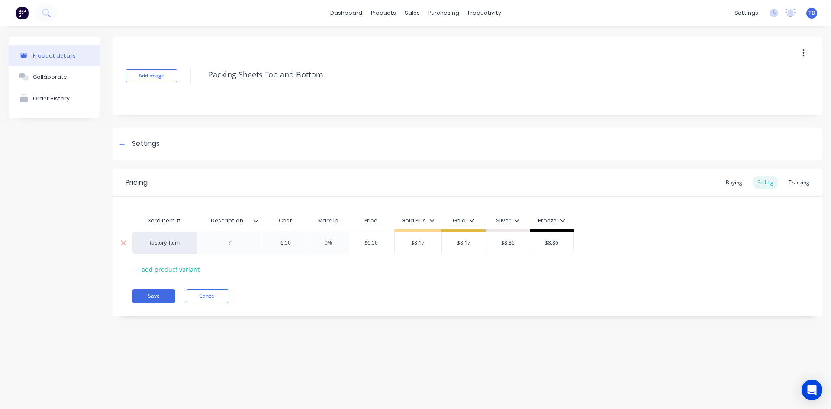
type input "6.50"
type input "0%"
type input "$6.50"
type textarea "x"
type input "8."
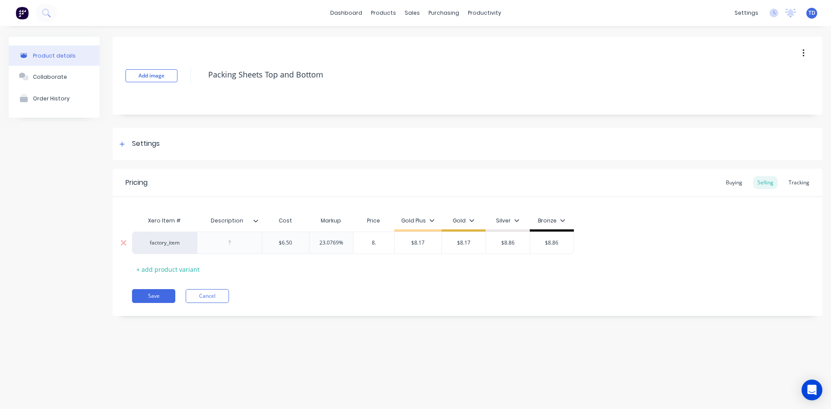
type textarea "x"
type input "8.1"
type textarea "x"
type input "8.17"
type input "$8.17"
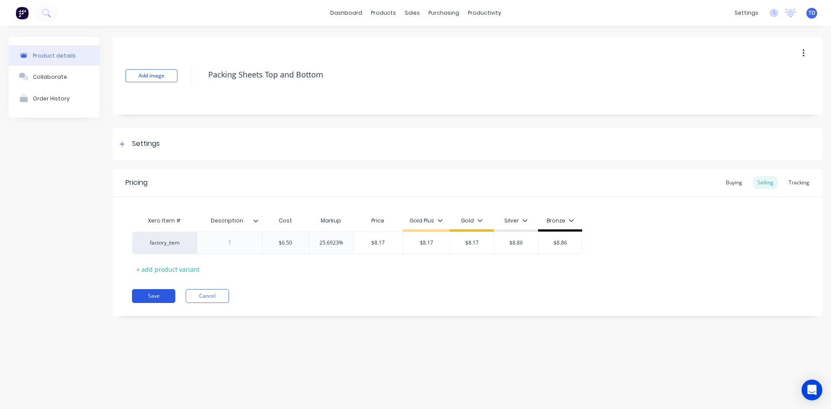
click at [160, 297] on button "Save" at bounding box center [153, 296] width 43 height 14
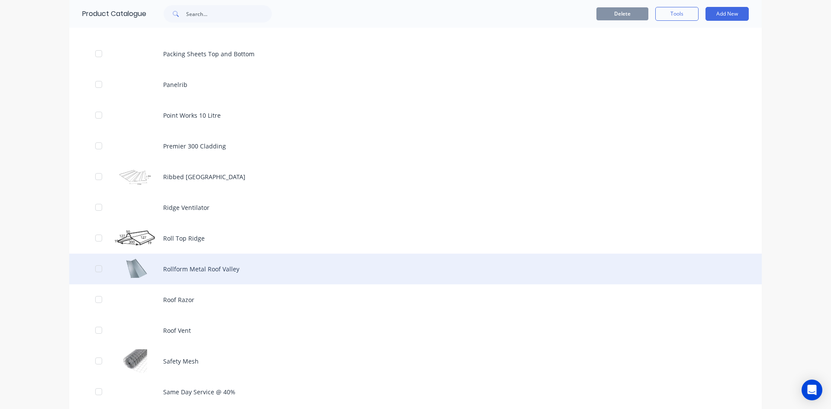
scroll to position [1991, 0]
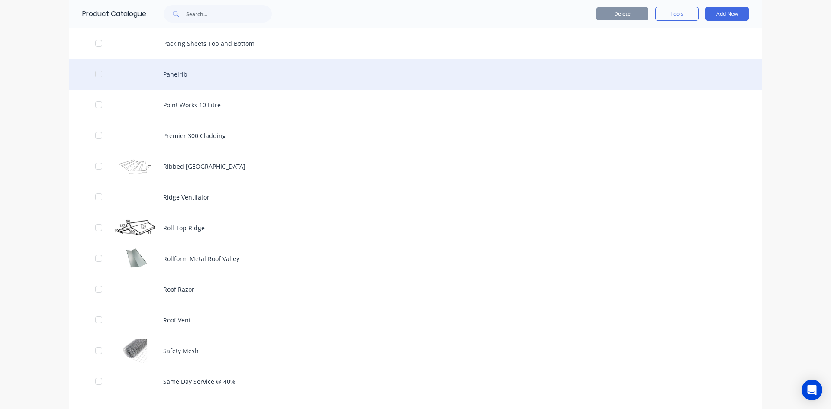
click at [195, 79] on div "Panelrib" at bounding box center [415, 74] width 692 height 31
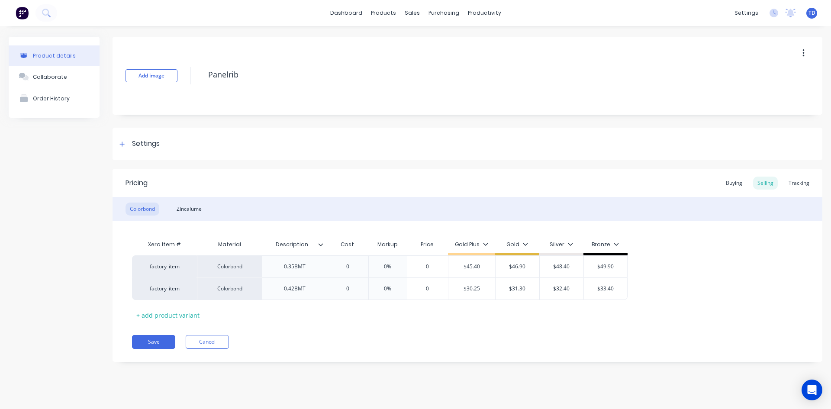
type textarea "x"
click at [731, 182] on div "Buying" at bounding box center [733, 183] width 25 height 13
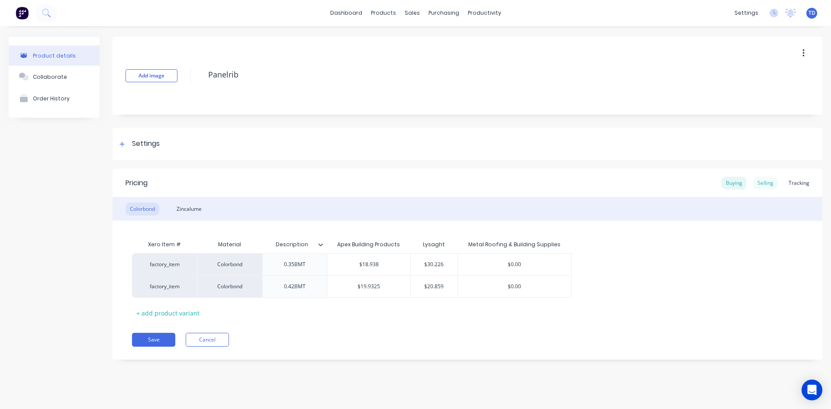
click at [764, 183] on div "Selling" at bounding box center [765, 183] width 25 height 13
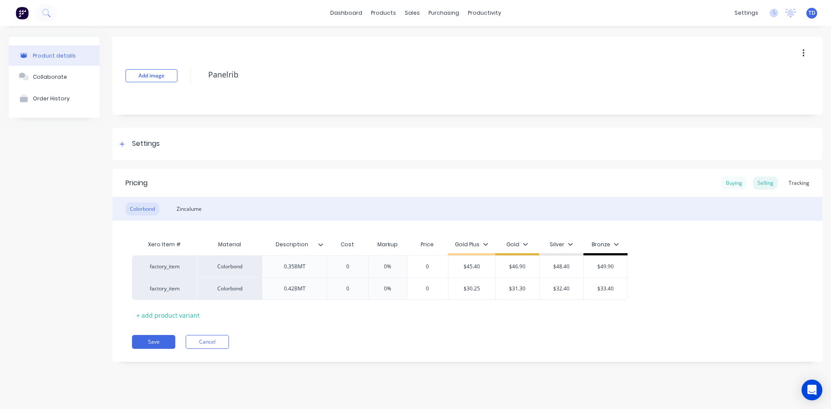
click at [734, 183] on div "Buying" at bounding box center [733, 183] width 25 height 13
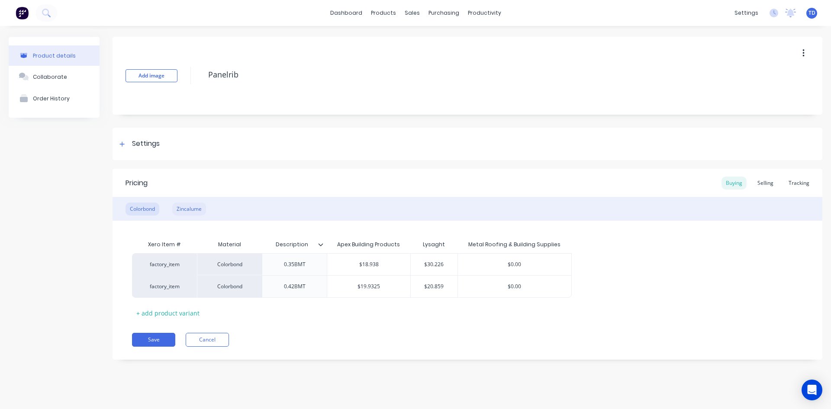
click at [193, 207] on div "Zincalume" at bounding box center [189, 209] width 34 height 13
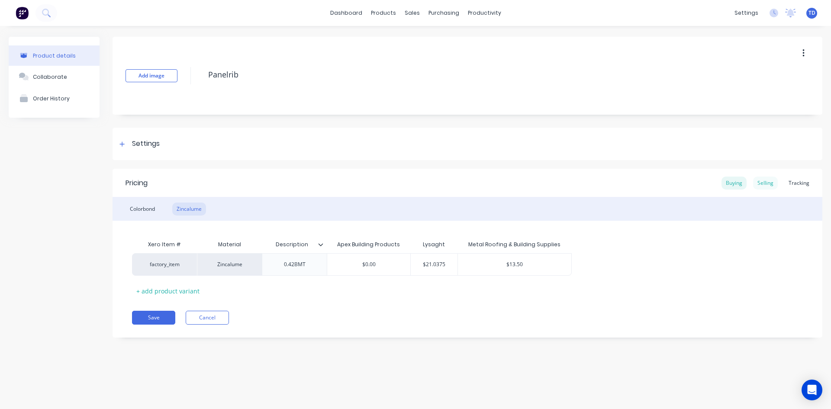
click at [766, 182] on div "Selling" at bounding box center [765, 183] width 25 height 13
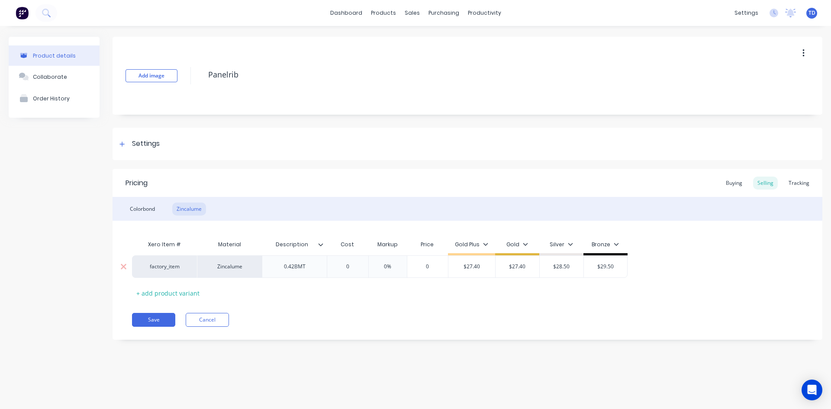
type input "0"
click at [359, 266] on input "0" at bounding box center [347, 267] width 43 height 8
type textarea "x"
type input "2"
type textarea "x"
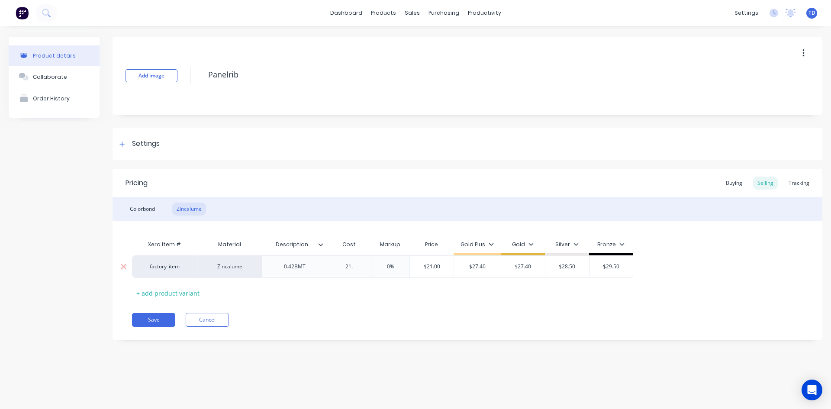
type input "21.0"
type textarea "x"
type input "21.03"
type textarea "x"
type input "21.037"
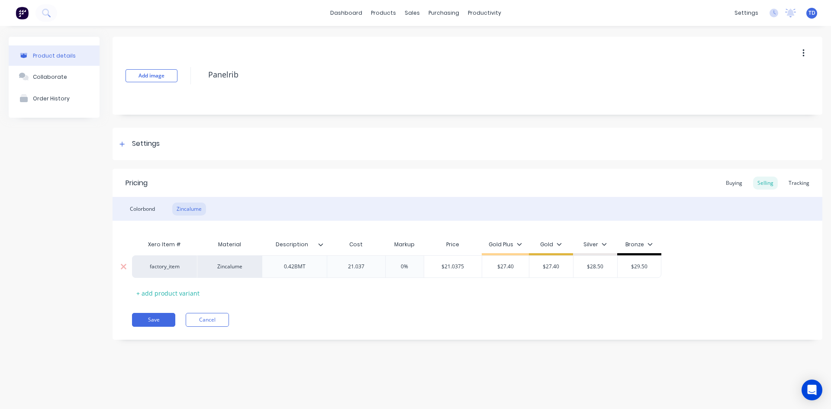
type textarea "x"
type input "21.0375"
type input "0%"
type input "$21.0375"
type textarea "x"
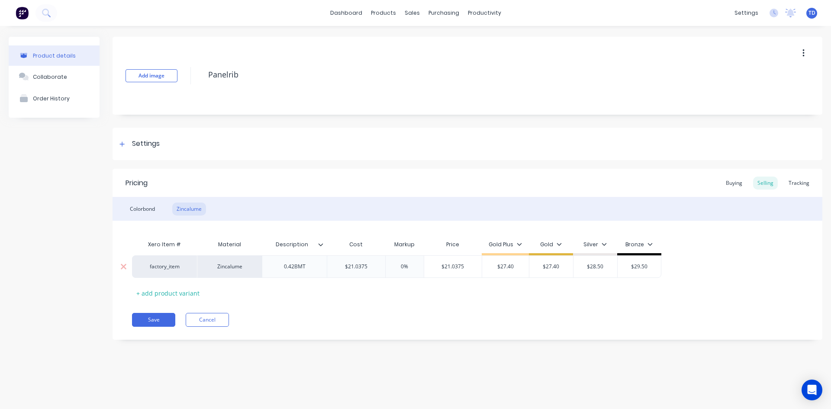
type input "2"
type textarea "x"
type input "27."
type textarea "x"
type input "27.40"
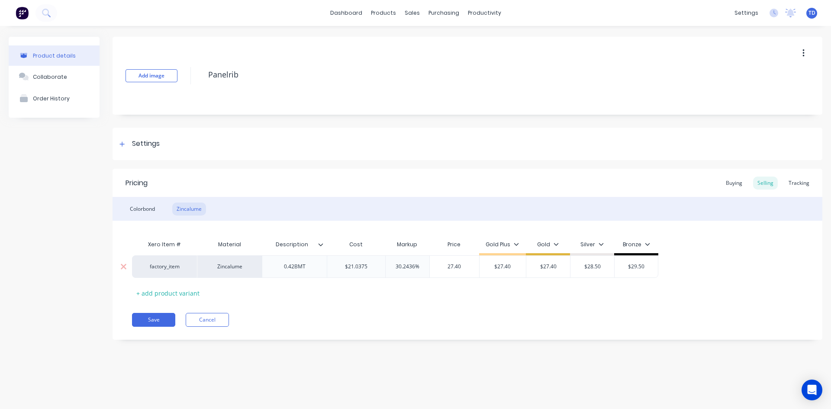
type input "$27.40"
click at [361, 288] on div "Xero Item # Material Description Cost Markup Price Gold Plus Gold Silver Bronze…" at bounding box center [467, 268] width 671 height 64
click at [145, 211] on div "Colorbond" at bounding box center [143, 209] width 34 height 13
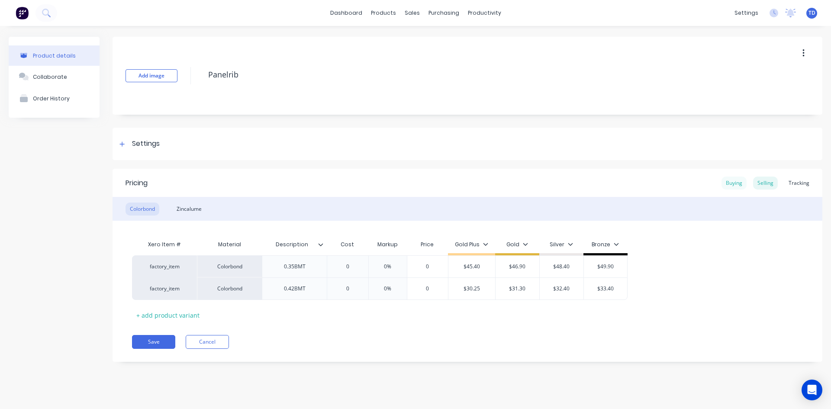
click at [739, 182] on div "Buying" at bounding box center [733, 183] width 25 height 13
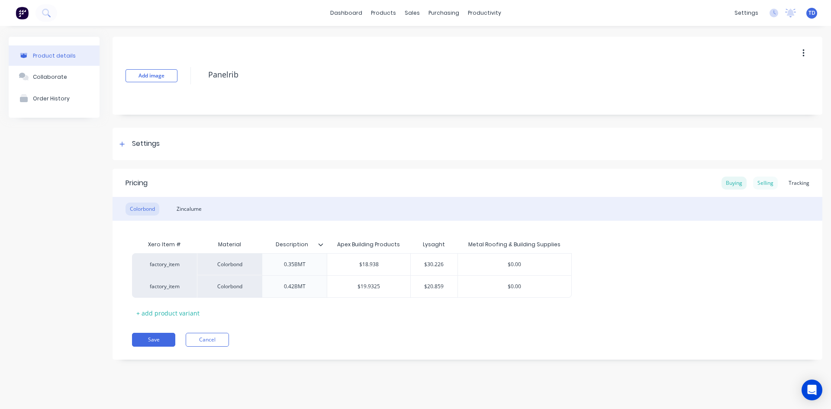
click at [762, 184] on div "Selling" at bounding box center [765, 183] width 25 height 13
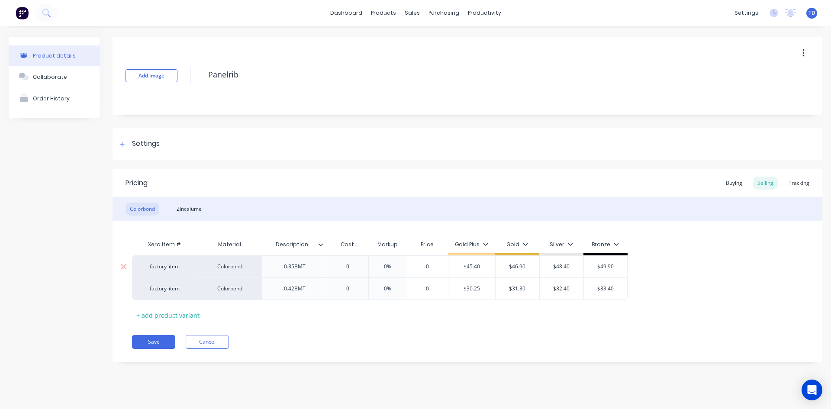
type input "0"
click at [359, 265] on input "0" at bounding box center [347, 267] width 43 height 8
type textarea "x"
type input "3"
type textarea "x"
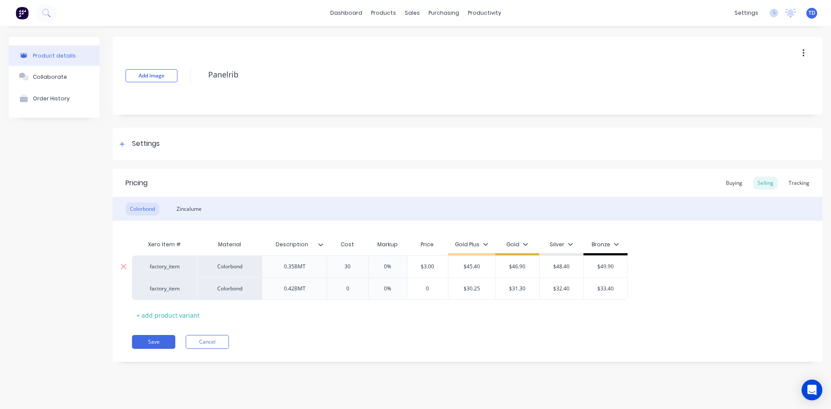
type input "30."
type textarea "x"
type input "30.2"
type textarea "x"
type input "30.22"
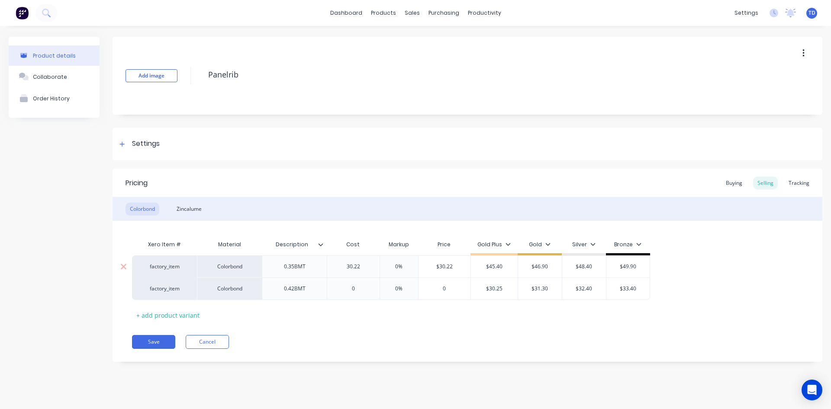
type textarea "x"
type input "30.226"
type input "0%"
type input "$30.226"
type textarea "x"
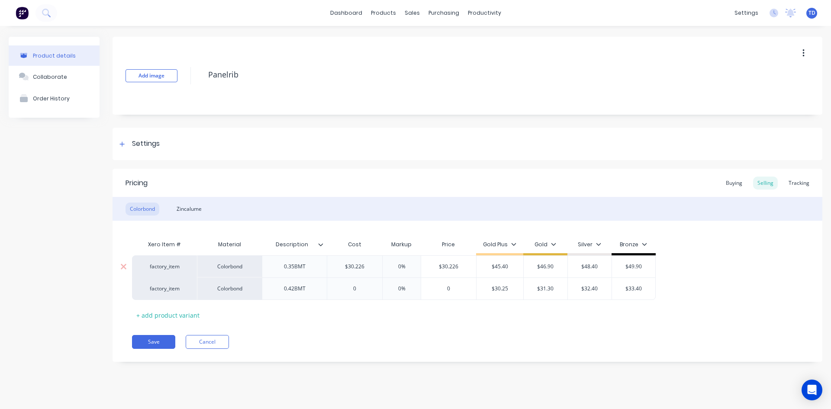
type input "4"
type textarea "x"
type input "46."
type textarea "x"
type input "46.90"
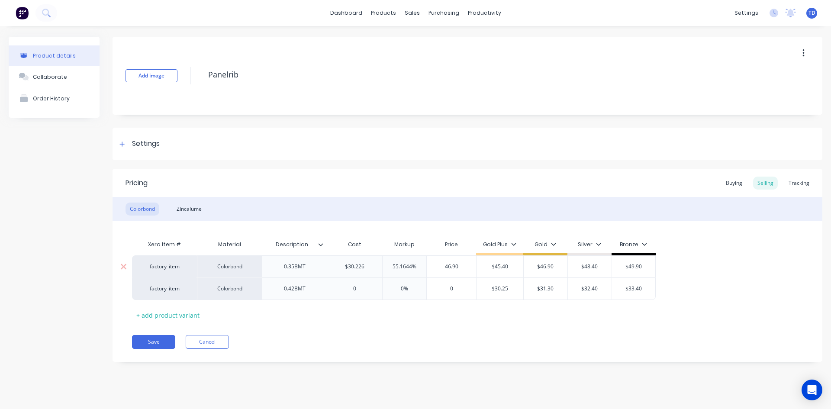
type input "$45.40"
click at [738, 188] on div "Buying" at bounding box center [733, 183] width 25 height 13
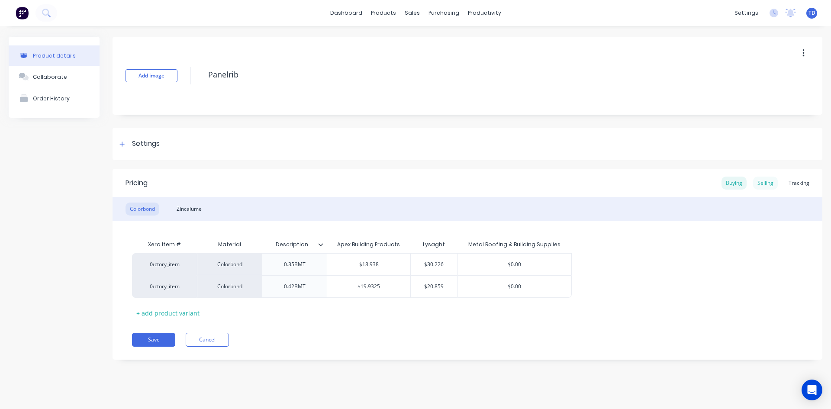
click at [766, 185] on div "Selling" at bounding box center [765, 183] width 25 height 13
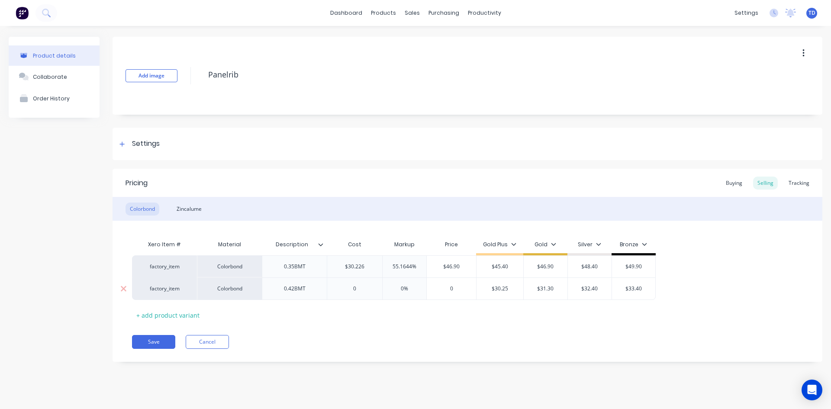
type input "0"
click at [371, 292] on input "0" at bounding box center [354, 289] width 55 height 8
type textarea "x"
type input "2"
type textarea "x"
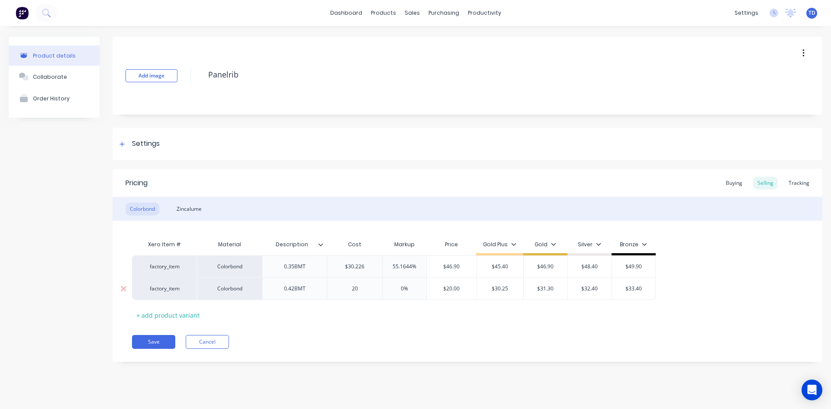
type input "20."
type textarea "x"
type input "20.8"
type textarea "x"
type input "20.85"
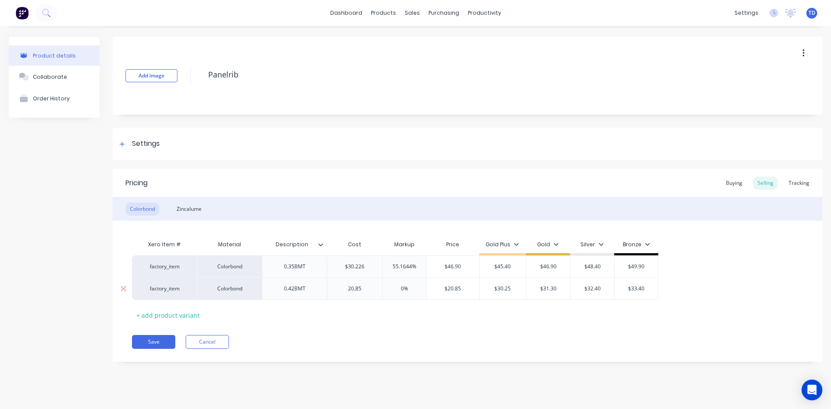
type textarea "x"
type input "20.859"
type input "0%"
type input "$20.859"
type textarea "x"
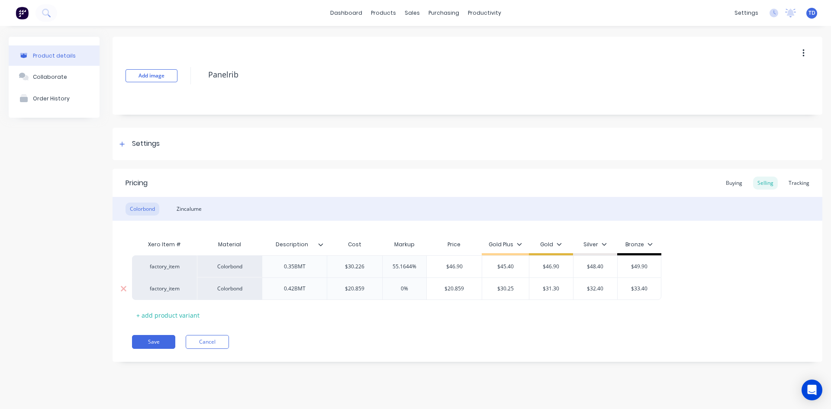
type input "3"
type textarea "x"
type input "31."
type textarea "x"
type input "31.30"
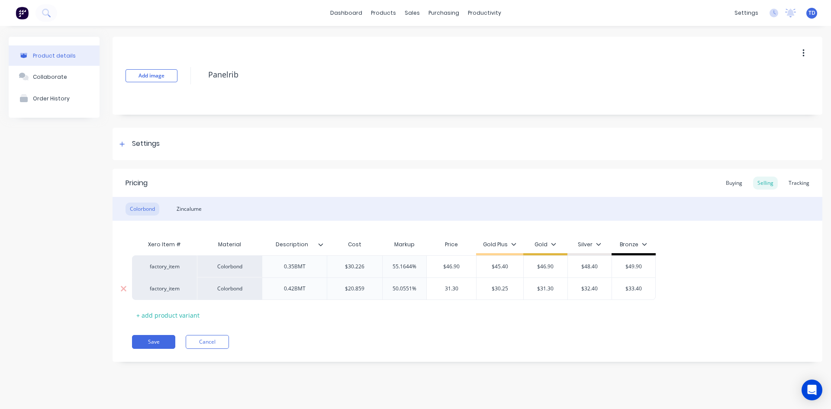
type input "$30.25"
click at [200, 212] on div "Zincalume" at bounding box center [189, 209] width 34 height 13
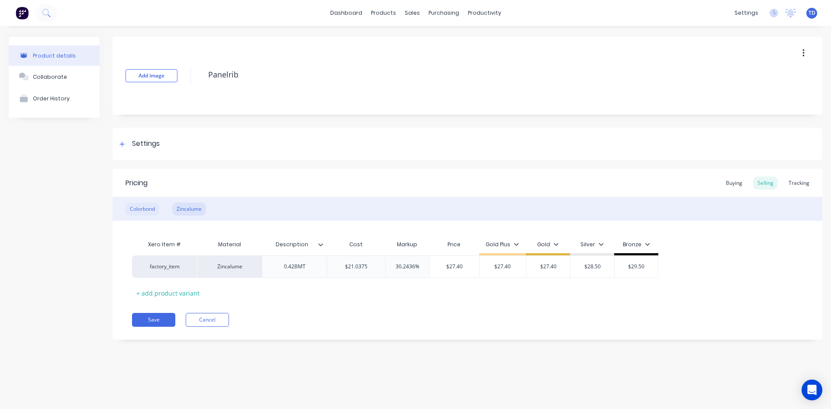
click at [137, 207] on div "Colorbond" at bounding box center [143, 209] width 34 height 13
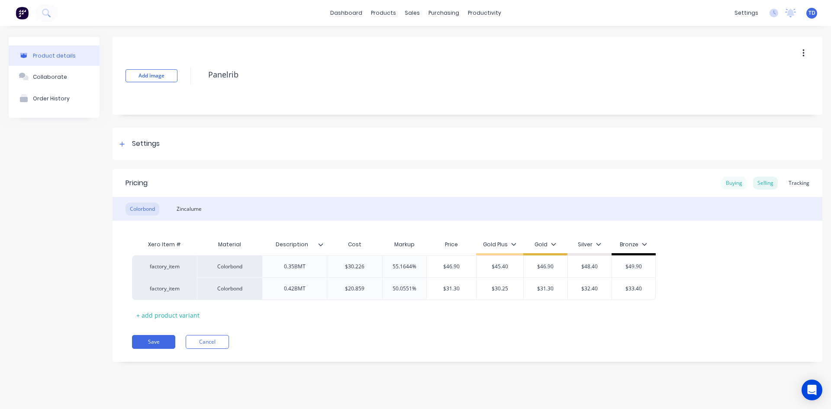
click at [731, 183] on div "Buying" at bounding box center [733, 183] width 25 height 13
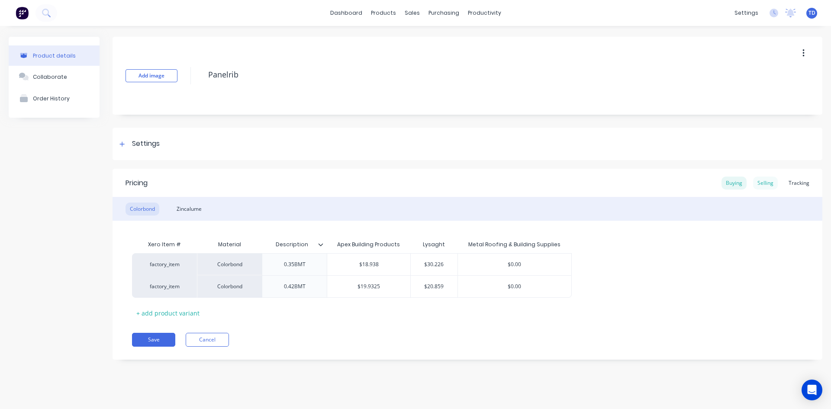
click at [764, 181] on div "Selling" at bounding box center [765, 183] width 25 height 13
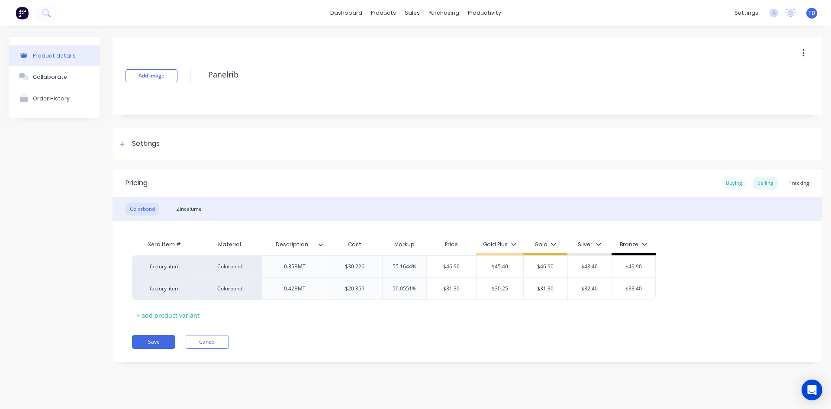
click at [733, 186] on div "Buying" at bounding box center [733, 183] width 25 height 13
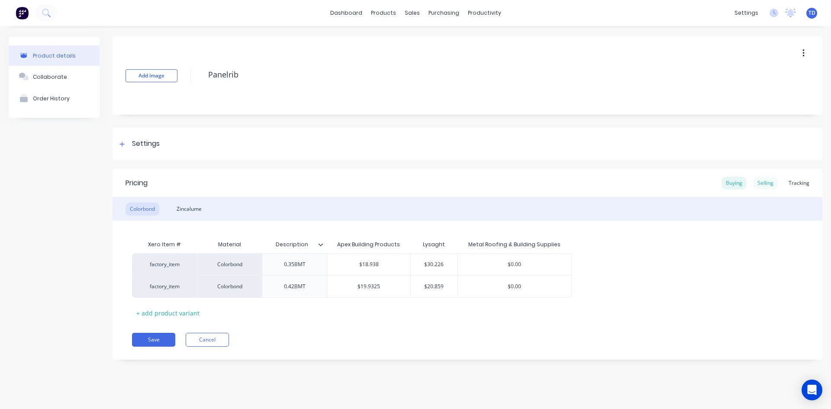
click at [765, 184] on div "Selling" at bounding box center [765, 183] width 25 height 13
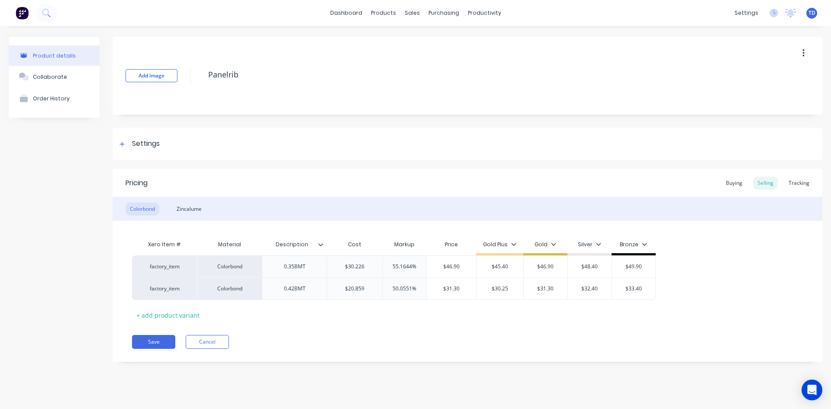
type input "Description"
click at [159, 345] on button "Save" at bounding box center [153, 342] width 43 height 14
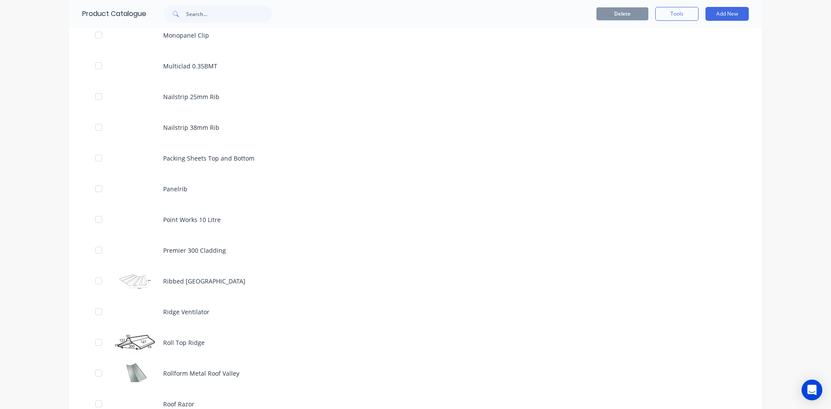
scroll to position [1861, 0]
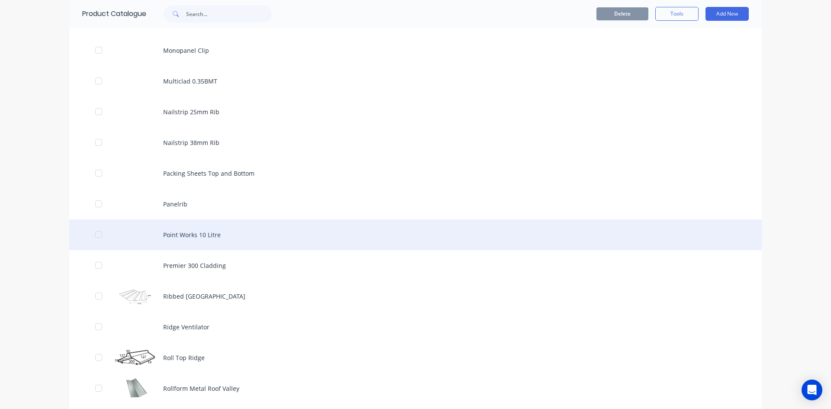
click at [202, 241] on div "Point Works 10 Litre" at bounding box center [415, 234] width 692 height 31
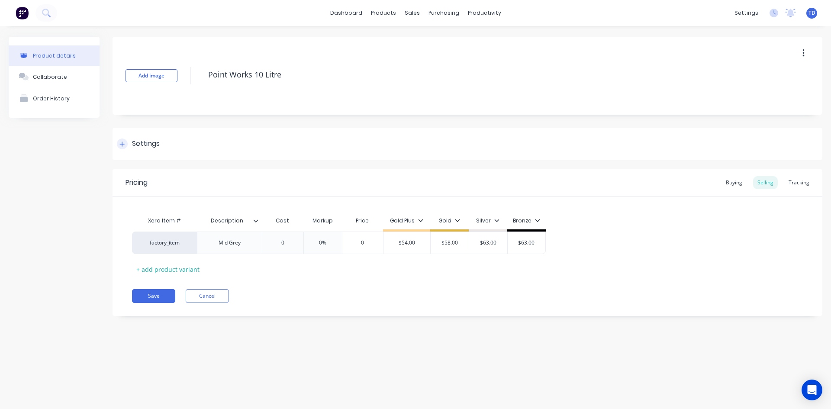
click at [118, 147] on div at bounding box center [122, 143] width 11 height 11
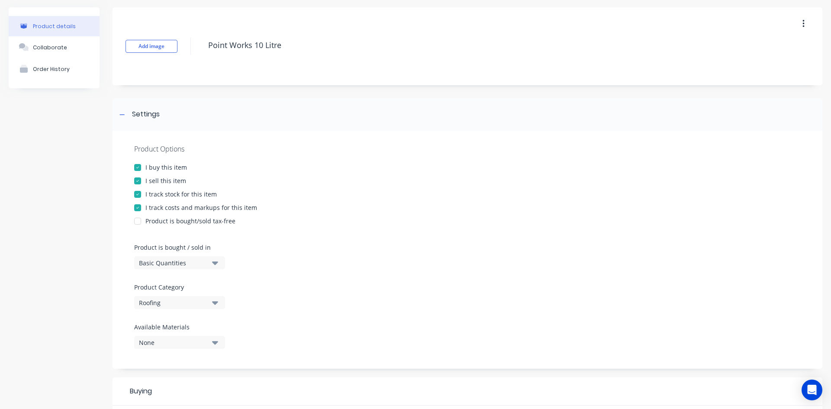
scroll to position [87, 0]
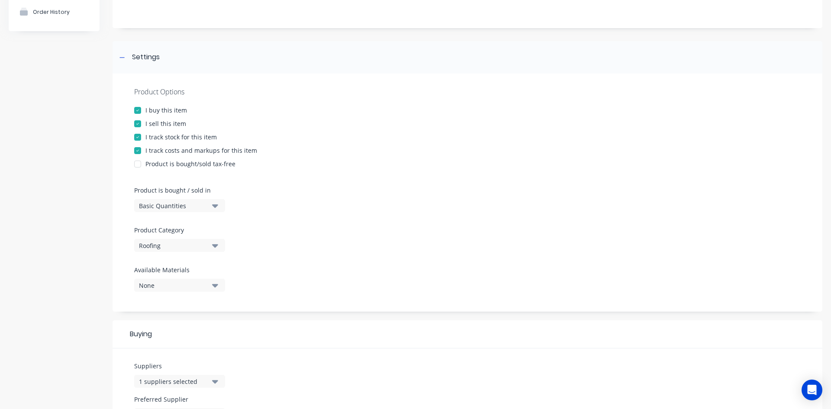
click at [200, 241] on div "Roofing" at bounding box center [173, 245] width 69 height 9
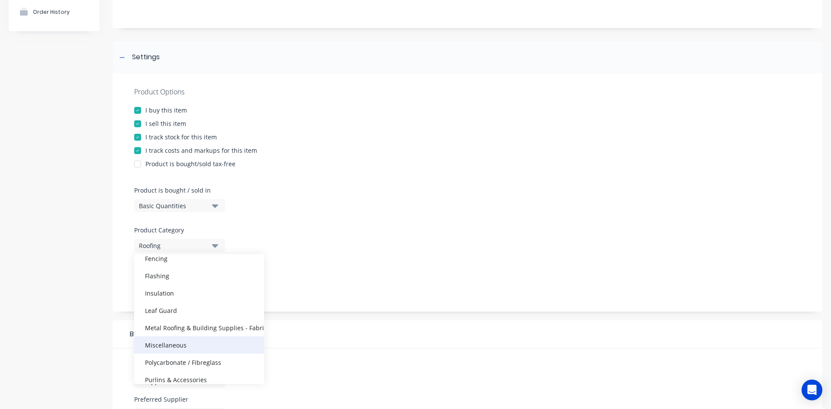
click at [187, 344] on div "Miscellaneous" at bounding box center [199, 344] width 130 height 17
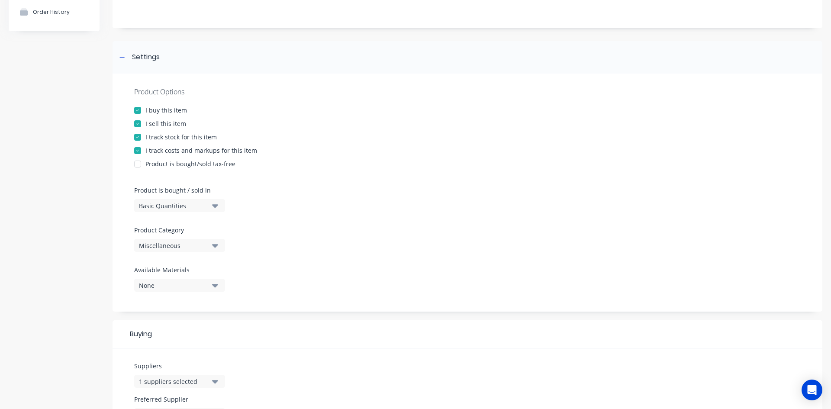
click at [315, 231] on div "Product Options I buy this item I sell this item I track stock for this item I …" at bounding box center [468, 193] width 710 height 238
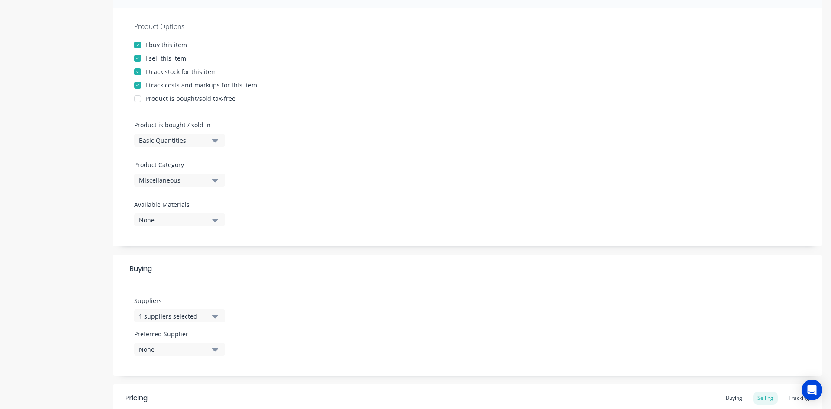
scroll to position [298, 0]
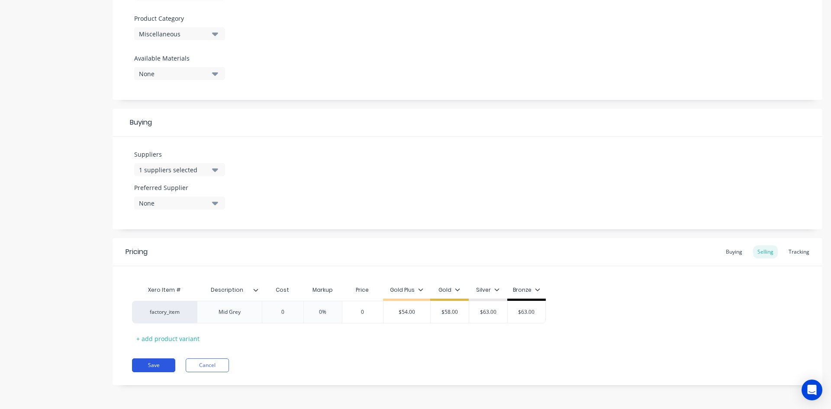
click at [154, 363] on button "Save" at bounding box center [153, 365] width 43 height 14
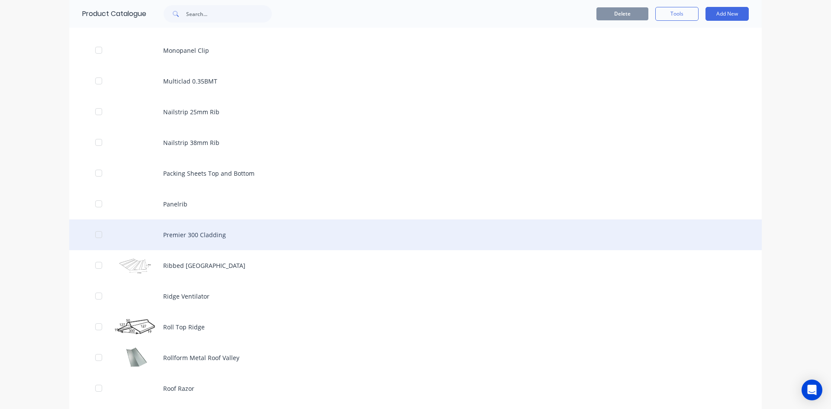
scroll to position [3029, 0]
click at [213, 235] on div "Premier 300 Cladding" at bounding box center [415, 234] width 692 height 31
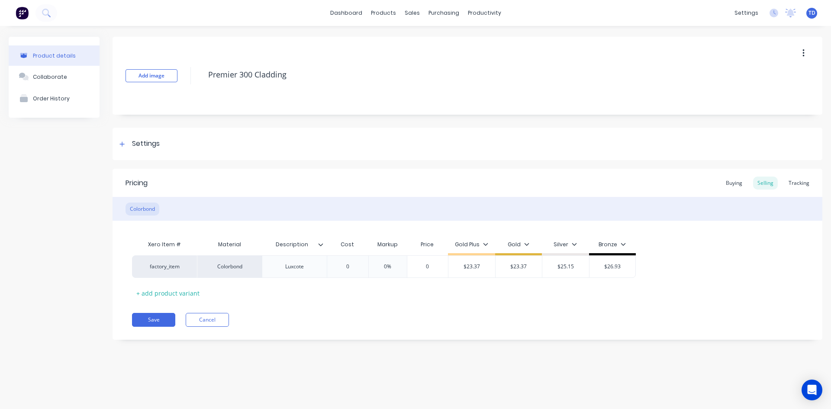
type textarea "x"
type input "0"
click at [356, 267] on input "0" at bounding box center [347, 267] width 43 height 8
type textarea "x"
type input "1"
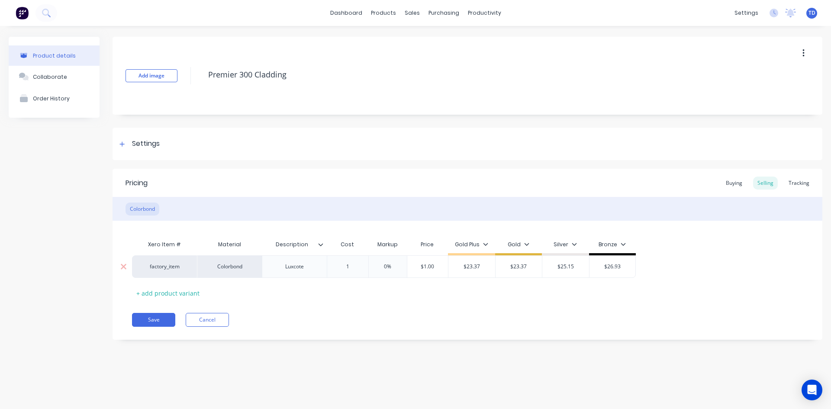
type textarea "x"
type input "17."
type textarea "x"
type input "17.10"
type input "0%"
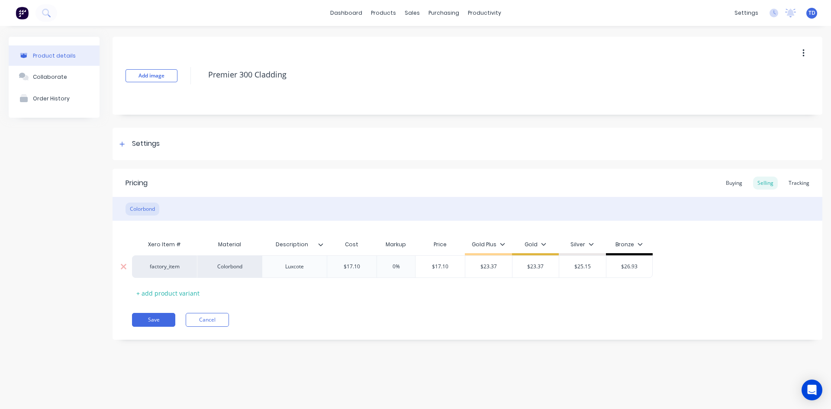
type input "$17.10"
type input "$23.37"
type textarea "x"
click at [146, 322] on button "Save" at bounding box center [153, 320] width 43 height 14
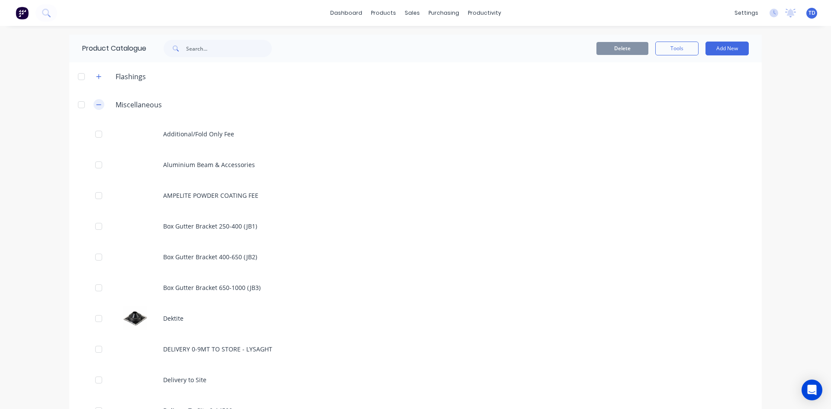
click at [97, 103] on icon "button" at bounding box center [98, 105] width 5 height 6
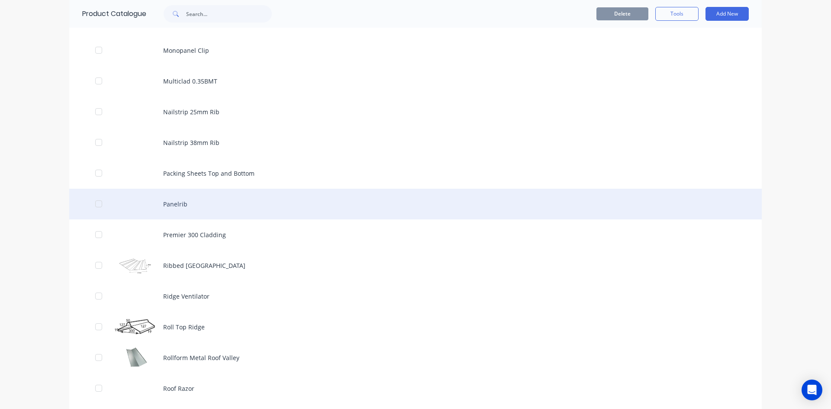
scroll to position [1904, 0]
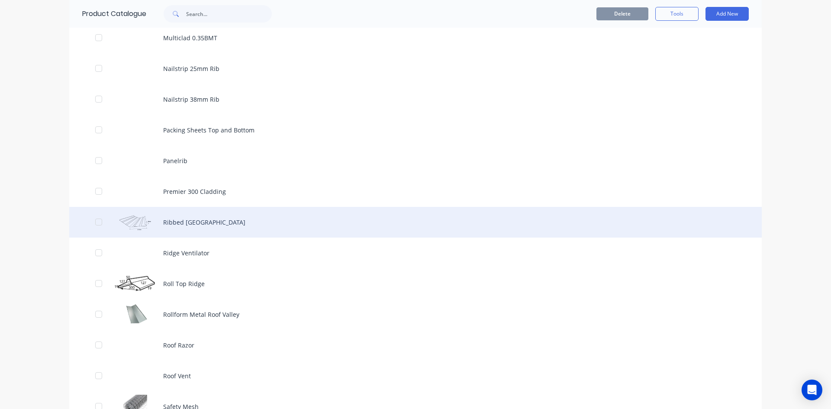
click at [184, 225] on div "Ribbed Tile Valley" at bounding box center [415, 222] width 692 height 31
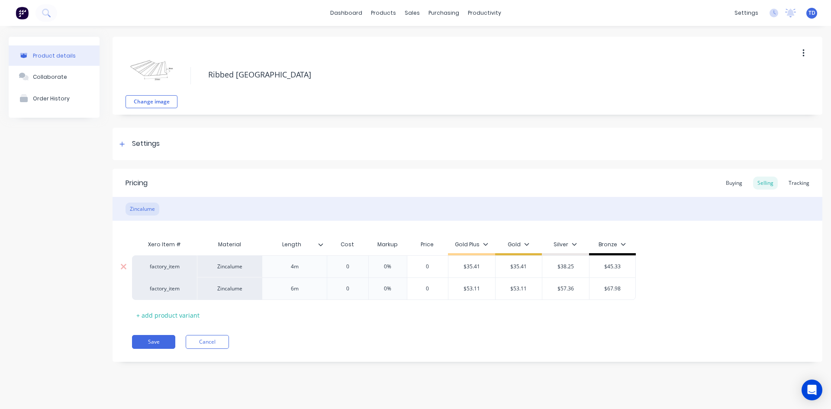
click at [357, 266] on input "0" at bounding box center [347, 267] width 43 height 8
click at [352, 267] on input "0" at bounding box center [347, 267] width 43 height 8
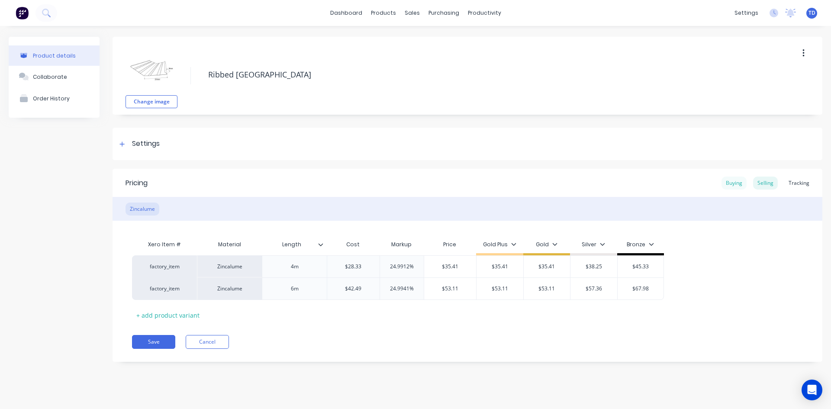
click at [731, 181] on div "Buying" at bounding box center [733, 183] width 25 height 13
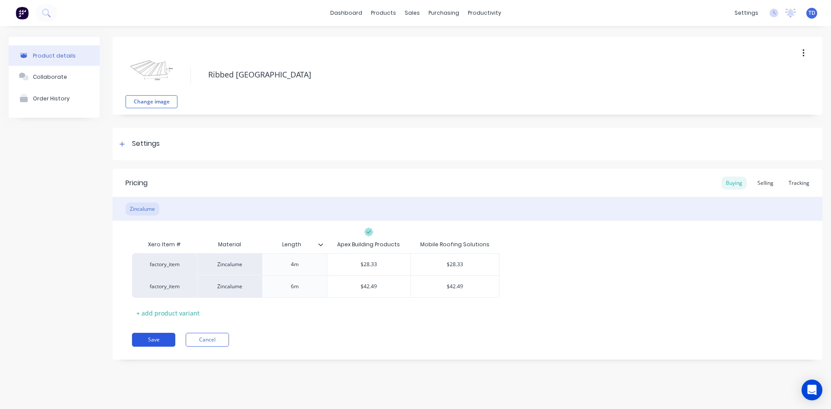
click at [148, 338] on button "Save" at bounding box center [153, 340] width 43 height 14
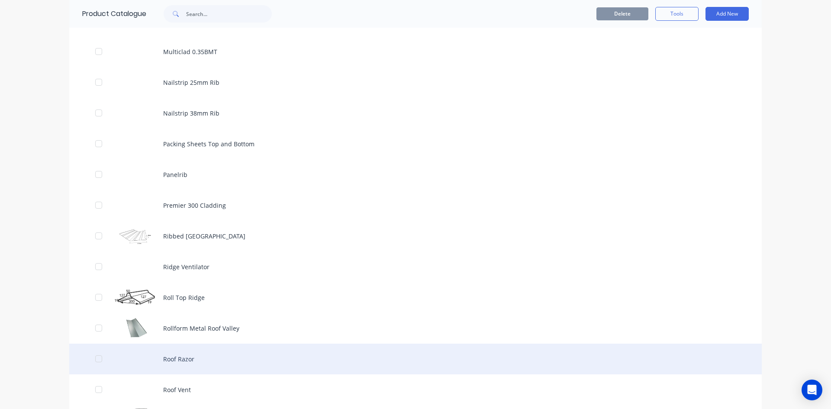
scroll to position [1904, 0]
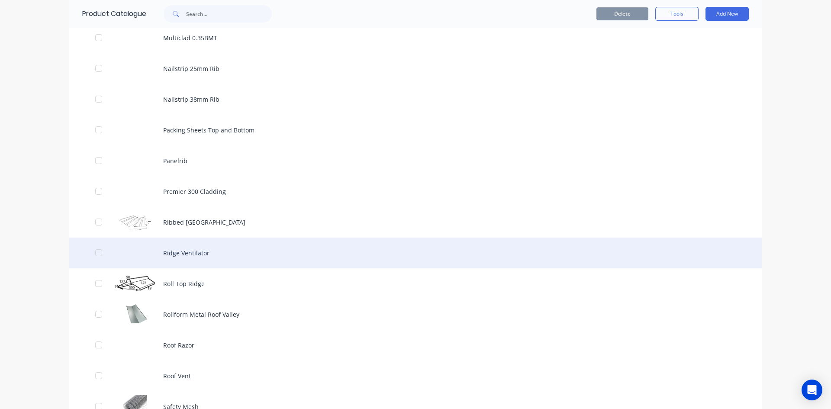
click at [169, 248] on div "Ridge Ventilator" at bounding box center [415, 253] width 692 height 31
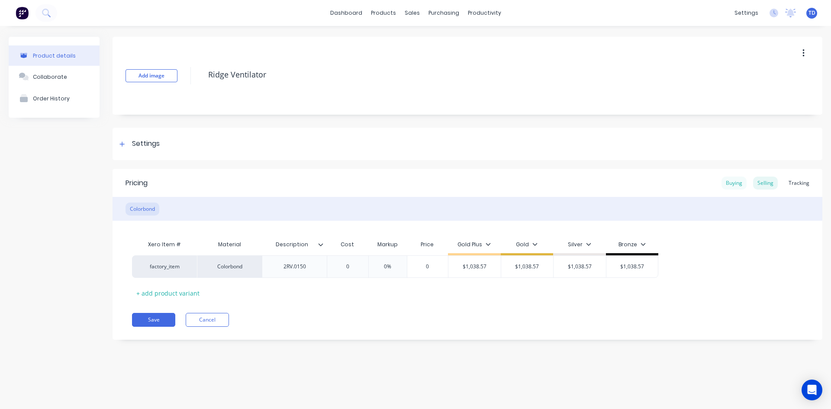
click at [733, 185] on div "Buying" at bounding box center [733, 183] width 25 height 13
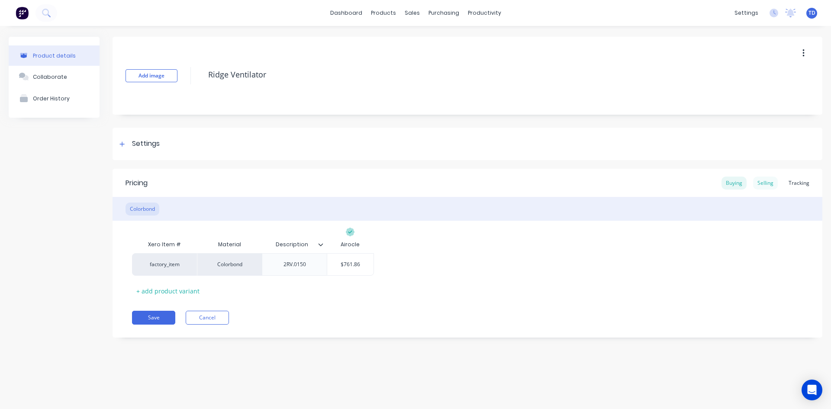
click at [772, 183] on div "Selling" at bounding box center [765, 183] width 25 height 13
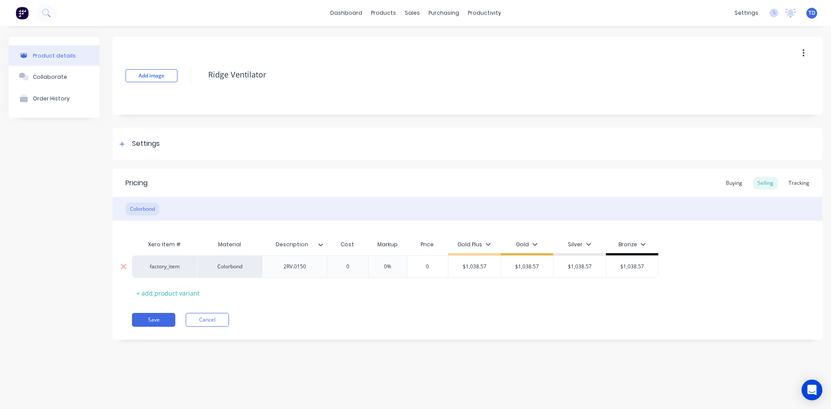
click at [357, 266] on input "0" at bounding box center [347, 267] width 43 height 8
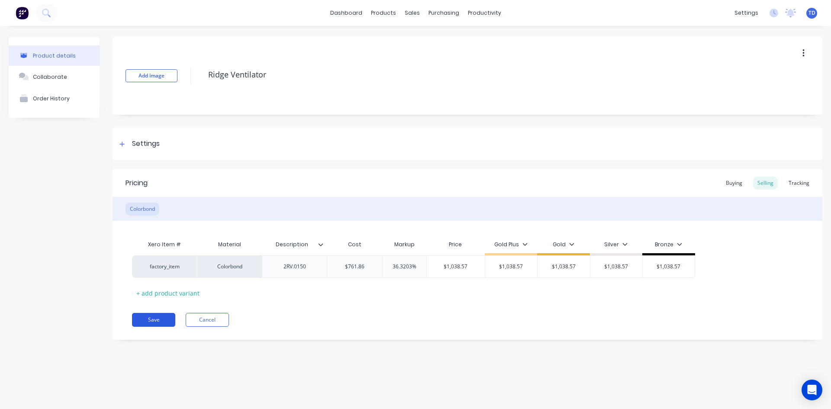
click at [153, 326] on button "Save" at bounding box center [153, 320] width 43 height 14
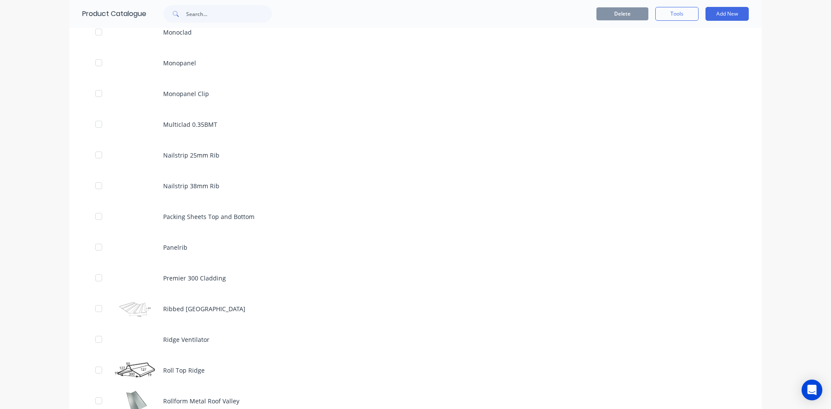
scroll to position [1904, 0]
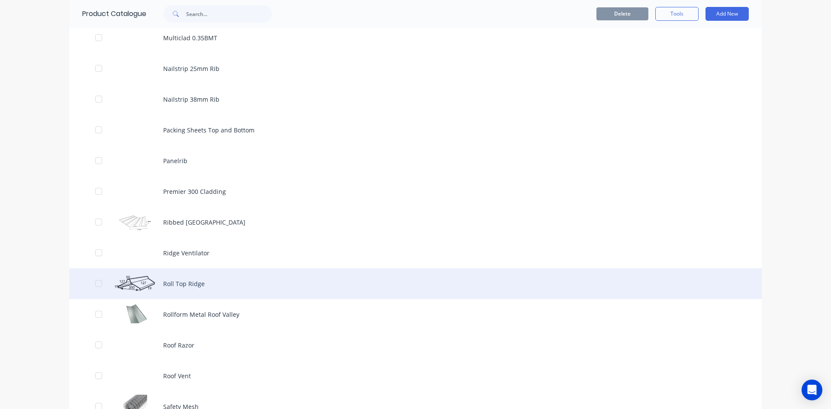
click at [167, 291] on div "Roll Top Ridge" at bounding box center [415, 283] width 692 height 31
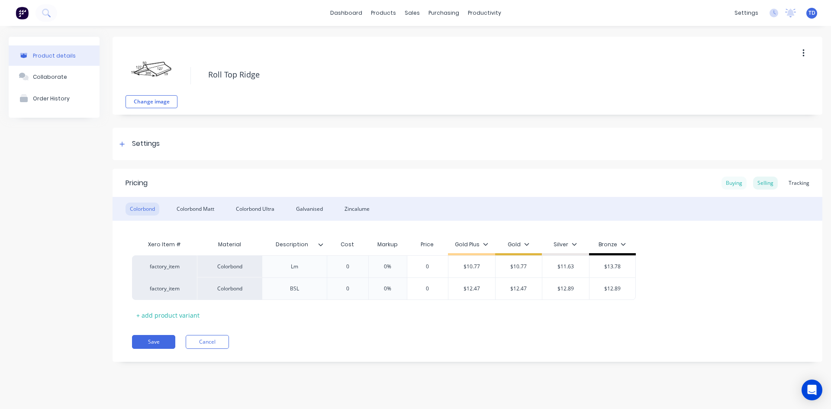
click at [732, 183] on div "Buying" at bounding box center [733, 183] width 25 height 13
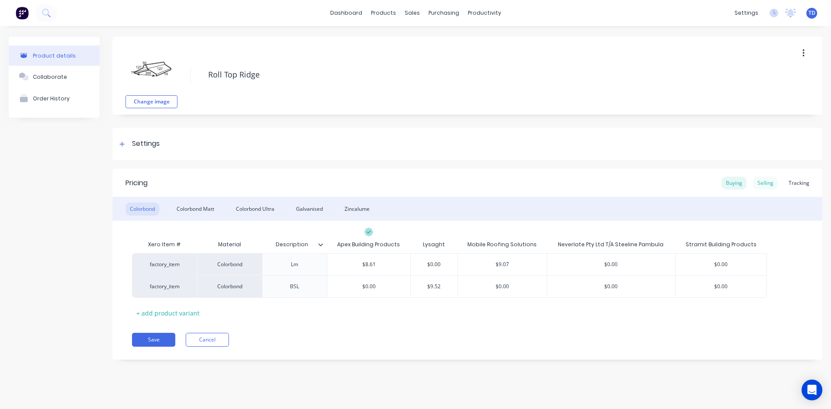
click at [763, 182] on div "Selling" at bounding box center [765, 183] width 25 height 13
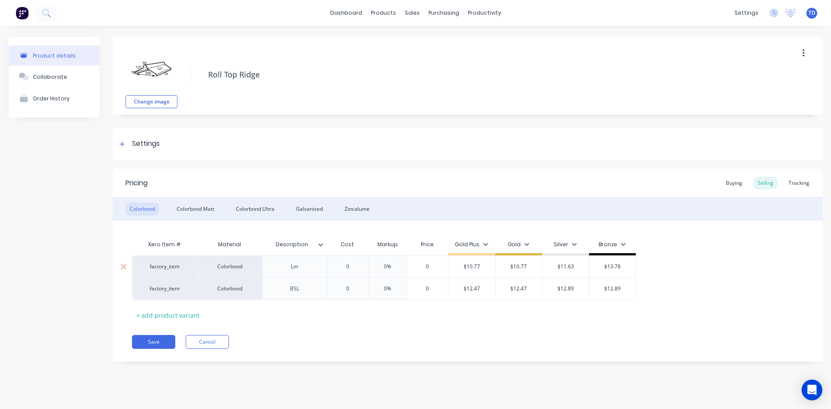
click at [350, 270] on input "0" at bounding box center [347, 267] width 43 height 8
click at [351, 265] on input "0" at bounding box center [347, 267] width 43 height 8
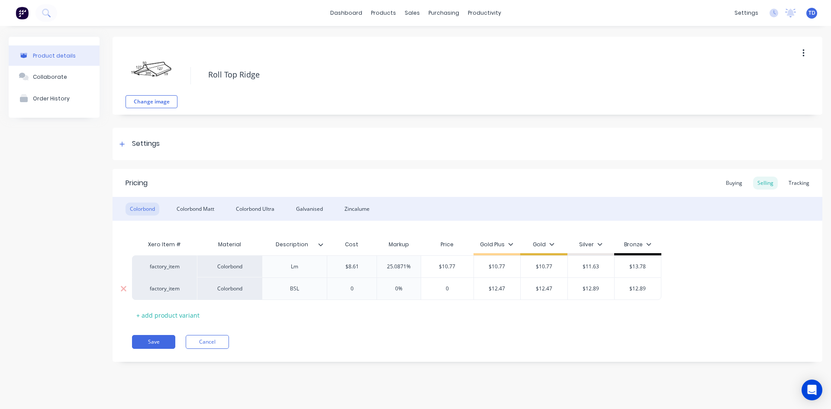
click at [359, 290] on input "0" at bounding box center [351, 289] width 49 height 8
click at [207, 209] on div "Colorbond Matt" at bounding box center [195, 209] width 46 height 13
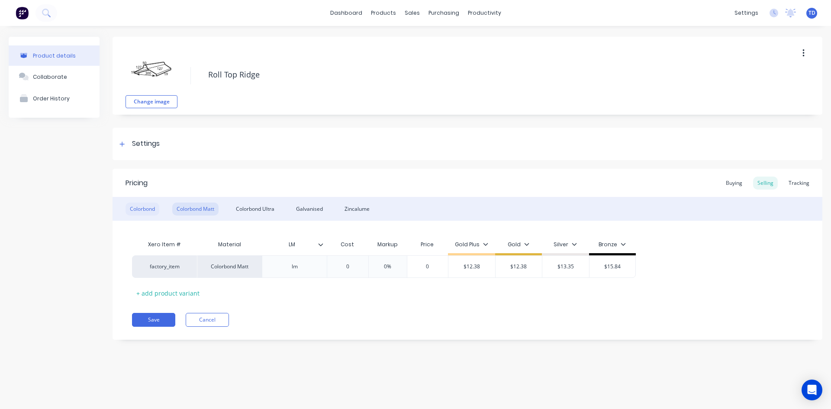
click at [151, 209] on div "Colorbond" at bounding box center [143, 209] width 34 height 13
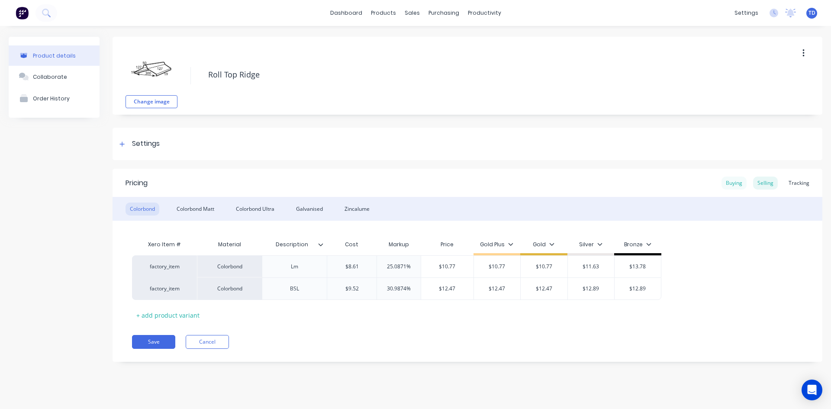
click at [724, 184] on div "Buying" at bounding box center [733, 183] width 25 height 13
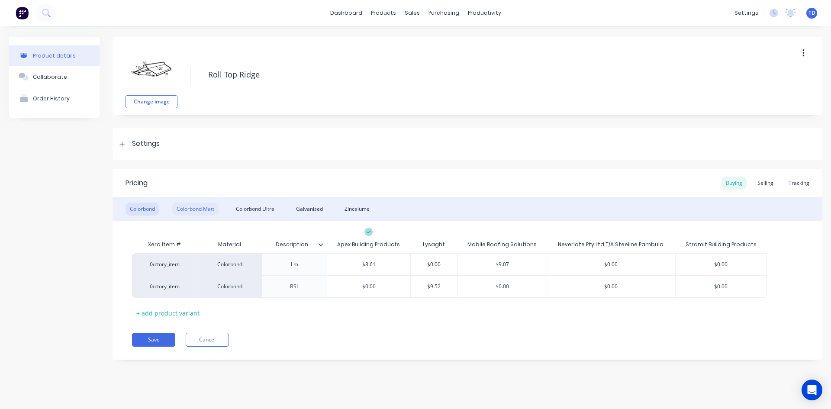
click at [200, 204] on div "Colorbond Matt" at bounding box center [195, 209] width 46 height 13
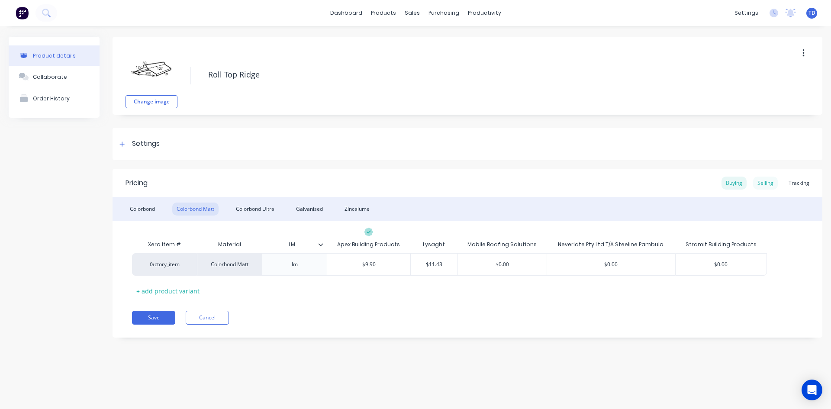
click at [762, 184] on div "Selling" at bounding box center [765, 183] width 25 height 13
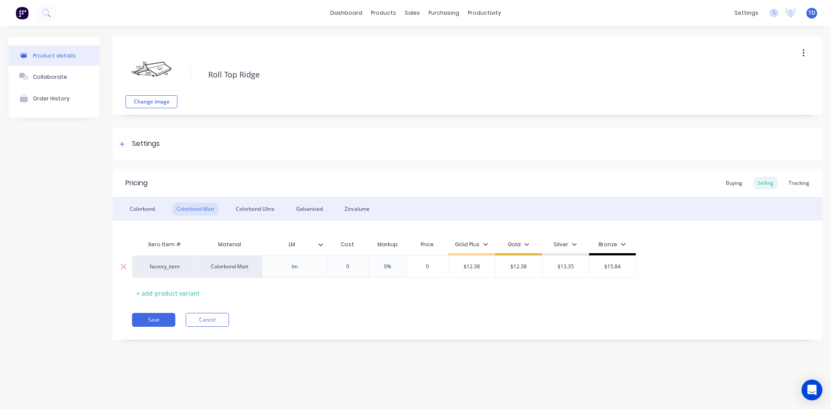
click at [362, 268] on input "0" at bounding box center [347, 267] width 43 height 8
click at [403, 274] on div "0%" at bounding box center [393, 267] width 43 height 22
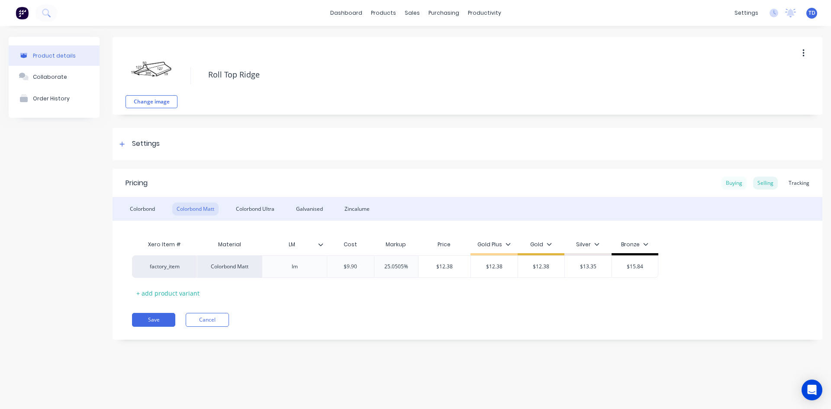
click at [732, 184] on div "Buying" at bounding box center [733, 183] width 25 height 13
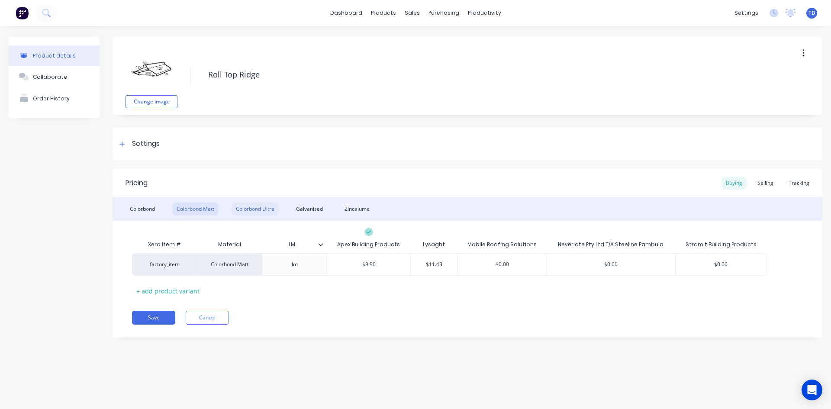
click at [277, 208] on div "Colorbond Ultra" at bounding box center [255, 209] width 47 height 13
click at [765, 186] on div "Selling" at bounding box center [765, 183] width 25 height 13
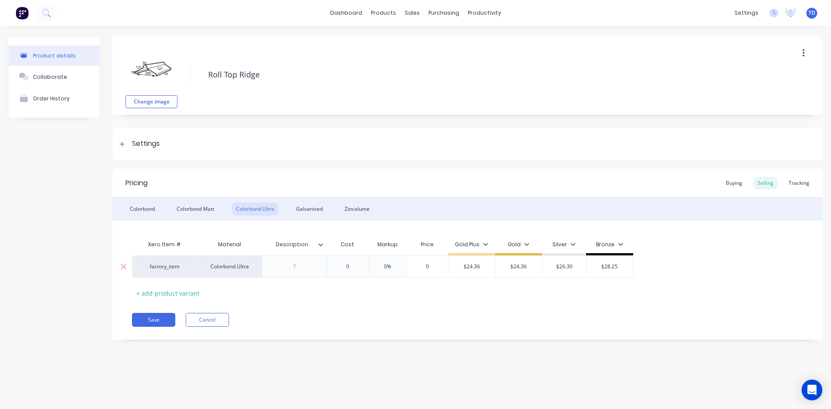
click at [355, 265] on input "0" at bounding box center [347, 267] width 43 height 8
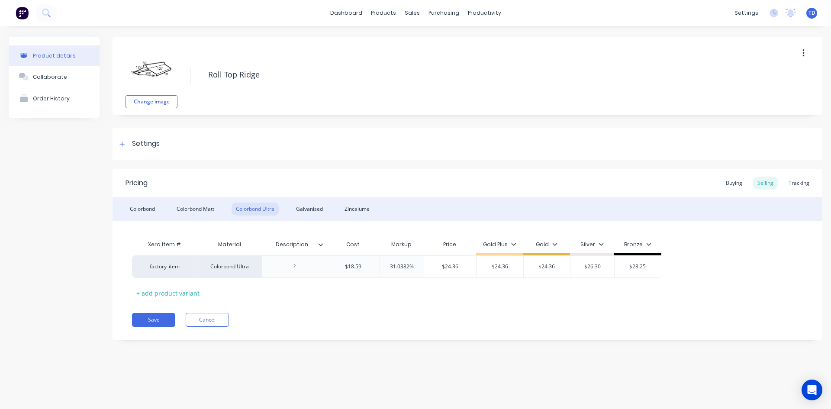
click at [316, 216] on div "Colorbond Colorbond Matt Colorbond Ultra Galvanised Zincalume" at bounding box center [468, 209] width 710 height 24
click at [316, 215] on div "Galvanised" at bounding box center [309, 209] width 35 height 13
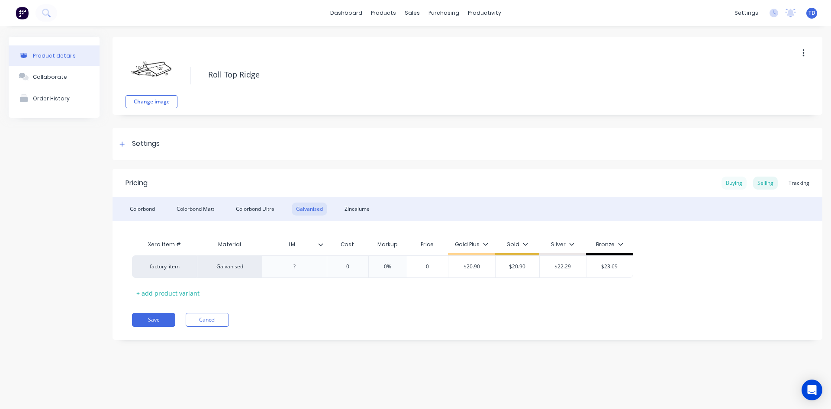
click at [730, 185] on div "Buying" at bounding box center [733, 183] width 25 height 13
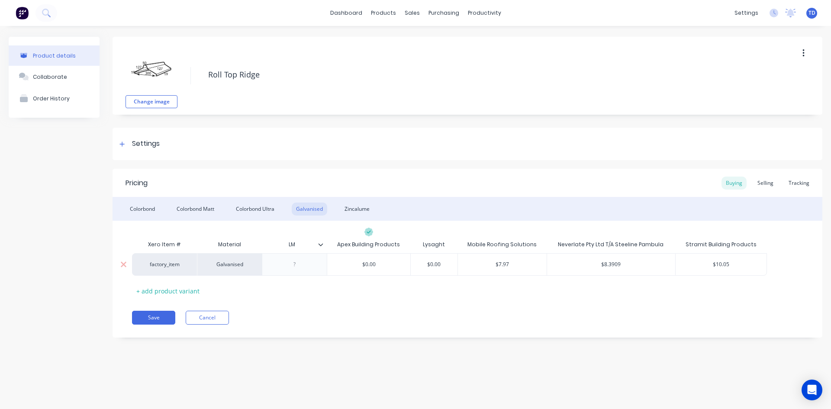
click at [509, 264] on input "$7.97" at bounding box center [502, 265] width 89 height 8
click at [764, 180] on div "Selling" at bounding box center [765, 183] width 25 height 13
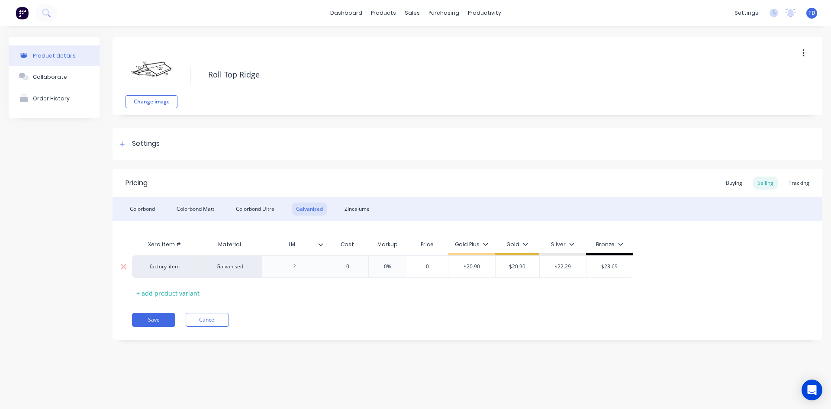
click at [349, 270] on div "0" at bounding box center [347, 267] width 43 height 22
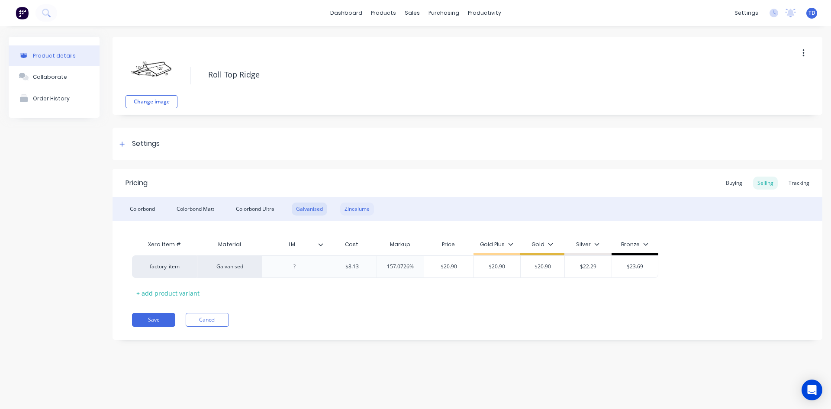
click at [355, 206] on div "Zincalume" at bounding box center [357, 209] width 34 height 13
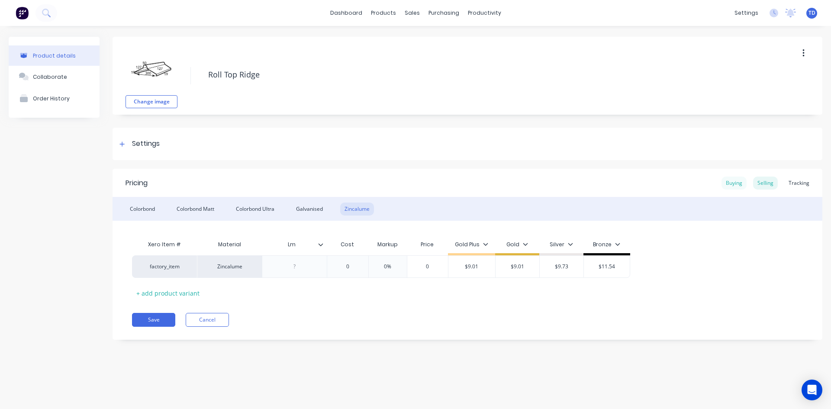
click at [733, 182] on div "Buying" at bounding box center [733, 183] width 25 height 13
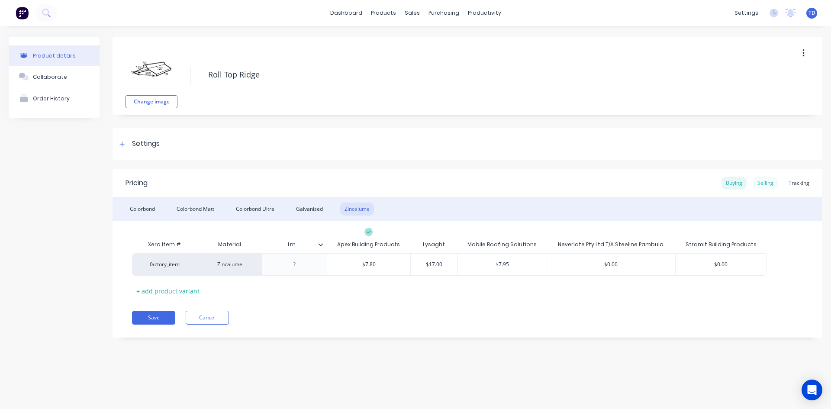
drag, startPoint x: 768, startPoint y: 183, endPoint x: 763, endPoint y: 183, distance: 5.6
click at [768, 183] on div "Selling" at bounding box center [765, 183] width 25 height 13
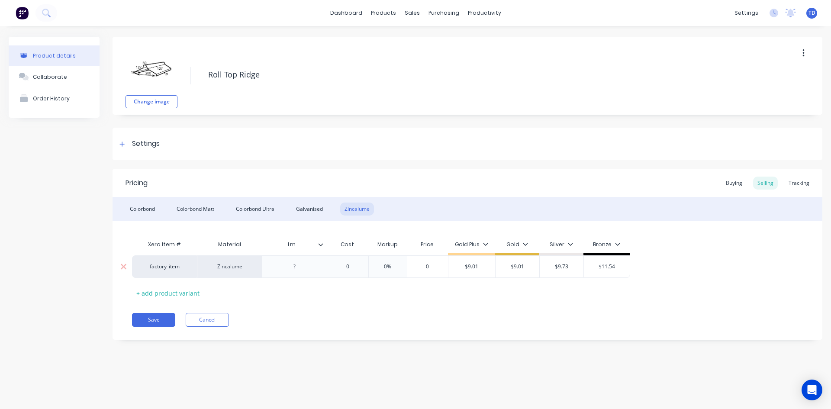
click at [360, 266] on input "0" at bounding box center [347, 267] width 43 height 8
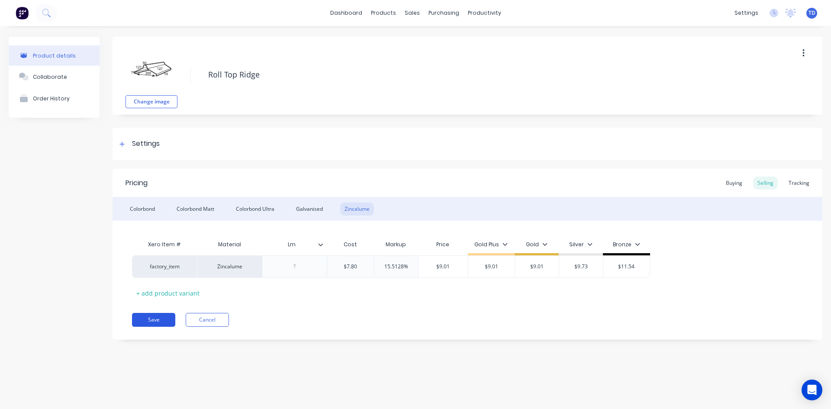
click at [150, 319] on button "Save" at bounding box center [153, 320] width 43 height 14
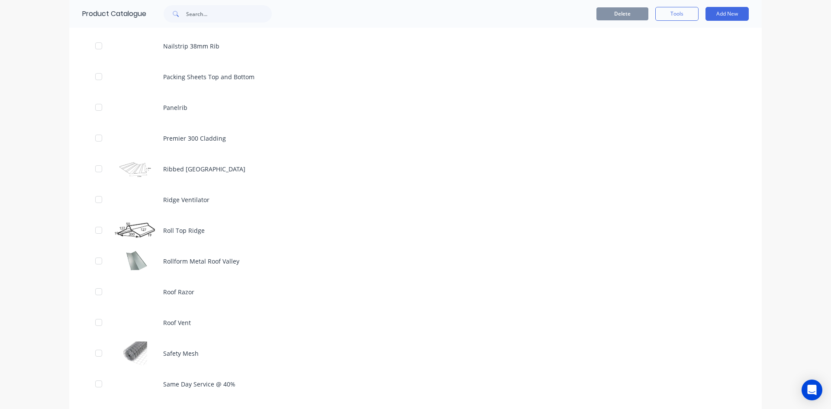
scroll to position [1947, 0]
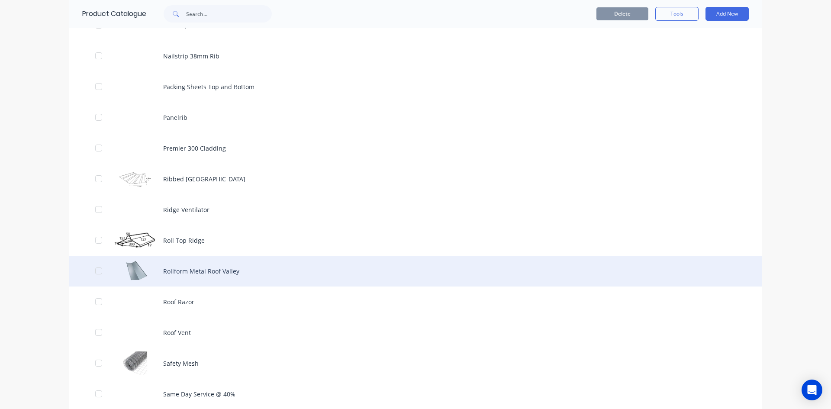
click at [183, 271] on div "Rollform Metal Roof Valley" at bounding box center [415, 271] width 692 height 31
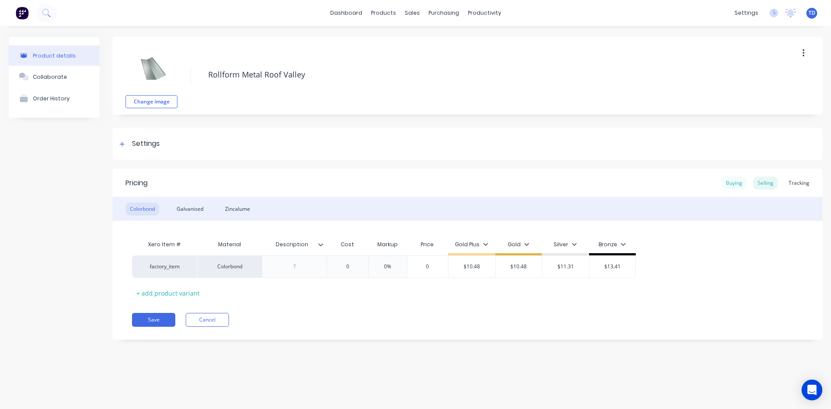
click at [731, 183] on div "Buying" at bounding box center [733, 183] width 25 height 13
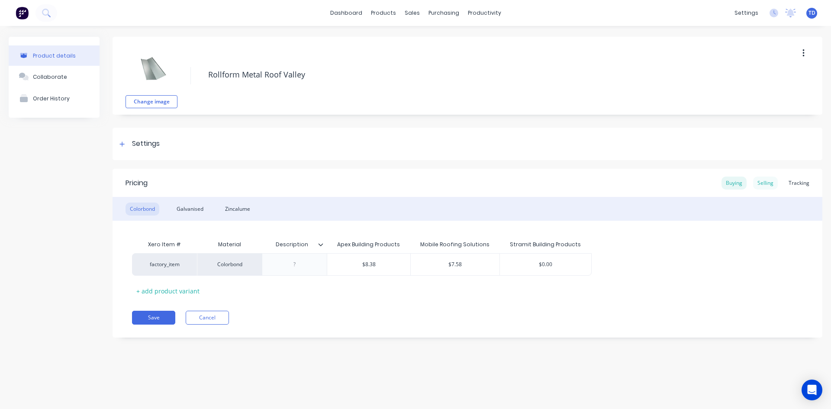
click at [769, 186] on div "Selling" at bounding box center [765, 183] width 25 height 13
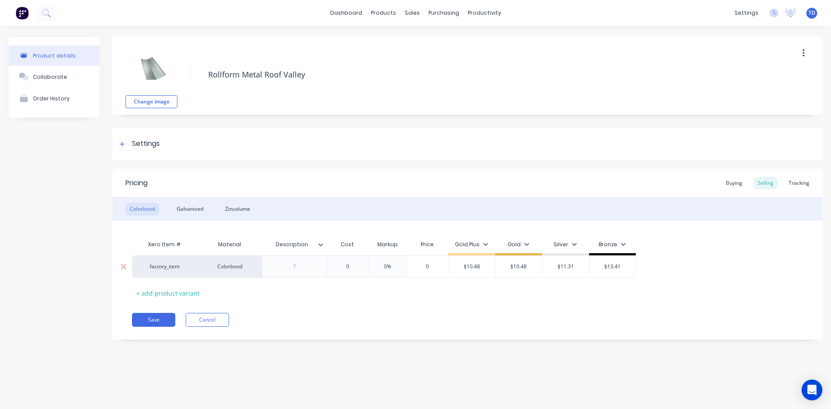
click at [360, 267] on input "0" at bounding box center [347, 267] width 43 height 8
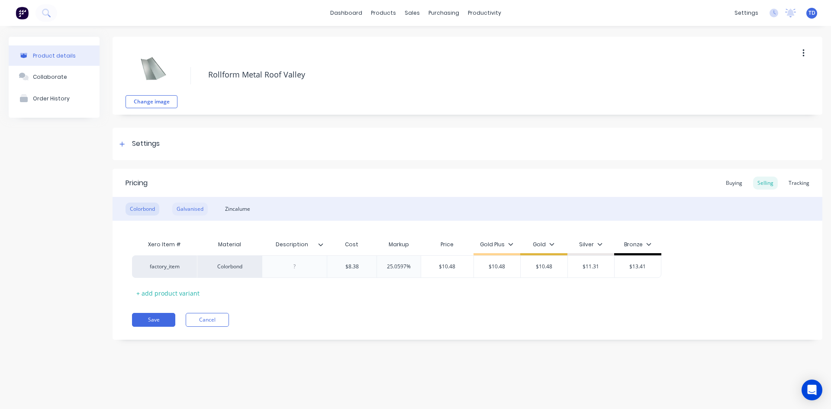
click at [183, 209] on div "Galvanised" at bounding box center [189, 209] width 35 height 13
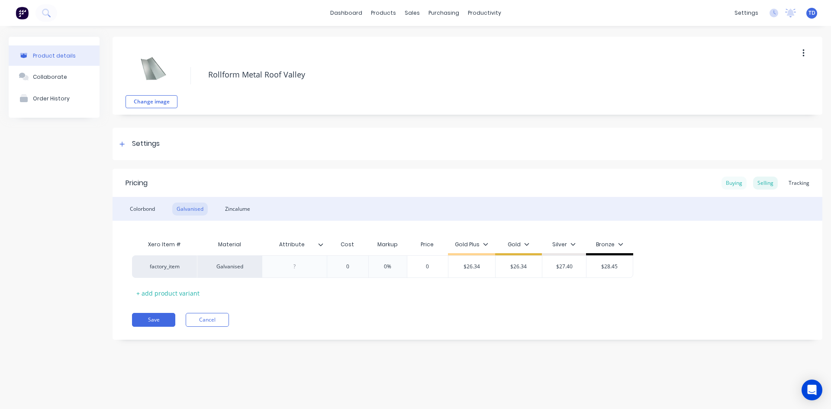
click at [736, 181] on div "Buying" at bounding box center [733, 183] width 25 height 13
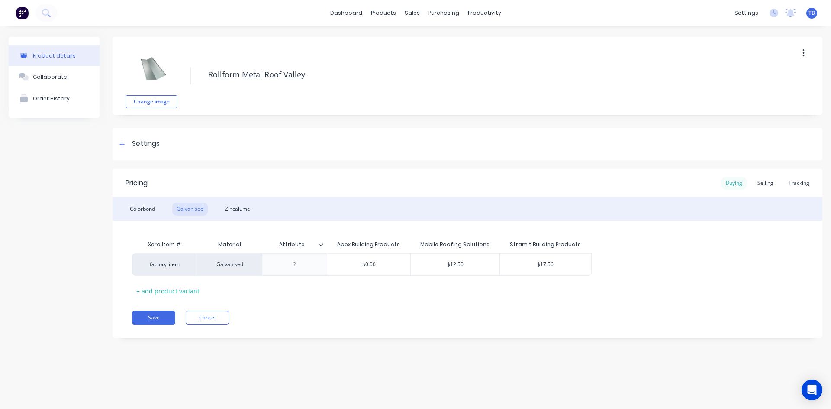
click at [733, 182] on div "Buying" at bounding box center [733, 183] width 25 height 13
click at [759, 184] on div "Selling" at bounding box center [765, 183] width 25 height 13
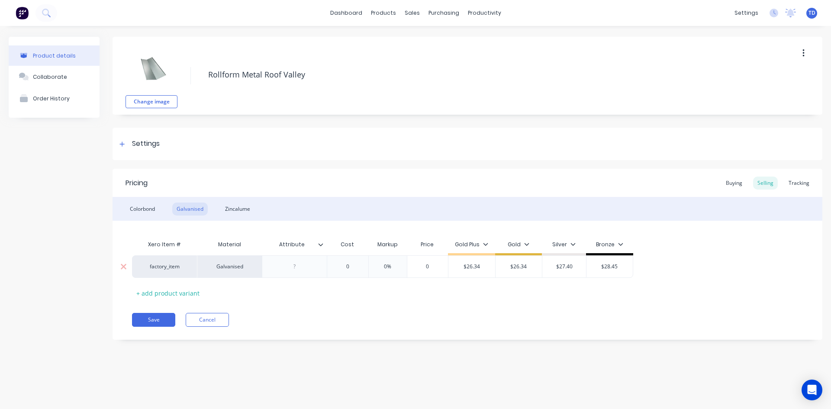
click at [354, 264] on input "0" at bounding box center [347, 267] width 43 height 8
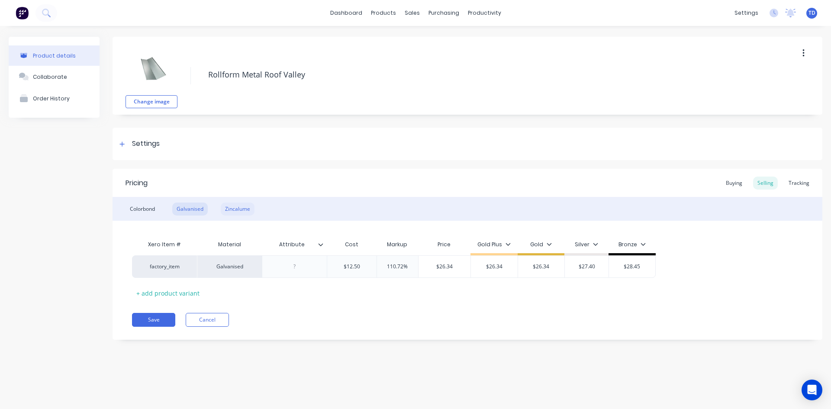
click at [230, 208] on div "Zincalume" at bounding box center [238, 209] width 34 height 13
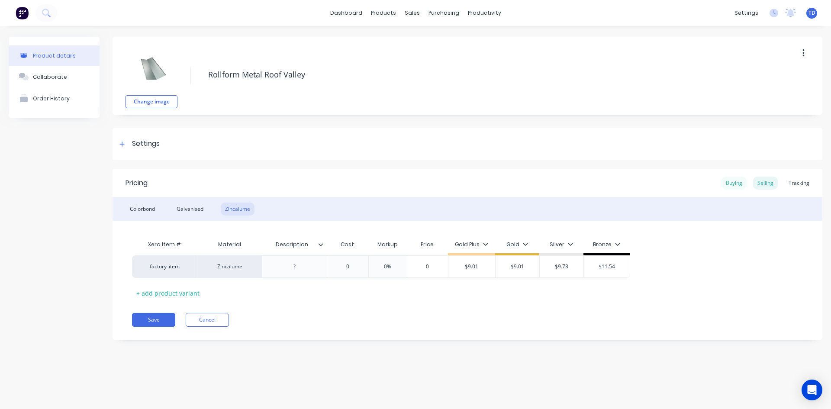
click at [728, 182] on div "Buying" at bounding box center [733, 183] width 25 height 13
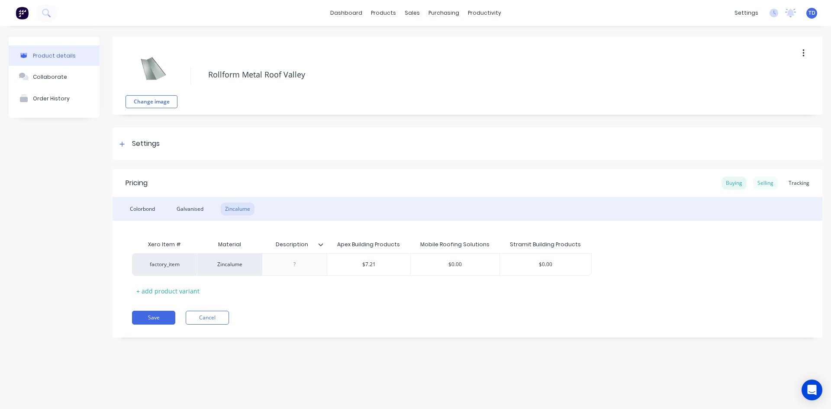
click at [761, 181] on div "Selling" at bounding box center [765, 183] width 25 height 13
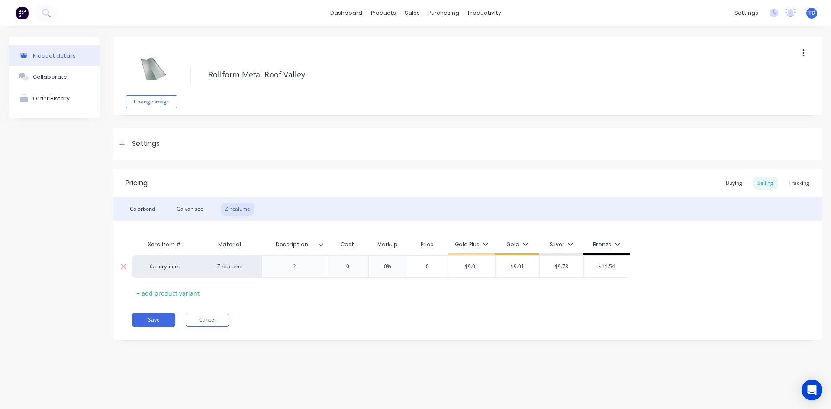
click at [349, 264] on input "0" at bounding box center [347, 267] width 43 height 8
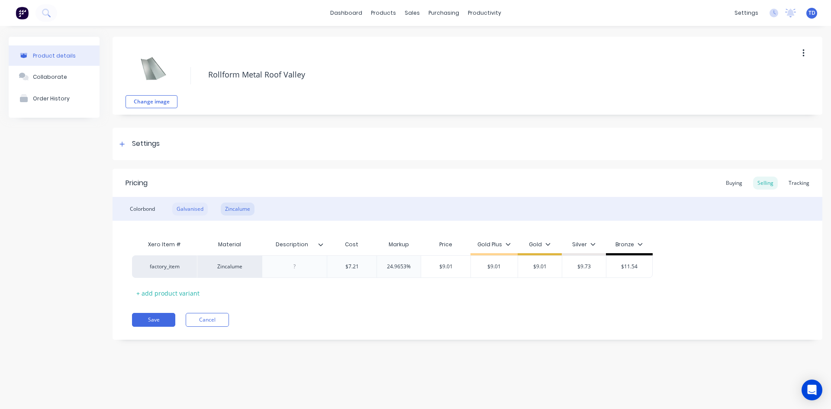
click at [196, 210] on div "Galvanised" at bounding box center [189, 209] width 35 height 13
click at [734, 180] on div "Buying" at bounding box center [733, 183] width 25 height 13
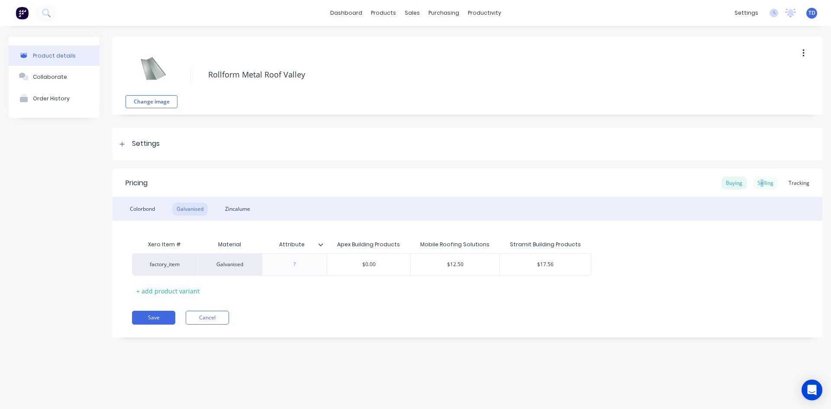
click at [764, 180] on div "Selling" at bounding box center [765, 183] width 25 height 13
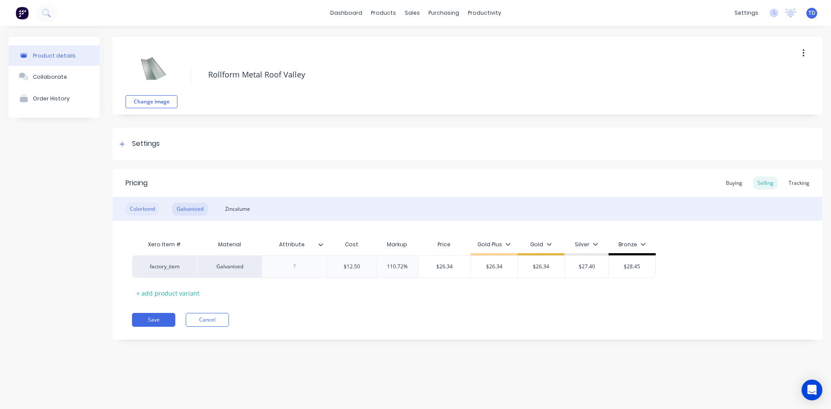
click at [148, 206] on div "Colorbond" at bounding box center [143, 209] width 34 height 13
click at [186, 206] on div "Galvanised" at bounding box center [189, 209] width 35 height 13
click at [143, 322] on button "Save" at bounding box center [153, 320] width 43 height 14
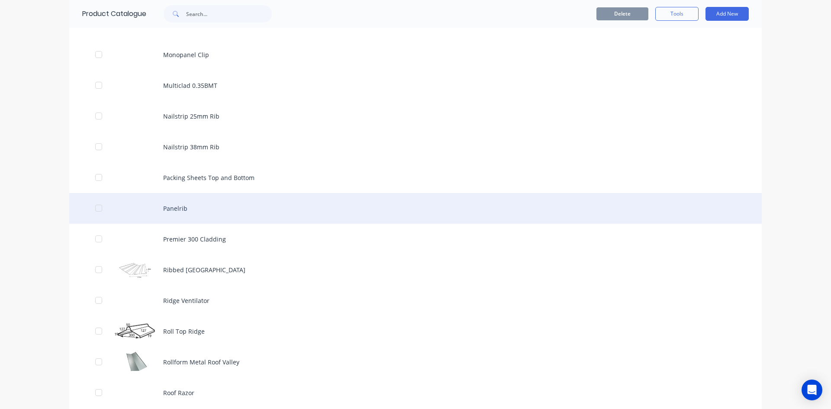
scroll to position [2034, 0]
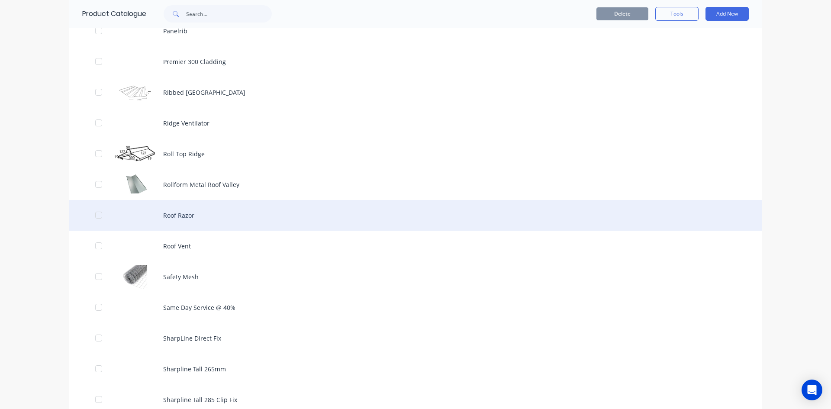
click at [170, 216] on div "Roof Razor" at bounding box center [415, 215] width 692 height 31
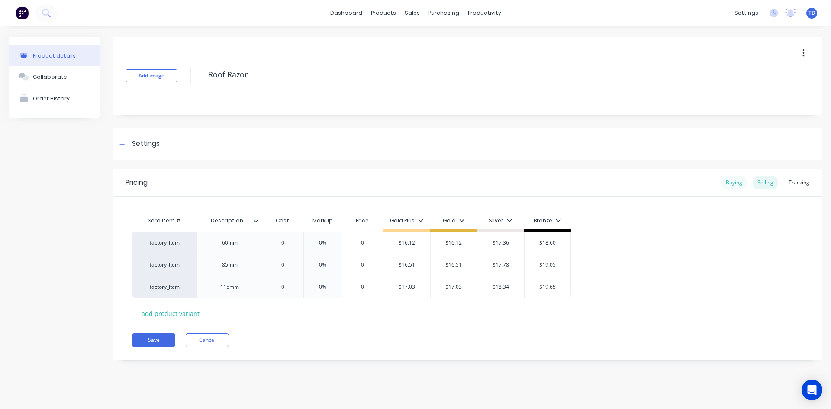
click at [736, 182] on div "Buying" at bounding box center [733, 182] width 25 height 13
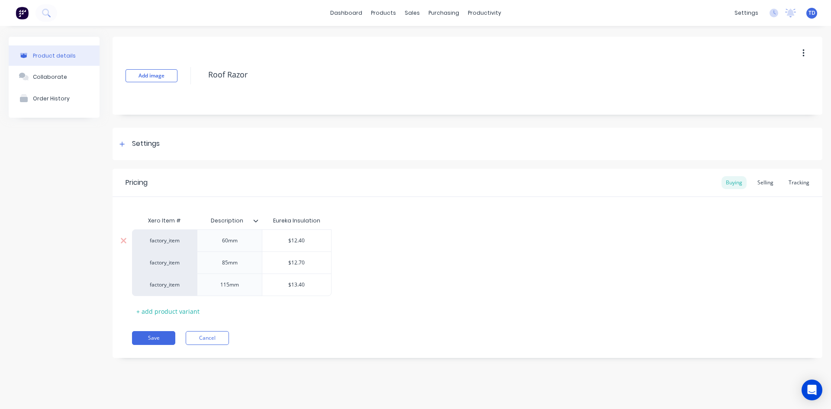
click at [312, 239] on input "$12.40" at bounding box center [296, 241] width 69 height 8
click at [761, 183] on div "Selling" at bounding box center [765, 182] width 25 height 13
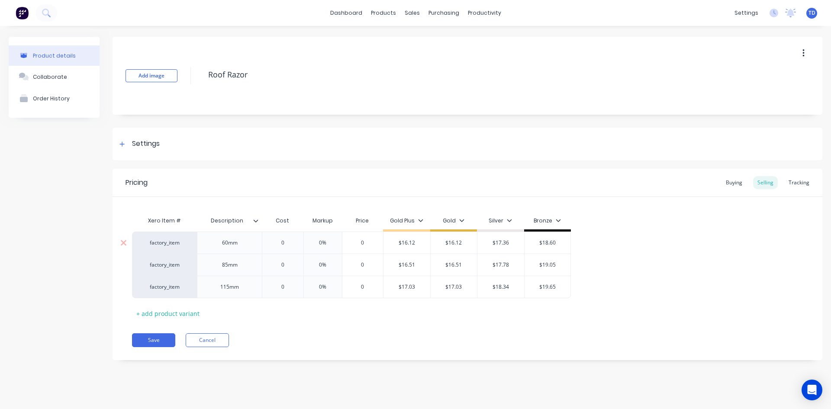
click at [287, 239] on input "0" at bounding box center [282, 243] width 43 height 8
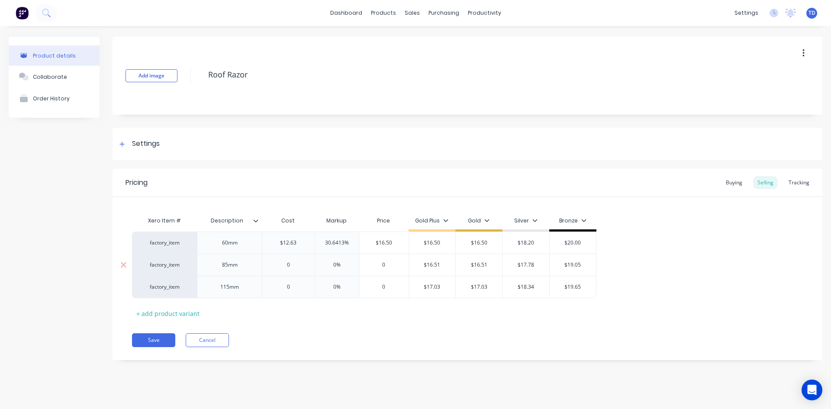
click at [294, 265] on input "0" at bounding box center [288, 265] width 52 height 8
click at [396, 266] on input "$16.809" at bounding box center [386, 265] width 55 height 8
click at [296, 286] on input "0" at bounding box center [288, 287] width 52 height 8
click at [404, 286] on input "$17.589" at bounding box center [386, 287] width 55 height 8
click at [730, 183] on div "Buying" at bounding box center [733, 182] width 25 height 13
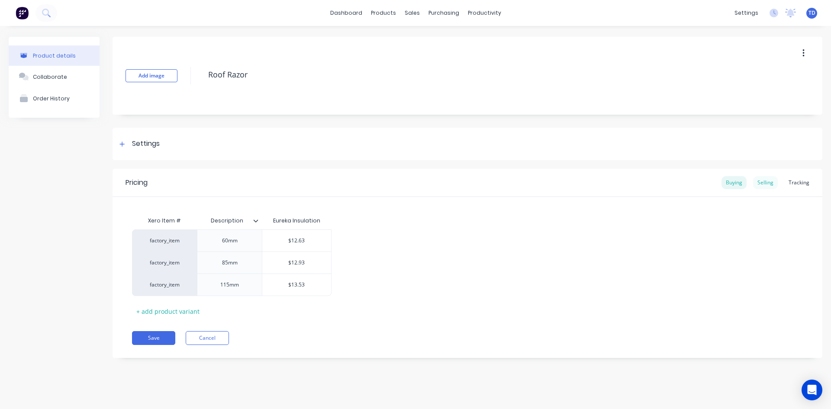
click at [770, 180] on div "Selling" at bounding box center [765, 182] width 25 height 13
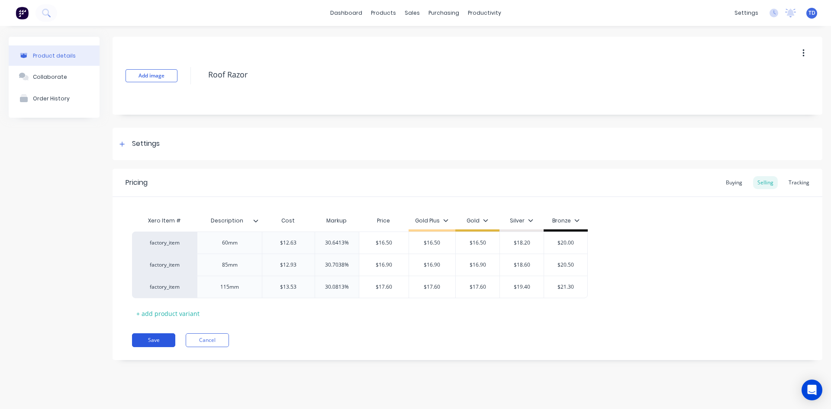
click at [146, 340] on button "Save" at bounding box center [153, 340] width 43 height 14
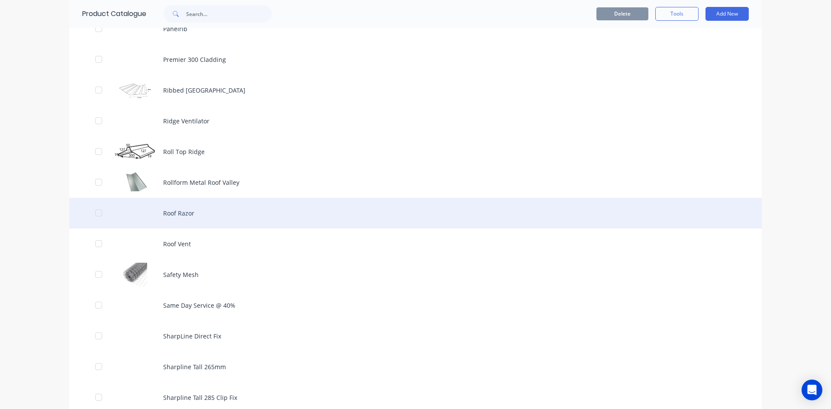
scroll to position [2077, 0]
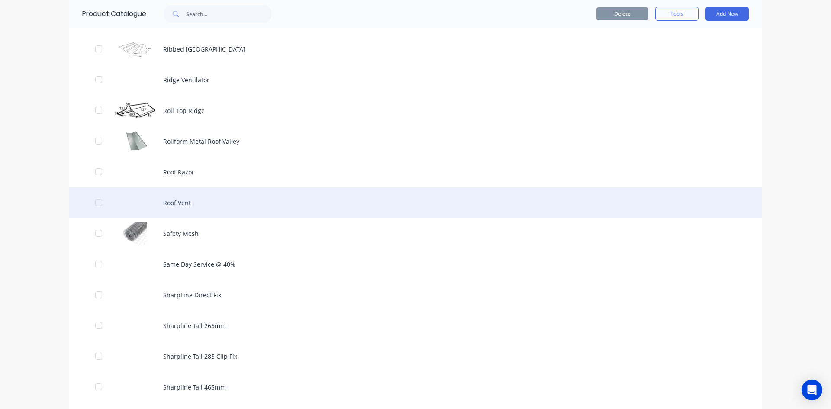
click at [178, 203] on div "Roof Vent" at bounding box center [415, 202] width 692 height 31
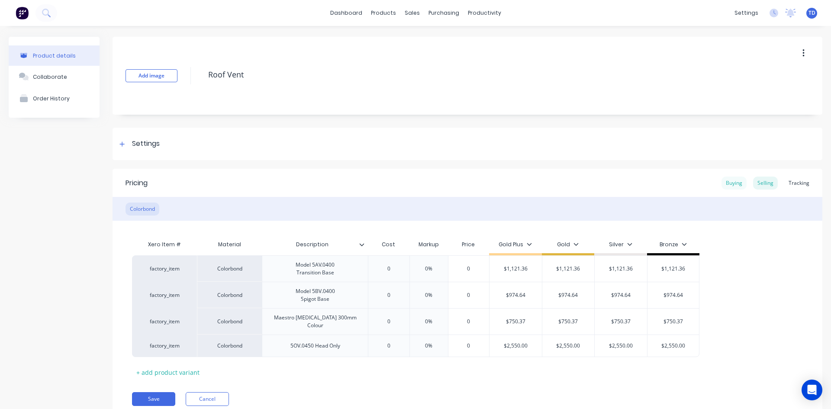
click at [724, 183] on div "Buying" at bounding box center [733, 183] width 25 height 13
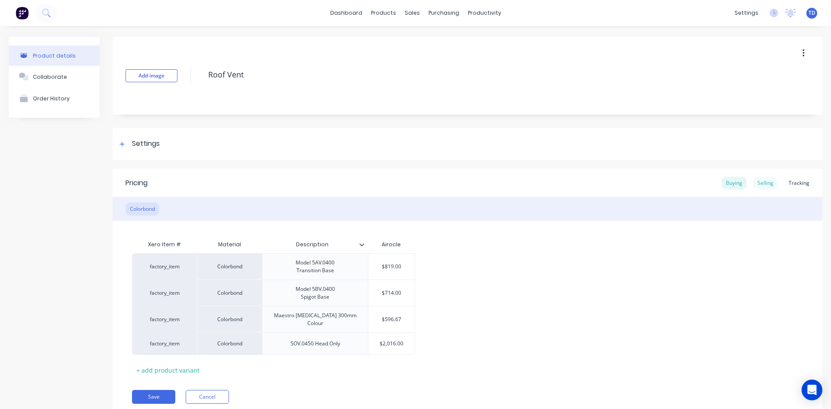
click at [757, 183] on div "Selling" at bounding box center [765, 183] width 25 height 13
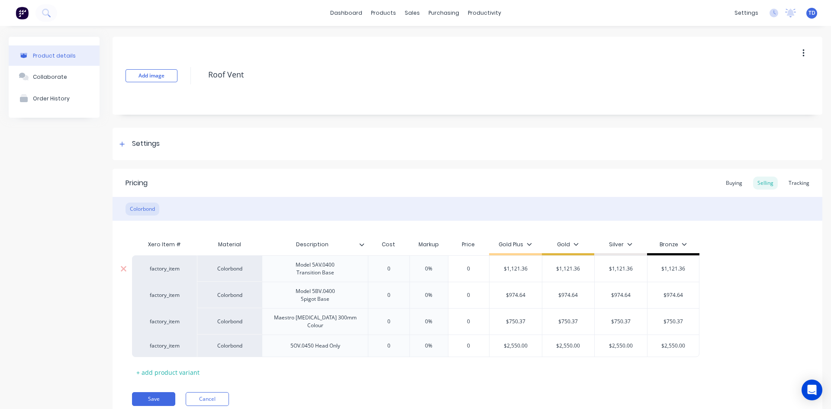
click at [402, 272] on input "0" at bounding box center [388, 269] width 43 height 8
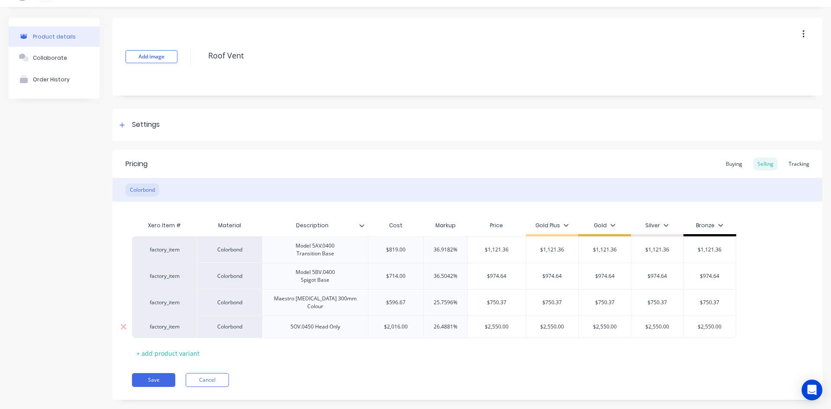
scroll to position [29, 0]
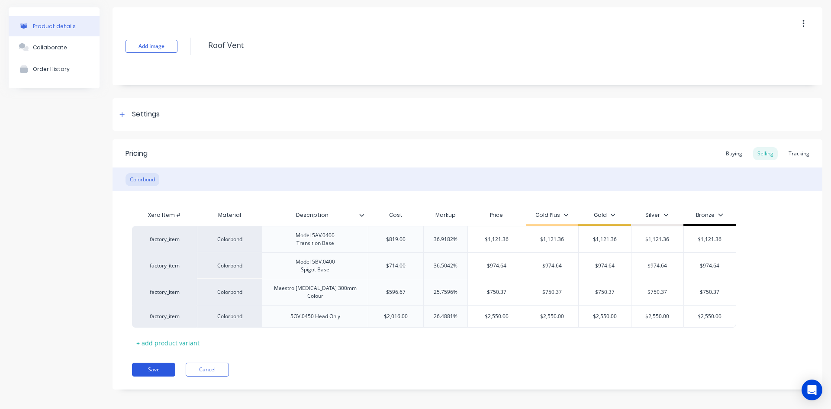
click at [152, 363] on button "Save" at bounding box center [153, 370] width 43 height 14
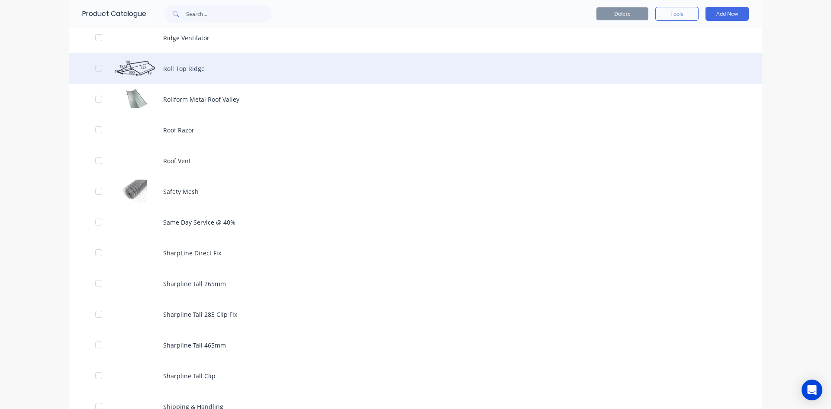
scroll to position [2121, 0]
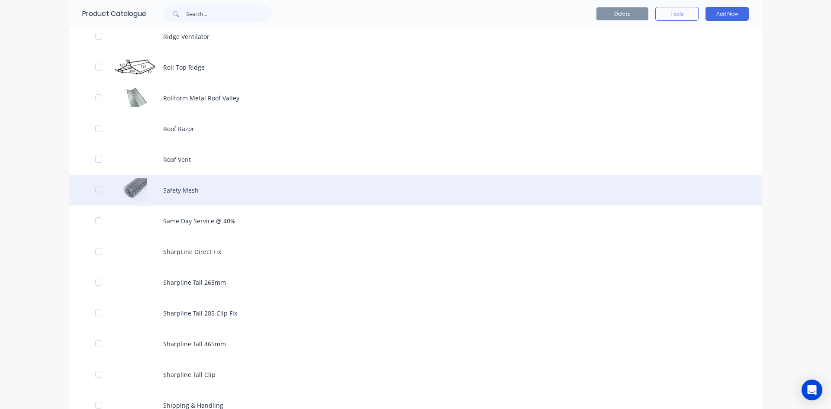
click at [142, 189] on div "Safety Mesh" at bounding box center [415, 190] width 692 height 31
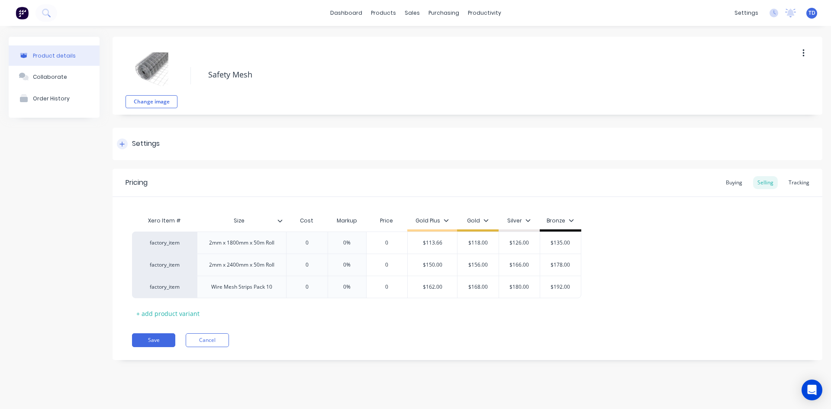
click at [126, 146] on div at bounding box center [122, 143] width 11 height 11
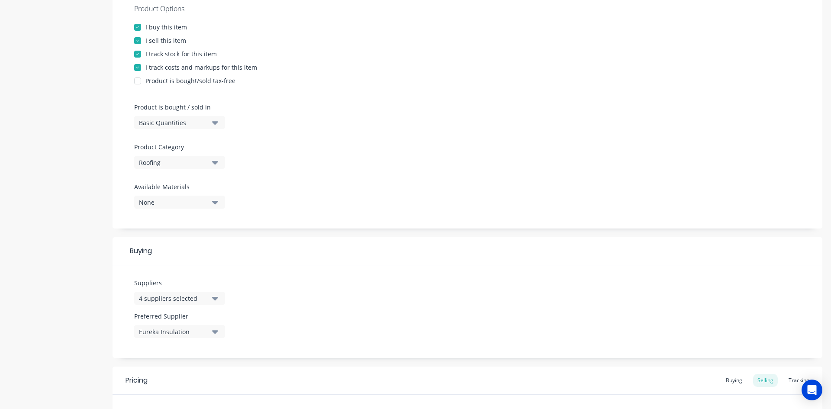
scroll to position [216, 0]
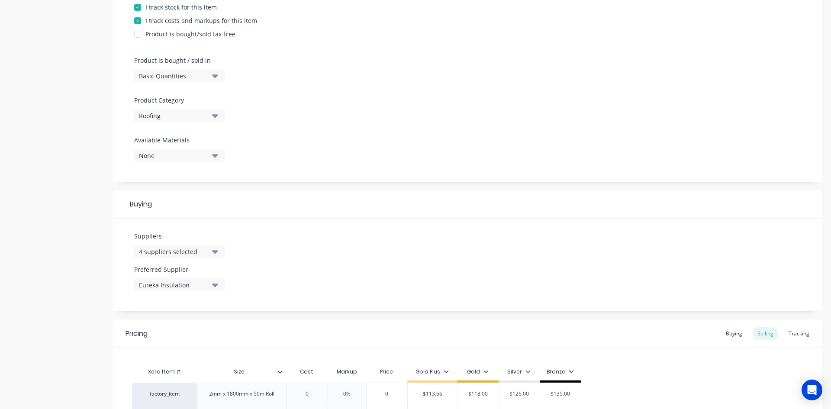
click at [194, 119] on div "Roofing" at bounding box center [173, 115] width 69 height 9
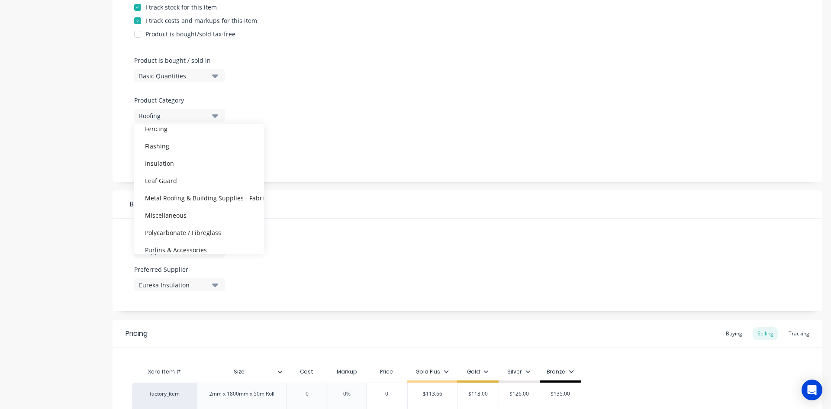
scroll to position [130, 0]
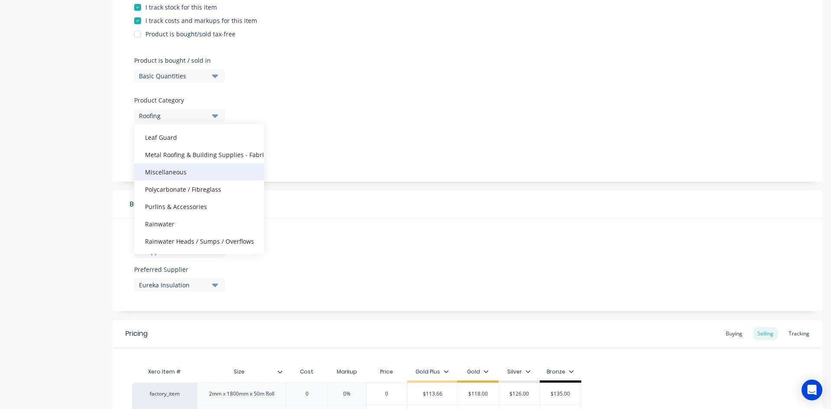
click at [180, 177] on div "Miscellaneous" at bounding box center [199, 171] width 130 height 17
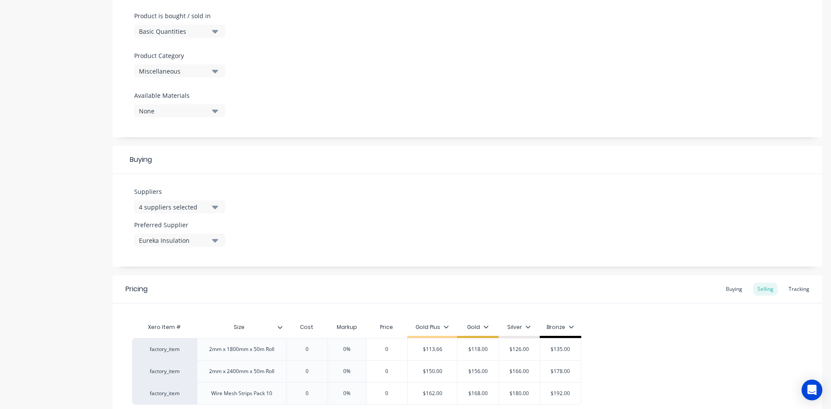
scroll to position [342, 0]
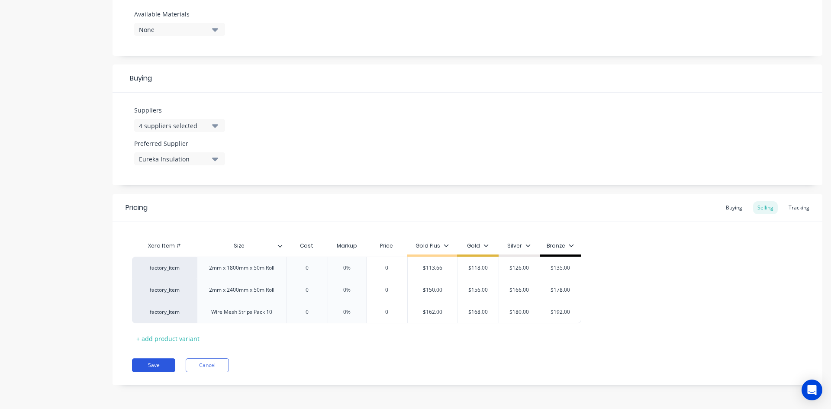
click at [154, 370] on button "Save" at bounding box center [153, 365] width 43 height 14
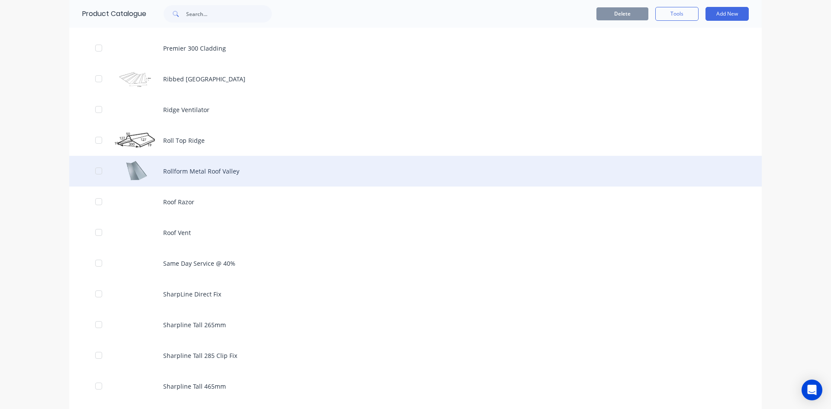
scroll to position [3289, 0]
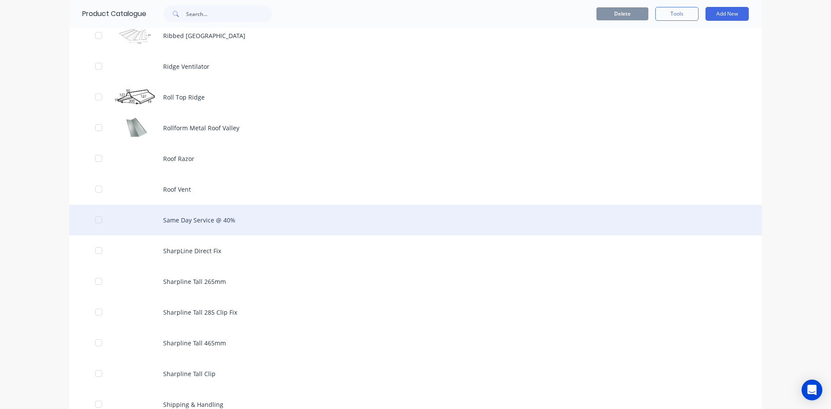
click at [189, 220] on div "Same Day Service @ 40%" at bounding box center [415, 220] width 692 height 31
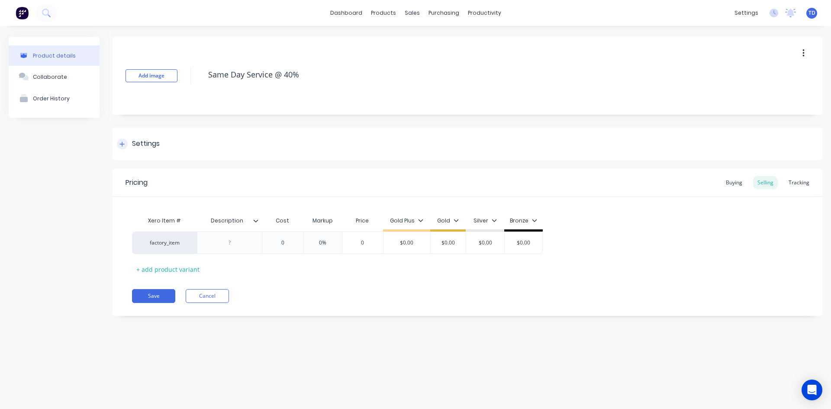
click at [122, 138] on div at bounding box center [122, 143] width 11 height 11
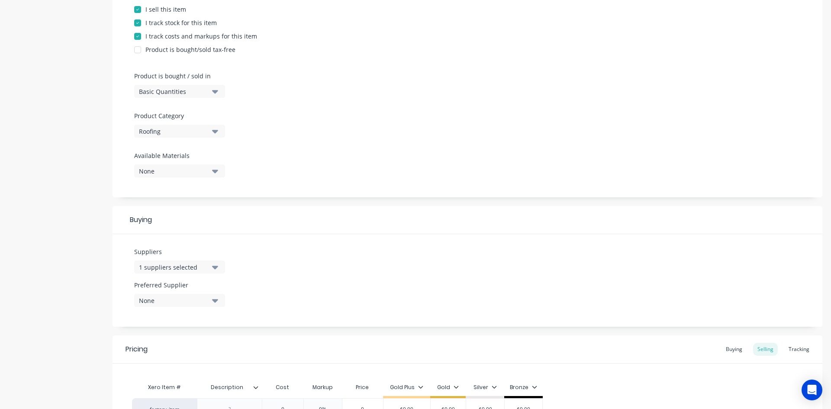
scroll to position [216, 0]
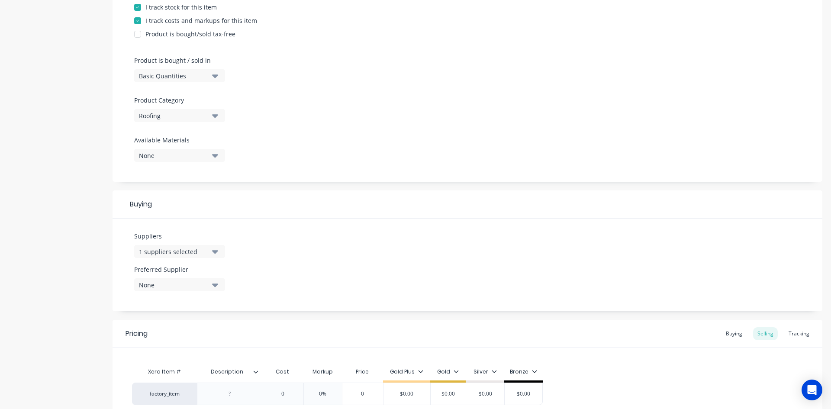
click at [179, 116] on div "Roofing" at bounding box center [173, 115] width 69 height 9
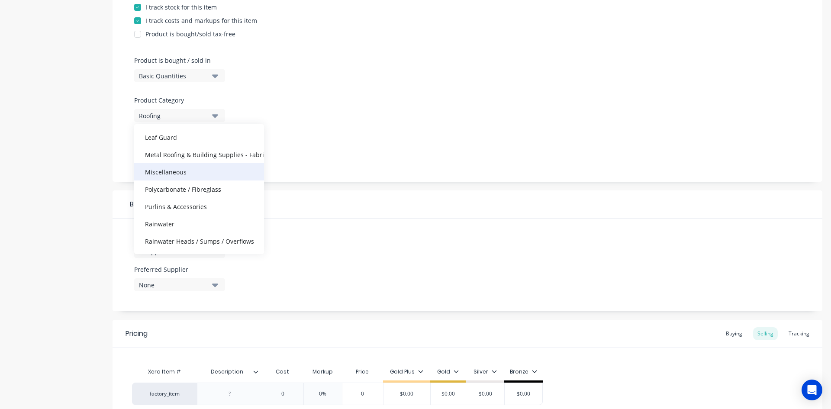
click at [174, 177] on div "Miscellaneous" at bounding box center [199, 171] width 130 height 17
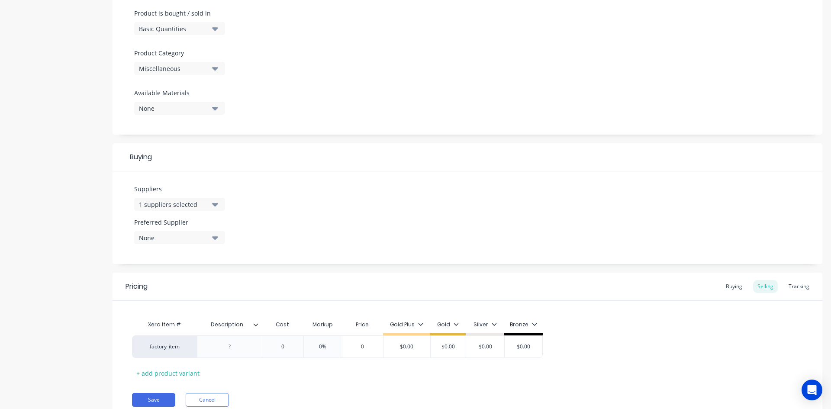
scroll to position [298, 0]
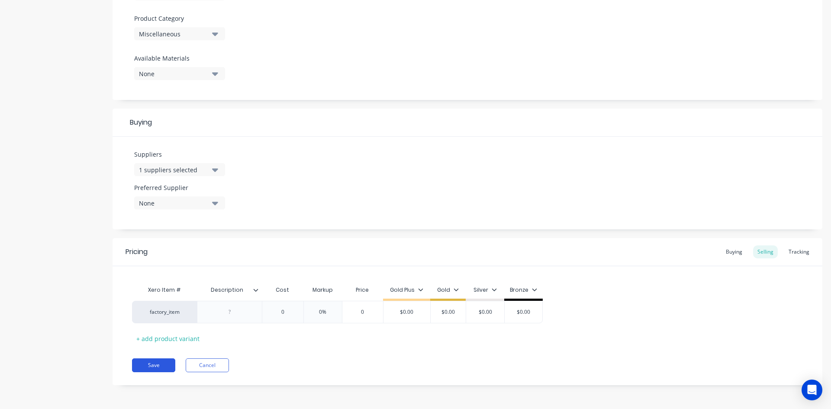
click at [153, 360] on button "Save" at bounding box center [153, 365] width 43 height 14
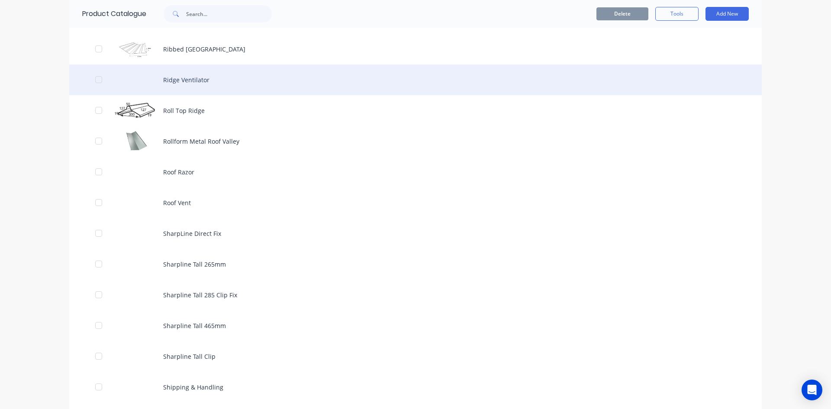
scroll to position [3332, 0]
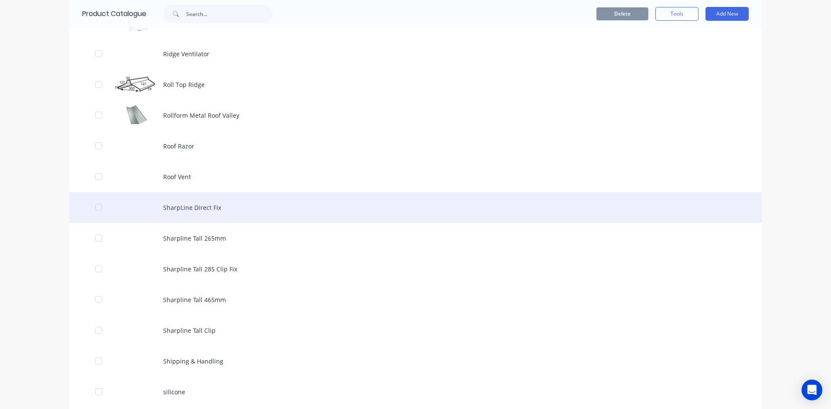
click at [197, 206] on div "SharpLine Direct Fix" at bounding box center [415, 207] width 692 height 31
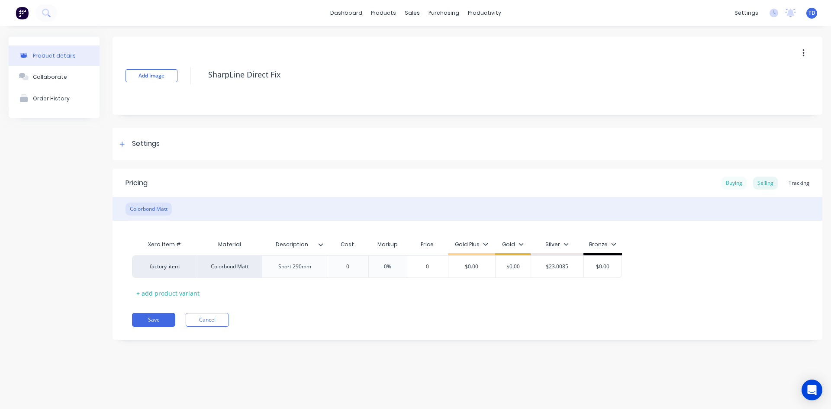
click at [731, 180] on div "Buying" at bounding box center [733, 183] width 25 height 13
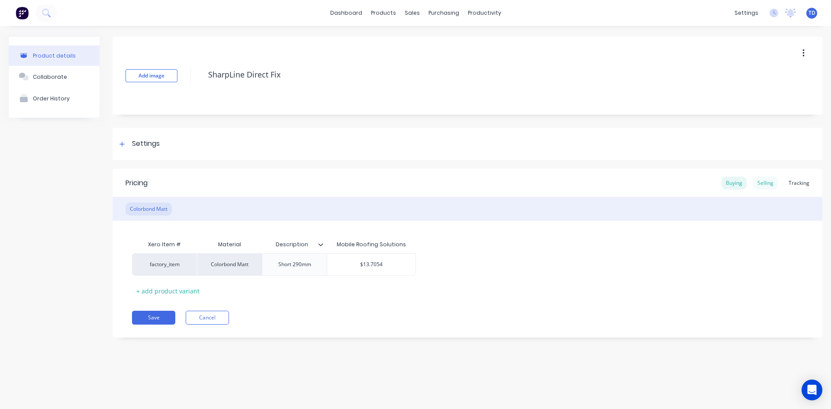
click at [764, 183] on div "Selling" at bounding box center [765, 183] width 25 height 13
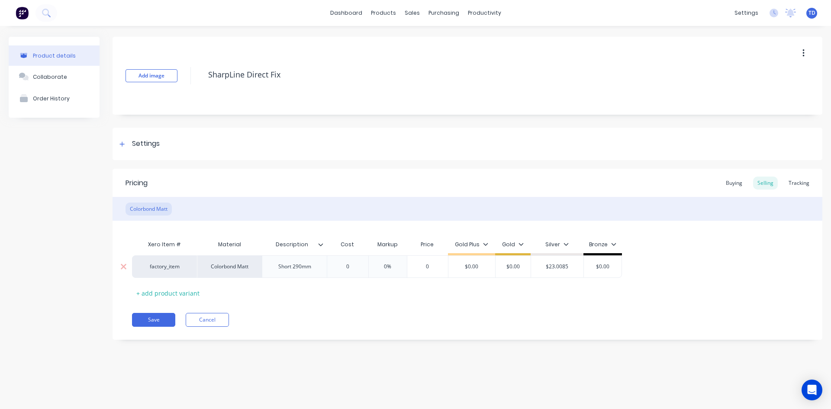
click at [356, 266] on input "0" at bounding box center [347, 267] width 43 height 8
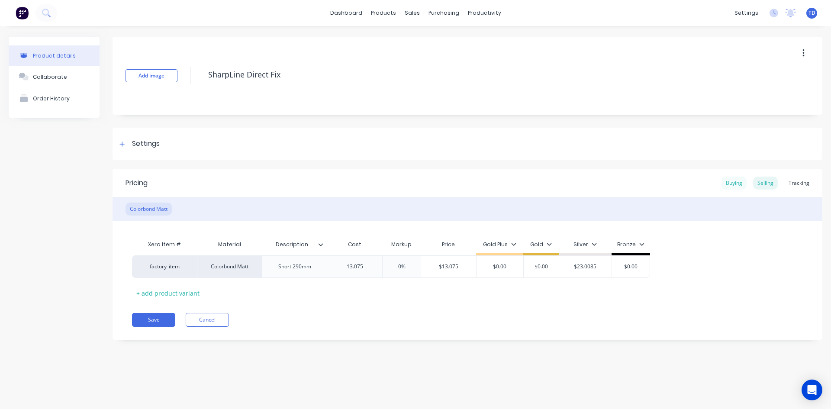
click at [736, 182] on div "Buying" at bounding box center [733, 183] width 25 height 13
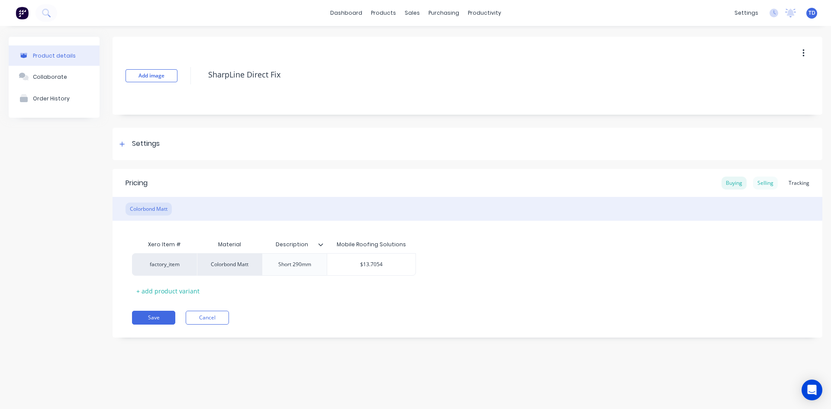
click at [765, 183] on div "Selling" at bounding box center [765, 183] width 25 height 13
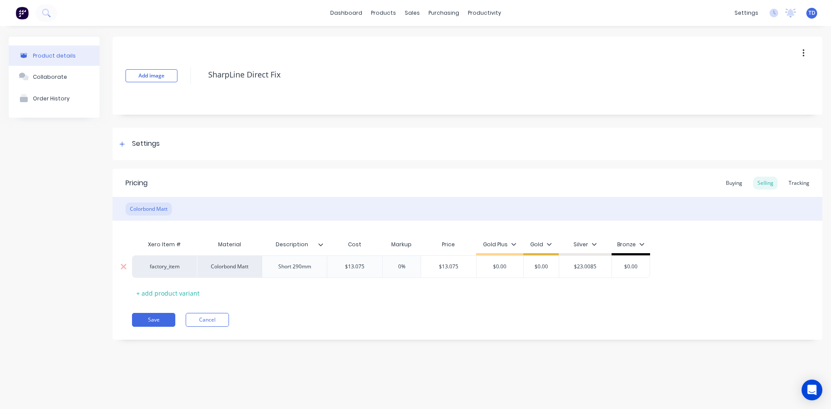
click at [367, 269] on input "$13.075" at bounding box center [354, 267] width 55 height 8
click at [733, 184] on div "Buying" at bounding box center [733, 183] width 25 height 13
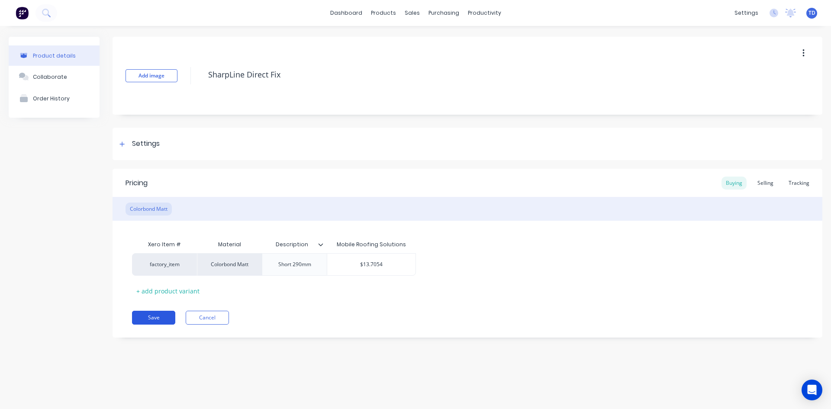
click at [147, 315] on button "Save" at bounding box center [153, 318] width 43 height 14
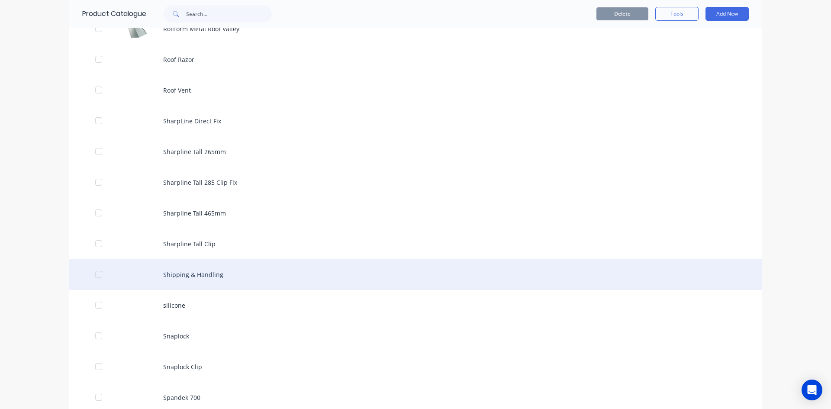
scroll to position [3376, 0]
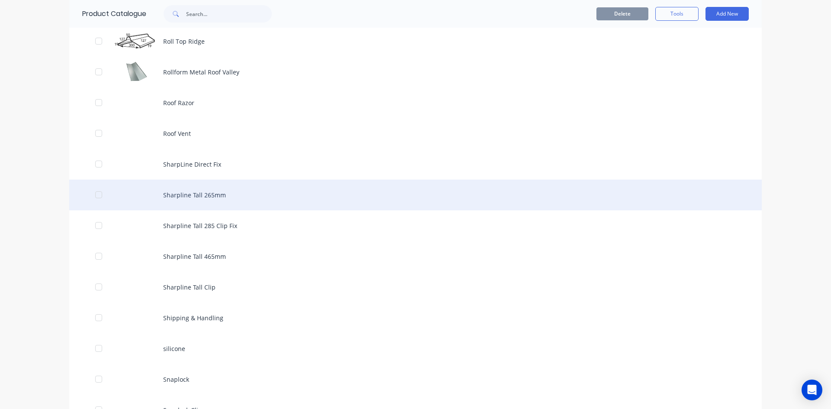
click at [217, 195] on div "Sharpline Tall 265mm" at bounding box center [415, 195] width 692 height 31
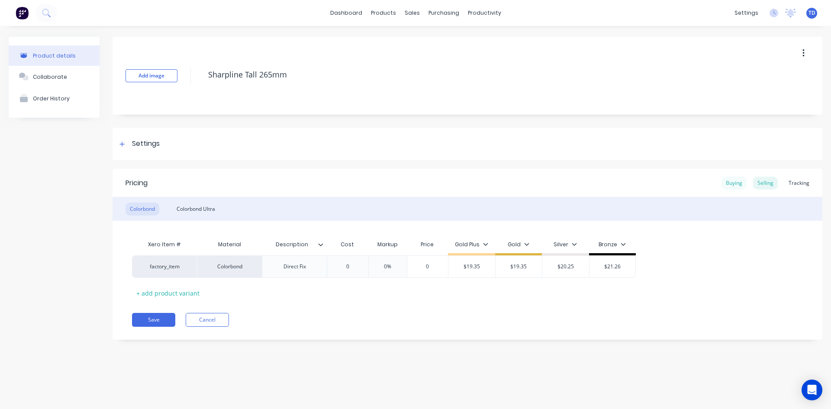
click at [733, 182] on div "Buying" at bounding box center [733, 183] width 25 height 13
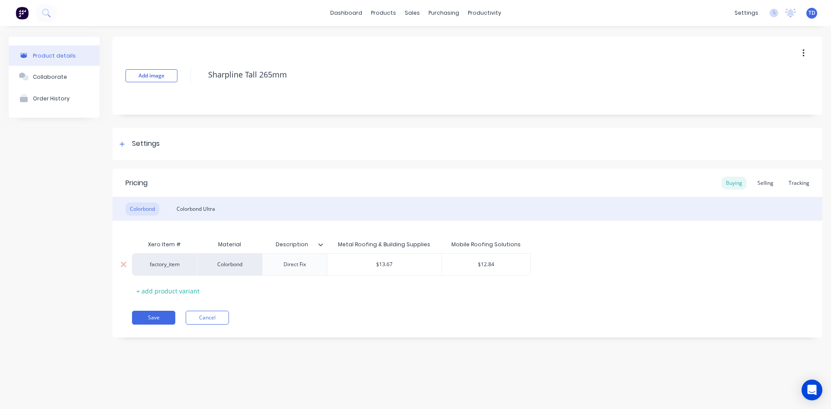
click at [506, 264] on input "$12.84" at bounding box center [486, 265] width 88 height 8
click at [763, 181] on div "Selling" at bounding box center [765, 183] width 25 height 13
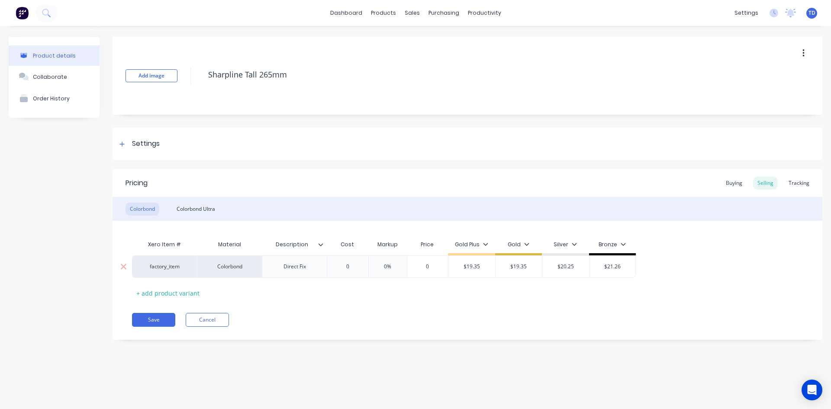
click at [361, 267] on input "0" at bounding box center [347, 267] width 43 height 8
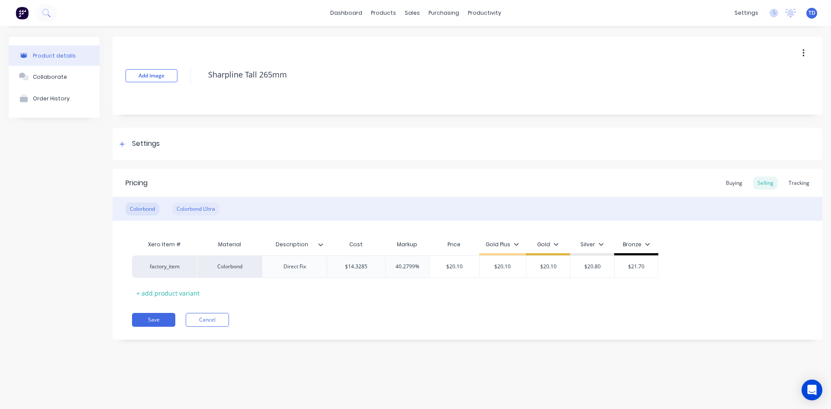
click at [187, 207] on div "Colorbond Ultra" at bounding box center [195, 209] width 47 height 13
click at [463, 264] on input "$14.74" at bounding box center [444, 267] width 52 height 8
click at [561, 180] on div "Pricing Buying Selling Tracking" at bounding box center [468, 183] width 710 height 28
click at [734, 182] on div "Buying" at bounding box center [733, 183] width 25 height 13
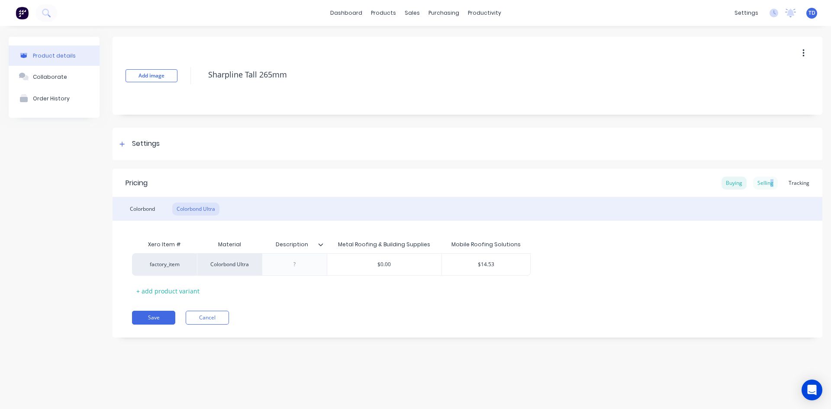
click at [773, 186] on div "Selling" at bounding box center [765, 183] width 25 height 13
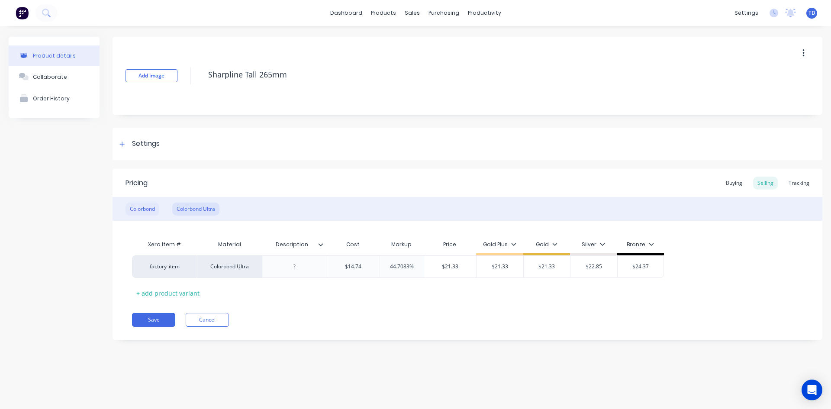
click at [132, 205] on div "Colorbond" at bounding box center [143, 209] width 34 height 13
click at [735, 182] on div "Buying" at bounding box center [733, 183] width 25 height 13
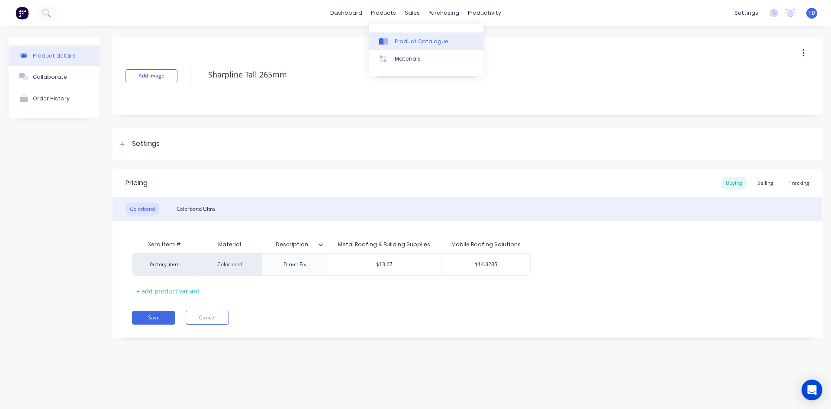
click at [397, 44] on div "Product Catalogue" at bounding box center [422, 42] width 54 height 8
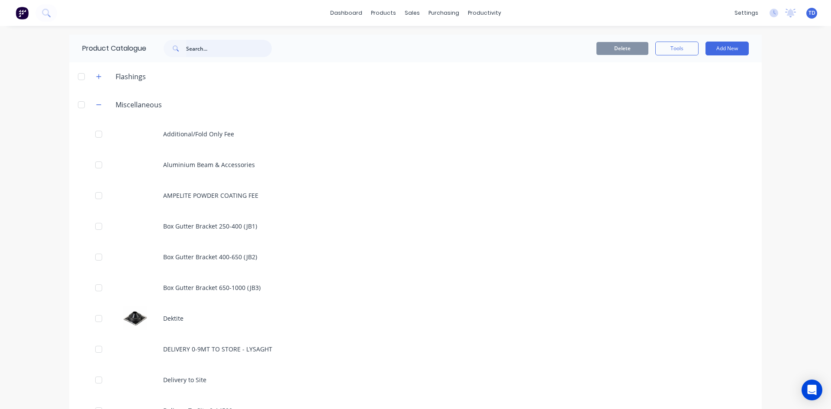
click at [216, 45] on input "text" at bounding box center [229, 48] width 86 height 17
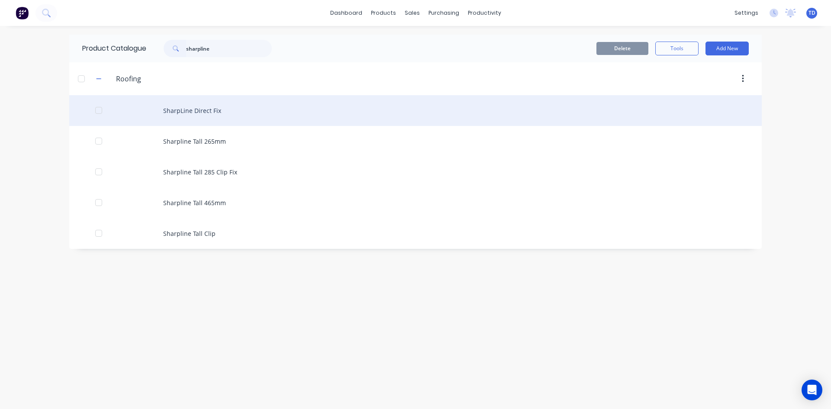
click at [189, 109] on div "SharpLine Direct Fix" at bounding box center [415, 110] width 692 height 31
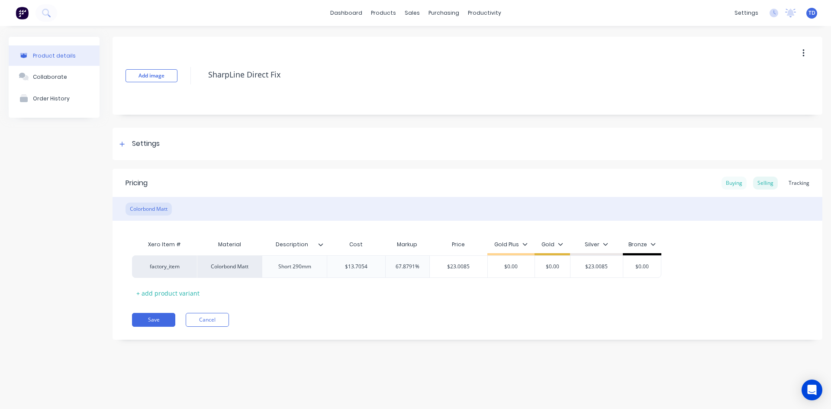
click at [735, 184] on div "Buying" at bounding box center [733, 183] width 25 height 13
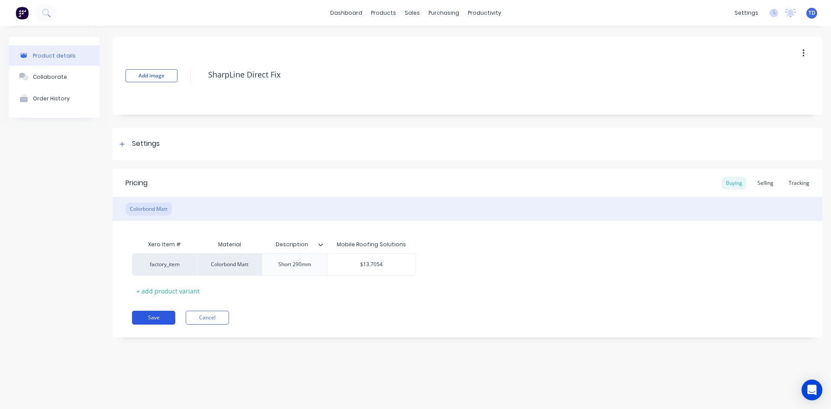
click at [154, 316] on button "Save" at bounding box center [153, 318] width 43 height 14
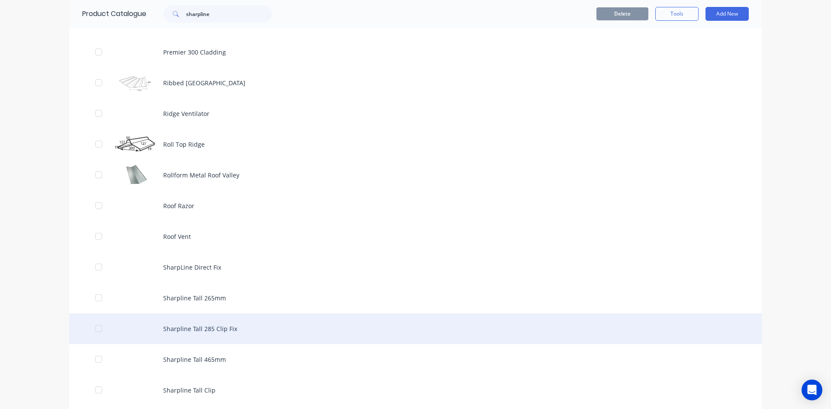
scroll to position [1645, 0]
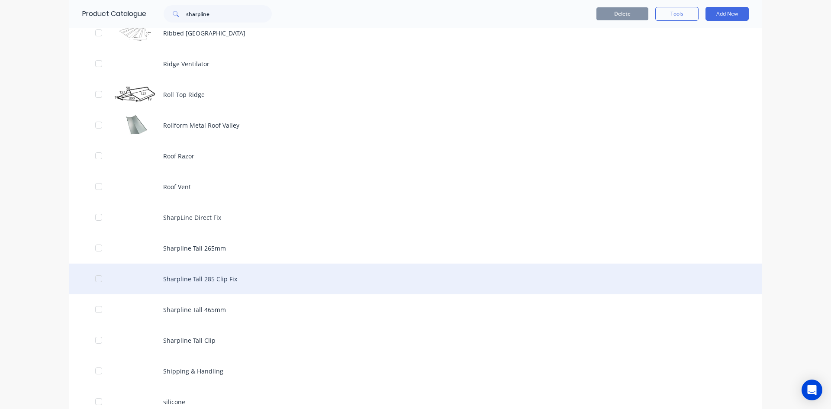
click at [207, 283] on div "Sharpline Tall 285 Clip Fix" at bounding box center [415, 279] width 692 height 31
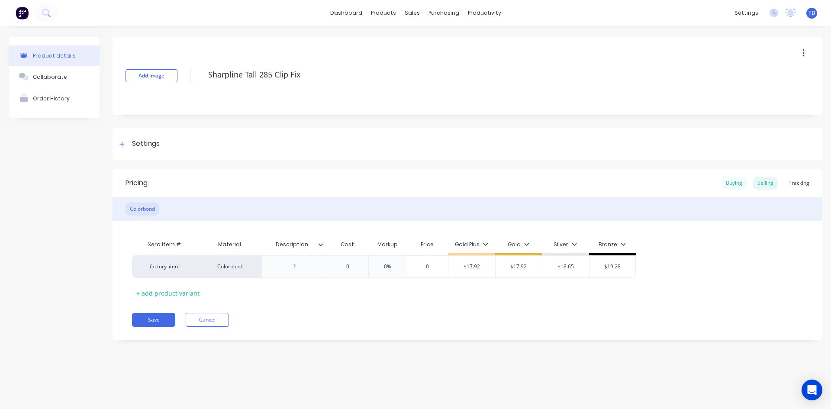
click at [731, 182] on div "Buying" at bounding box center [733, 183] width 25 height 13
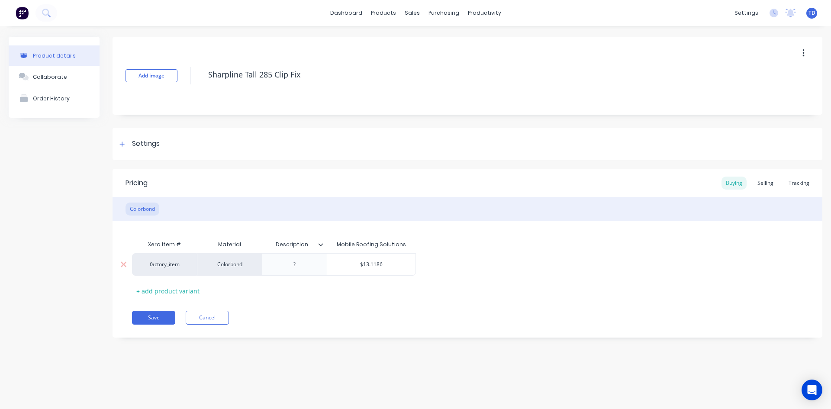
click at [401, 264] on input "$13.1186" at bounding box center [371, 265] width 88 height 8
click at [771, 184] on div "Selling" at bounding box center [765, 183] width 25 height 13
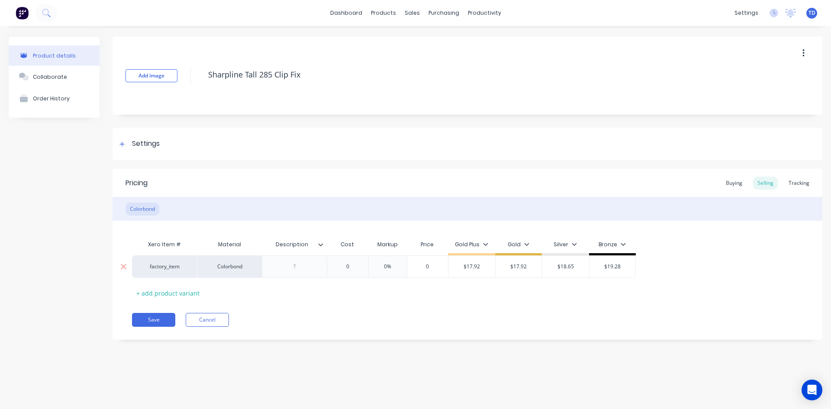
click at [361, 266] on input "0" at bounding box center [347, 267] width 43 height 8
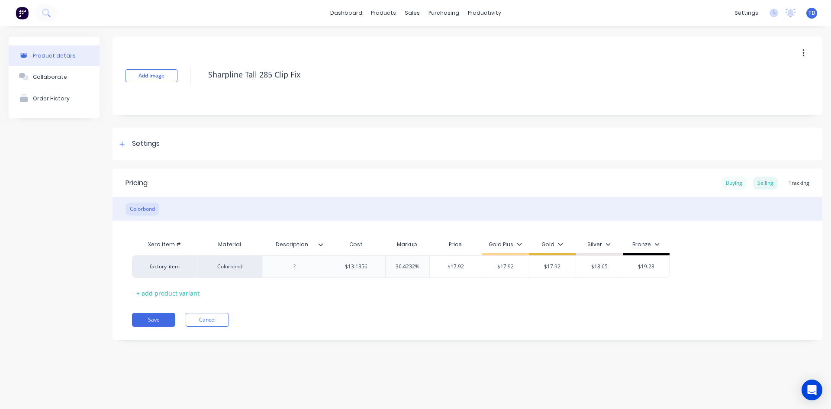
click at [739, 183] on div "Buying" at bounding box center [733, 183] width 25 height 13
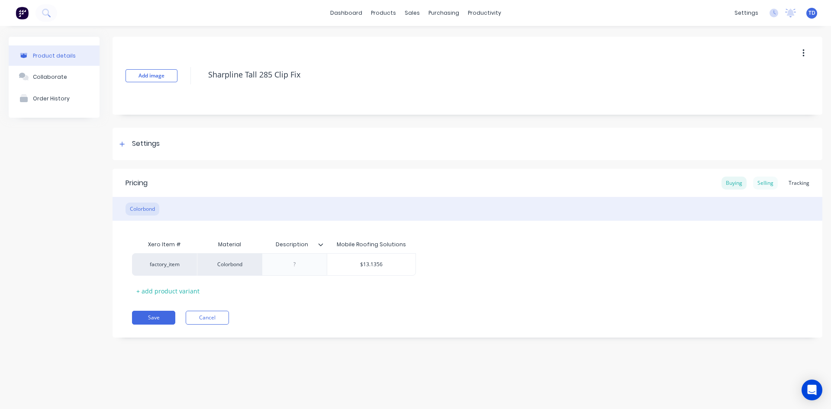
click at [762, 180] on div "Selling" at bounding box center [765, 183] width 25 height 13
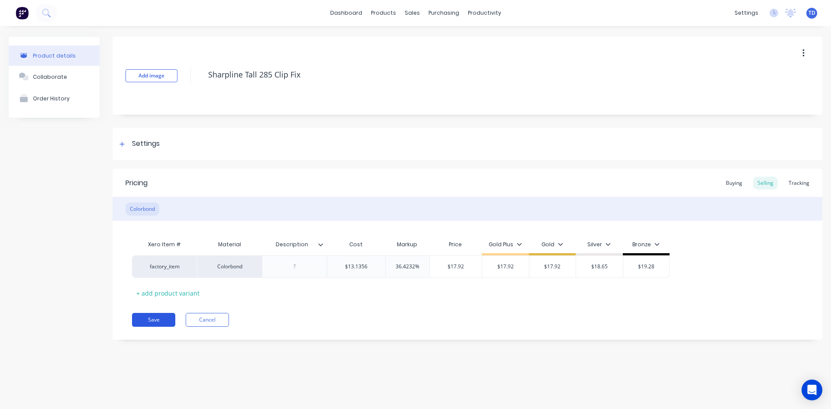
click at [150, 319] on button "Save" at bounding box center [153, 320] width 43 height 14
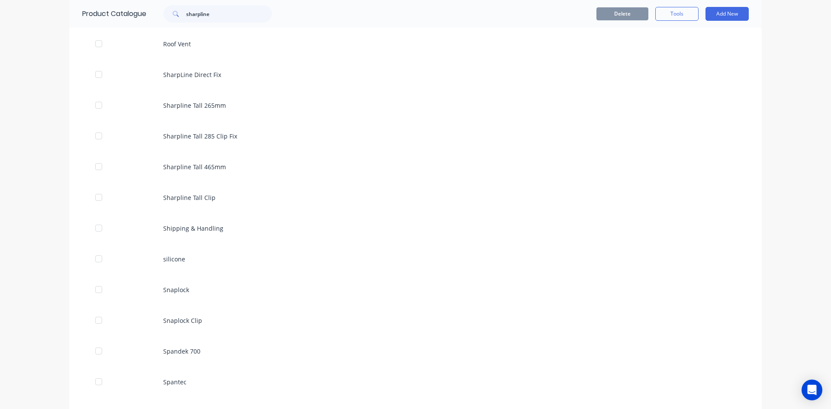
scroll to position [1774, 0]
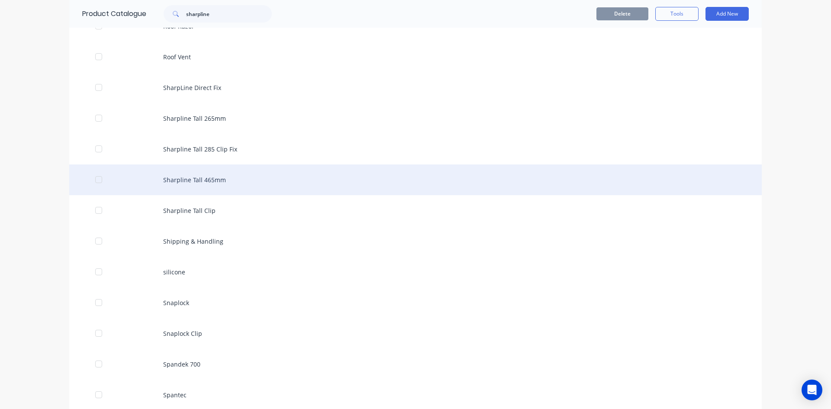
click at [176, 187] on div "Sharpline Tall 465mm" at bounding box center [415, 179] width 692 height 31
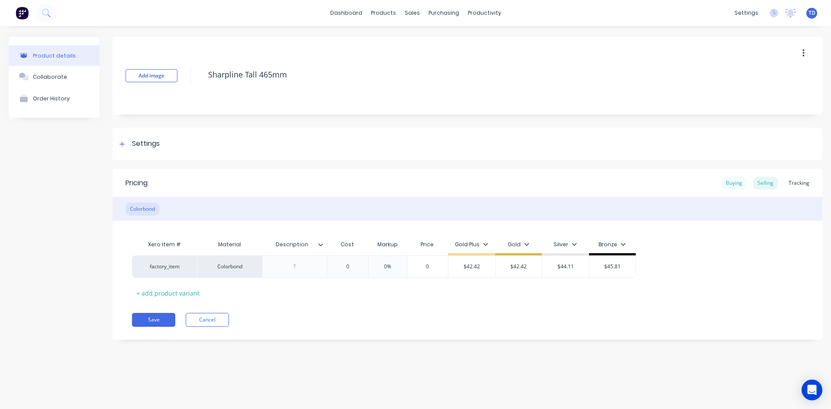
click at [735, 179] on div "Buying" at bounding box center [733, 183] width 25 height 13
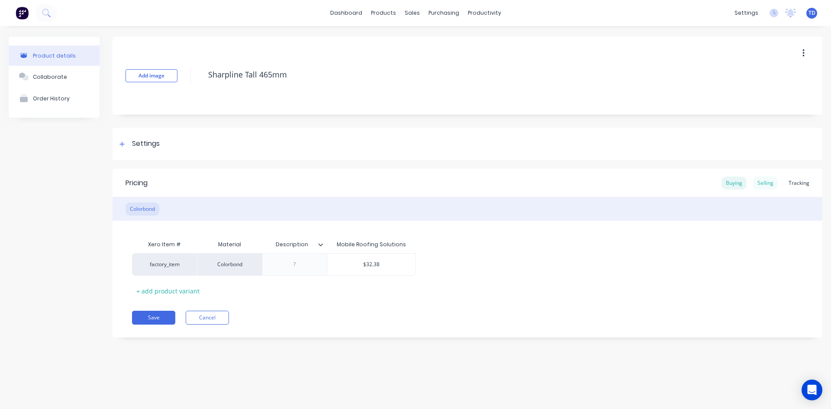
click at [763, 182] on div "Selling" at bounding box center [765, 183] width 25 height 13
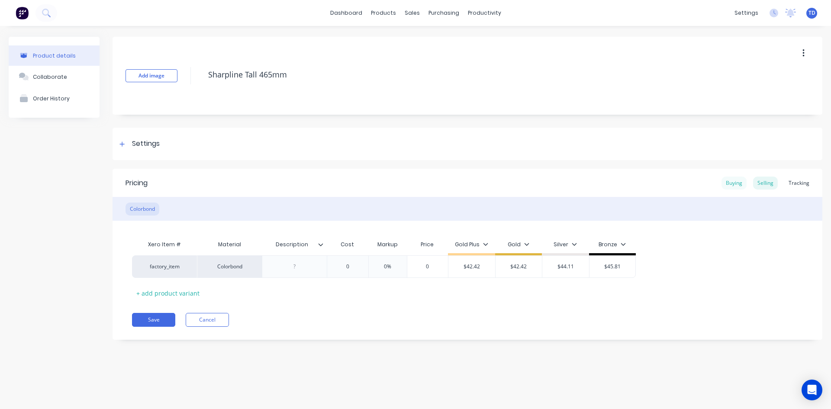
click at [741, 183] on div "Buying" at bounding box center [733, 183] width 25 height 13
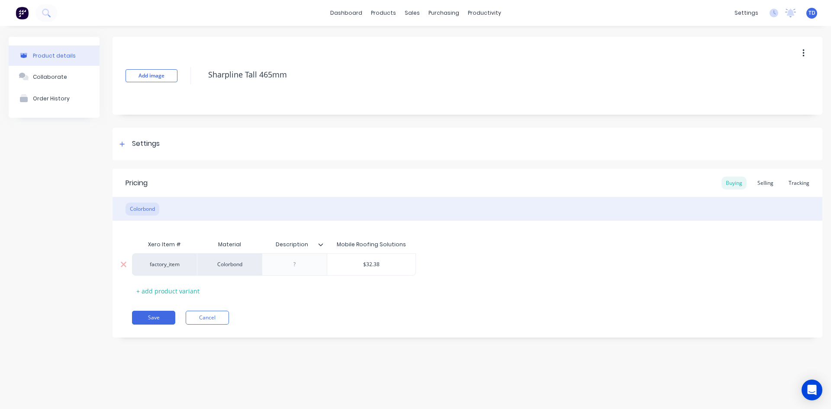
click at [398, 266] on input "$32.38" at bounding box center [371, 265] width 88 height 8
click at [767, 183] on div "Selling" at bounding box center [765, 183] width 25 height 13
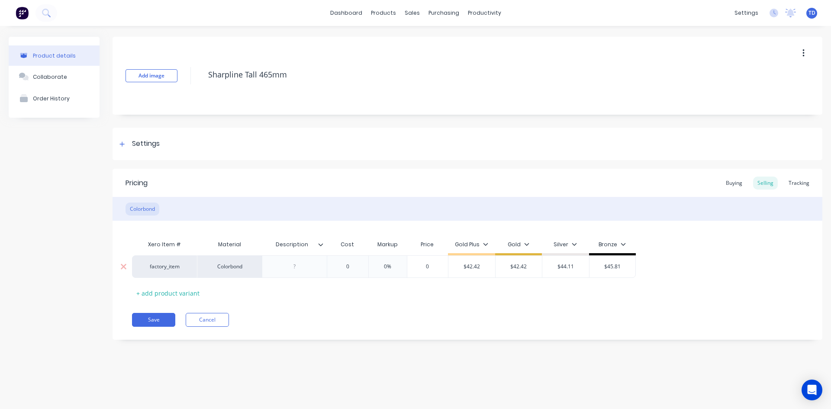
click at [356, 266] on input "0" at bounding box center [347, 267] width 43 height 8
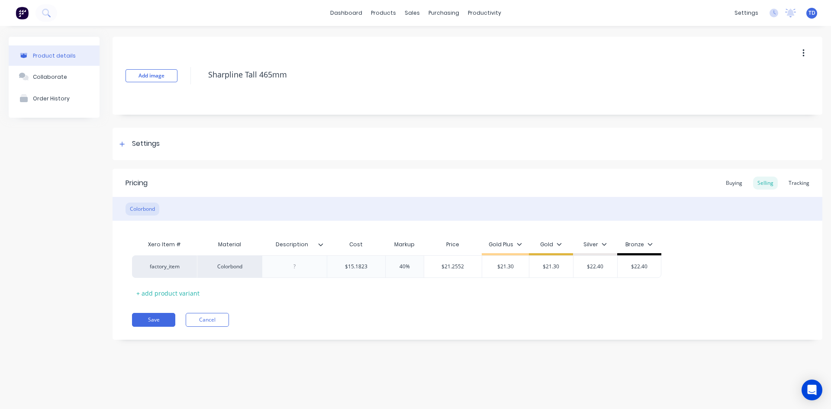
click at [335, 300] on div "Pricing Buying Selling Tracking Colorbond Xero Item # Material Description Cost…" at bounding box center [468, 254] width 710 height 171
click at [467, 267] on input "$21.2552" at bounding box center [453, 267] width 58 height 8
click at [154, 319] on button "Save" at bounding box center [153, 320] width 43 height 14
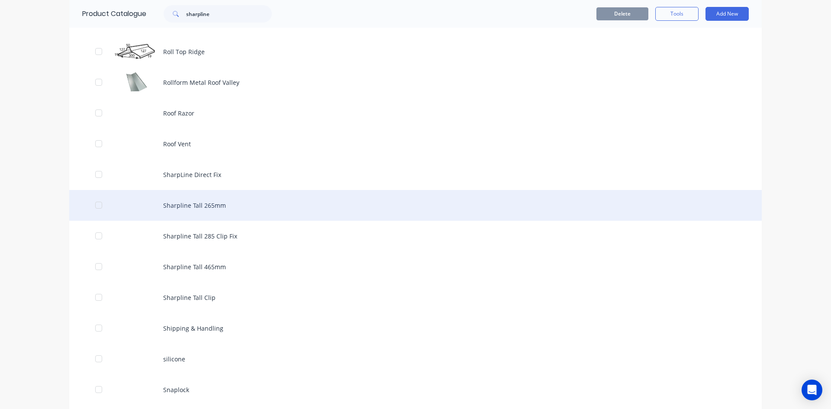
scroll to position [1688, 0]
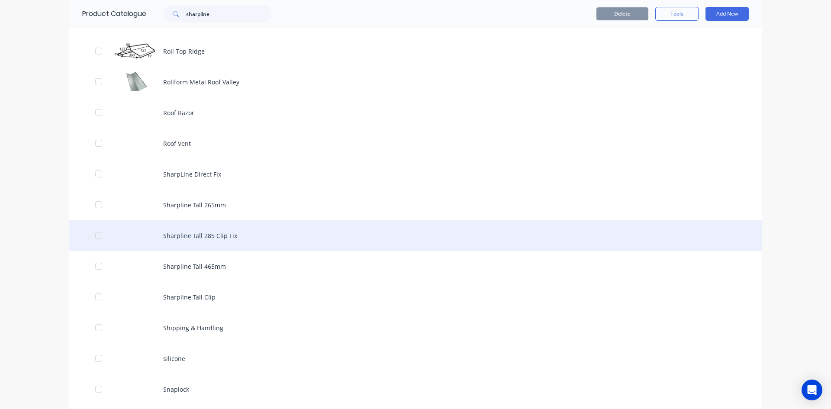
click at [220, 236] on div "Sharpline Tall 285 Clip Fix" at bounding box center [415, 235] width 692 height 31
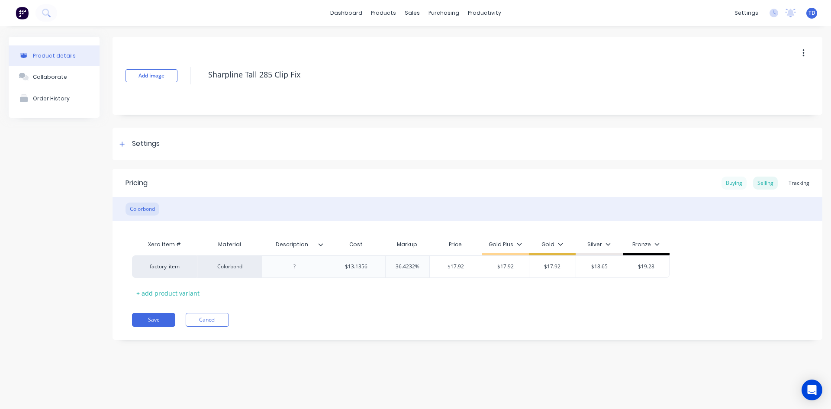
click at [738, 184] on div "Buying" at bounding box center [733, 183] width 25 height 13
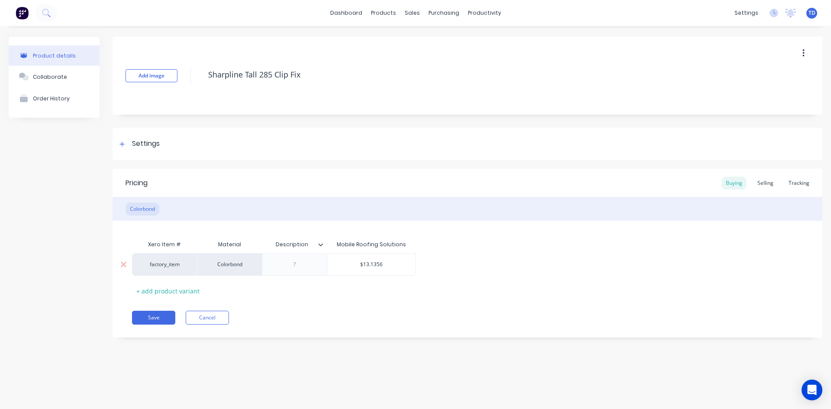
click at [398, 266] on input "$13.1356" at bounding box center [371, 265] width 88 height 8
click at [772, 184] on div "Selling" at bounding box center [765, 183] width 25 height 13
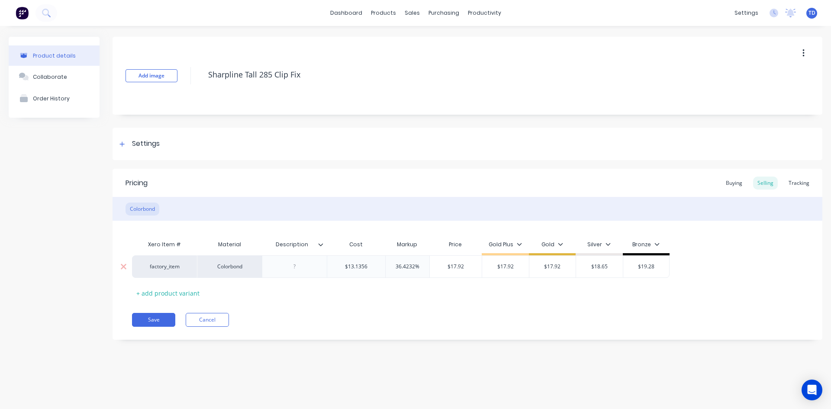
click at [368, 267] on input "$13.1356" at bounding box center [356, 267] width 58 height 8
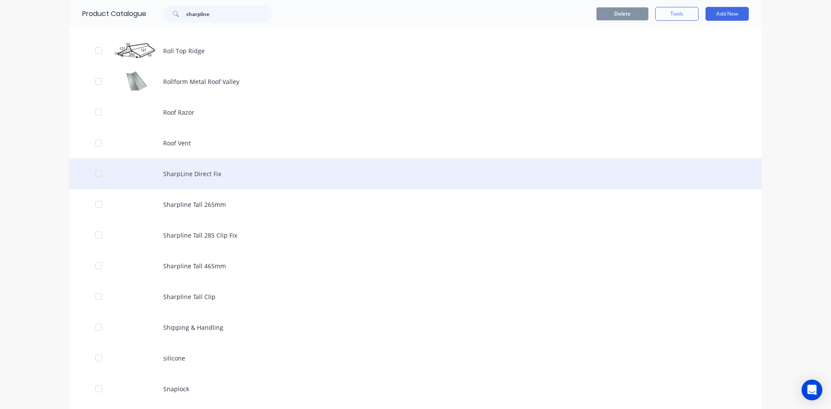
scroll to position [1688, 0]
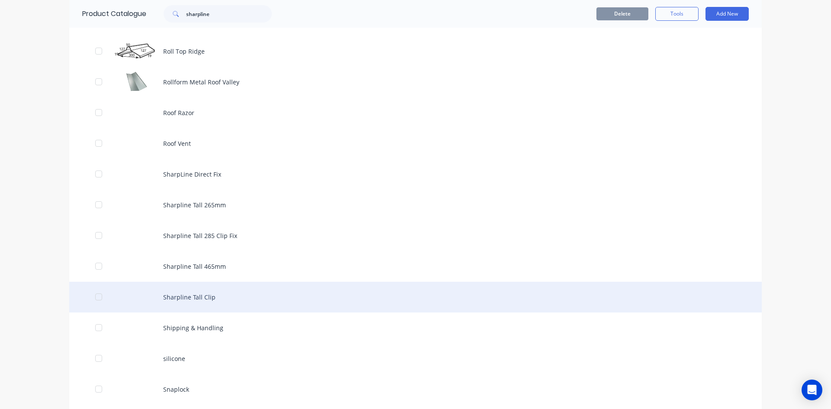
click at [225, 295] on div "Sharpline Tall Clip" at bounding box center [415, 297] width 692 height 31
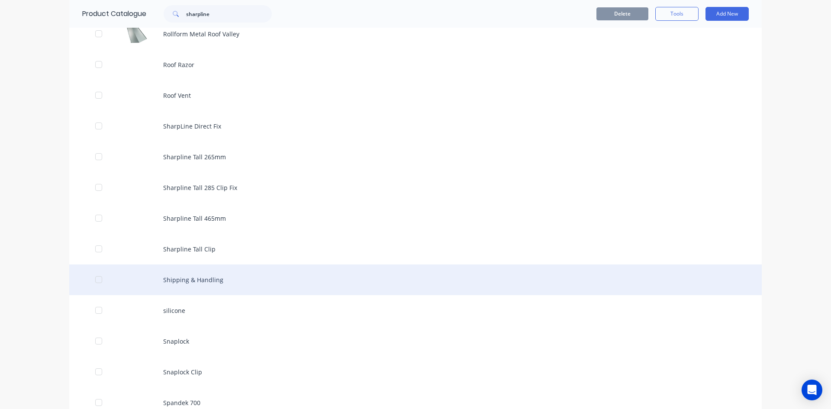
scroll to position [1731, 0]
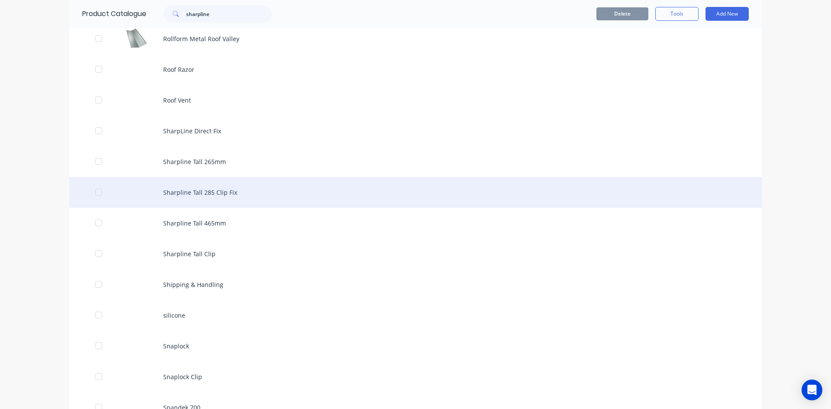
click at [216, 199] on div "Sharpline Tall 285 Clip Fix" at bounding box center [415, 192] width 692 height 31
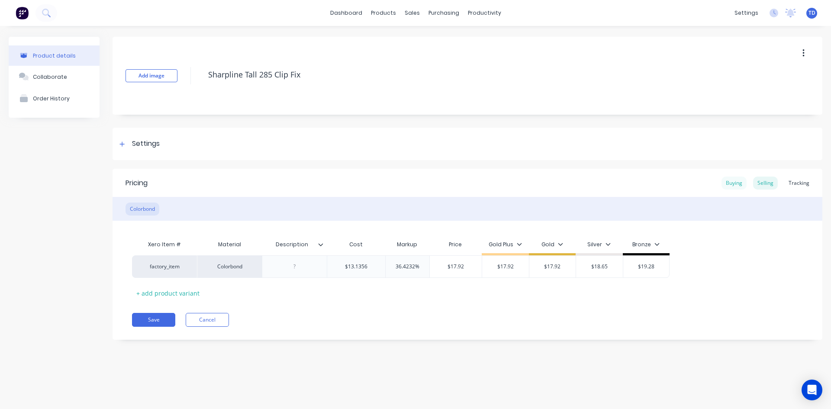
click at [729, 185] on div "Buying" at bounding box center [733, 183] width 25 height 13
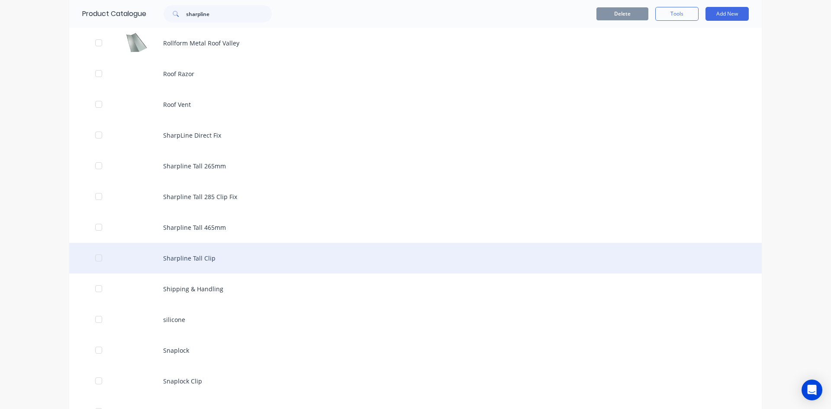
scroll to position [1731, 0]
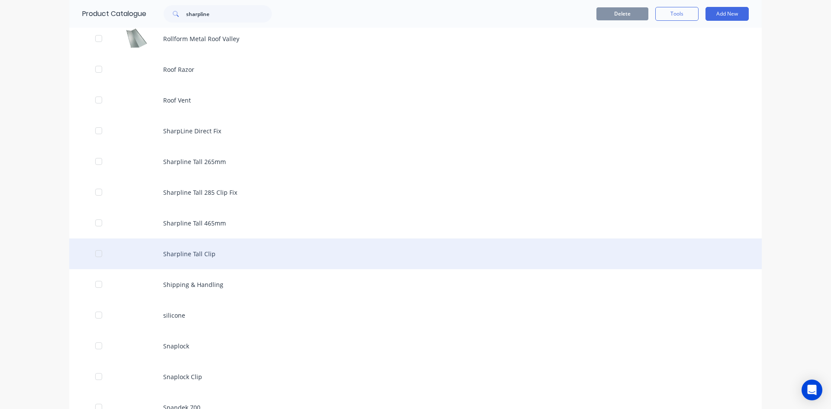
click at [186, 256] on div "Sharpline Tall Clip" at bounding box center [415, 253] width 692 height 31
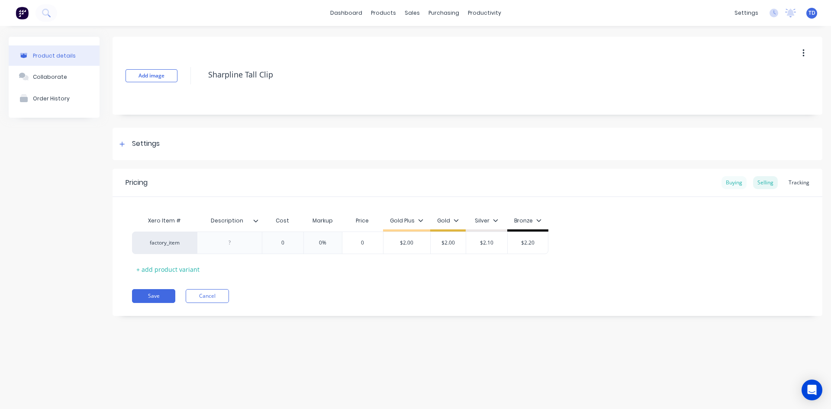
click at [727, 181] on div "Buying" at bounding box center [733, 182] width 25 height 13
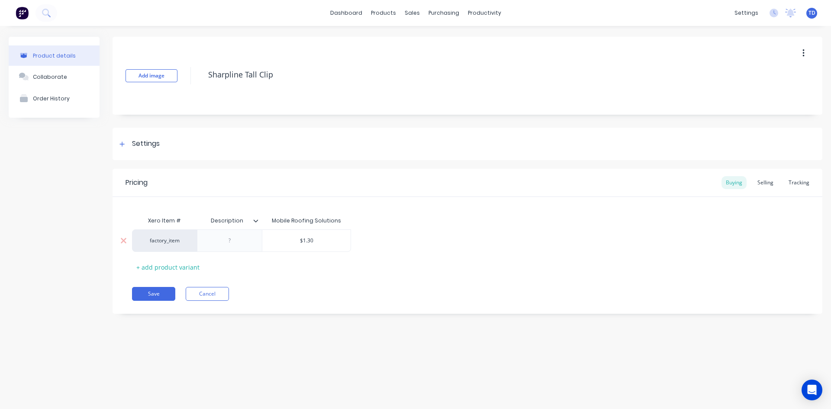
click at [322, 243] on input "$1.30" at bounding box center [306, 241] width 88 height 8
click at [767, 184] on div "Selling" at bounding box center [765, 182] width 25 height 13
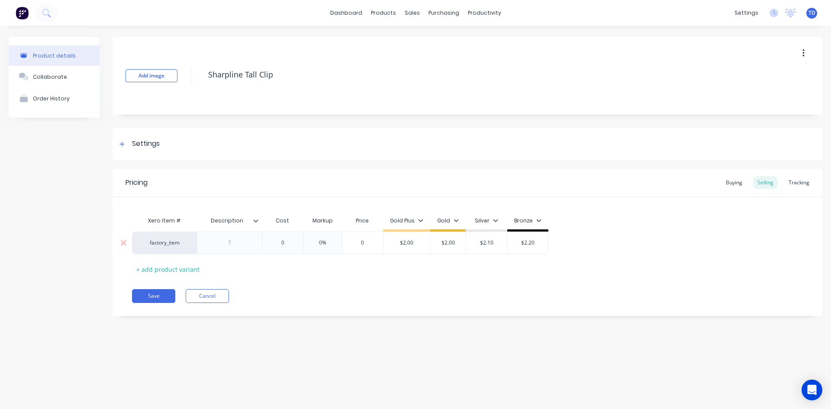
click at [296, 238] on div "factory_item 0 0% 0 $2.00 $2.00 $2.10 $2.20" at bounding box center [467, 243] width 671 height 23
click at [296, 239] on input "0" at bounding box center [282, 243] width 43 height 8
click at [283, 243] on input "0" at bounding box center [282, 243] width 43 height 8
click at [141, 295] on button "Save" at bounding box center [153, 296] width 43 height 14
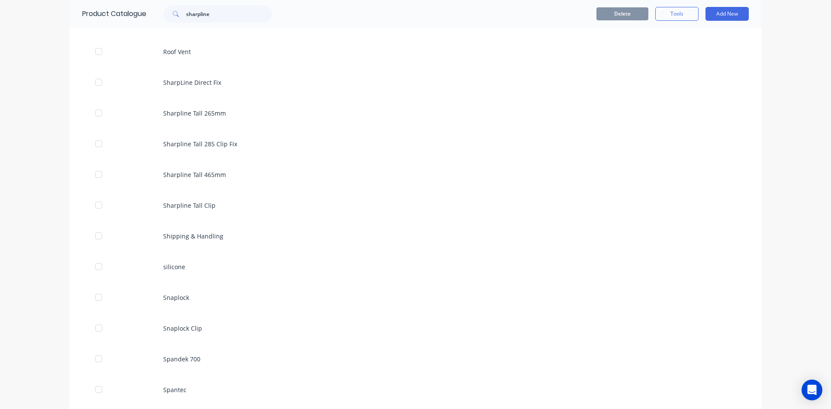
scroll to position [1774, 0]
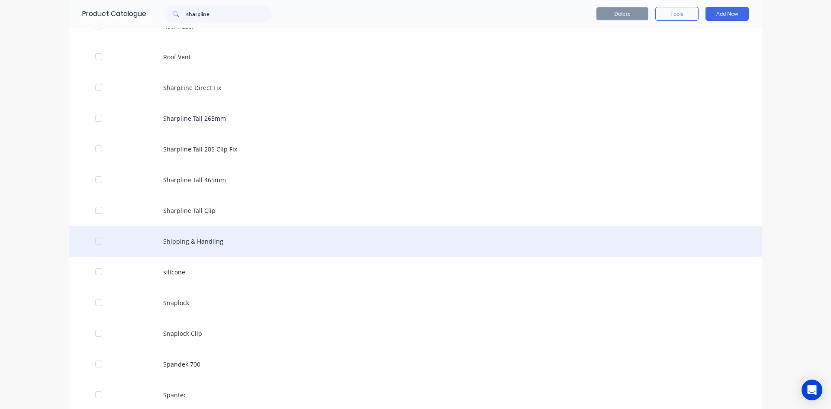
click at [142, 242] on div "Shipping & Handling" at bounding box center [415, 241] width 692 height 31
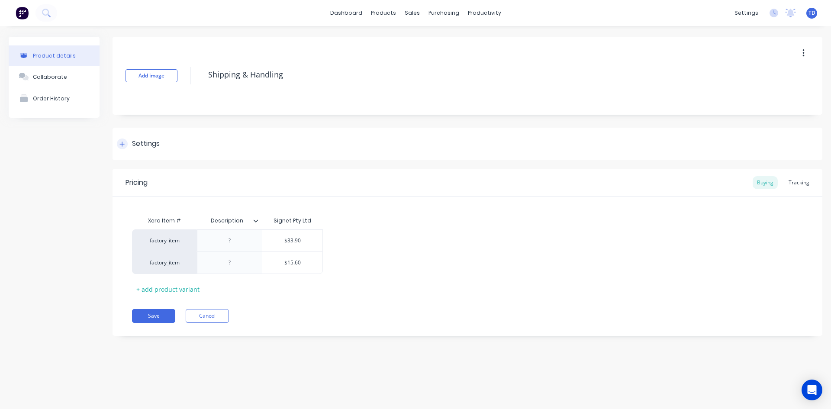
click at [122, 146] on icon at bounding box center [121, 144] width 5 height 6
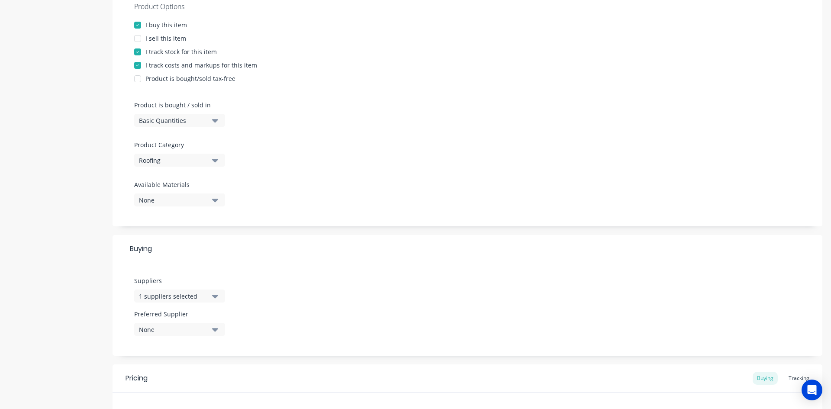
scroll to position [173, 0]
click at [170, 158] on div "Roofing" at bounding box center [173, 159] width 69 height 9
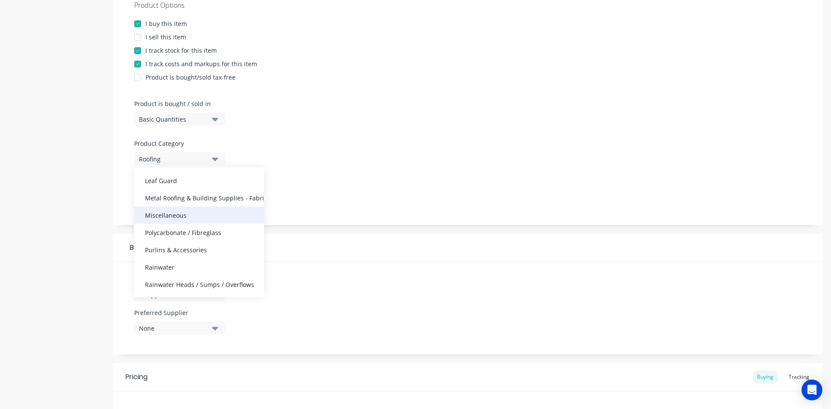
click at [180, 221] on div "Miscellaneous" at bounding box center [199, 214] width 130 height 17
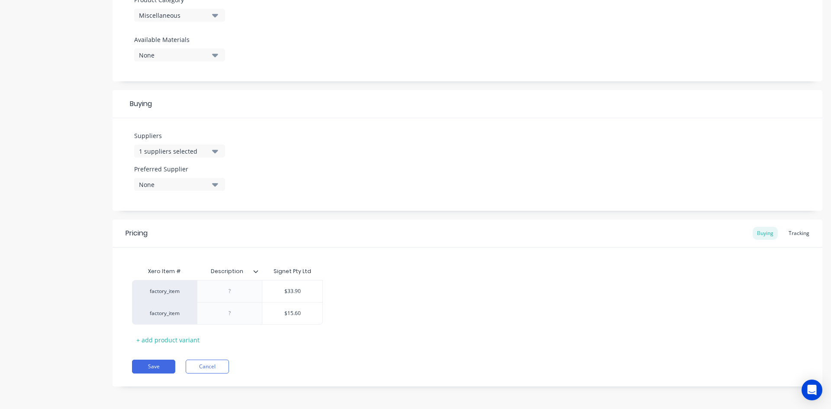
scroll to position [318, 0]
click at [154, 363] on button "Save" at bounding box center [153, 365] width 43 height 14
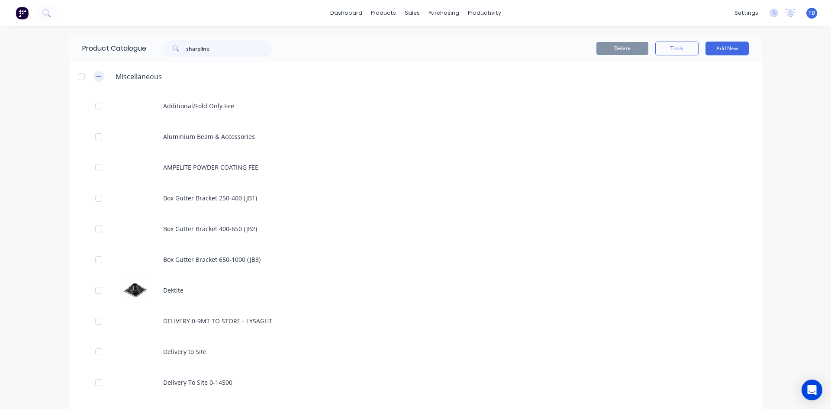
click at [93, 80] on button "button" at bounding box center [98, 76] width 11 height 11
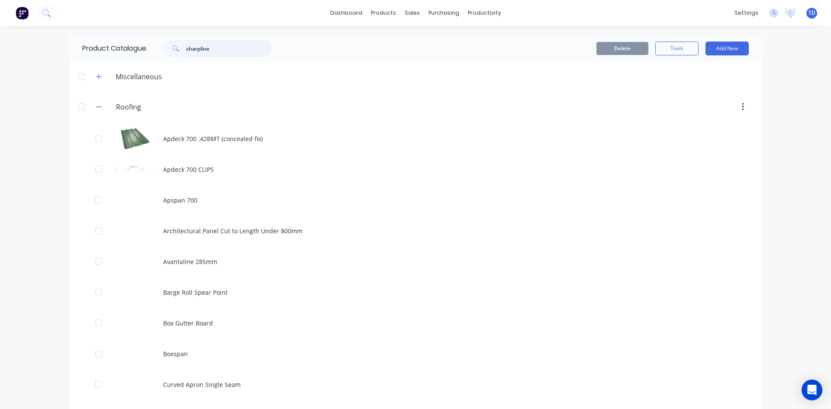
click at [225, 57] on input "sharpline" at bounding box center [229, 48] width 86 height 17
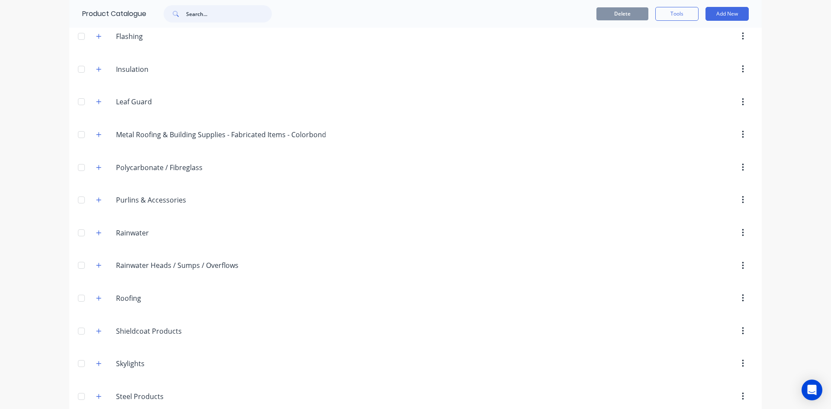
scroll to position [274, 0]
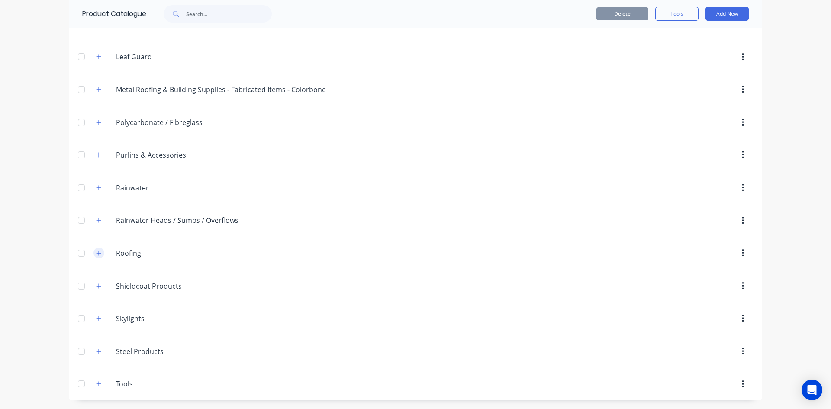
click at [97, 256] on icon "button" at bounding box center [98, 253] width 5 height 6
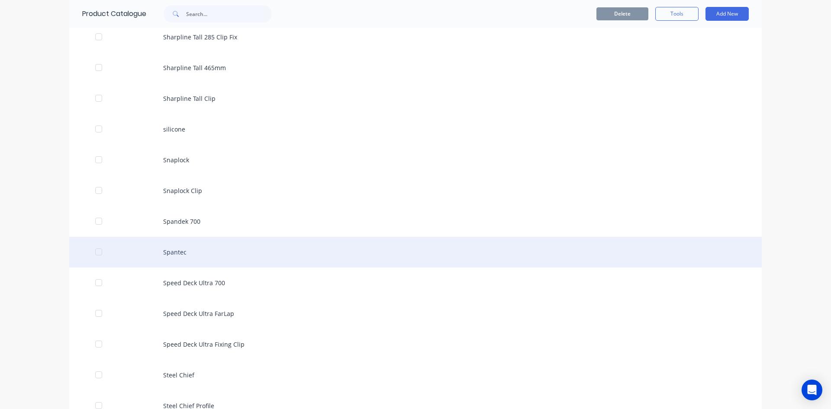
scroll to position [2352, 0]
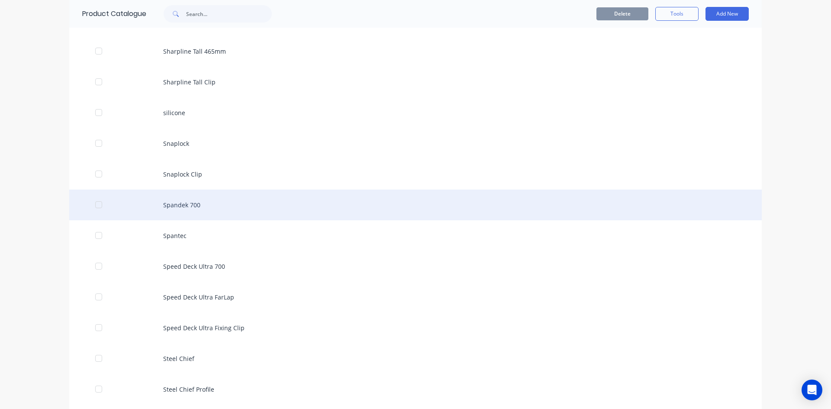
click at [184, 207] on div "Spandek 700" at bounding box center [415, 205] width 692 height 31
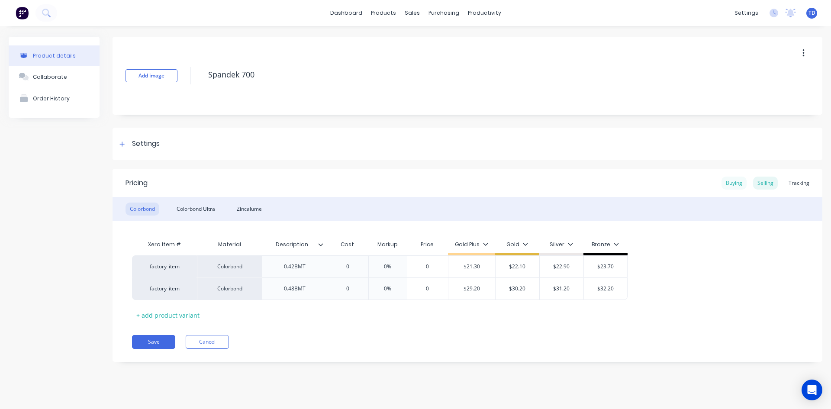
click at [737, 187] on div "Buying" at bounding box center [733, 183] width 25 height 13
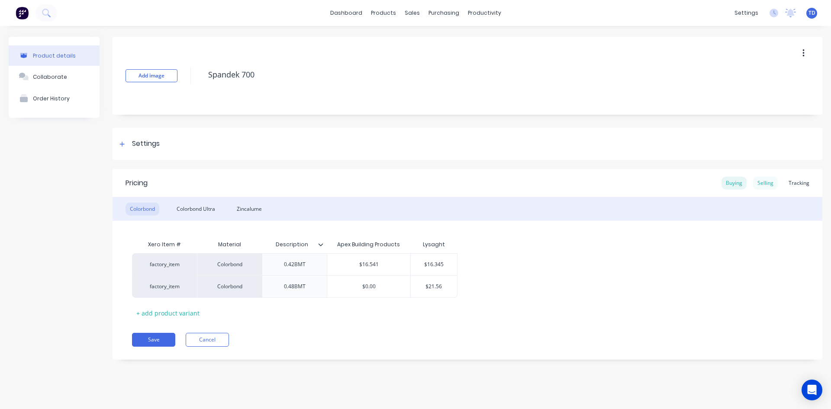
click at [766, 180] on div "Selling" at bounding box center [765, 183] width 25 height 13
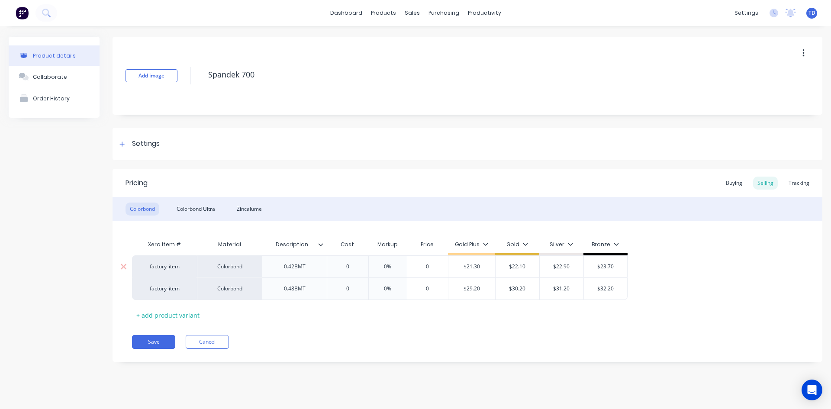
click at [359, 264] on input "0" at bounding box center [347, 267] width 43 height 8
click at [733, 183] on div "Buying" at bounding box center [733, 183] width 25 height 13
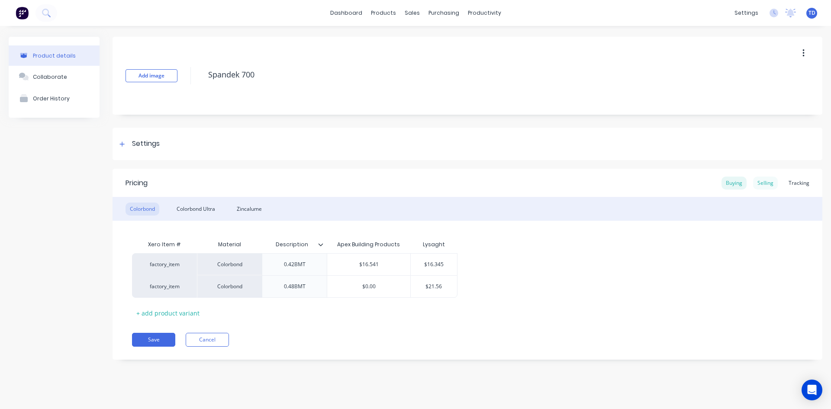
click at [769, 182] on div "Selling" at bounding box center [765, 183] width 25 height 13
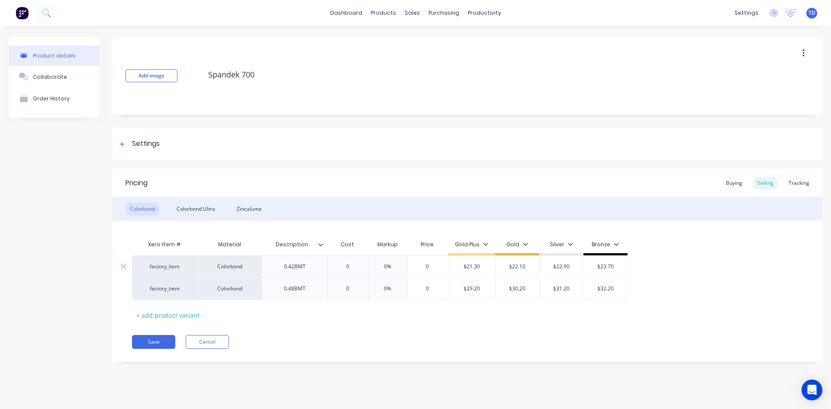
click at [360, 265] on input "0" at bounding box center [347, 267] width 43 height 8
click at [357, 272] on div "0" at bounding box center [347, 267] width 43 height 22
click at [349, 264] on input "0" at bounding box center [347, 267] width 43 height 8
click at [354, 264] on input "0" at bounding box center [347, 267] width 43 height 8
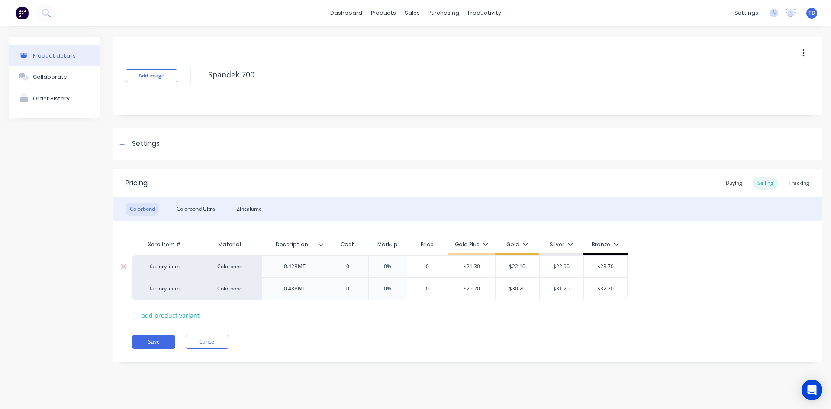
click at [354, 264] on input "0" at bounding box center [347, 267] width 43 height 8
click at [352, 290] on input "0" at bounding box center [347, 289] width 43 height 8
click at [357, 263] on input "0" at bounding box center [347, 267] width 43 height 8
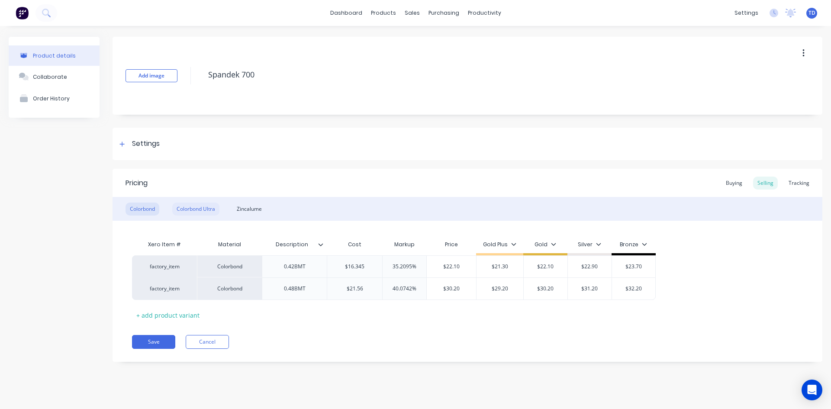
click at [179, 206] on div "Colorbond Ultra" at bounding box center [195, 209] width 47 height 13
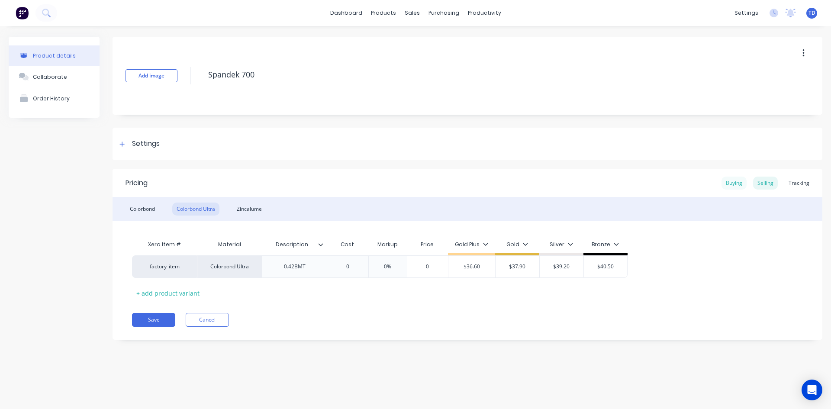
click at [733, 185] on div "Buying" at bounding box center [733, 183] width 25 height 13
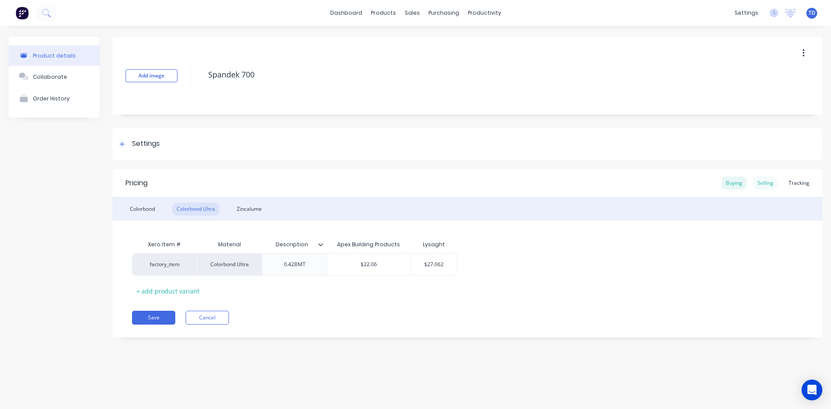
click at [769, 183] on div "Selling" at bounding box center [765, 183] width 25 height 13
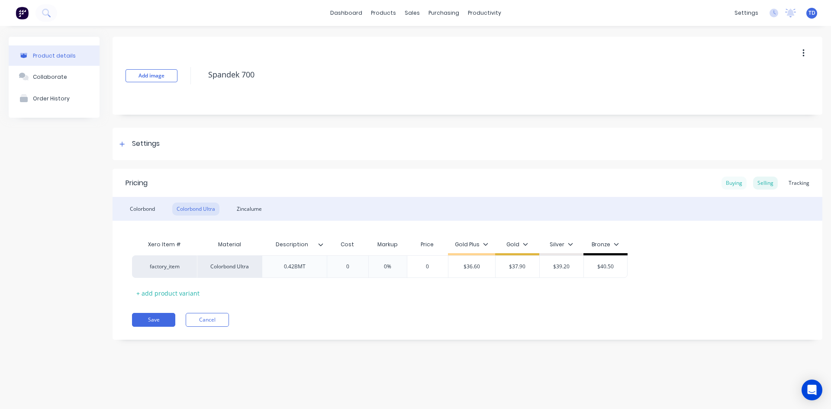
click at [738, 181] on div "Buying" at bounding box center [733, 183] width 25 height 13
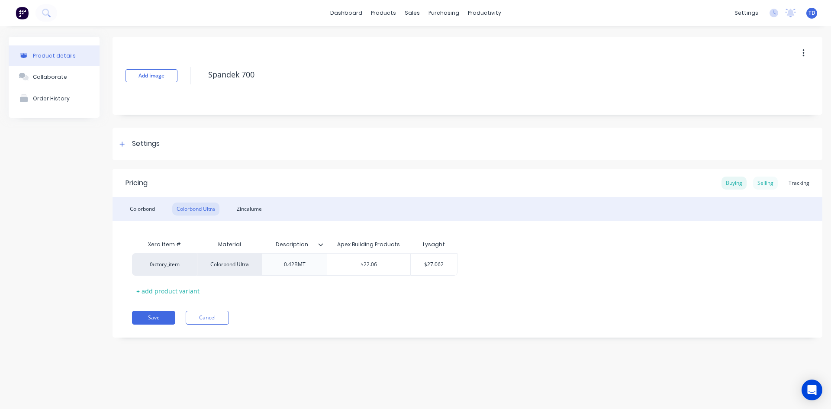
click at [764, 184] on div "Selling" at bounding box center [765, 183] width 25 height 13
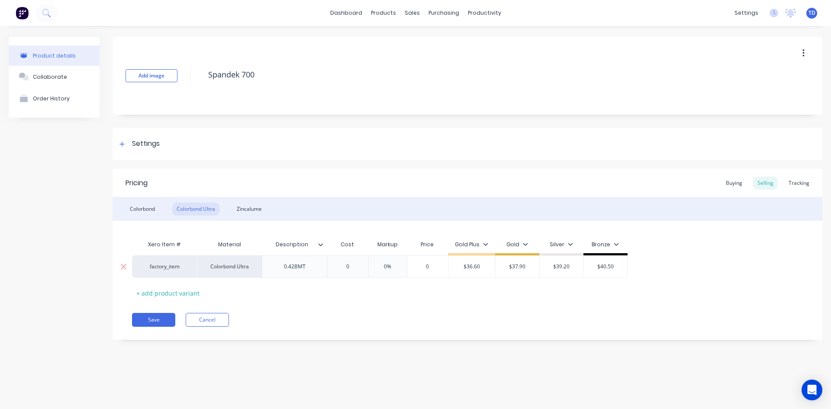
click at [357, 267] on input "0" at bounding box center [347, 267] width 43 height 8
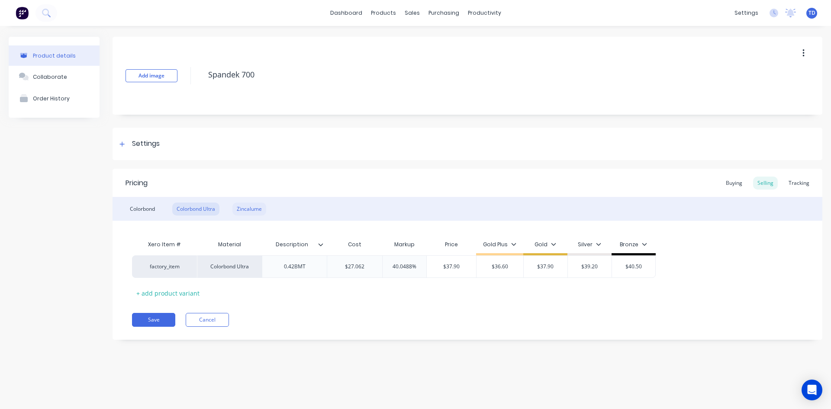
click at [235, 208] on div "Zincalume" at bounding box center [249, 209] width 34 height 13
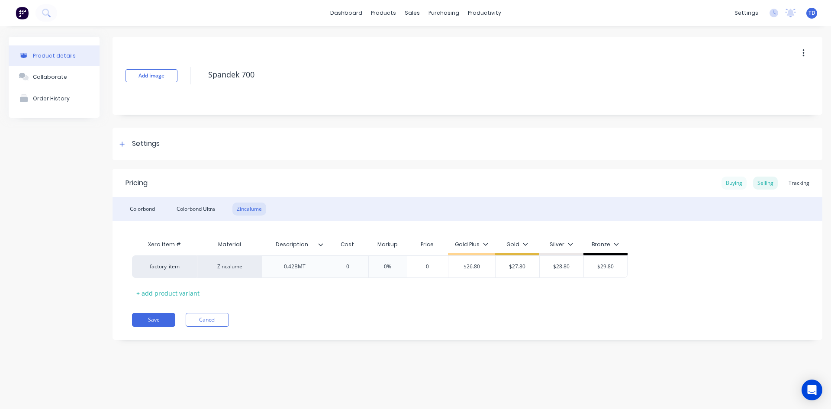
click at [741, 181] on div "Buying" at bounding box center [733, 183] width 25 height 13
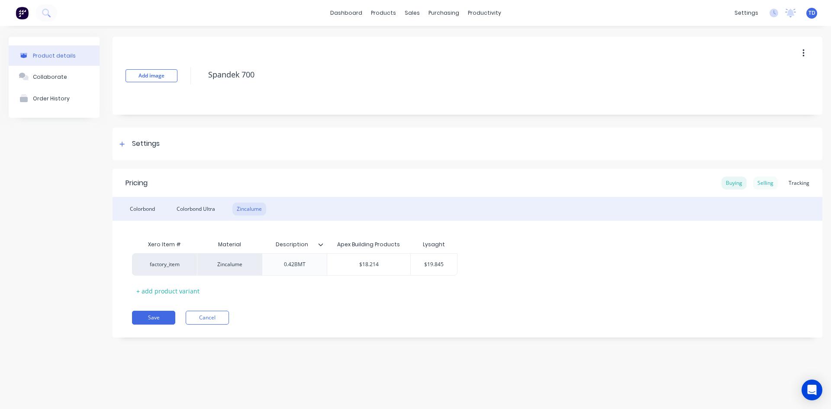
click at [769, 183] on div "Selling" at bounding box center [765, 183] width 25 height 13
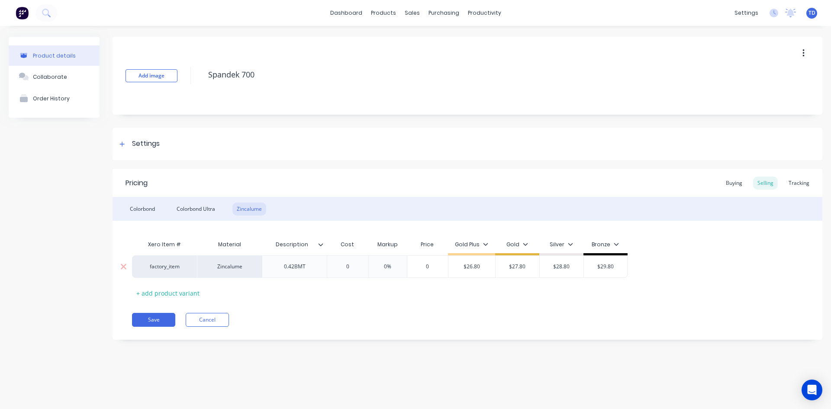
click at [353, 267] on input "0" at bounding box center [347, 267] width 43 height 8
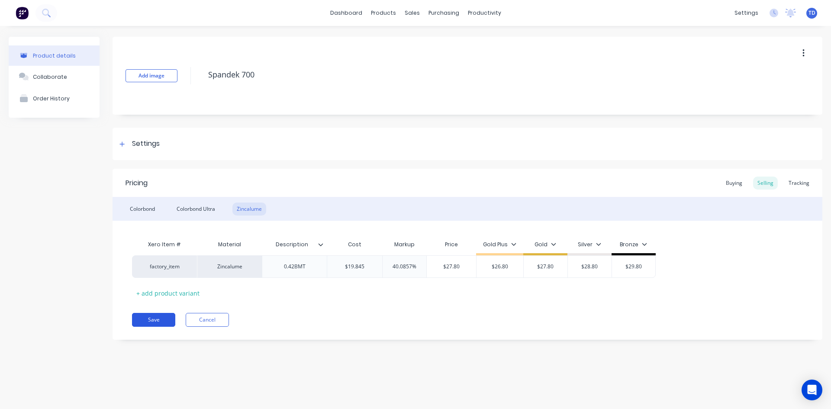
click at [151, 321] on button "Save" at bounding box center [153, 320] width 43 height 14
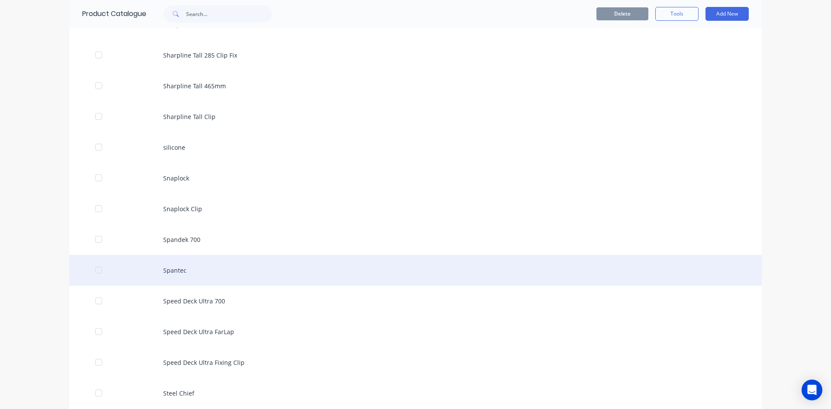
scroll to position [2337, 0]
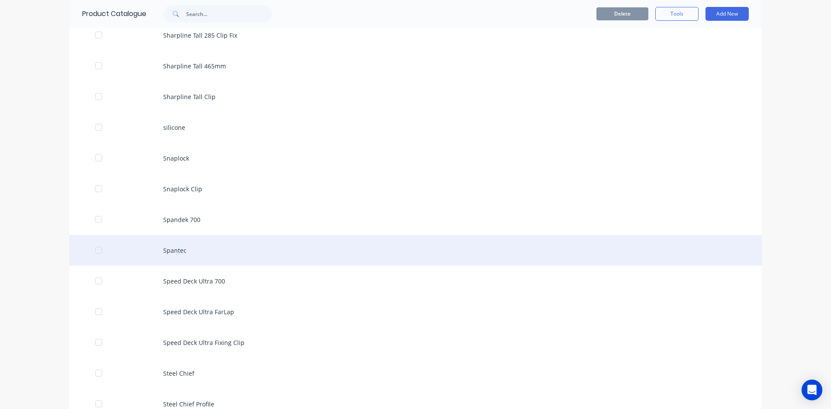
click at [174, 249] on div "Spantec" at bounding box center [415, 250] width 692 height 31
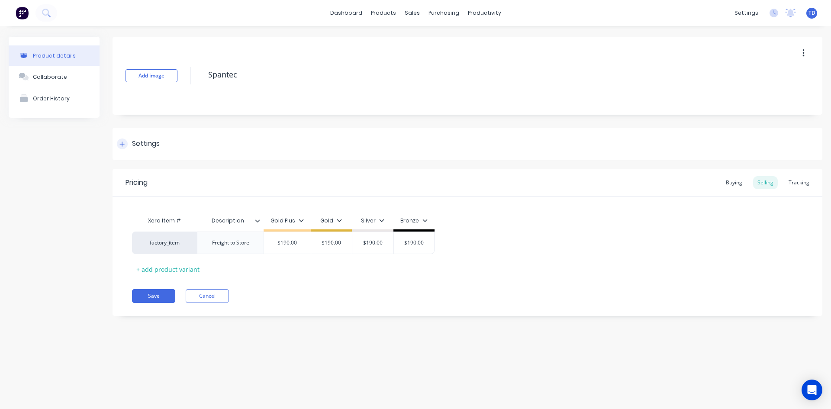
click at [121, 145] on icon at bounding box center [121, 144] width 5 height 6
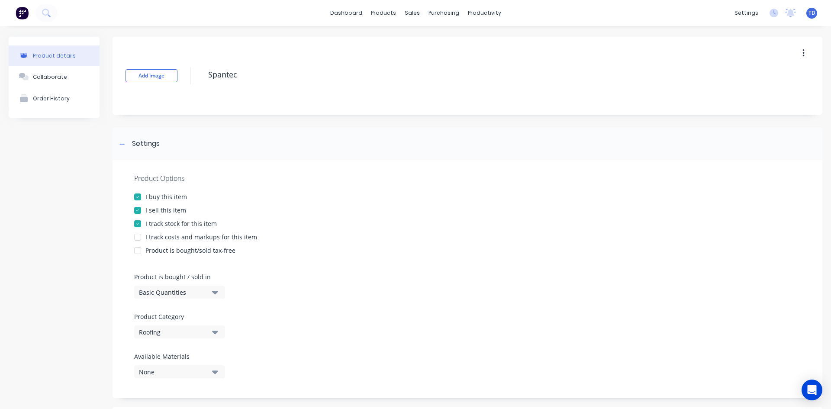
click at [176, 332] on div "Roofing" at bounding box center [173, 332] width 69 height 9
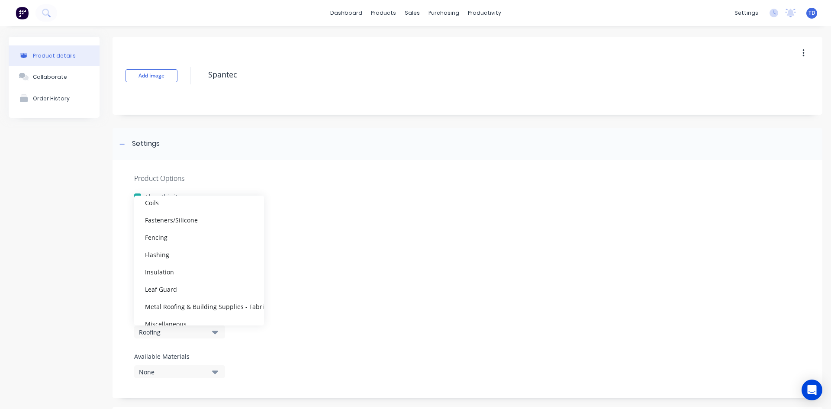
scroll to position [130, 0]
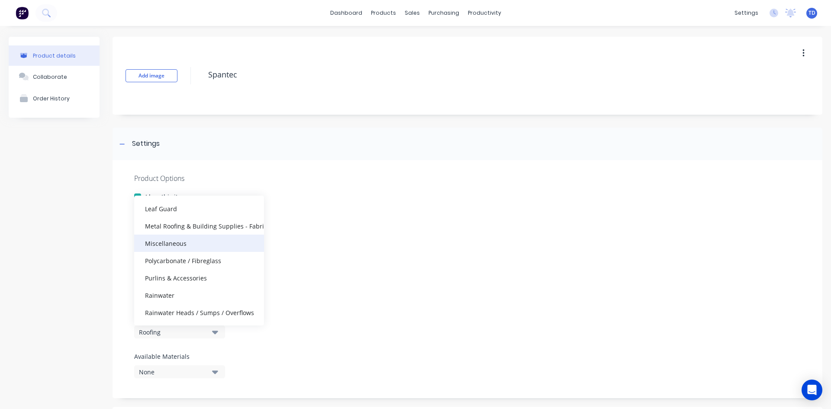
click at [178, 248] on div "Miscellaneous" at bounding box center [199, 243] width 130 height 17
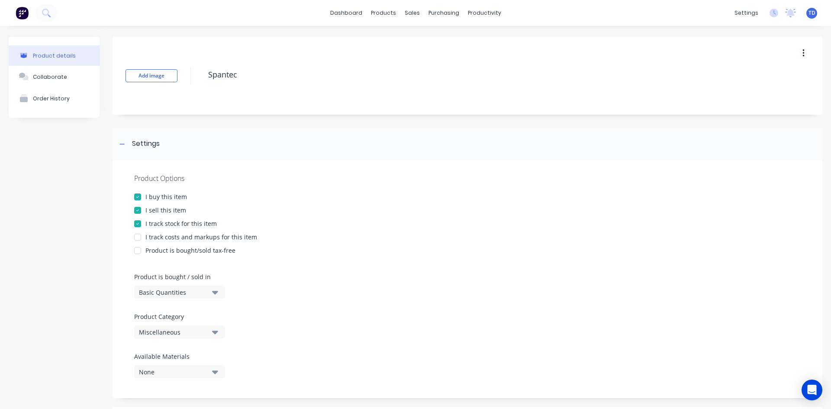
click at [316, 264] on div at bounding box center [467, 265] width 666 height 13
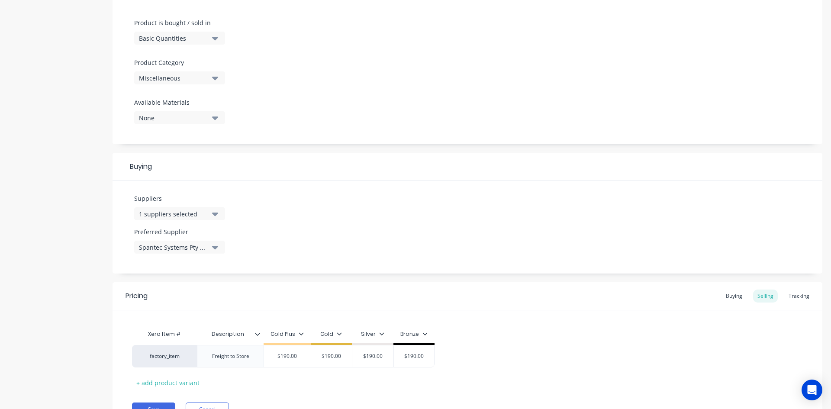
scroll to position [298, 0]
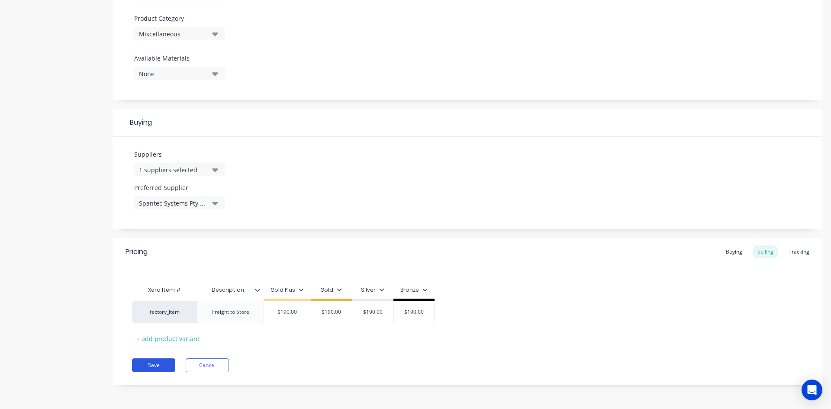
click at [152, 367] on button "Save" at bounding box center [153, 365] width 43 height 14
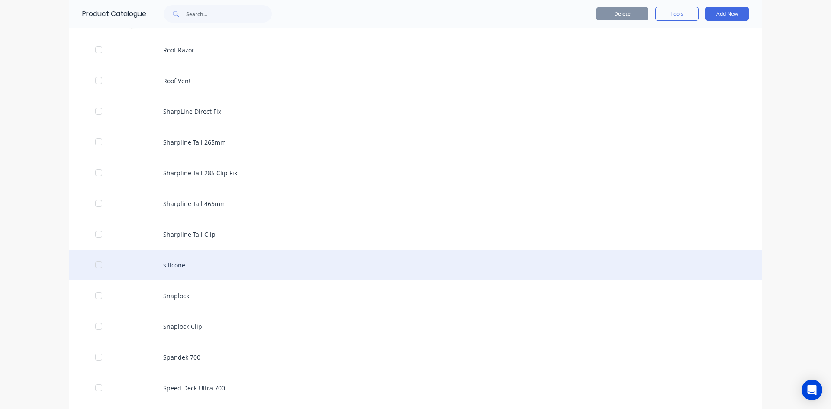
scroll to position [3505, 0]
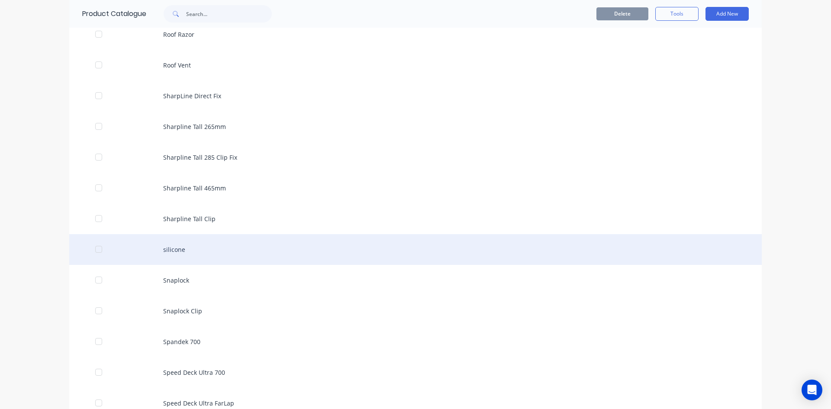
click at [157, 251] on div "silicone" at bounding box center [415, 249] width 692 height 31
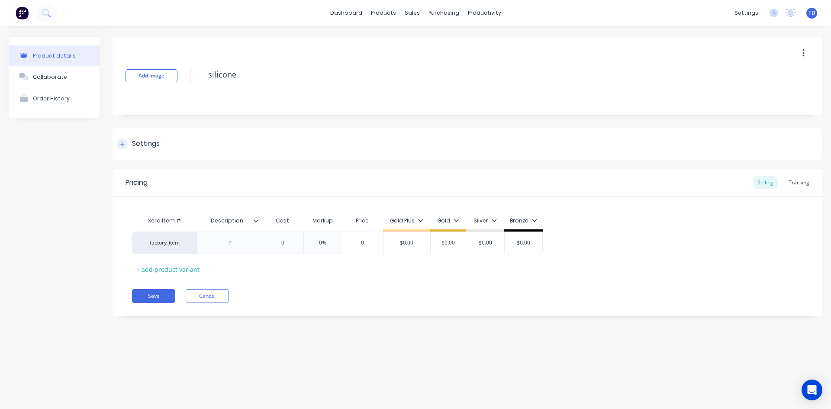
click at [120, 145] on icon at bounding box center [121, 144] width 5 height 6
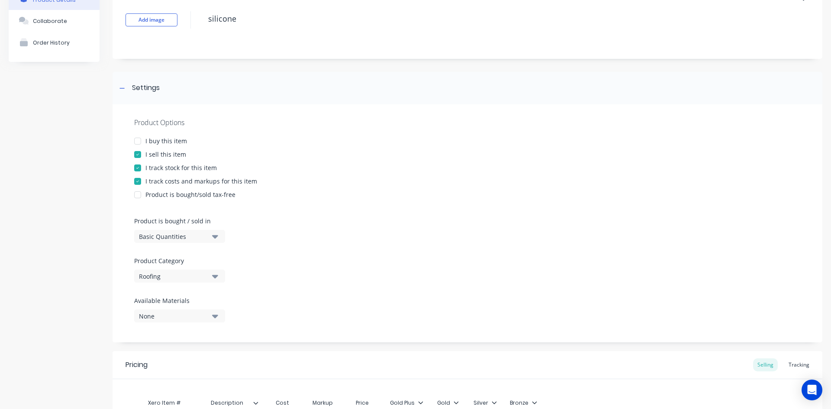
scroll to position [39, 0]
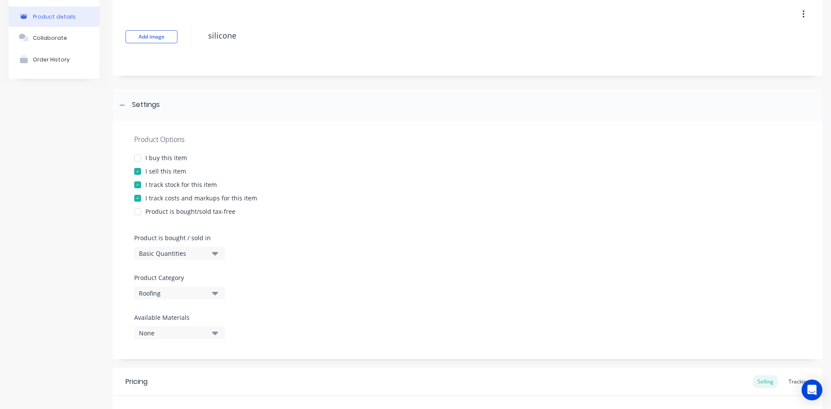
click at [798, 13] on button "button" at bounding box center [803, 14] width 20 height 16
click at [750, 60] on div "Delete" at bounding box center [772, 54] width 67 height 13
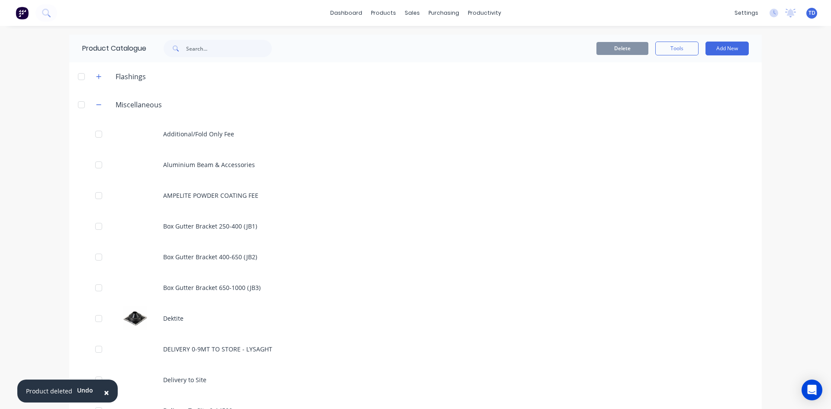
click at [105, 389] on span "×" at bounding box center [106, 392] width 5 height 12
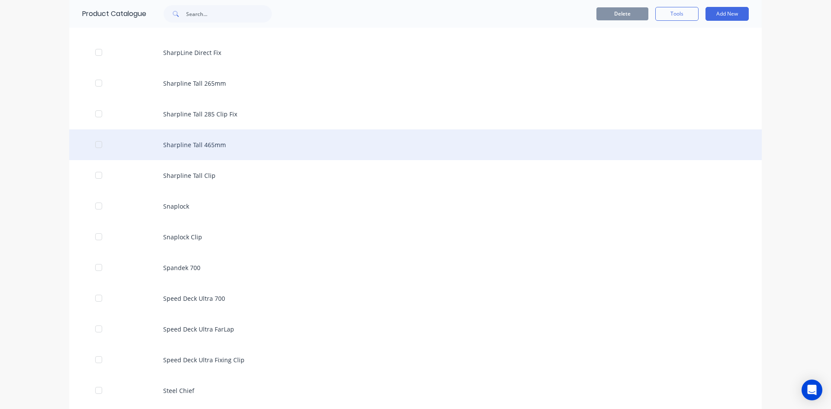
scroll to position [3592, 0]
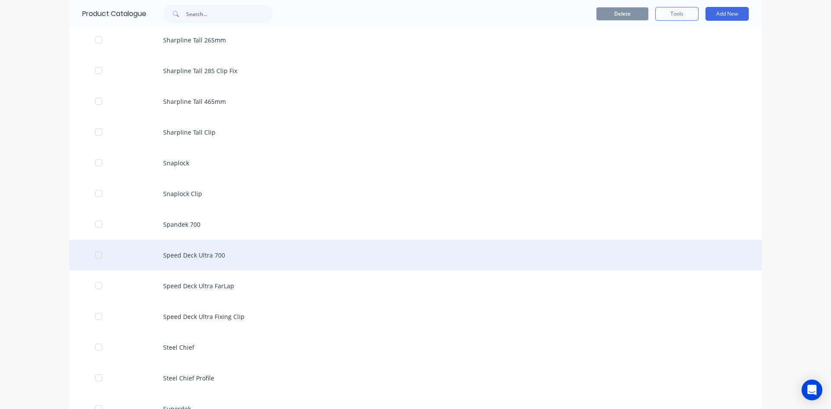
click at [186, 255] on div "Speed Deck Ultra 700" at bounding box center [415, 255] width 692 height 31
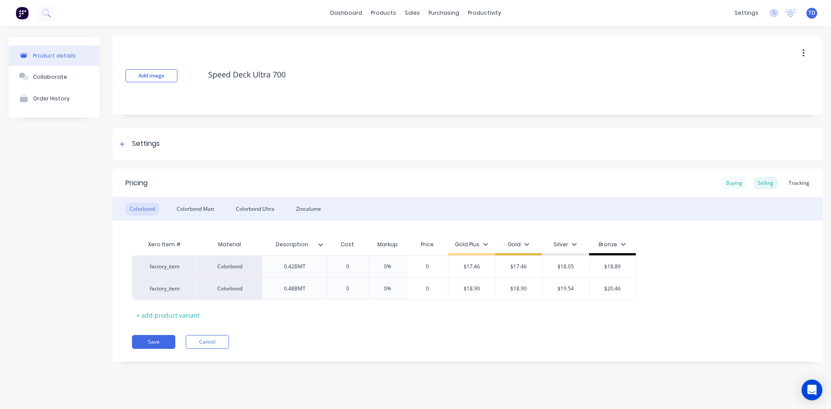
click at [737, 183] on div "Buying" at bounding box center [733, 183] width 25 height 13
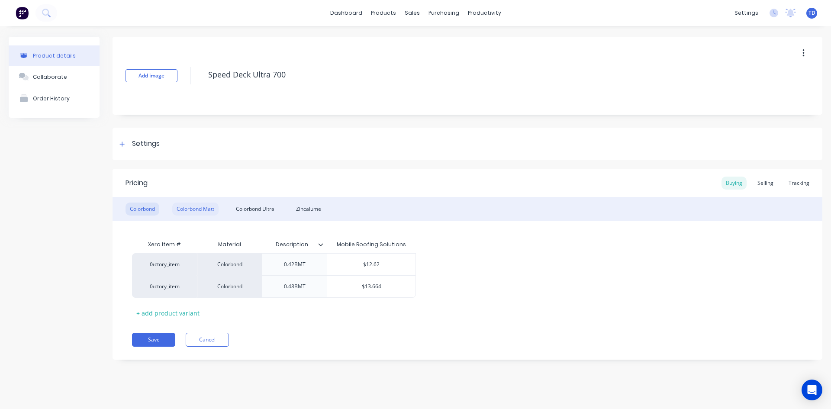
click at [189, 207] on div "Colorbond Matt" at bounding box center [195, 209] width 46 height 13
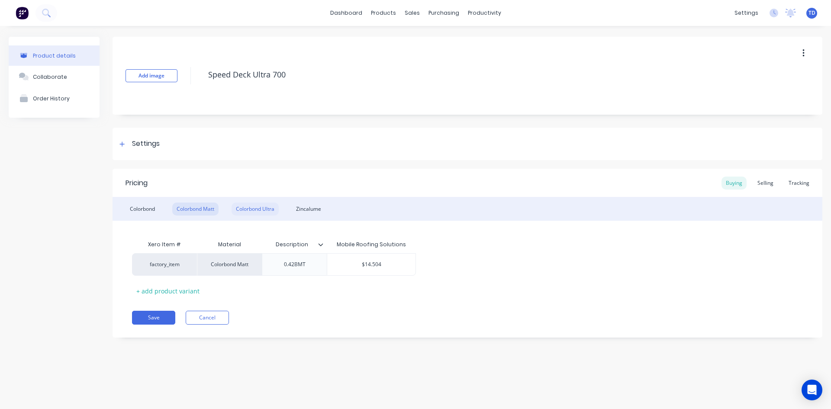
click at [254, 212] on div "Colorbond Ultra" at bounding box center [255, 209] width 47 height 13
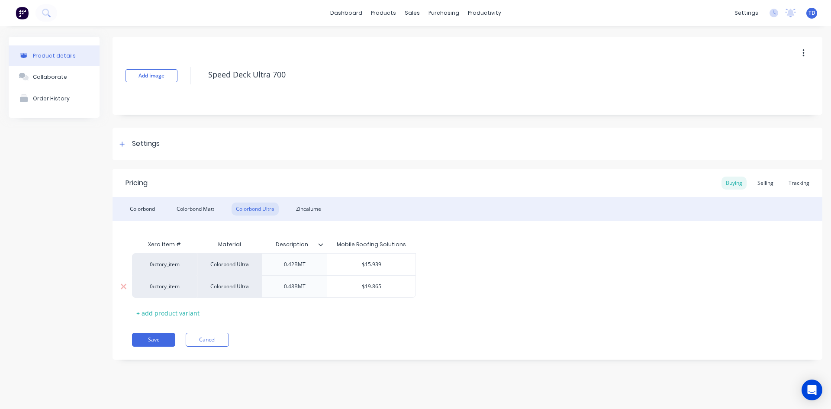
click at [389, 281] on div "$19.865" at bounding box center [371, 287] width 88 height 22
click at [304, 204] on div "Zincalume" at bounding box center [309, 209] width 34 height 13
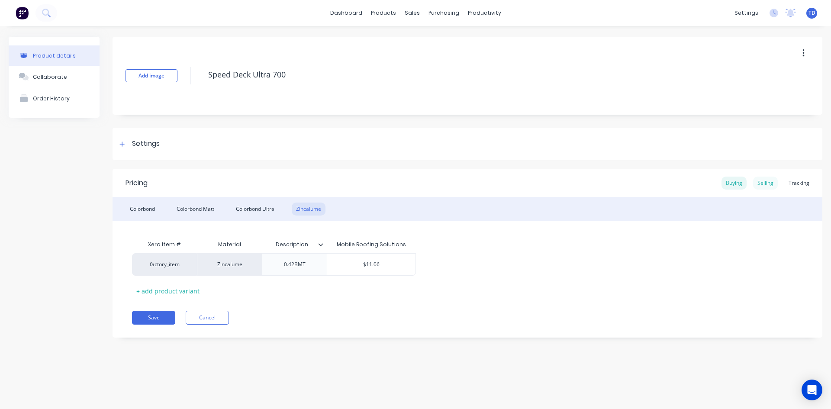
click at [764, 185] on div "Selling" at bounding box center [765, 183] width 25 height 13
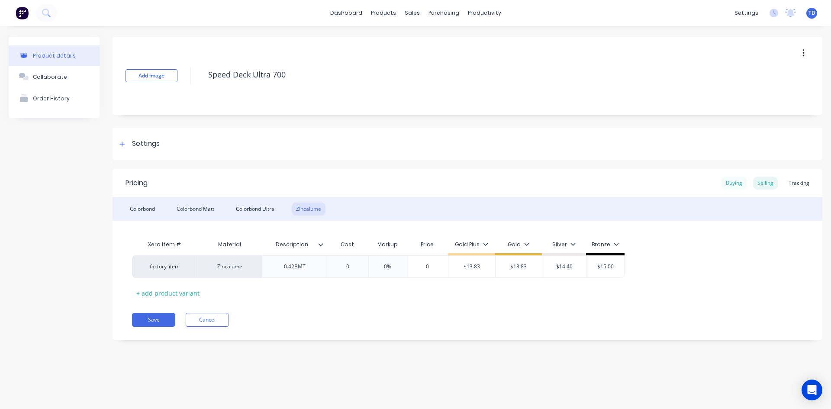
click at [737, 183] on div "Buying" at bounding box center [733, 183] width 25 height 13
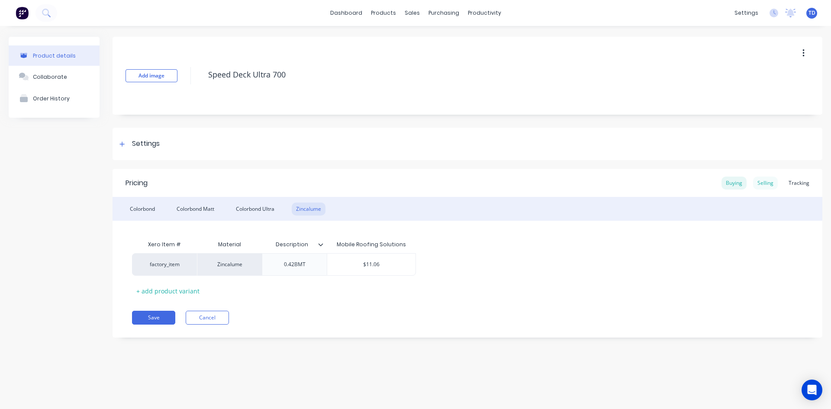
click at [763, 185] on div "Selling" at bounding box center [765, 183] width 25 height 13
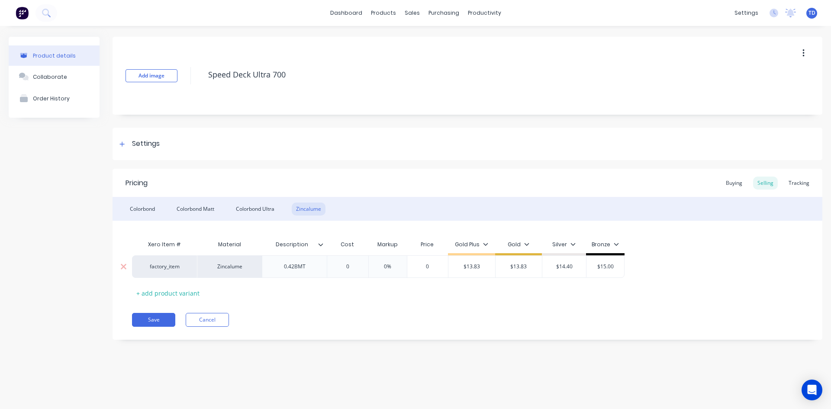
click at [354, 262] on div "0" at bounding box center [347, 267] width 43 height 22
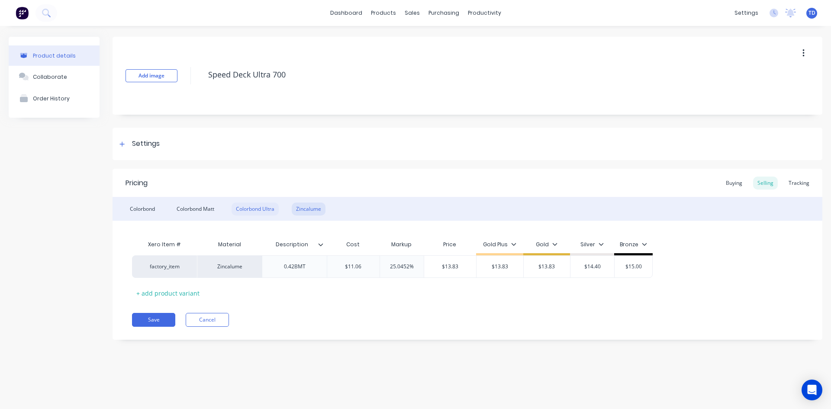
click at [259, 211] on div "Colorbond Ultra" at bounding box center [255, 209] width 47 height 13
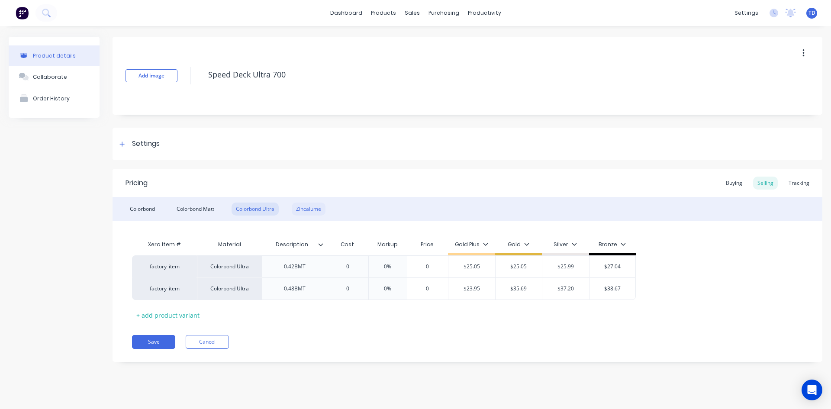
click at [315, 209] on div "Zincalume" at bounding box center [309, 209] width 34 height 13
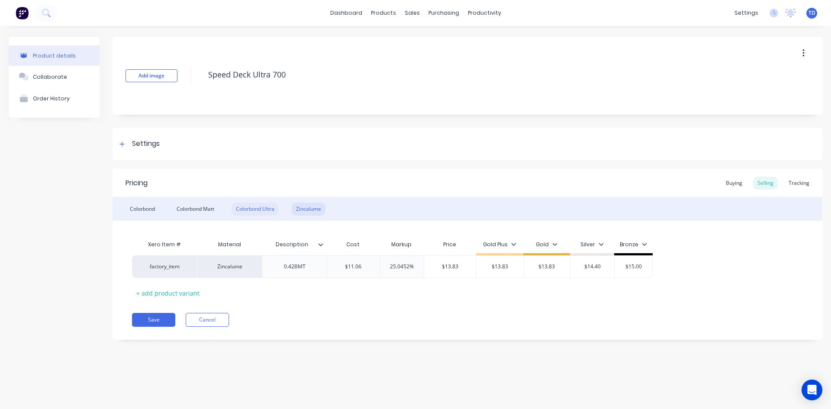
click at [251, 209] on div "Colorbond Ultra" at bounding box center [255, 209] width 47 height 13
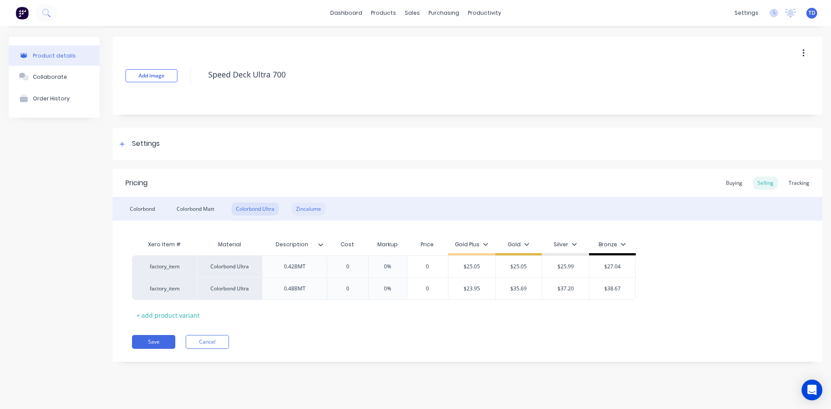
click at [320, 208] on div "Zincalume" at bounding box center [309, 209] width 34 height 13
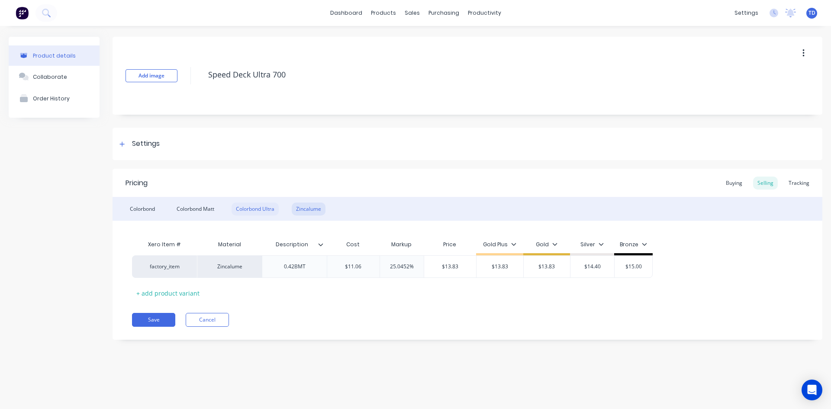
click at [256, 208] on div "Colorbond Ultra" at bounding box center [255, 209] width 47 height 13
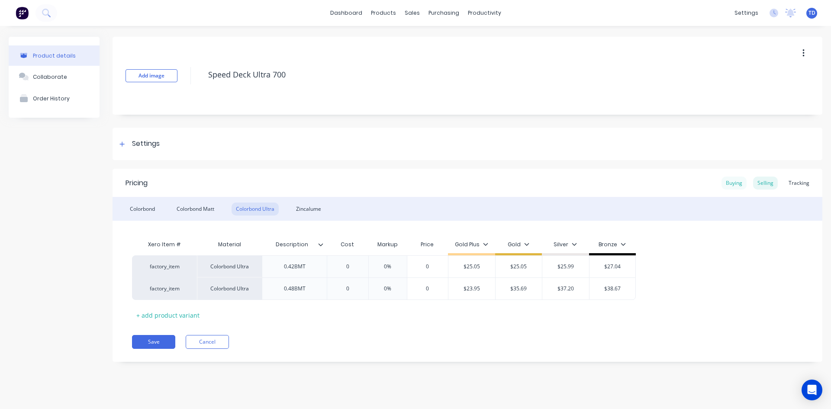
click at [731, 183] on div "Buying" at bounding box center [733, 183] width 25 height 13
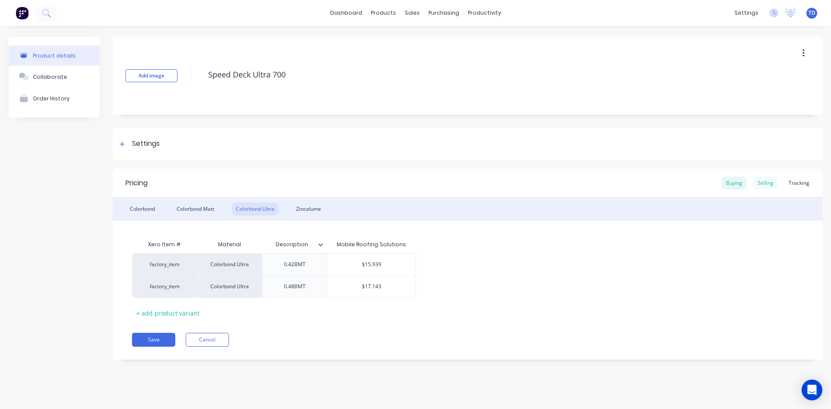
click at [770, 186] on div "Selling" at bounding box center [765, 183] width 25 height 13
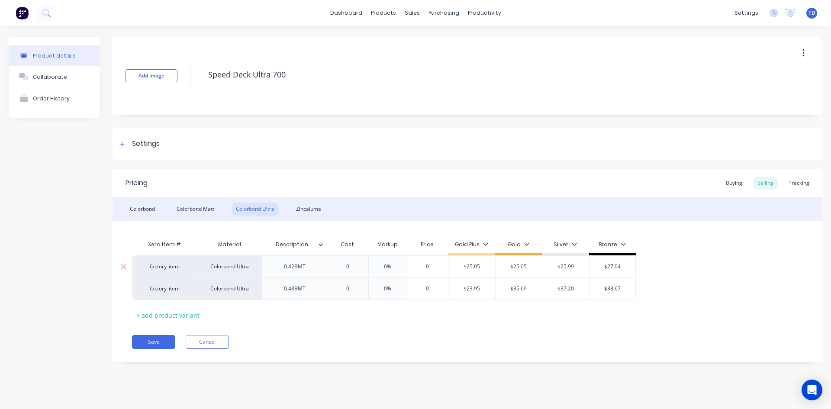
click at [351, 267] on input "0" at bounding box center [347, 267] width 43 height 8
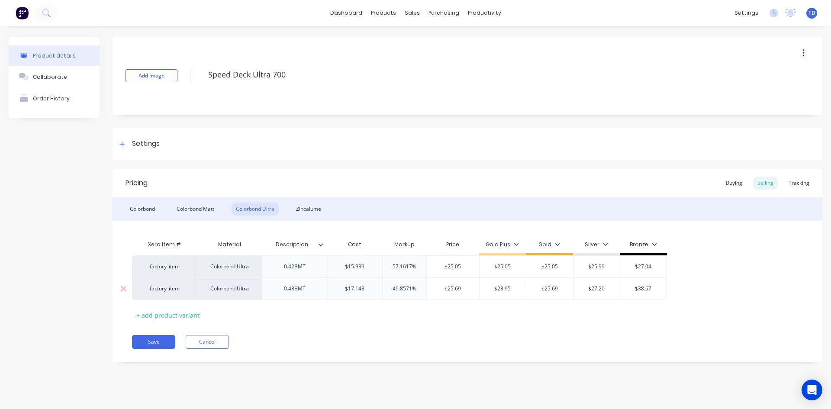
click at [636, 289] on input "$38.67" at bounding box center [643, 289] width 46 height 8
click at [646, 290] on input "$28.37" at bounding box center [643, 289] width 46 height 8
click at [342, 311] on div "Xero Item # Material Description Cost Markup Price Gold Plus Gold Silver Bronze…" at bounding box center [467, 279] width 671 height 86
click at [196, 206] on div "Colorbond Matt" at bounding box center [195, 209] width 46 height 13
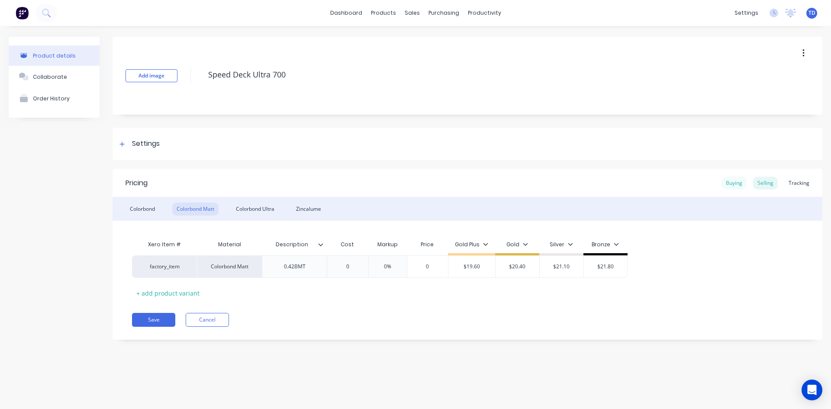
click at [729, 186] on div "Buying" at bounding box center [733, 183] width 25 height 13
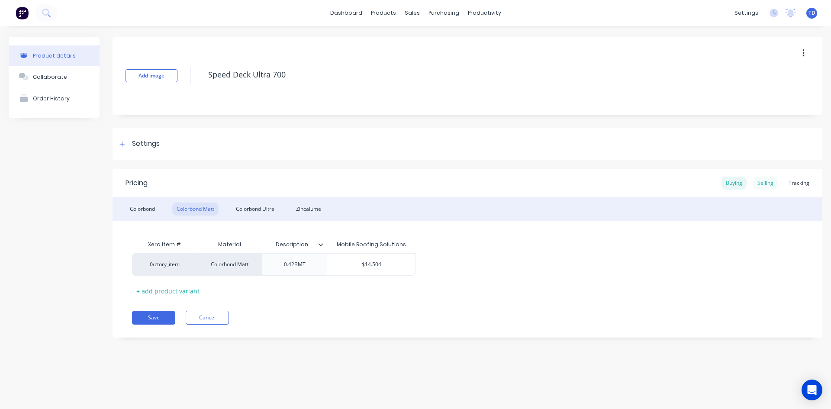
click at [770, 183] on div "Selling" at bounding box center [765, 183] width 25 height 13
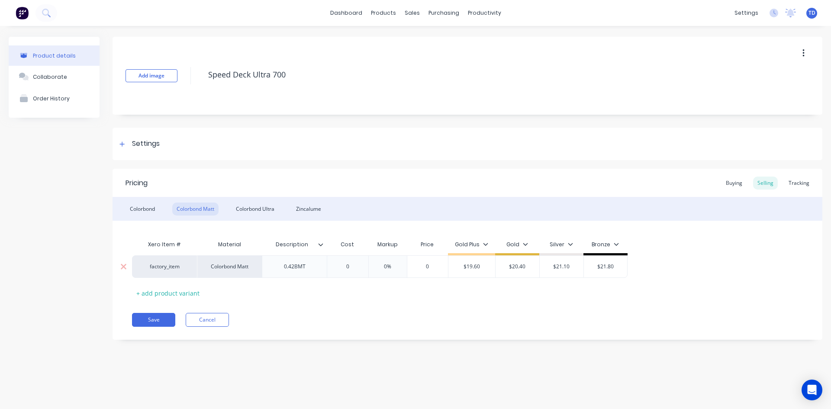
click at [354, 266] on input "0" at bounding box center [347, 267] width 43 height 8
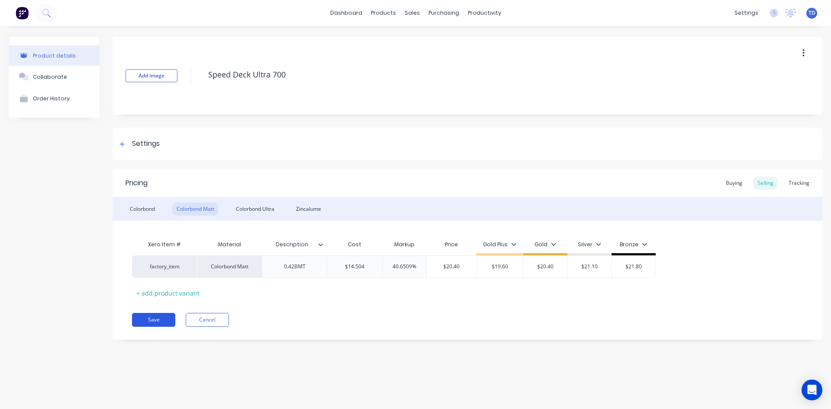
click at [157, 319] on button "Save" at bounding box center [153, 320] width 43 height 14
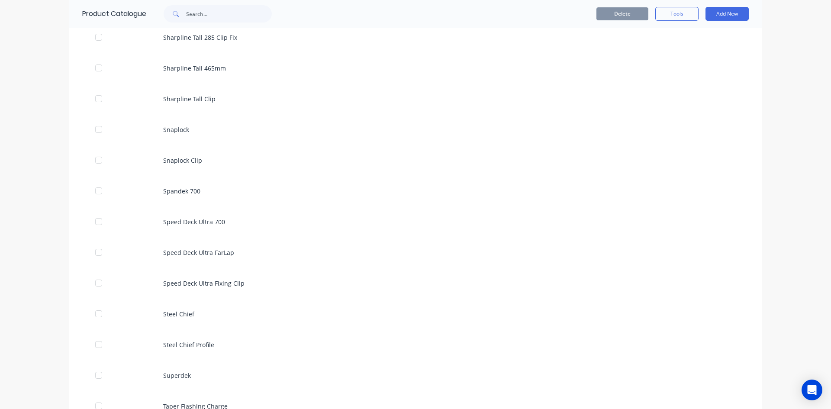
scroll to position [3635, 0]
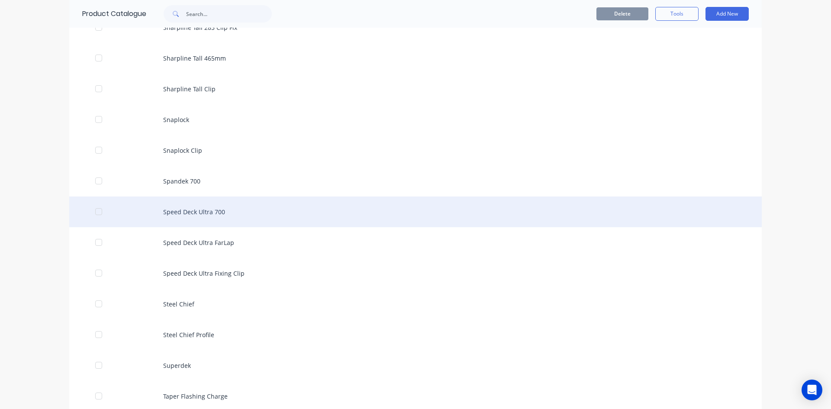
click at [203, 213] on div "Speed Deck Ultra 700" at bounding box center [415, 211] width 692 height 31
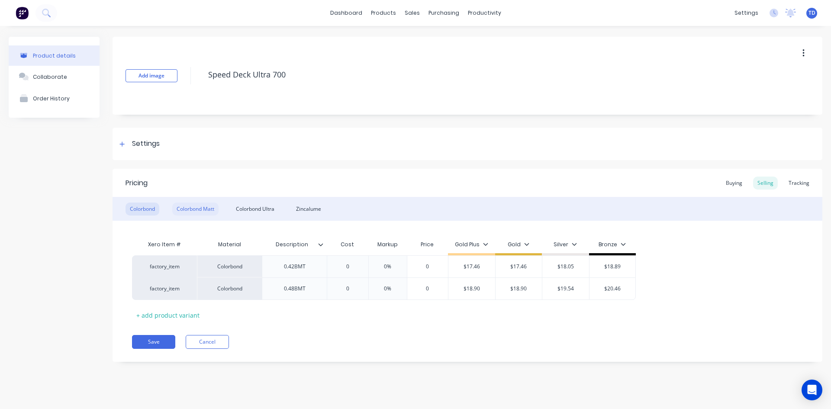
click at [206, 203] on div "Colorbond Matt" at bounding box center [195, 209] width 46 height 13
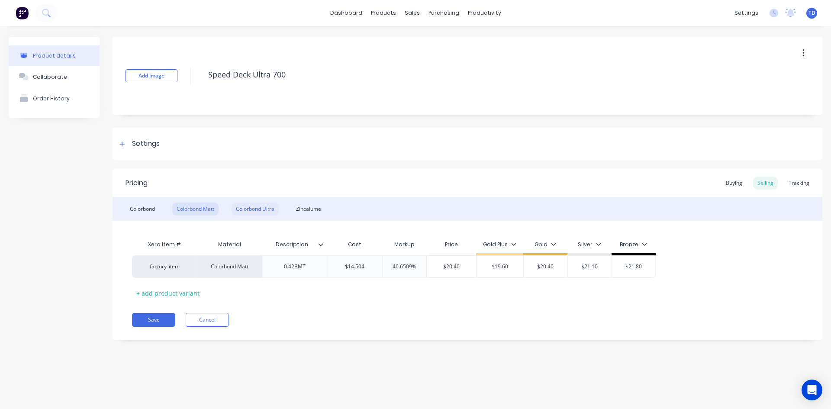
click at [247, 209] on div "Colorbond Ultra" at bounding box center [255, 209] width 47 height 13
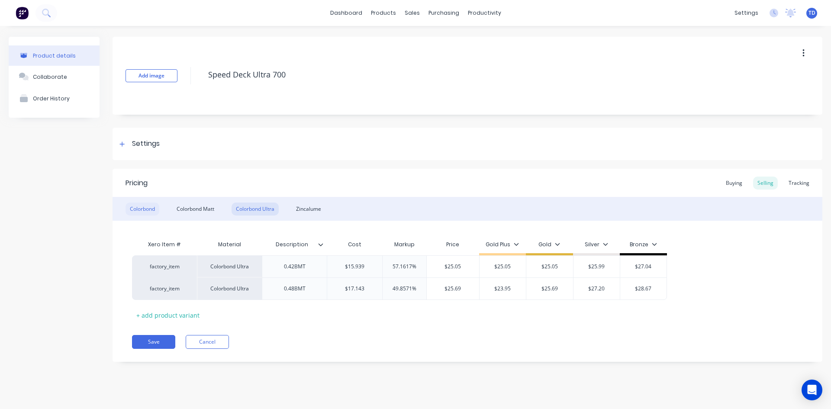
click at [139, 208] on div "Colorbond" at bounding box center [143, 209] width 34 height 13
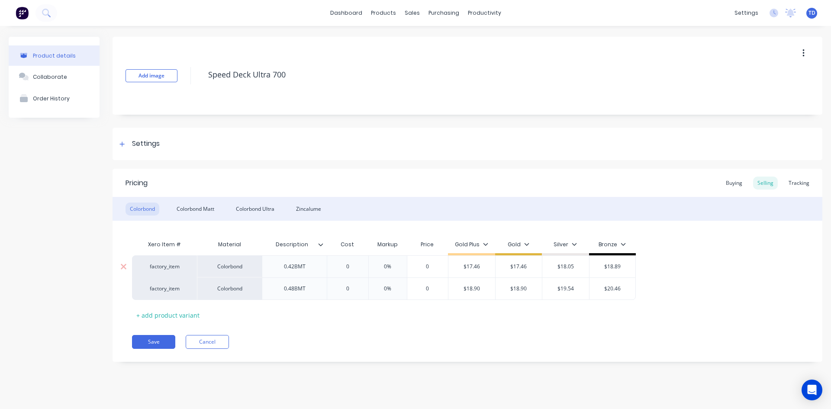
click at [354, 266] on input "0" at bounding box center [347, 267] width 43 height 8
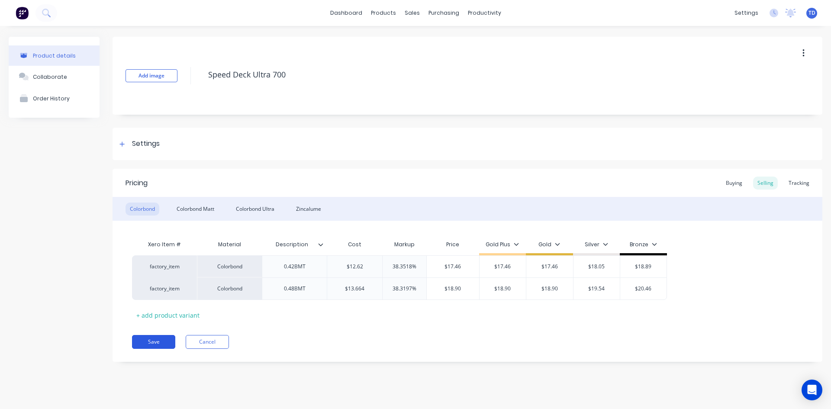
click at [159, 341] on button "Save" at bounding box center [153, 342] width 43 height 14
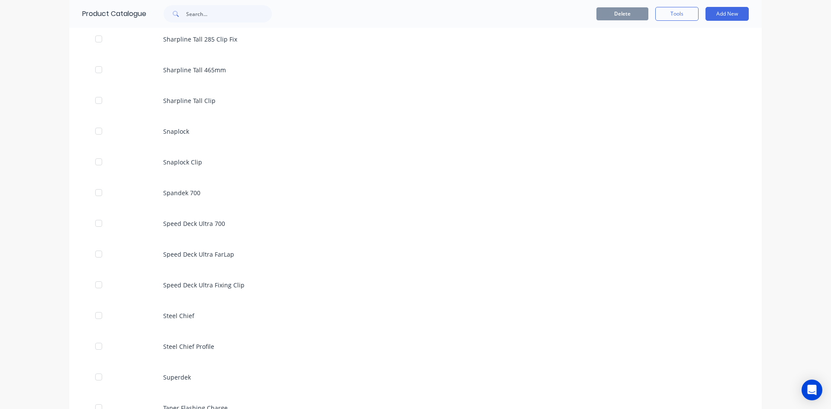
scroll to position [3635, 0]
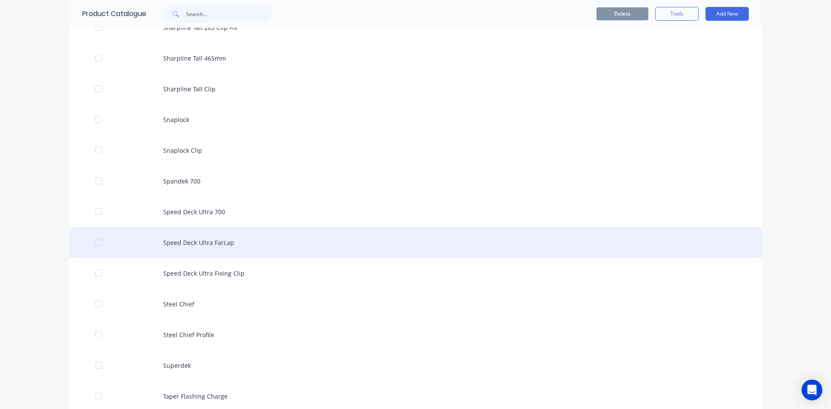
click at [195, 248] on div "Speed Deck Ultra FarLap" at bounding box center [415, 242] width 692 height 31
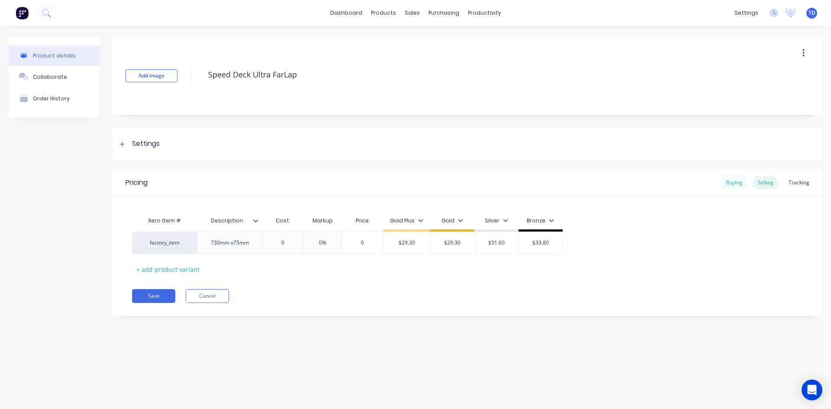
click at [726, 180] on div "Buying" at bounding box center [733, 182] width 25 height 13
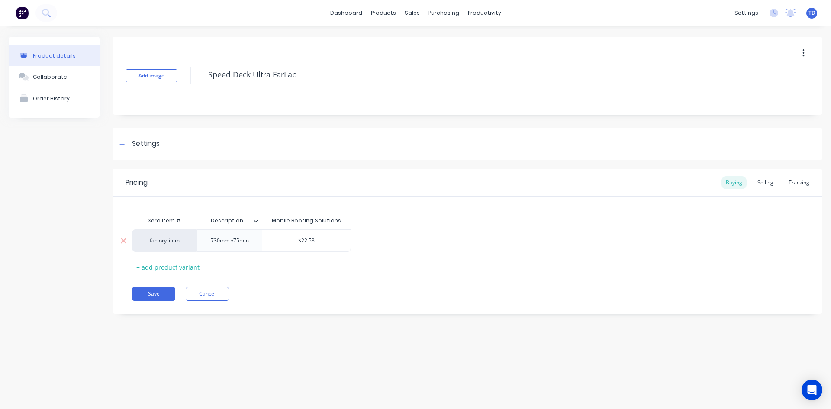
click at [332, 240] on input "$22.53" at bounding box center [306, 241] width 88 height 8
click at [771, 183] on div "Selling" at bounding box center [765, 182] width 25 height 13
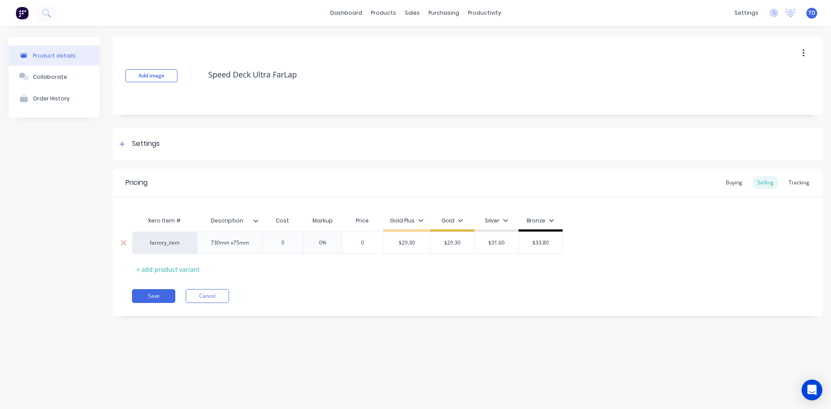
click at [296, 246] on input "0" at bounding box center [282, 243] width 43 height 8
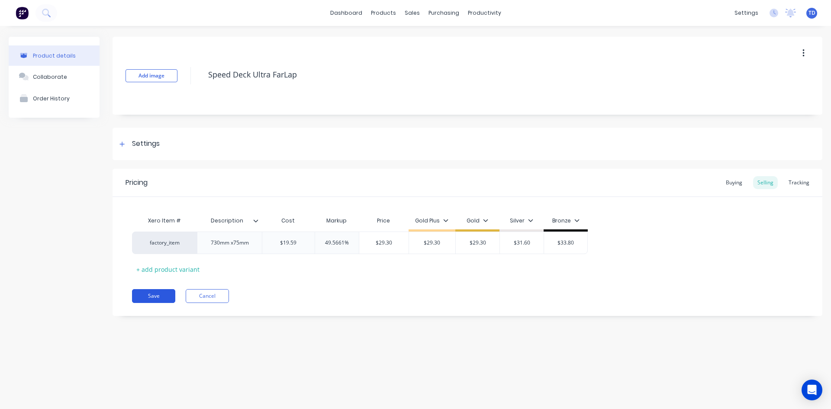
click at [148, 294] on button "Save" at bounding box center [153, 296] width 43 height 14
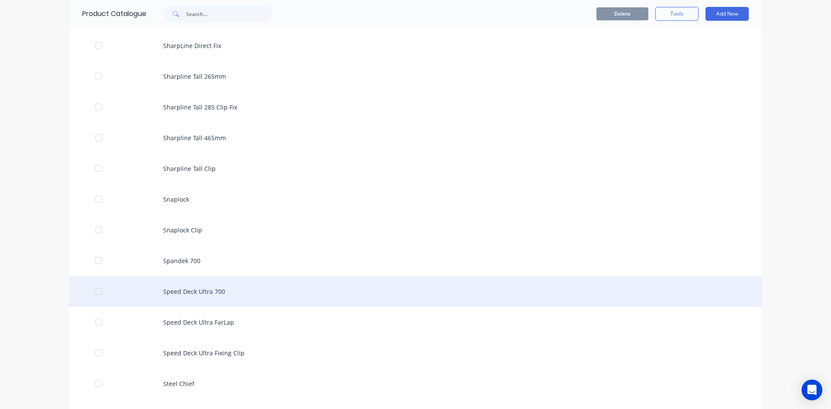
scroll to position [3592, 0]
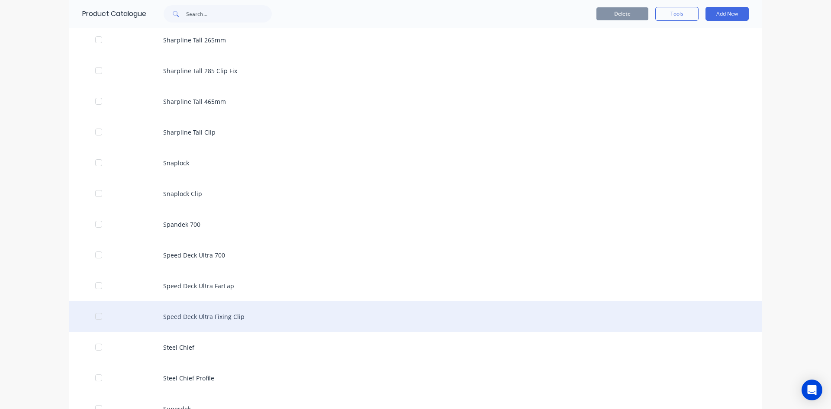
click at [188, 316] on div "Speed Deck Ultra Fixing Clip" at bounding box center [415, 316] width 692 height 31
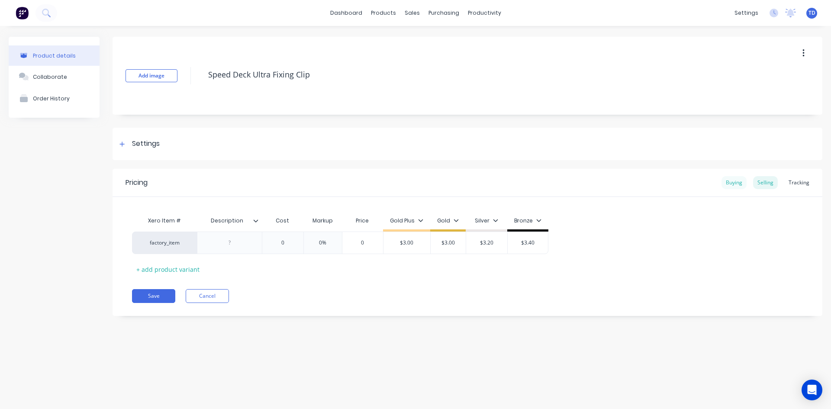
click at [731, 180] on div "Buying" at bounding box center [733, 182] width 25 height 13
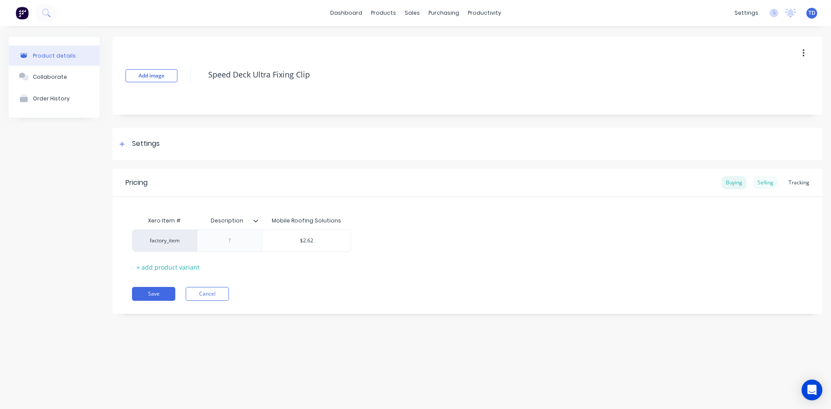
click at [764, 185] on div "Selling" at bounding box center [765, 182] width 25 height 13
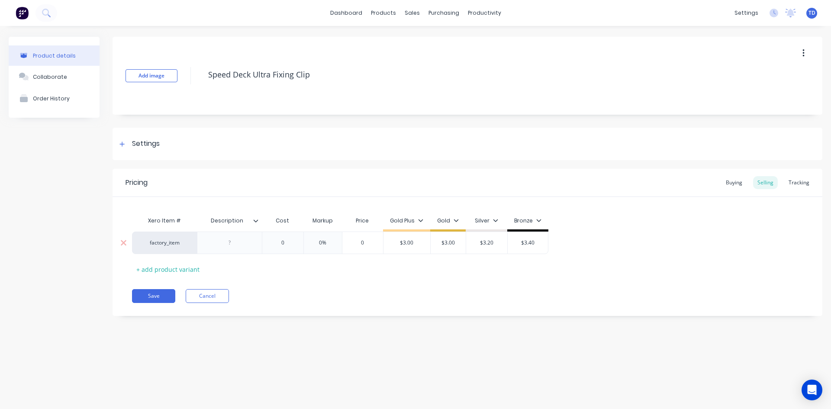
click at [288, 242] on input "0" at bounding box center [282, 243] width 43 height 8
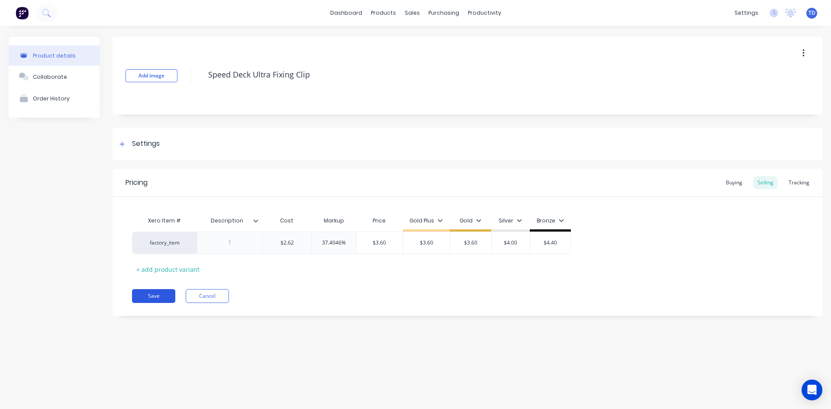
click at [146, 292] on button "Save" at bounding box center [153, 296] width 43 height 14
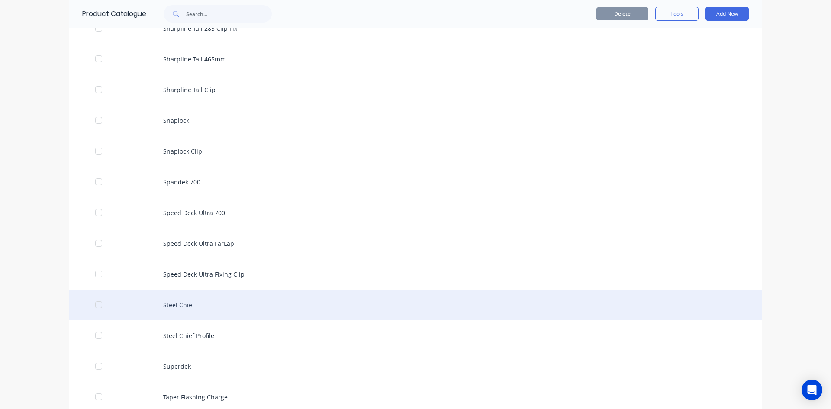
scroll to position [3635, 0]
click at [192, 301] on div "Steel Chief" at bounding box center [415, 304] width 692 height 31
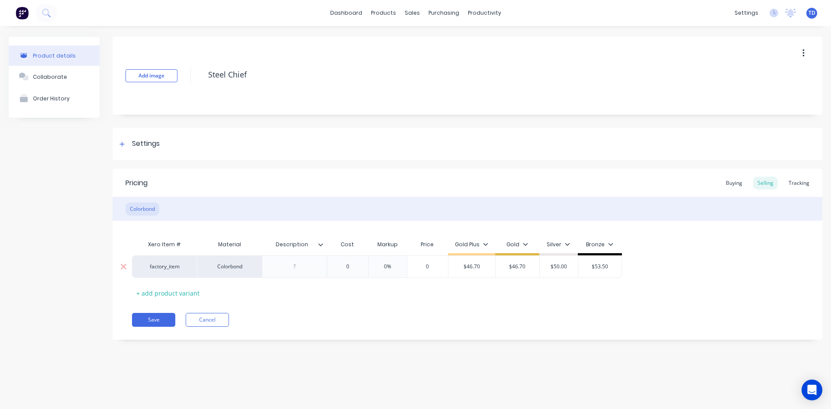
click at [350, 265] on input "0" at bounding box center [347, 267] width 43 height 8
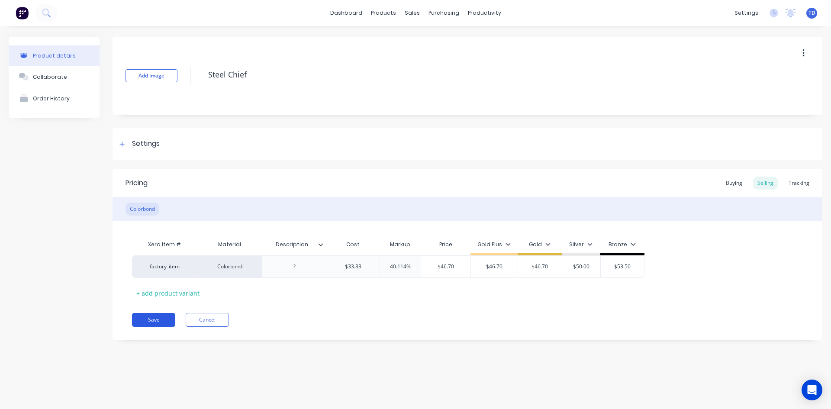
click at [141, 324] on button "Save" at bounding box center [153, 320] width 43 height 14
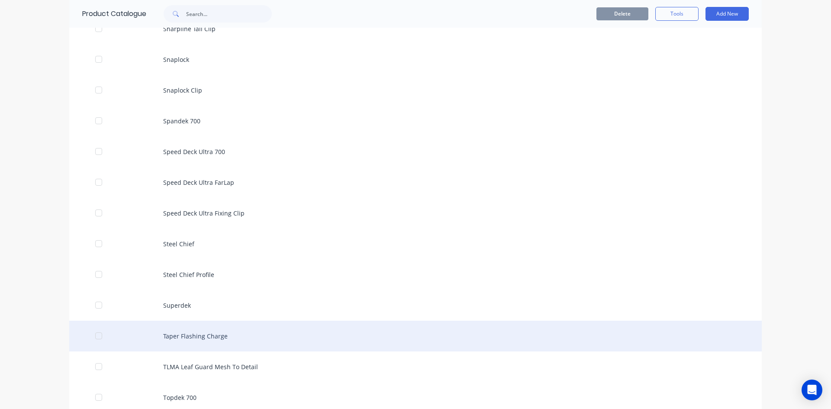
scroll to position [3722, 0]
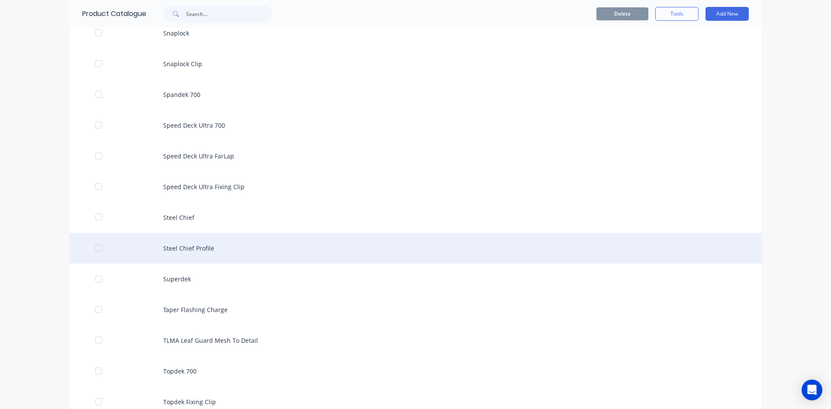
click at [204, 252] on div "Steel Chief Profile" at bounding box center [415, 248] width 692 height 31
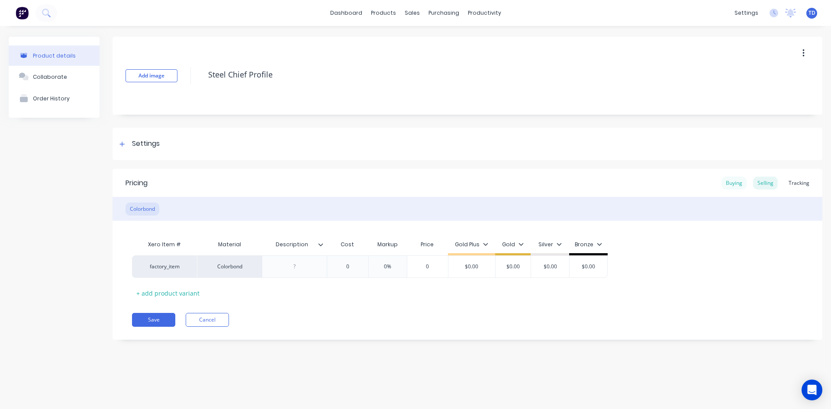
click at [731, 185] on div "Buying" at bounding box center [733, 183] width 25 height 13
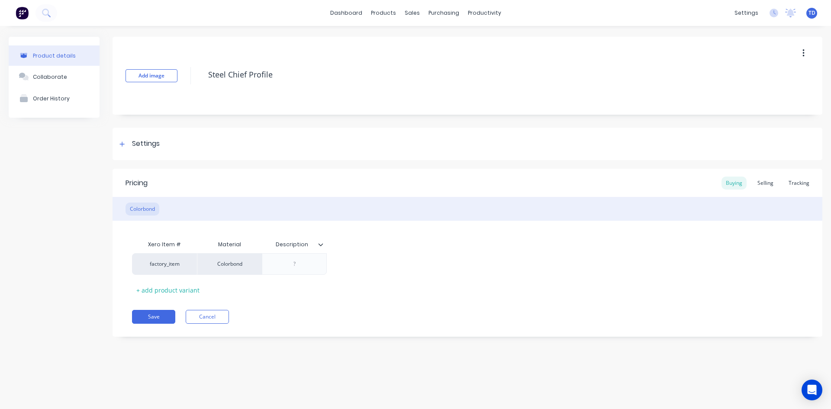
click at [803, 50] on icon "button" at bounding box center [803, 53] width 2 height 8
click at [763, 95] on div "Delete" at bounding box center [772, 93] width 67 height 13
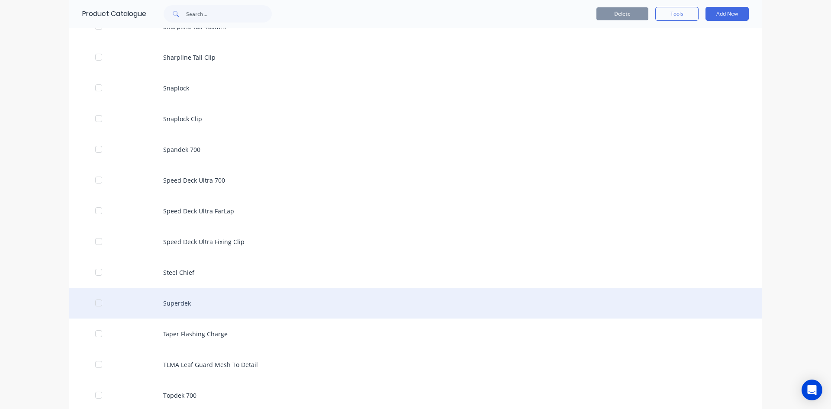
scroll to position [3679, 0]
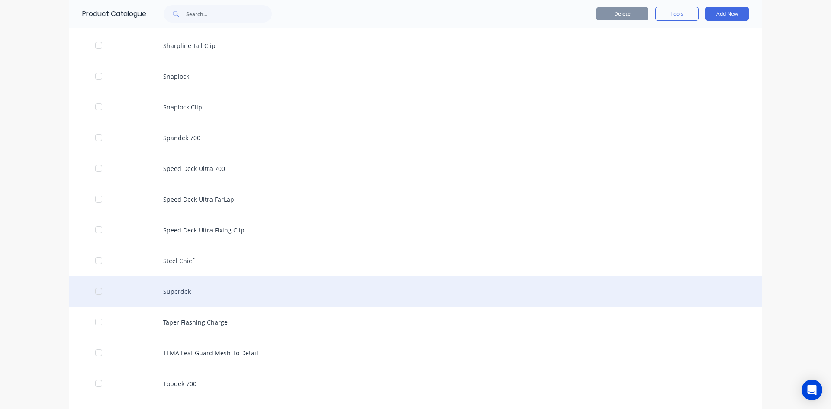
click at [188, 286] on div "Superdek" at bounding box center [415, 291] width 692 height 31
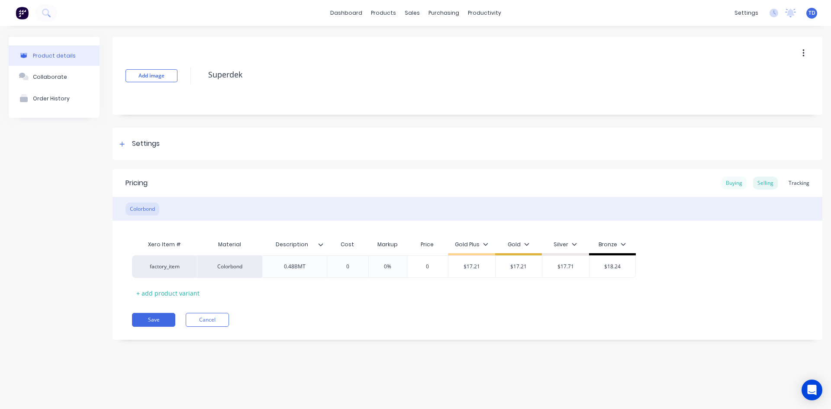
click at [739, 185] on div "Buying" at bounding box center [733, 183] width 25 height 13
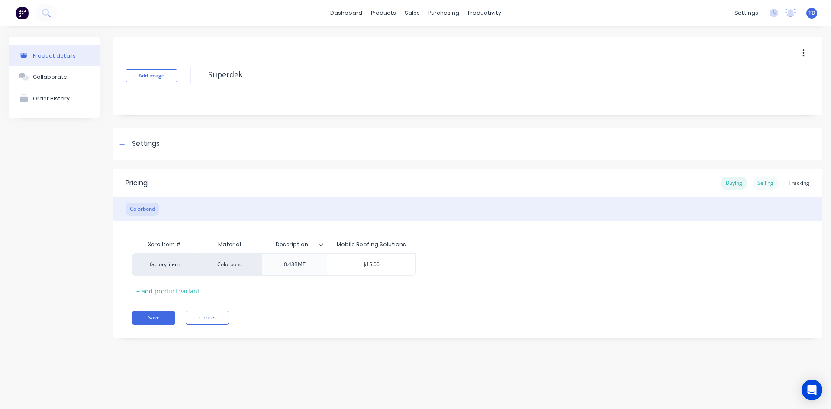
click at [764, 181] on div "Selling" at bounding box center [765, 183] width 25 height 13
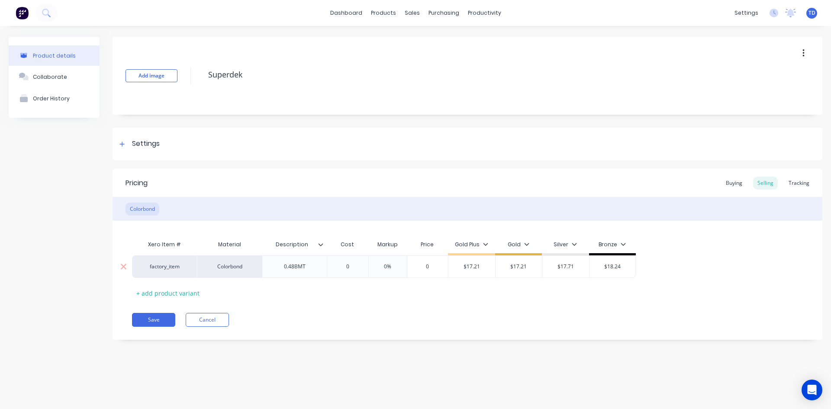
click at [346, 263] on input "0" at bounding box center [347, 267] width 43 height 8
click at [353, 266] on input "0" at bounding box center [347, 267] width 43 height 8
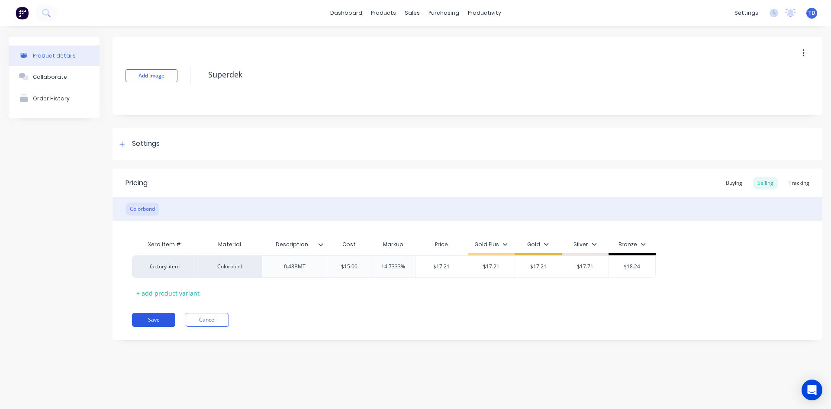
click at [134, 318] on button "Save" at bounding box center [153, 320] width 43 height 14
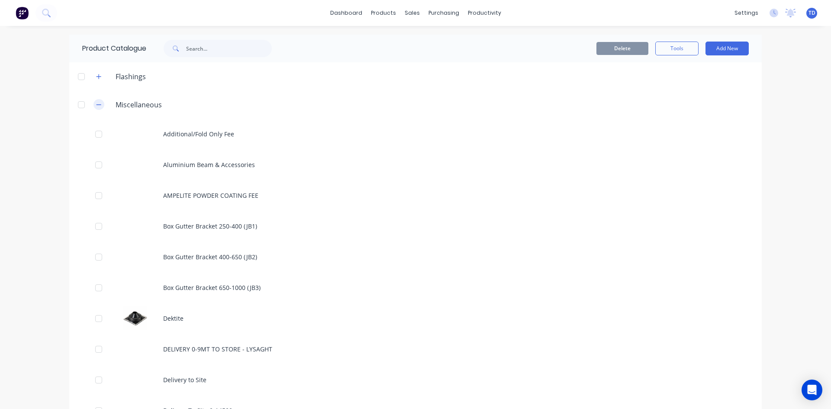
click at [96, 106] on icon "button" at bounding box center [98, 105] width 5 height 6
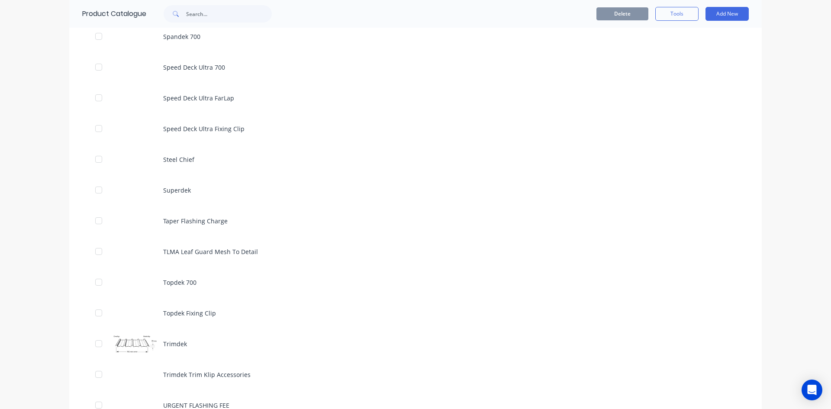
scroll to position [2553, 0]
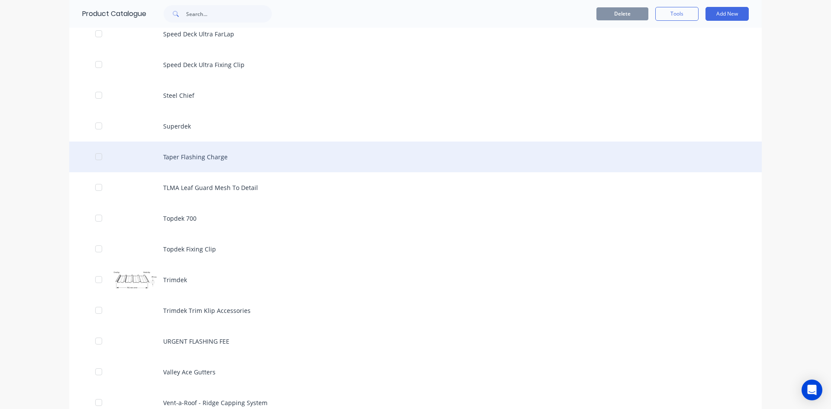
click at [183, 159] on div "Taper Flashing Charge" at bounding box center [415, 157] width 692 height 31
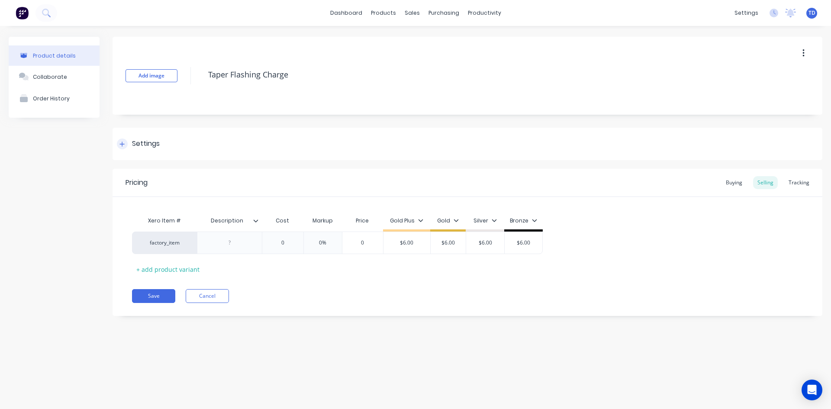
click at [126, 142] on div at bounding box center [122, 143] width 11 height 11
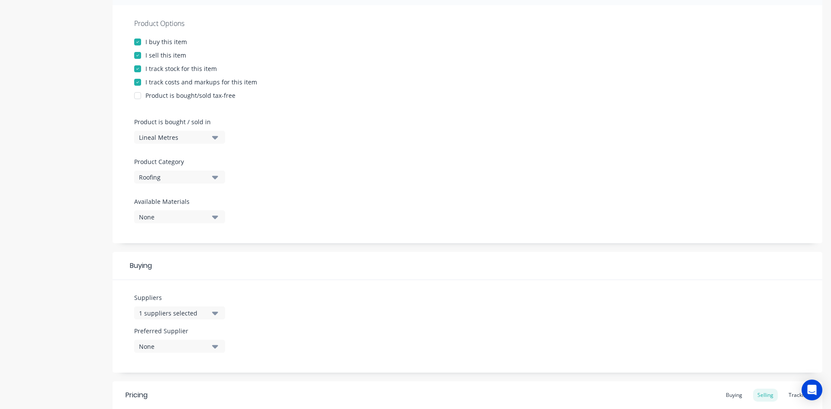
scroll to position [216, 0]
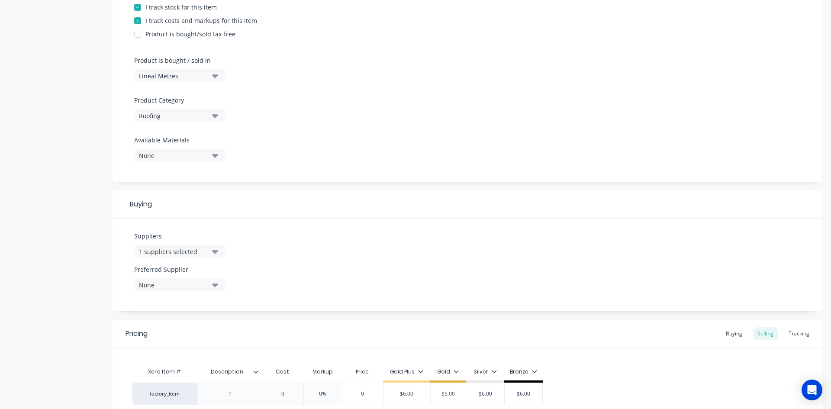
click at [199, 117] on div "Roofing" at bounding box center [173, 115] width 69 height 9
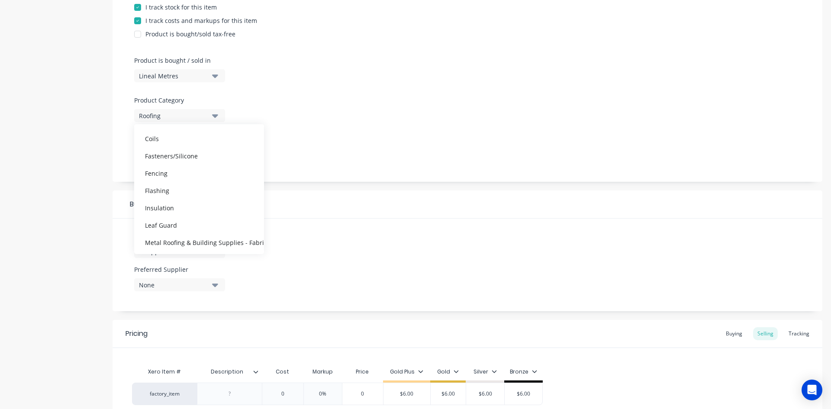
scroll to position [130, 0]
click at [193, 178] on div "Miscellaneous" at bounding box center [199, 171] width 130 height 17
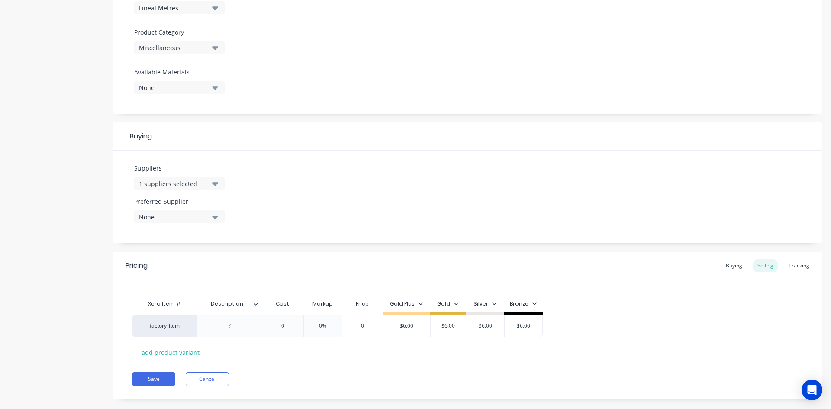
scroll to position [298, 0]
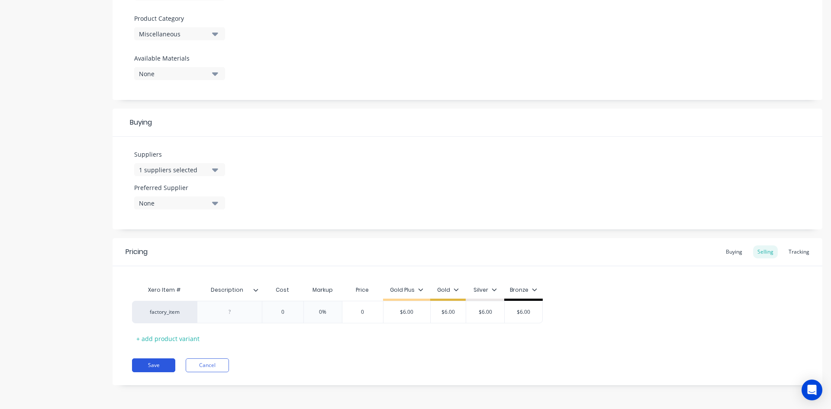
click at [161, 362] on button "Save" at bounding box center [153, 365] width 43 height 14
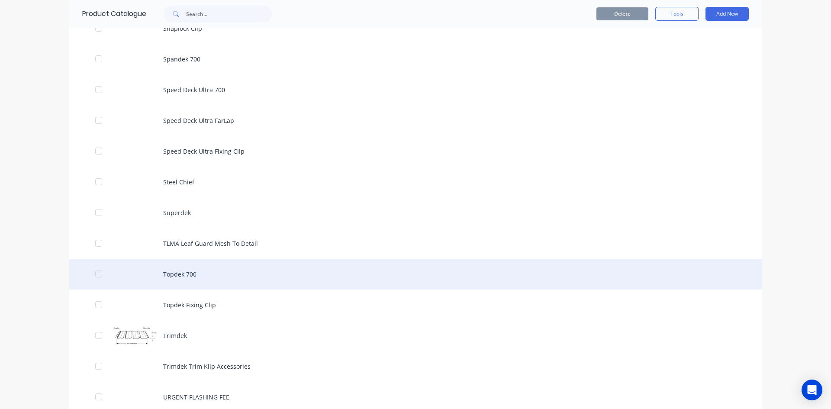
scroll to position [3765, 0]
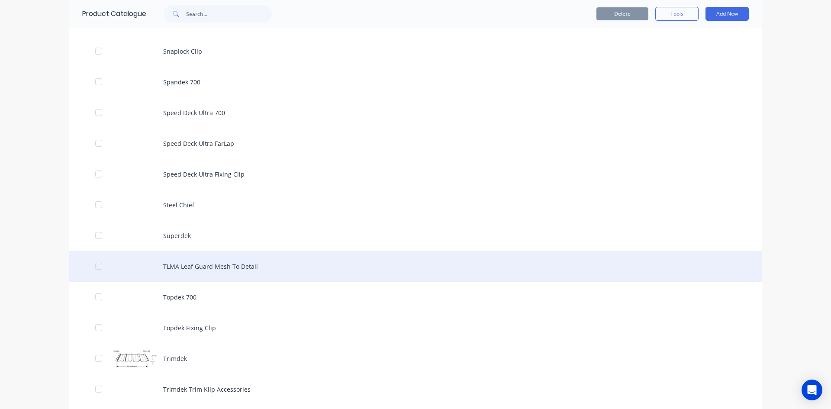
click at [222, 263] on div "TLMA Leaf Guard Mesh To Detail" at bounding box center [415, 266] width 692 height 31
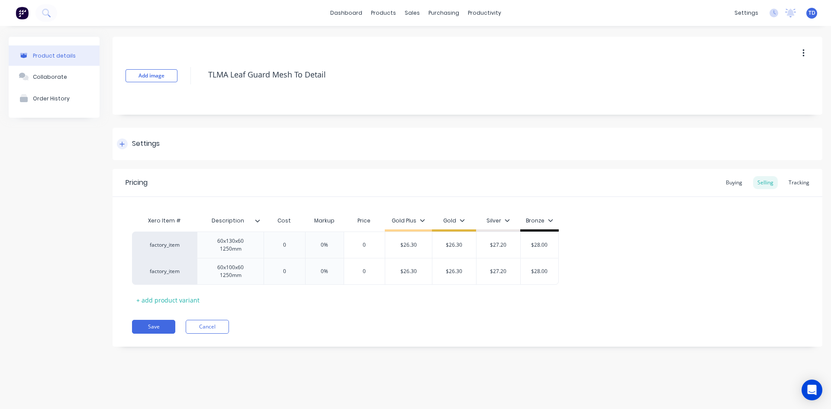
click at [119, 142] on icon at bounding box center [121, 144] width 5 height 6
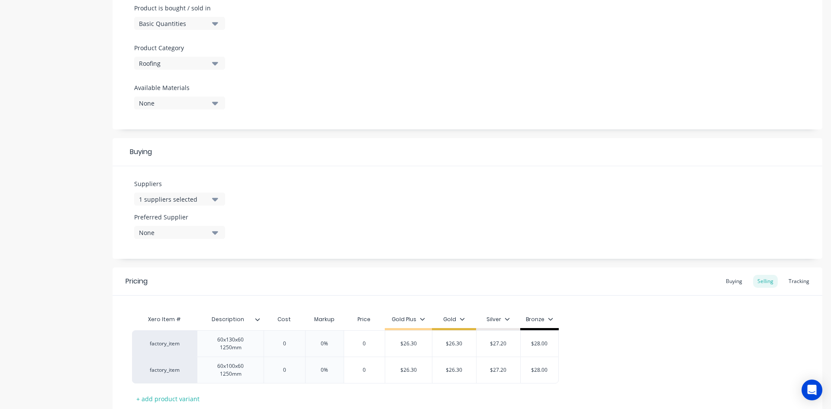
scroll to position [303, 0]
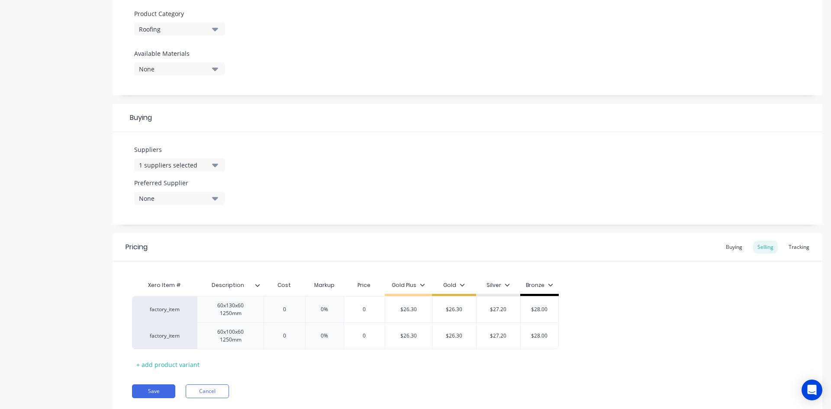
click at [198, 32] on div "Roofing" at bounding box center [173, 29] width 69 height 9
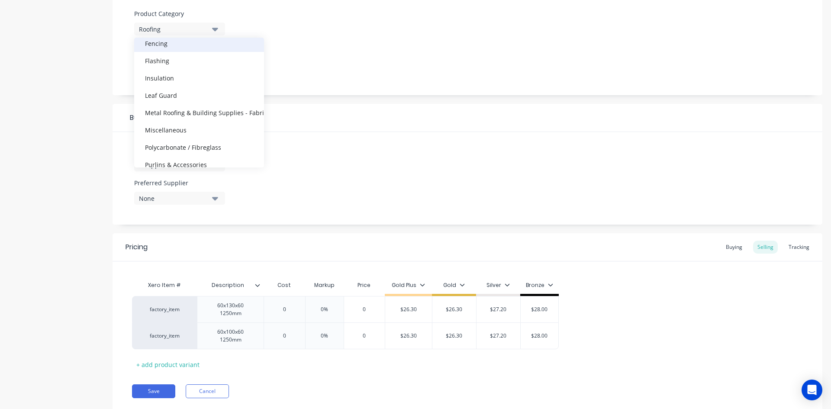
scroll to position [87, 0]
click at [175, 95] on div "Leaf Guard" at bounding box center [199, 93] width 130 height 17
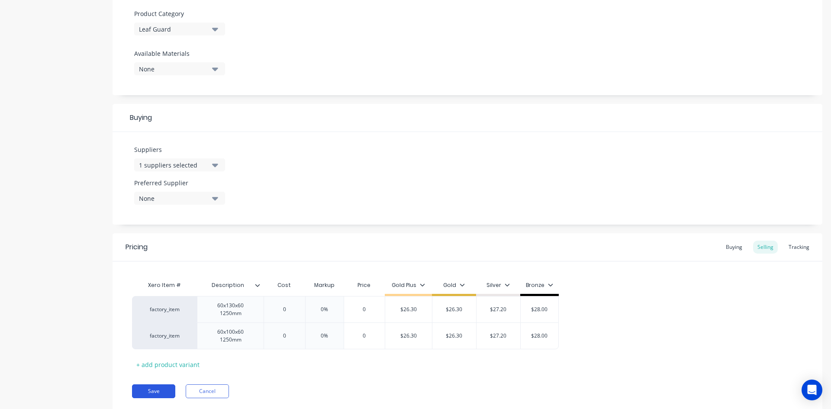
click at [159, 389] on button "Save" at bounding box center [153, 391] width 43 height 14
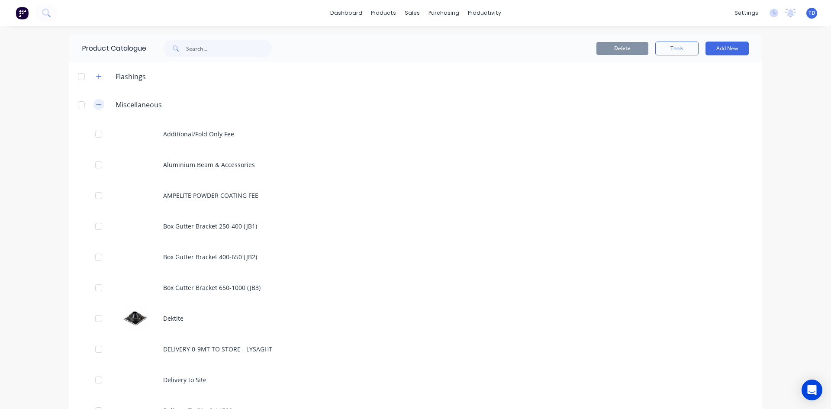
click at [98, 109] on button "button" at bounding box center [98, 104] width 11 height 11
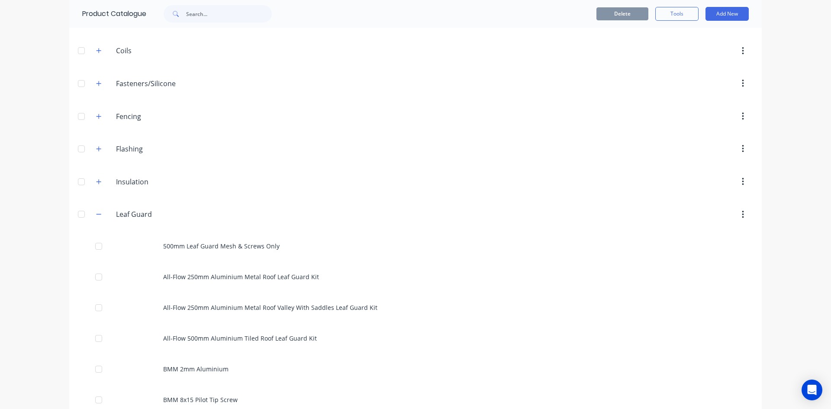
scroll to position [43, 0]
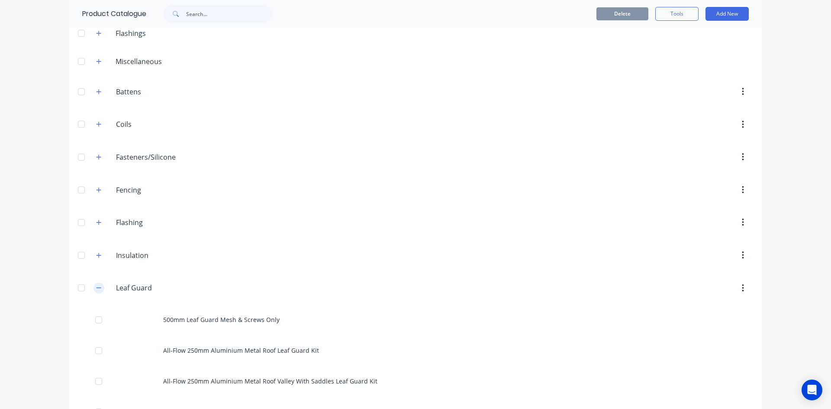
click at [96, 288] on icon "button" at bounding box center [98, 288] width 5 height 6
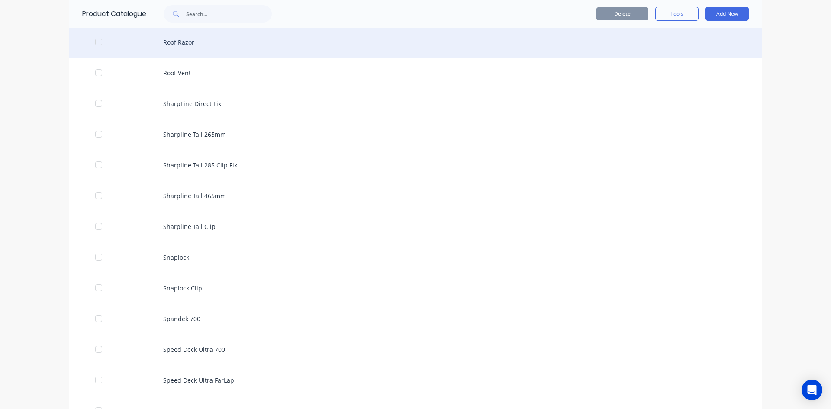
scroll to position [2424, 0]
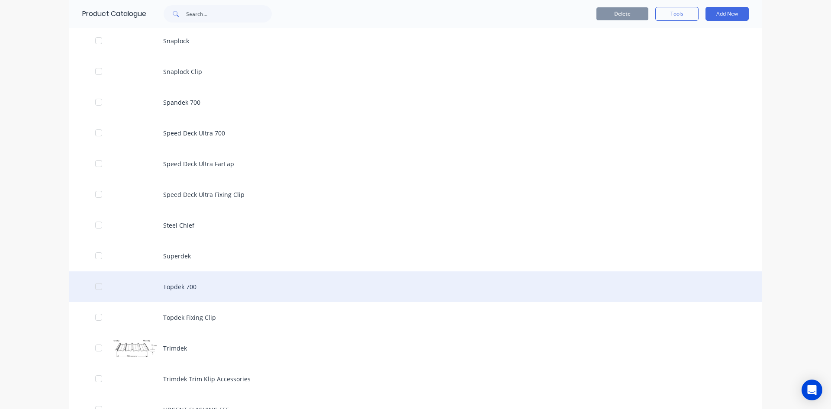
click at [178, 287] on div "Topdek 700" at bounding box center [415, 286] width 692 height 31
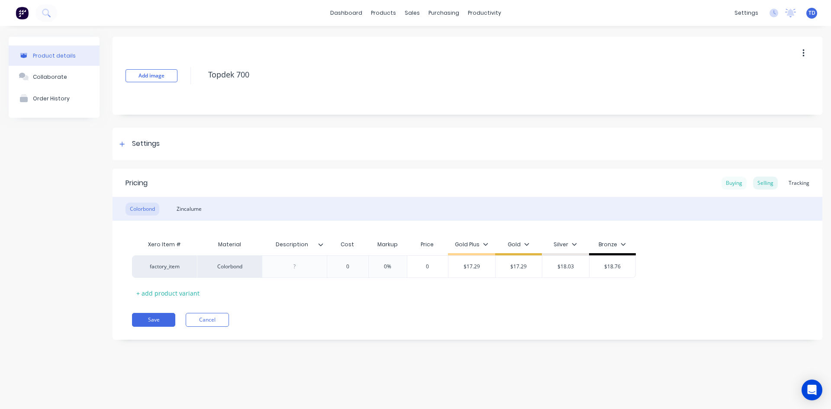
click at [728, 184] on div "Buying" at bounding box center [733, 183] width 25 height 13
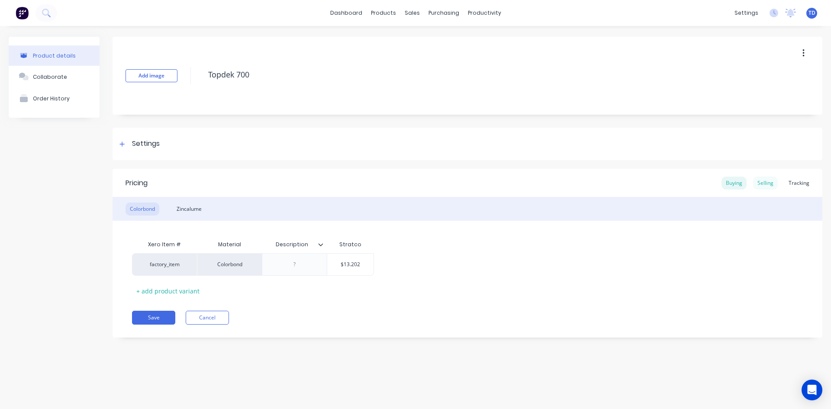
click at [765, 180] on div "Selling" at bounding box center [765, 183] width 25 height 13
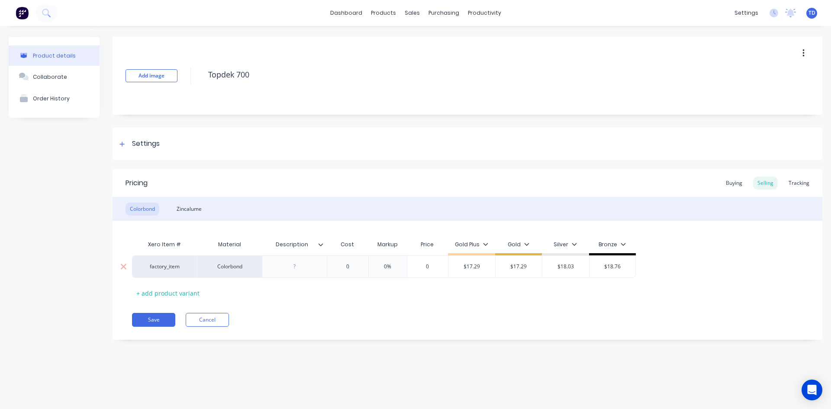
click at [350, 267] on input "0" at bounding box center [347, 267] width 43 height 8
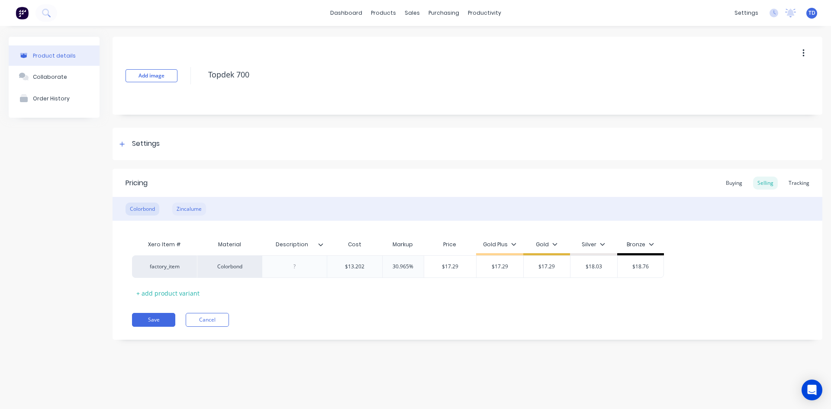
click at [187, 206] on div "Zincalume" at bounding box center [189, 209] width 34 height 13
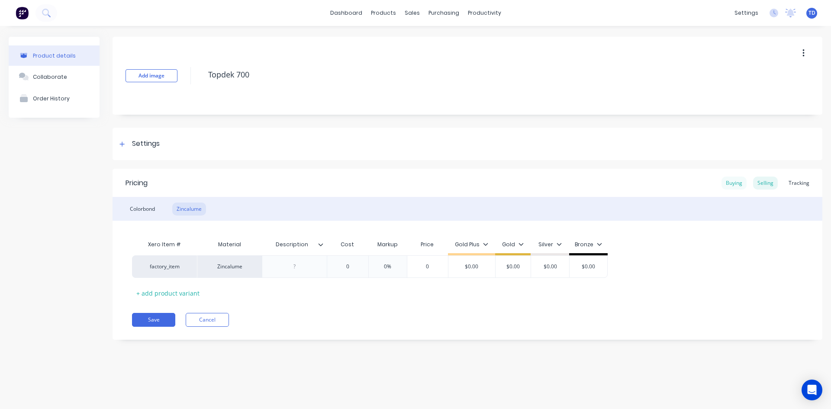
click at [731, 185] on div "Buying" at bounding box center [733, 183] width 25 height 13
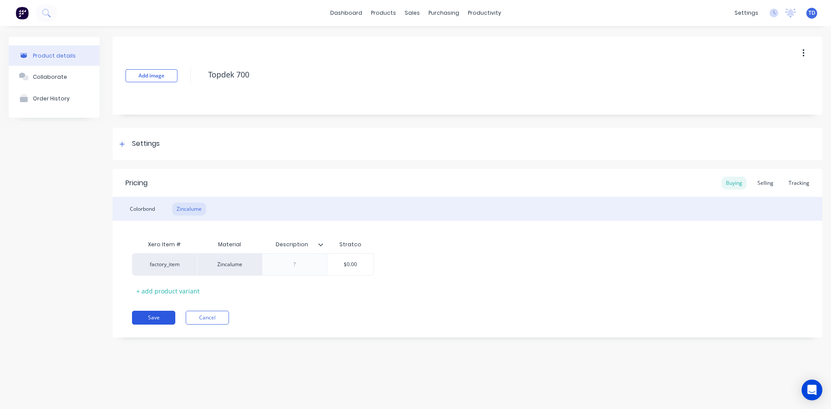
click at [155, 322] on button "Save" at bounding box center [153, 318] width 43 height 14
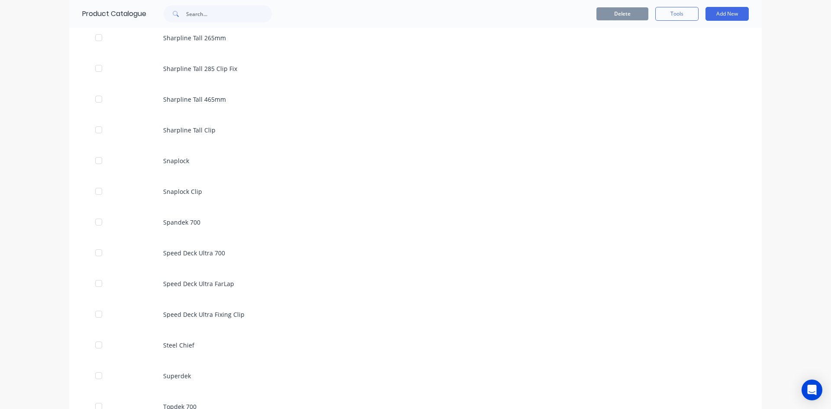
scroll to position [2510, 0]
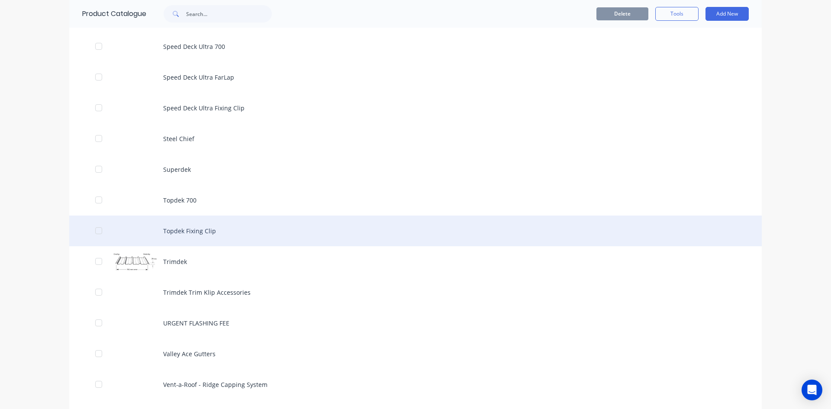
click at [196, 235] on div "Topdek Fixing Clip" at bounding box center [415, 231] width 692 height 31
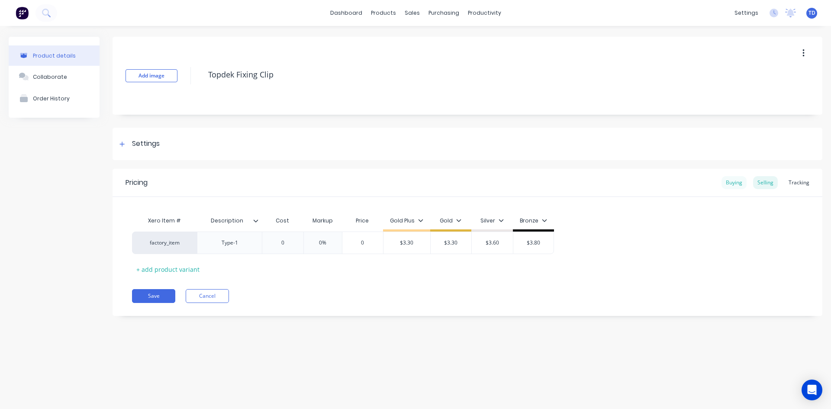
click at [733, 181] on div "Buying" at bounding box center [733, 182] width 25 height 13
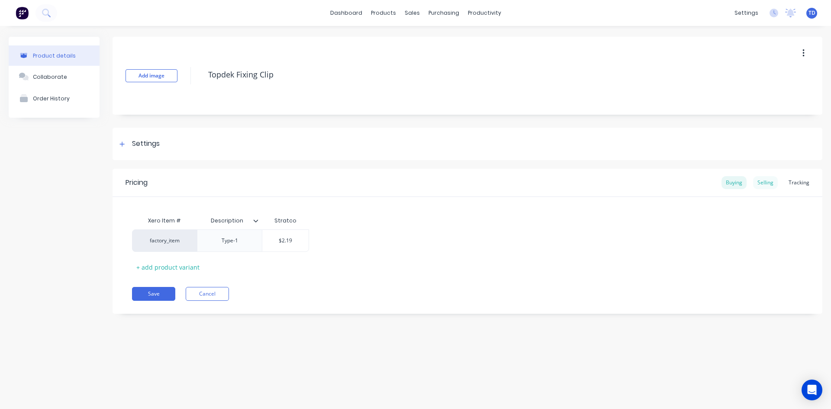
click at [766, 182] on div "Selling" at bounding box center [765, 182] width 25 height 13
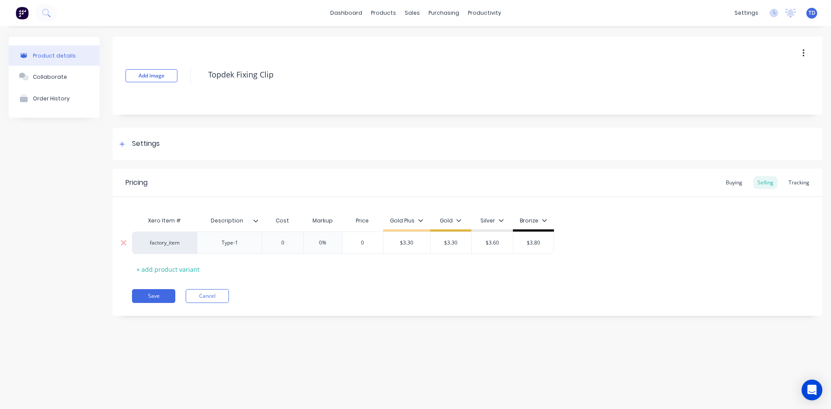
click at [290, 245] on input "0" at bounding box center [282, 243] width 43 height 8
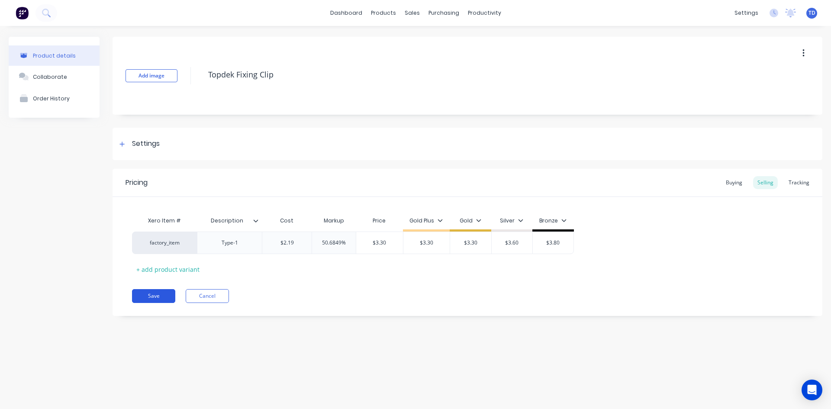
click at [158, 292] on button "Save" at bounding box center [153, 296] width 43 height 14
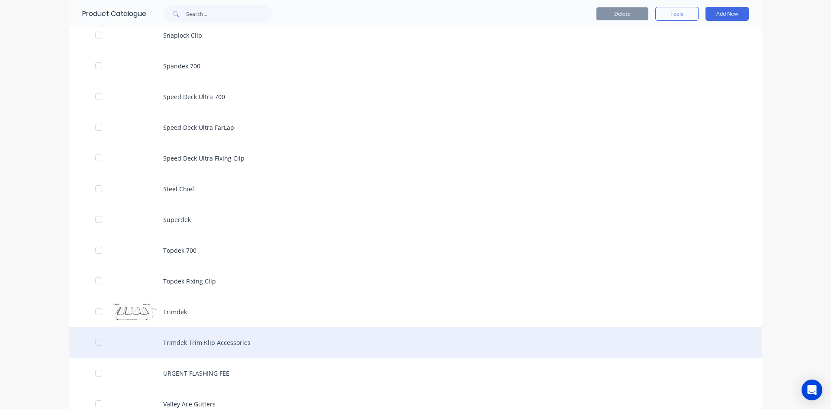
scroll to position [2510, 0]
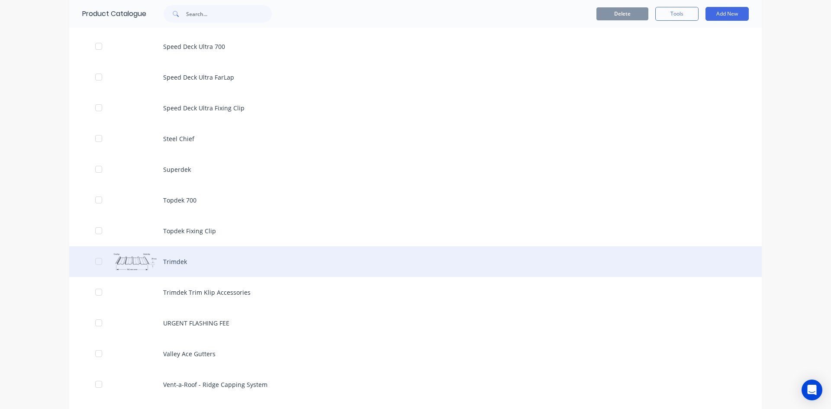
click at [174, 264] on div "Trimdek" at bounding box center [415, 261] width 692 height 31
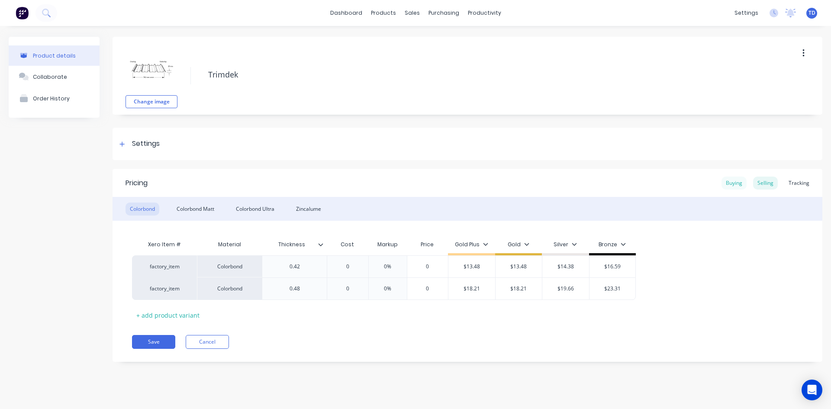
click at [731, 183] on div "Buying" at bounding box center [733, 183] width 25 height 13
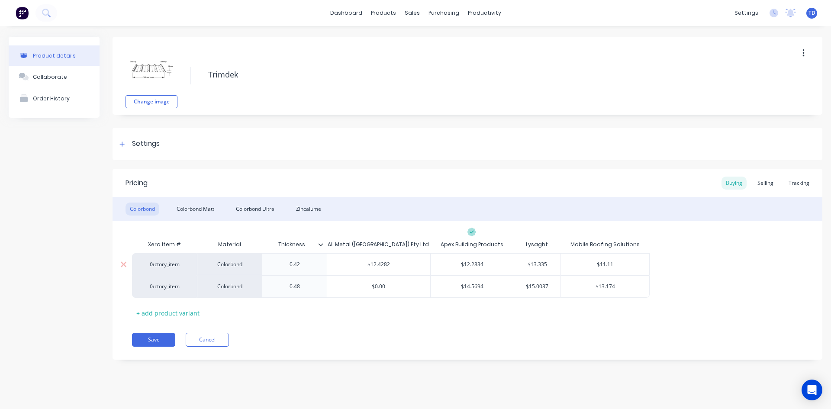
click at [639, 269] on div "$11.11" at bounding box center [605, 265] width 88 height 22
click at [638, 293] on div "$13.174" at bounding box center [605, 287] width 88 height 22
click at [623, 310] on div "Xero Item # Material Thickness All Metal (Australia) Pty Ltd Apex Building Prod…" at bounding box center [467, 278] width 671 height 84
click at [770, 185] on div "Selling" at bounding box center [765, 183] width 25 height 13
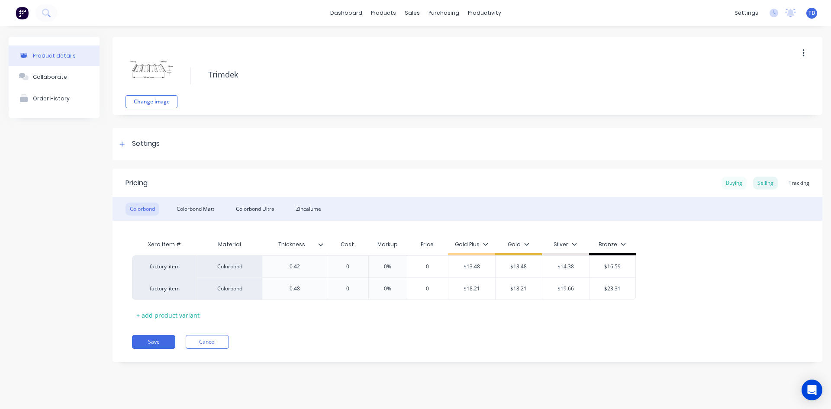
click at [723, 179] on div "Buying" at bounding box center [733, 183] width 25 height 13
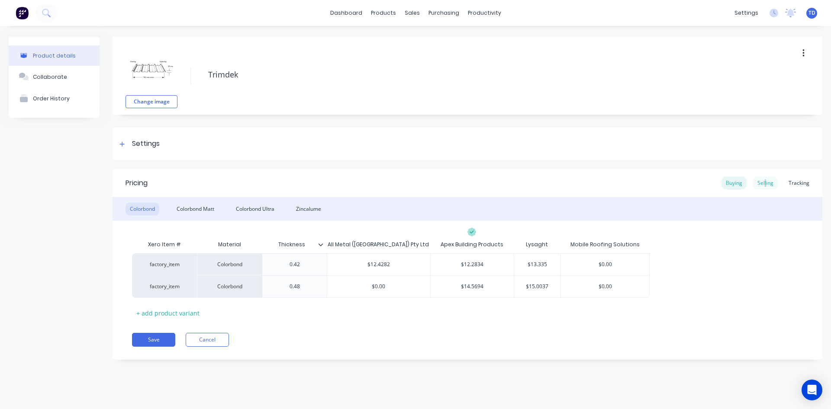
click at [767, 185] on div "Selling" at bounding box center [765, 183] width 25 height 13
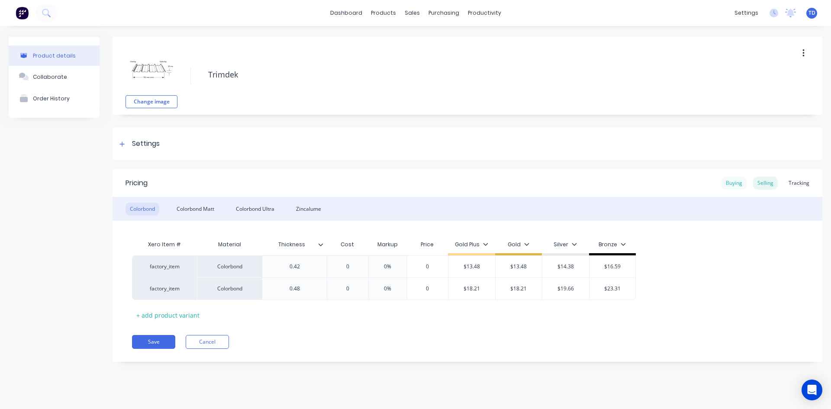
click at [731, 183] on div "Buying" at bounding box center [733, 183] width 25 height 13
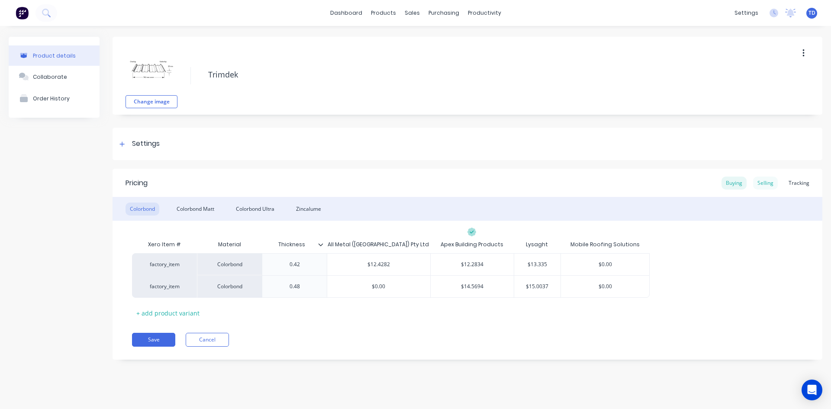
click at [770, 185] on div "Selling" at bounding box center [765, 183] width 25 height 13
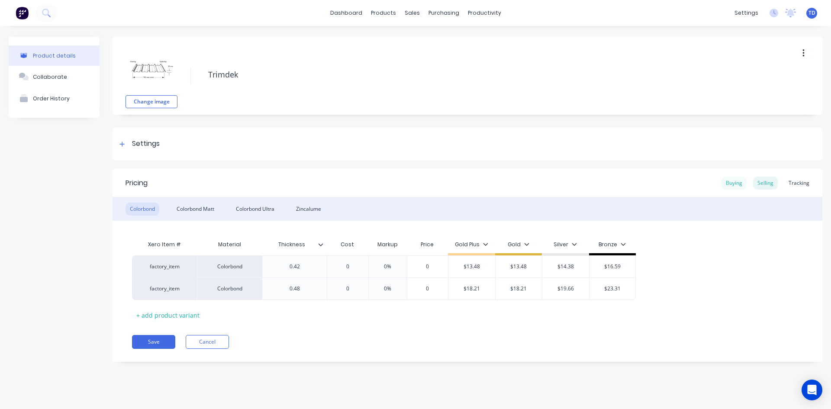
click at [730, 183] on div "Buying" at bounding box center [733, 183] width 25 height 13
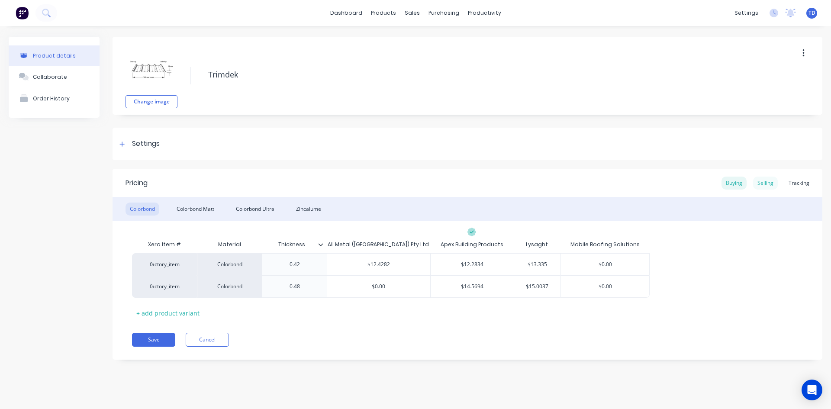
click at [769, 186] on div "Selling" at bounding box center [765, 183] width 25 height 13
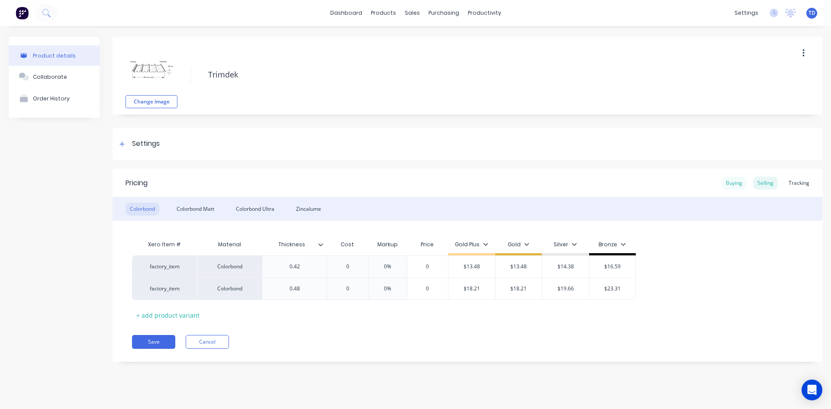
click at [731, 182] on div "Buying" at bounding box center [733, 183] width 25 height 13
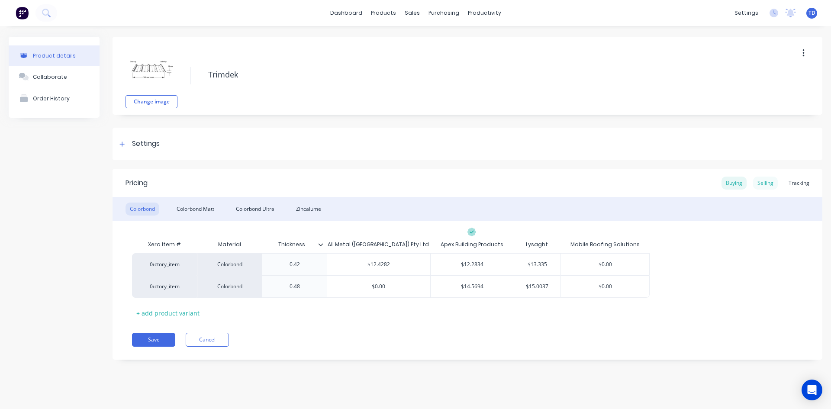
click at [764, 183] on div "Selling" at bounding box center [765, 183] width 25 height 13
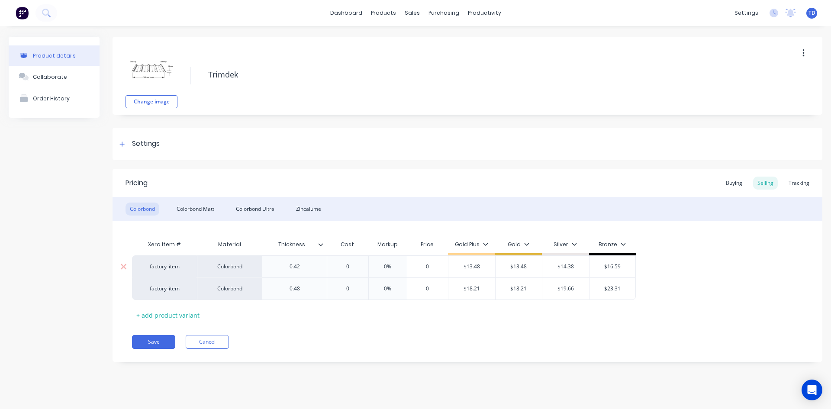
click at [353, 268] on input "0" at bounding box center [347, 267] width 43 height 8
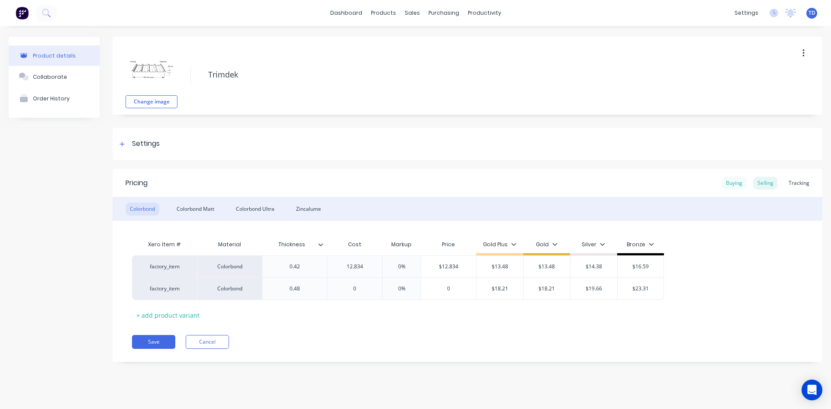
click at [731, 183] on div "Buying" at bounding box center [733, 183] width 25 height 13
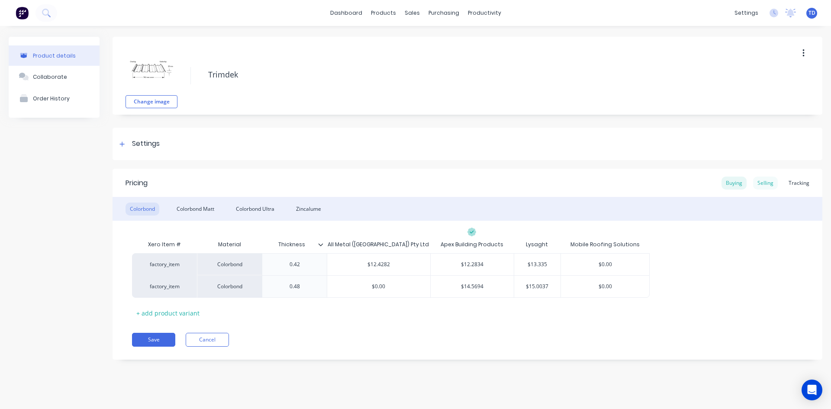
click at [762, 186] on div "Selling" at bounding box center [765, 183] width 25 height 13
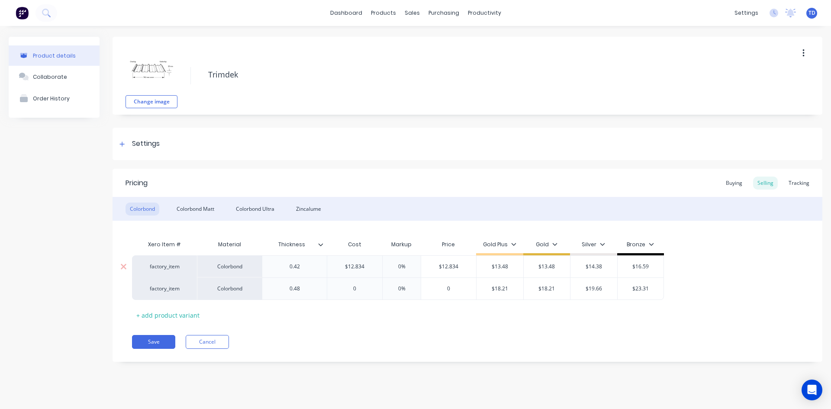
click at [356, 266] on input "$12.834" at bounding box center [354, 267] width 55 height 8
click at [732, 184] on div "Buying" at bounding box center [733, 183] width 25 height 13
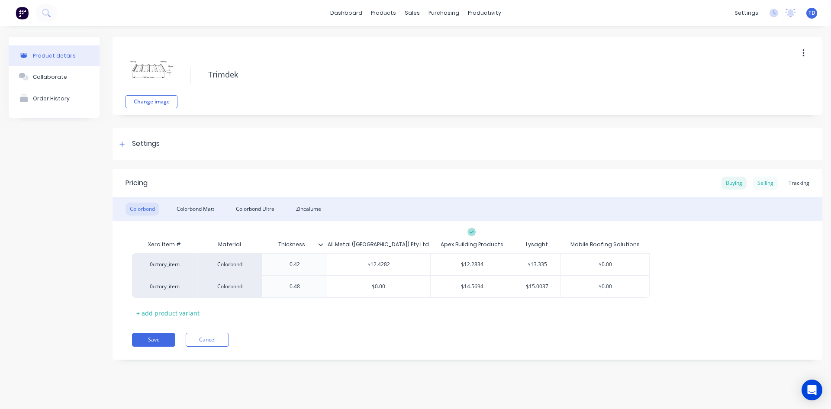
click at [763, 182] on div "Selling" at bounding box center [765, 183] width 25 height 13
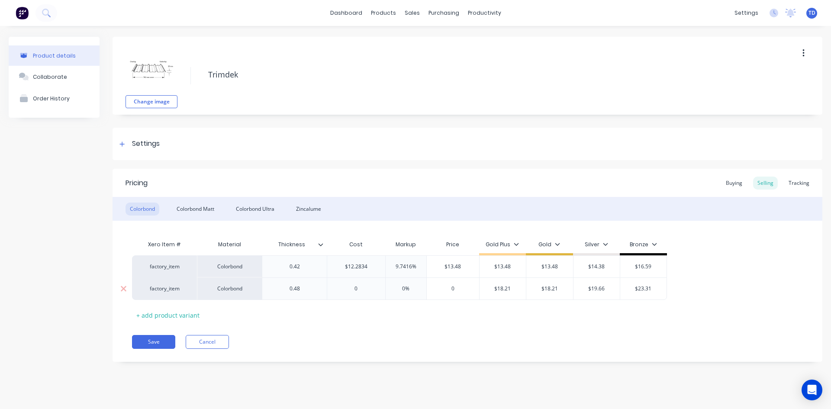
click at [364, 289] on input "0" at bounding box center [356, 289] width 58 height 8
click at [739, 184] on div "Buying" at bounding box center [733, 183] width 25 height 13
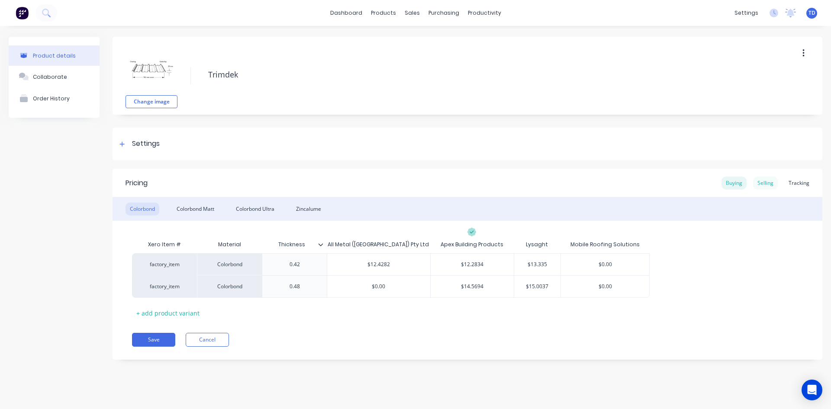
click at [766, 185] on div "Selling" at bounding box center [765, 183] width 25 height 13
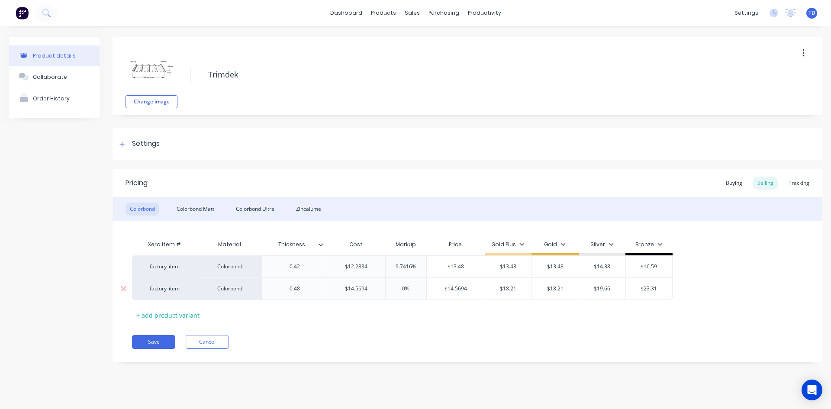
click at [380, 287] on input "$14.5694" at bounding box center [356, 289] width 58 height 8
click at [376, 324] on div "Pricing Buying Selling Tracking Colorbond Colorbond Matt Colorbond Ultra Zincal…" at bounding box center [468, 265] width 710 height 193
click at [202, 210] on div "Colorbond Matt" at bounding box center [195, 209] width 46 height 13
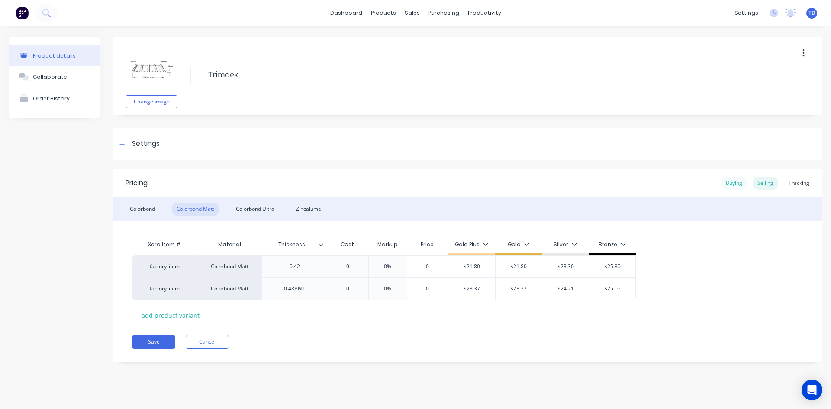
click at [731, 187] on div "Buying" at bounding box center [733, 183] width 25 height 13
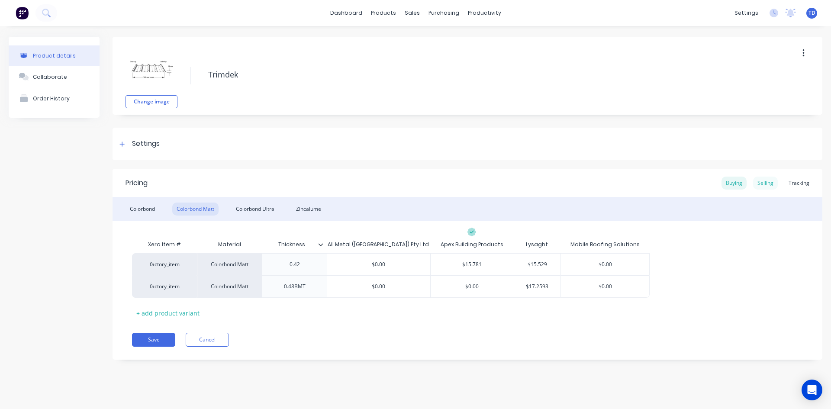
click at [761, 184] on div "Selling" at bounding box center [765, 183] width 25 height 13
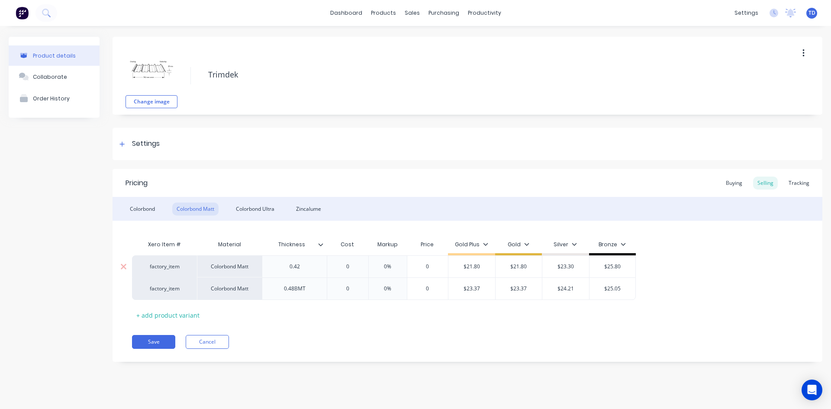
click at [355, 262] on div "0" at bounding box center [347, 267] width 43 height 22
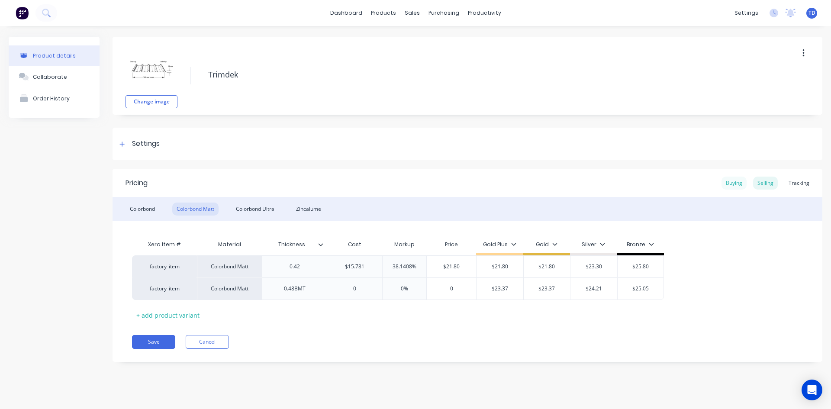
click at [729, 184] on div "Buying" at bounding box center [733, 183] width 25 height 13
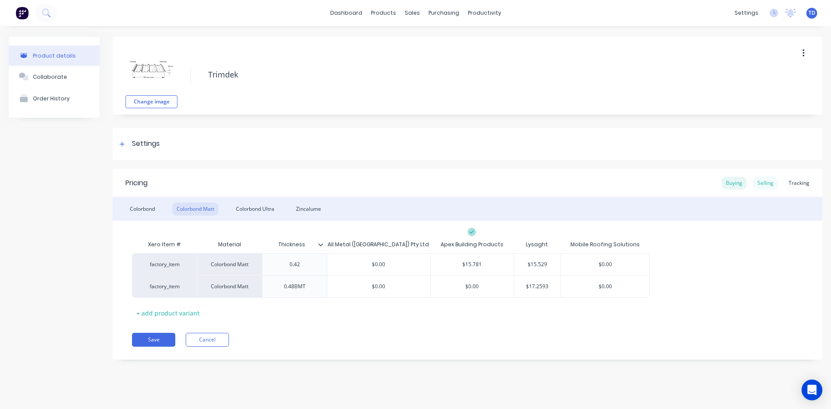
click at [764, 186] on div "Selling" at bounding box center [765, 183] width 25 height 13
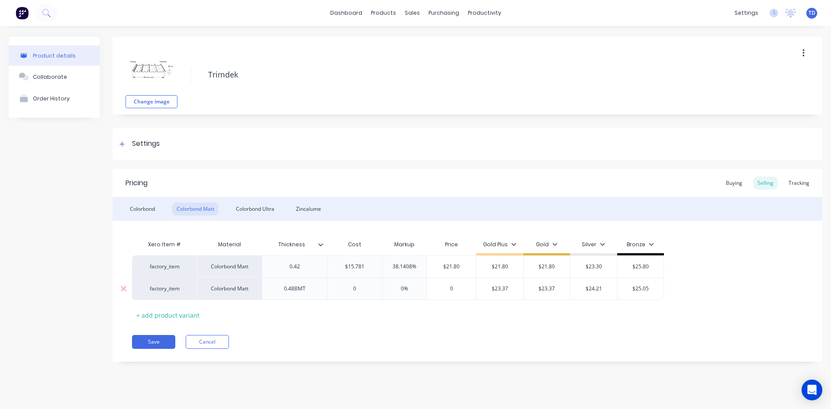
click at [361, 290] on input "0" at bounding box center [354, 289] width 55 height 8
click at [739, 187] on div "Buying" at bounding box center [733, 183] width 25 height 13
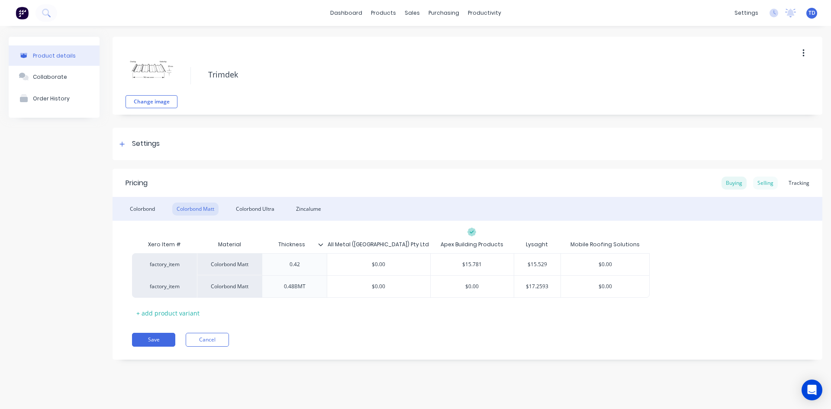
click at [765, 183] on div "Selling" at bounding box center [765, 183] width 25 height 13
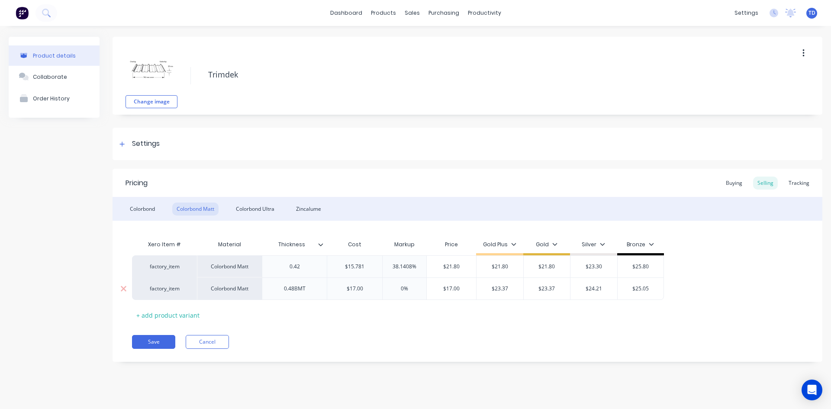
click at [369, 289] on input "$17.00" at bounding box center [354, 289] width 55 height 8
click at [270, 212] on div "Colorbond Ultra" at bounding box center [255, 209] width 47 height 13
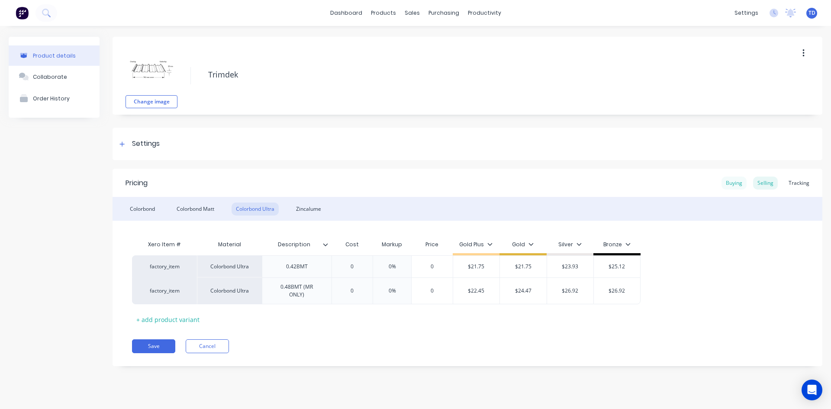
click at [738, 184] on div "Buying" at bounding box center [733, 183] width 25 height 13
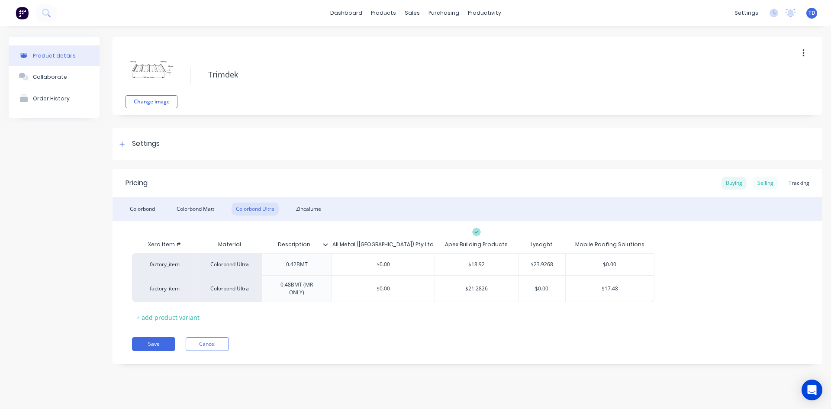
click at [762, 182] on div "Selling" at bounding box center [765, 183] width 25 height 13
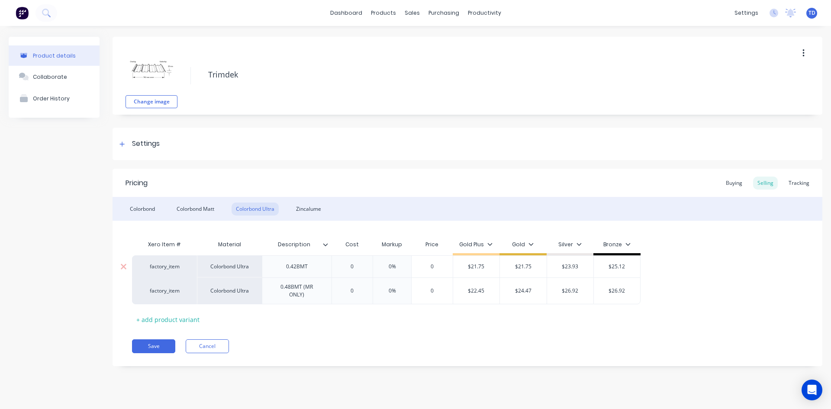
click at [364, 266] on input "0" at bounding box center [352, 267] width 43 height 8
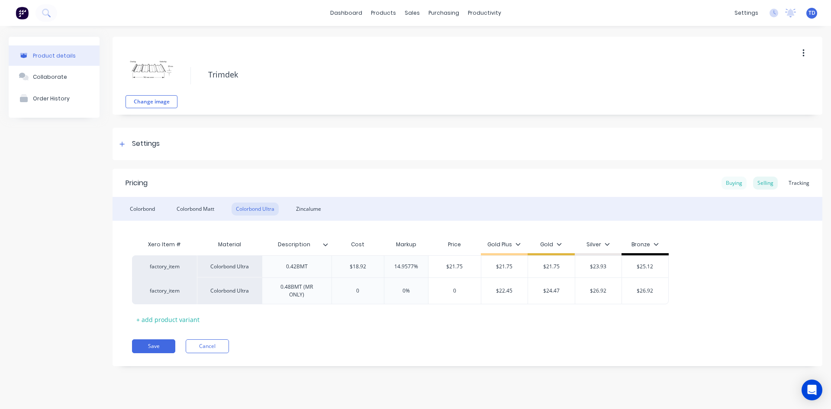
click at [731, 184] on div "Buying" at bounding box center [733, 183] width 25 height 13
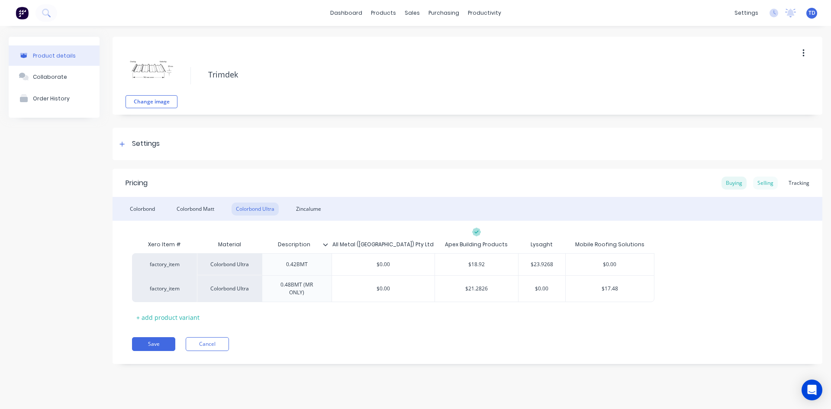
click at [760, 183] on div "Selling" at bounding box center [765, 183] width 25 height 13
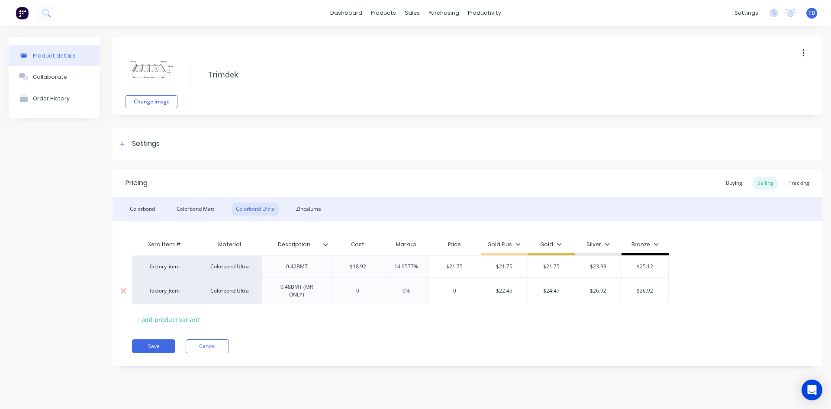
click at [370, 292] on input "0" at bounding box center [358, 291] width 52 height 8
click at [348, 325] on div "Xero Item # Material Description Cost Markup Price Gold Plus Gold Silver Bronze…" at bounding box center [467, 281] width 671 height 90
click at [739, 183] on div "Buying" at bounding box center [733, 183] width 25 height 13
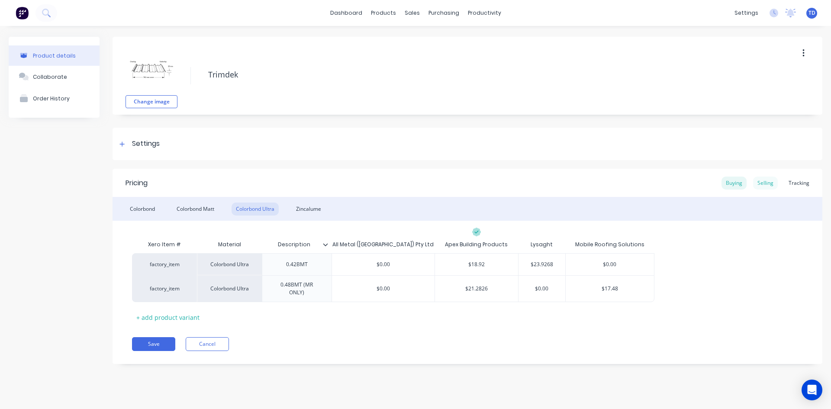
click at [763, 184] on div "Selling" at bounding box center [765, 183] width 25 height 13
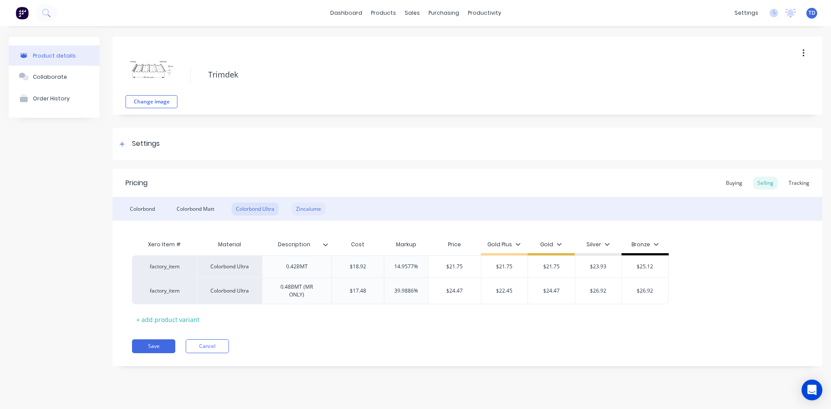
click at [307, 212] on div "Zincalume" at bounding box center [309, 209] width 34 height 13
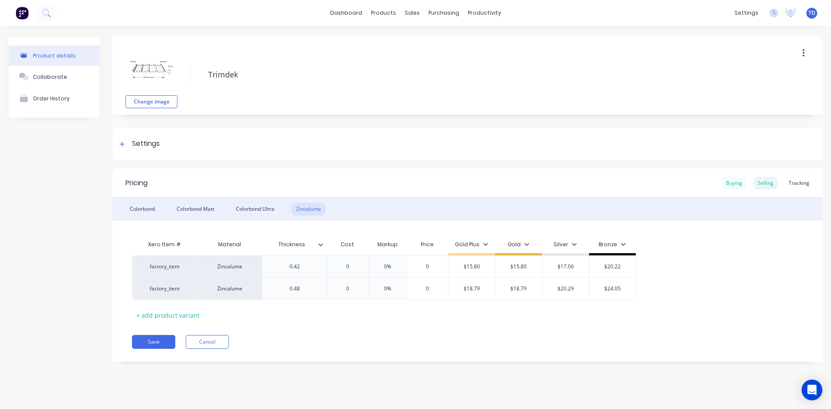
click at [736, 183] on div "Buying" at bounding box center [733, 183] width 25 height 13
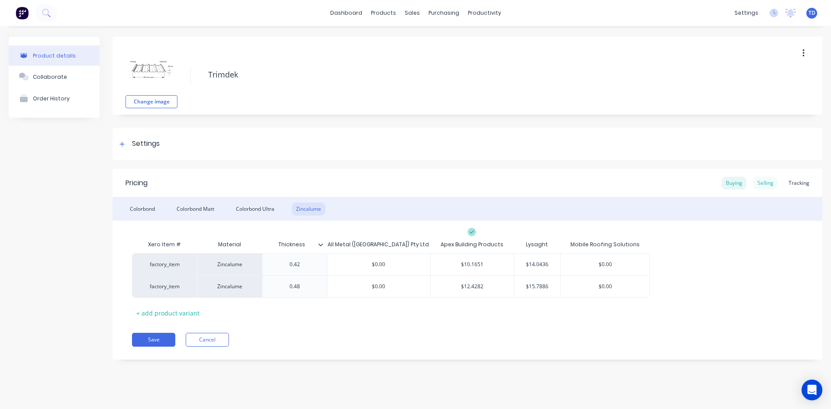
click at [763, 185] on div "Selling" at bounding box center [765, 183] width 25 height 13
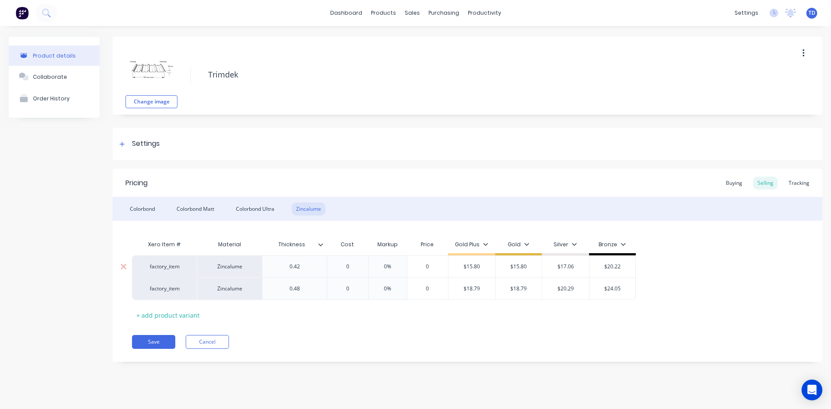
click at [354, 266] on input "0" at bounding box center [347, 267] width 43 height 8
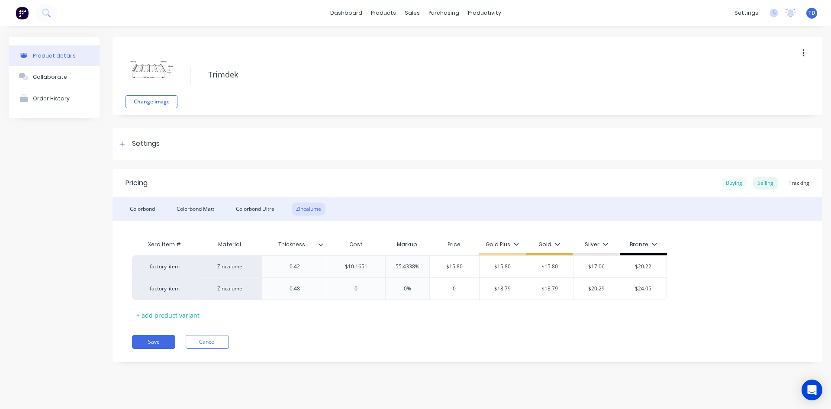
click at [731, 184] on div "Buying" at bounding box center [733, 183] width 25 height 13
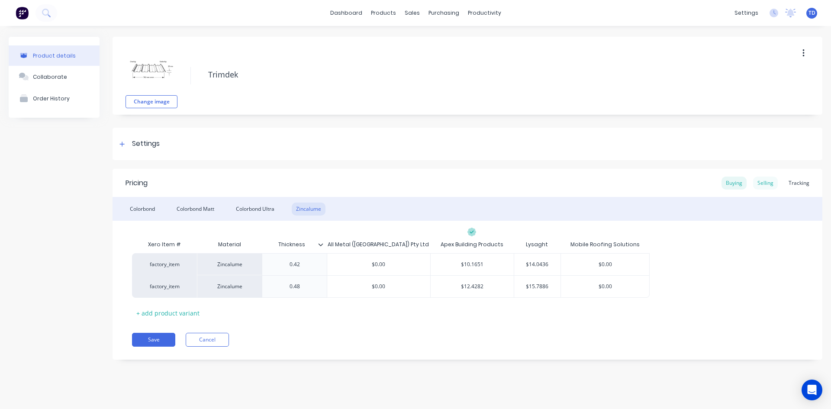
click at [766, 180] on div "Selling" at bounding box center [765, 183] width 25 height 13
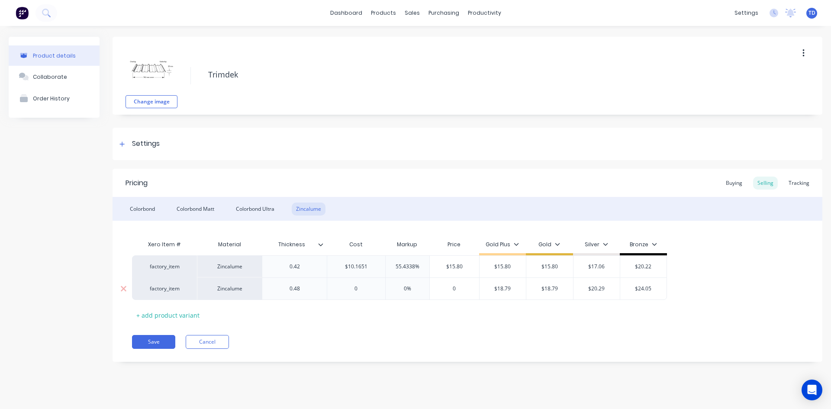
click at [367, 292] on input "0" at bounding box center [356, 289] width 58 height 8
click at [330, 326] on div "Pricing Buying Selling Tracking Colorbond Colorbond Matt Colorbond Ultra Zincal…" at bounding box center [468, 265] width 710 height 193
click at [147, 340] on button "Save" at bounding box center [153, 342] width 43 height 14
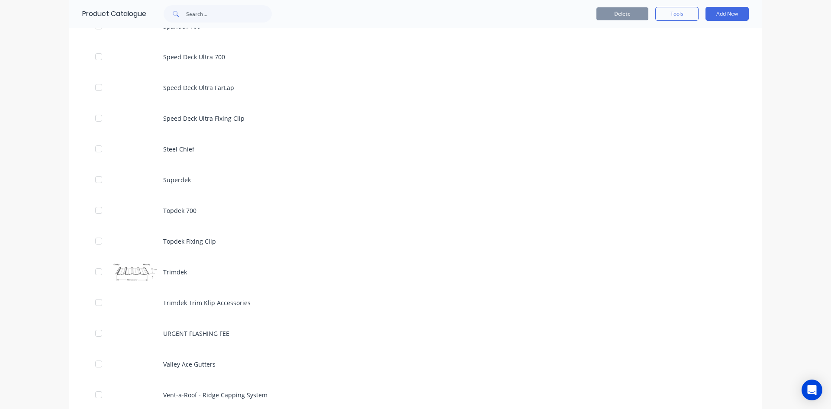
scroll to position [2510, 0]
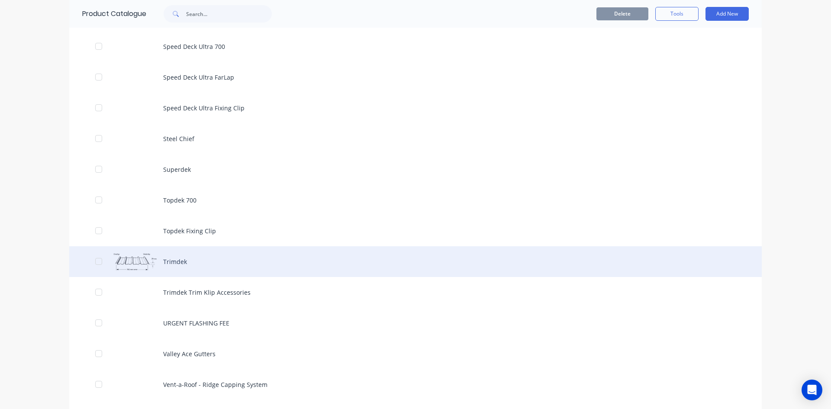
click at [168, 261] on div "Trimdek" at bounding box center [415, 261] width 692 height 31
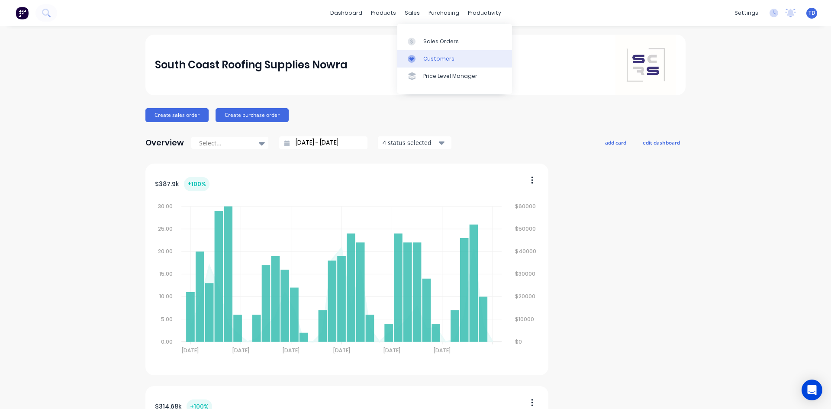
click at [421, 58] on link "Customers" at bounding box center [454, 58] width 115 height 17
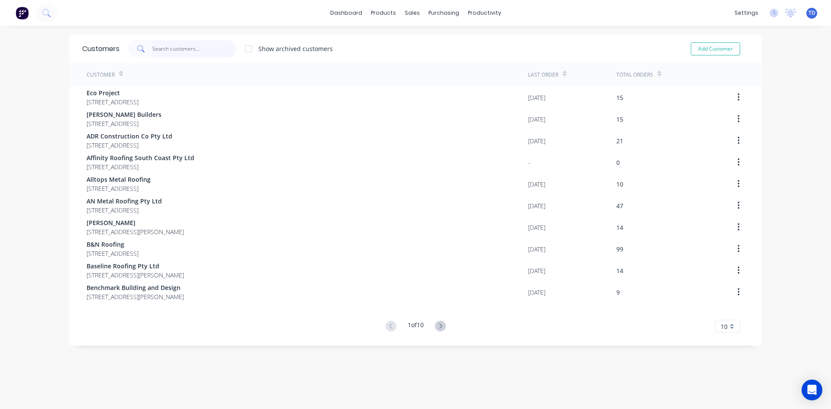
click at [194, 45] on input "text" at bounding box center [194, 48] width 84 height 17
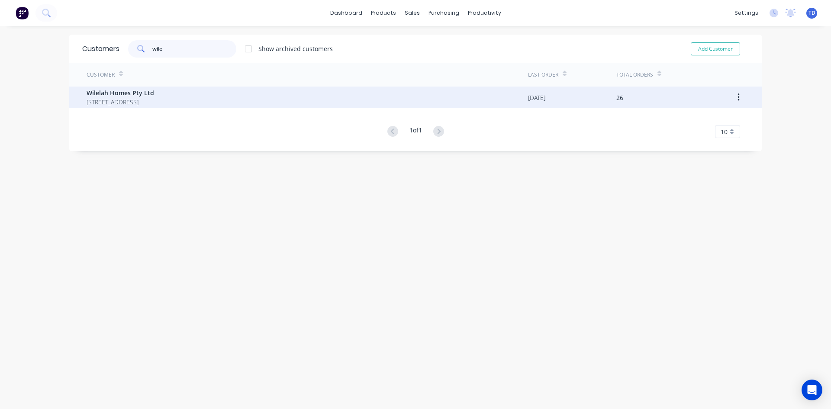
type input "wile"
click at [154, 103] on span "[STREET_ADDRESS]" at bounding box center [121, 101] width 68 height 9
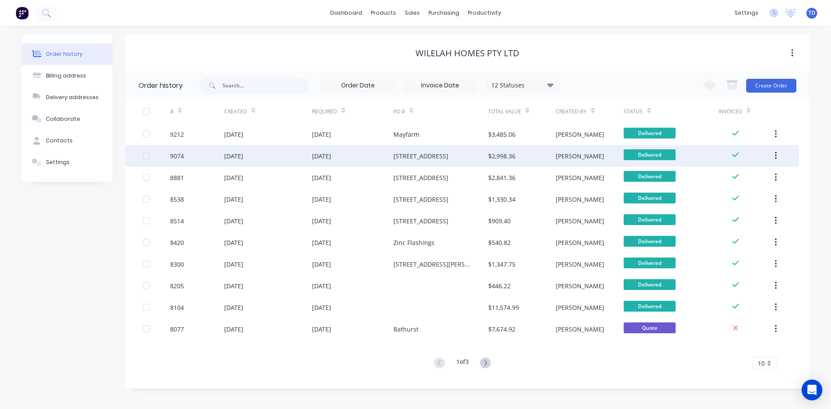
click at [389, 153] on div "[DATE]" at bounding box center [352, 156] width 81 height 22
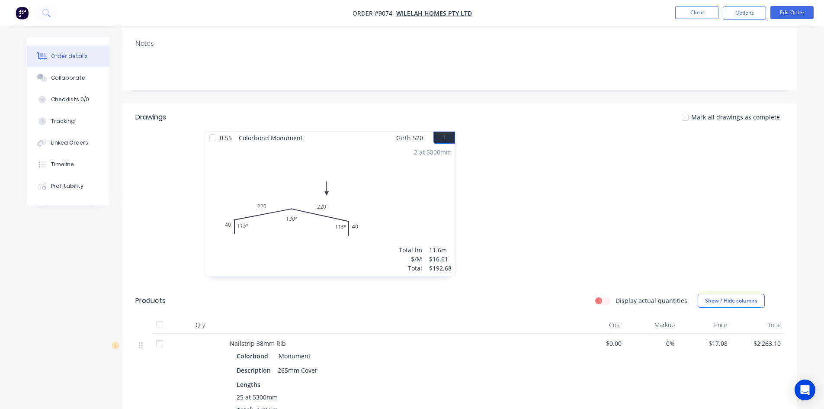
scroll to position [87, 0]
